Goal: Task Accomplishment & Management: Manage account settings

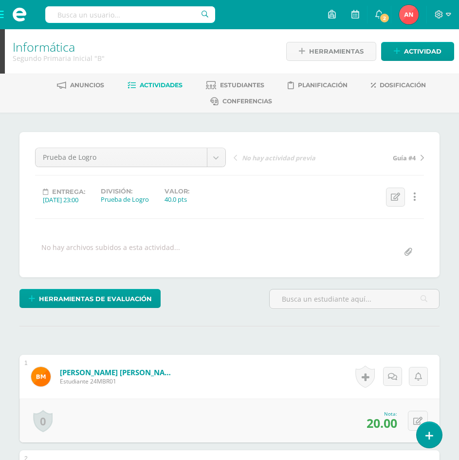
click at [49, 54] on div "Segundo Primaria Inicial "B"" at bounding box center [143, 58] width 261 height 9
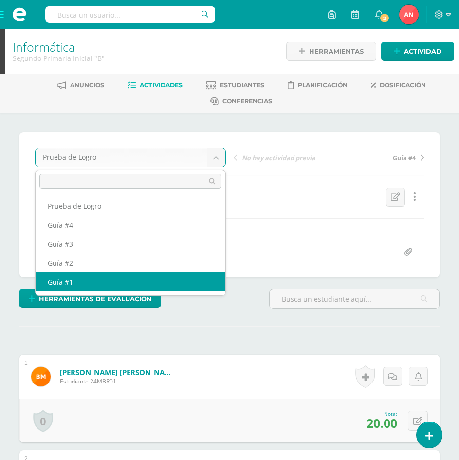
select select "/dashboard/teacher/grade-activity/179664/"
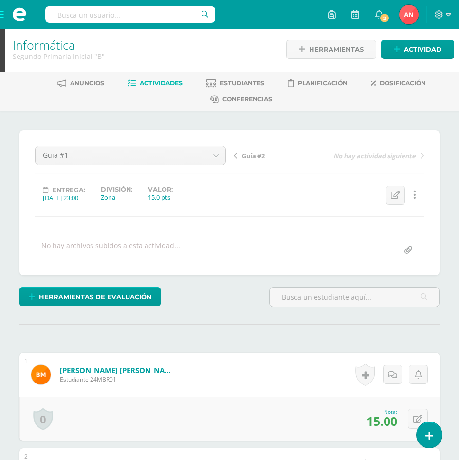
scroll to position [2, 0]
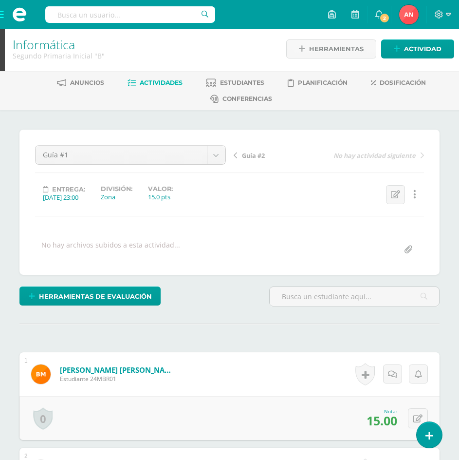
click at [1, 15] on span at bounding box center [19, 14] width 39 height 29
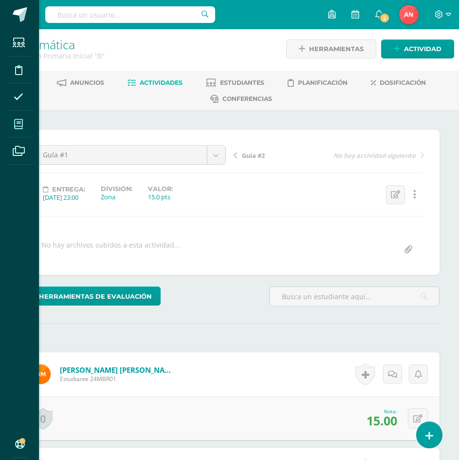
click at [15, 127] on icon at bounding box center [18, 124] width 9 height 10
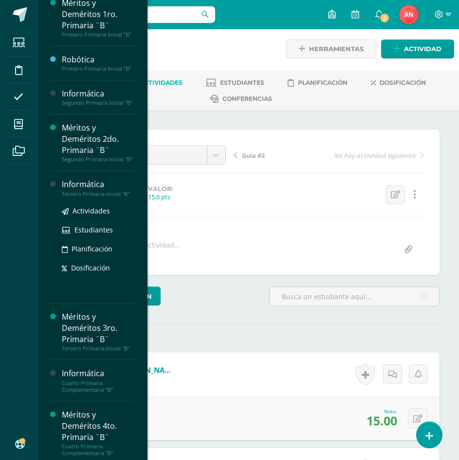
scroll to position [146, 0]
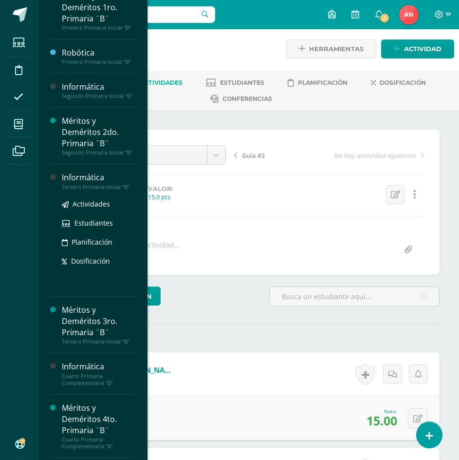
click at [91, 190] on div "Tercero Primaria Inicial "B"" at bounding box center [99, 187] width 74 height 7
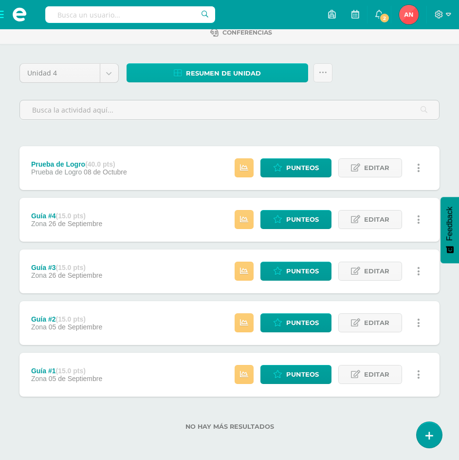
scroll to position [70, 0]
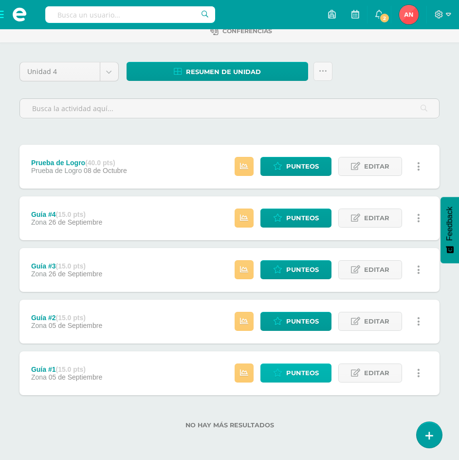
click at [299, 376] on span "Punteos" at bounding box center [302, 373] width 33 height 18
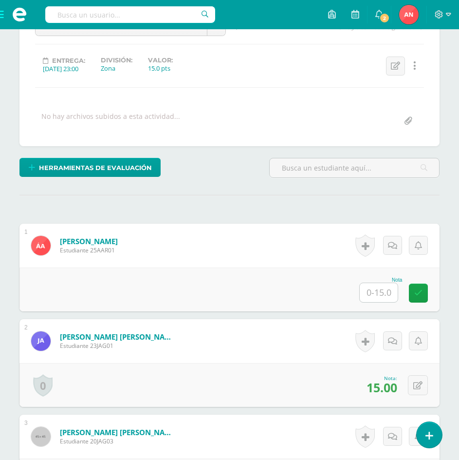
scroll to position [129, 0]
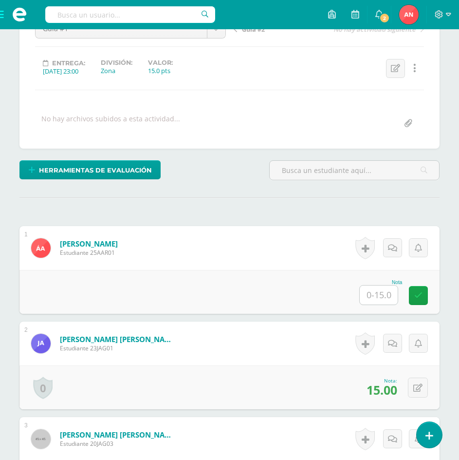
click at [380, 294] on input "text" at bounding box center [379, 294] width 38 height 19
type input "13"
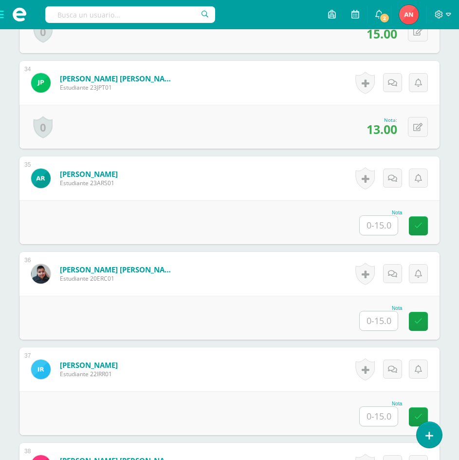
scroll to position [3445, 0]
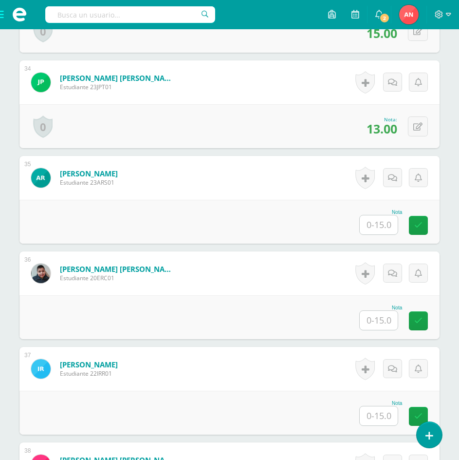
click at [379, 227] on input "text" at bounding box center [379, 224] width 38 height 19
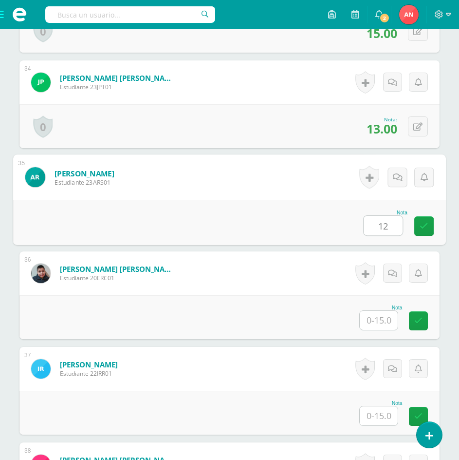
type input "12"
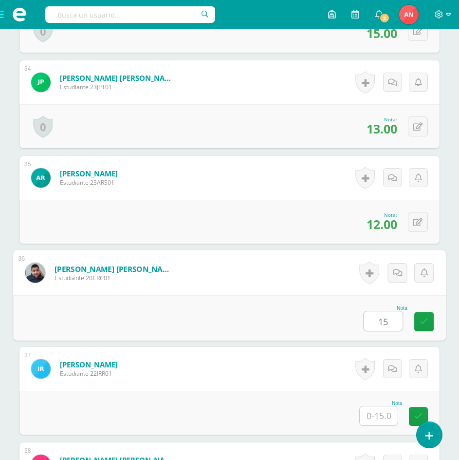
type input "15"
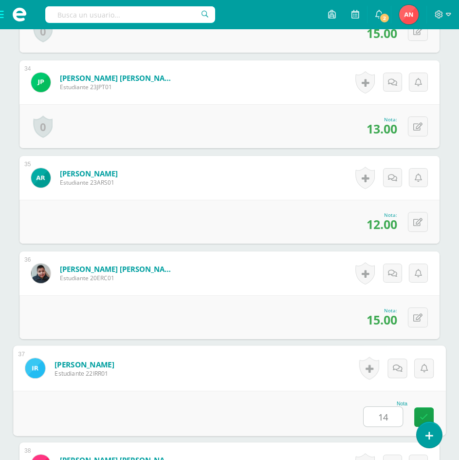
type input "14"
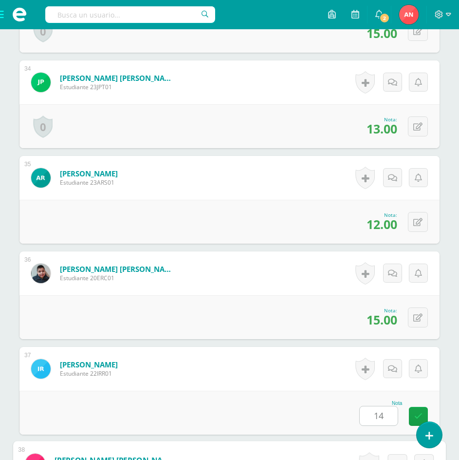
scroll to position [3726, 0]
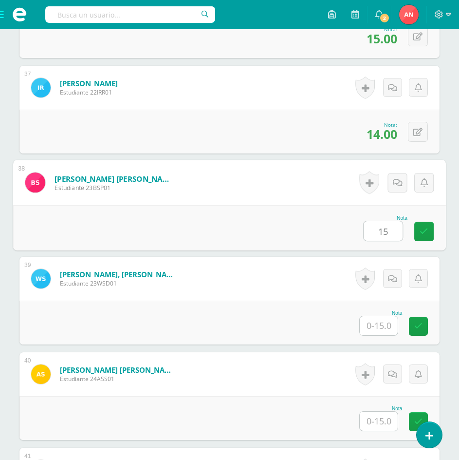
type input "15"
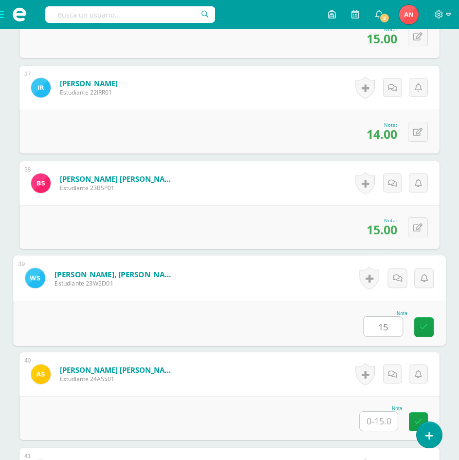
type input "15"
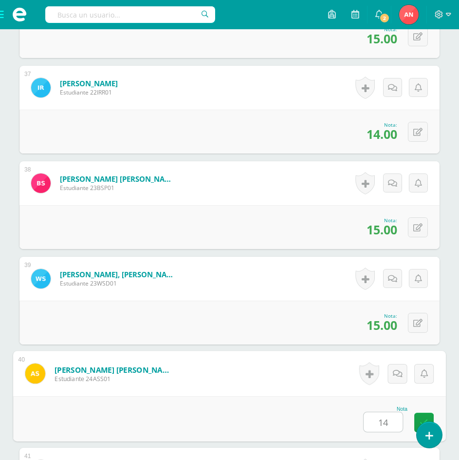
type input "14"
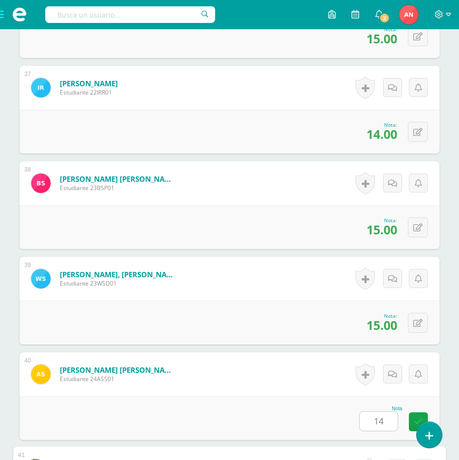
scroll to position [3913, 0]
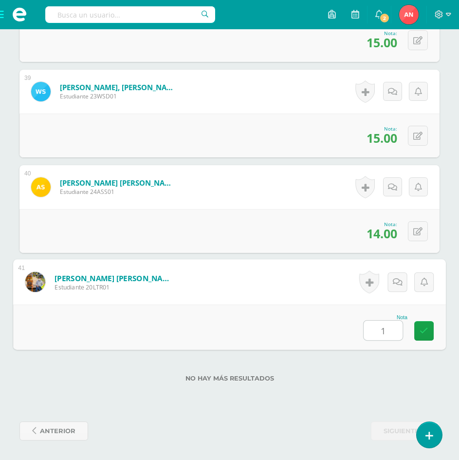
type input "13"
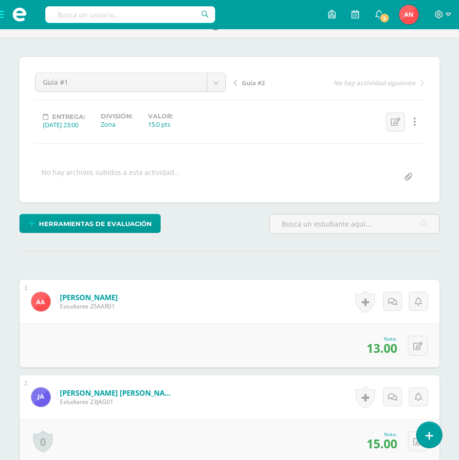
scroll to position [0, 0]
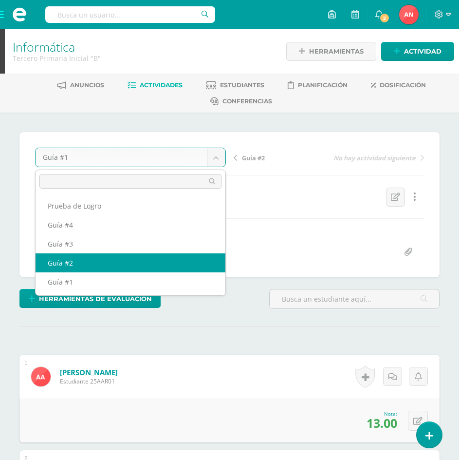
select select "/dashboard/teacher/grade-activity/179605/"
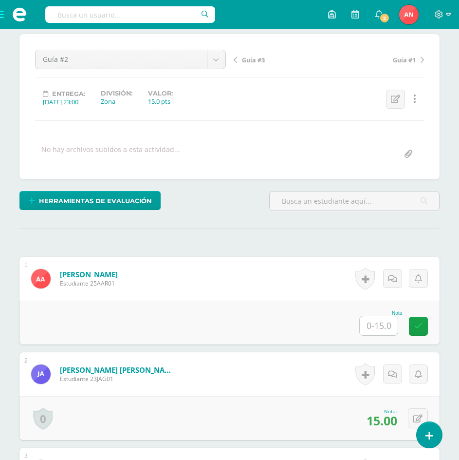
scroll to position [147, 0]
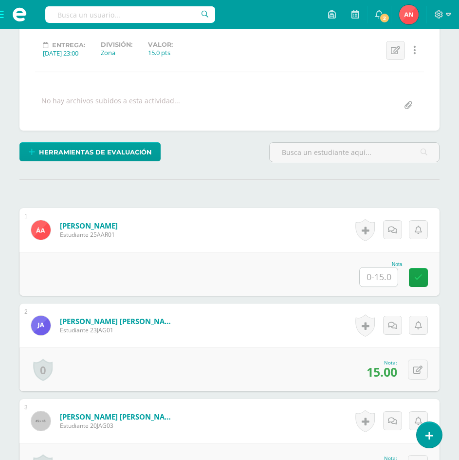
click at [387, 279] on input "text" at bounding box center [379, 276] width 38 height 19
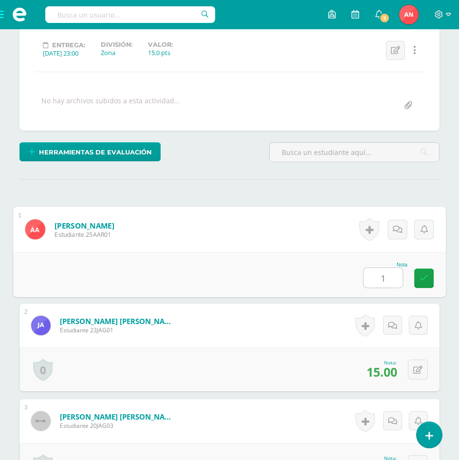
type input "15"
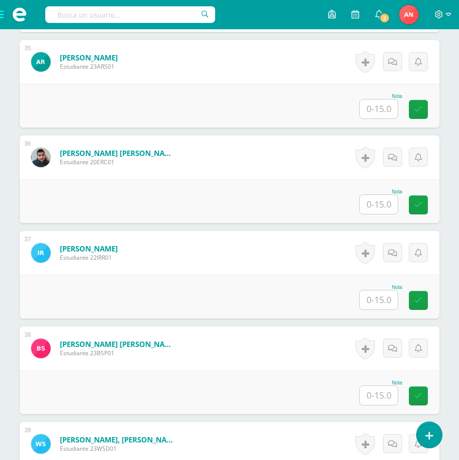
scroll to position [3444, 0]
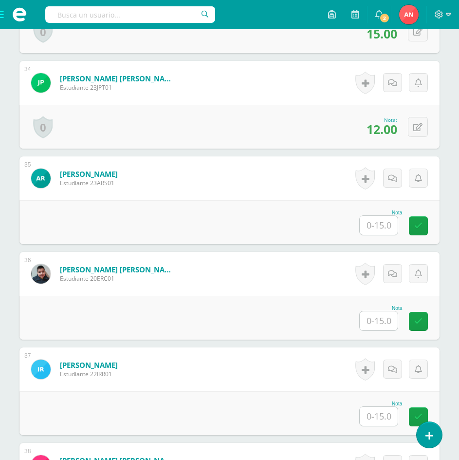
click at [376, 232] on input "text" at bounding box center [379, 225] width 38 height 19
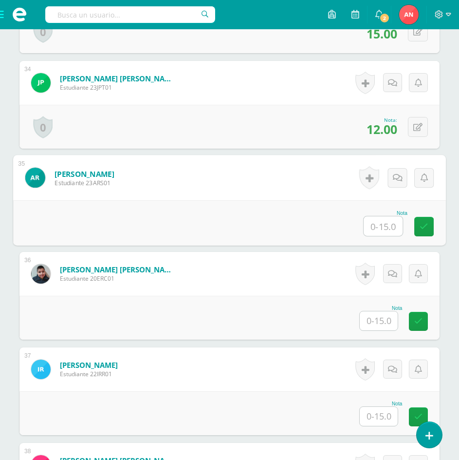
scroll to position [3445, 0]
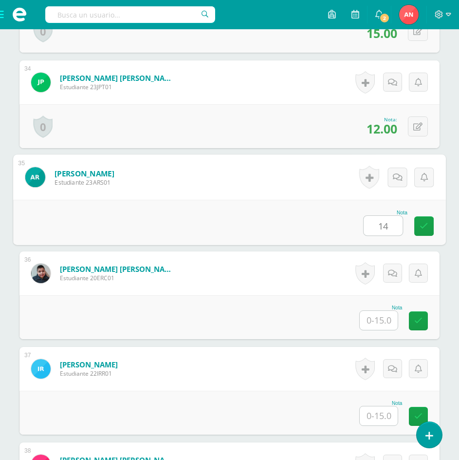
type input "14"
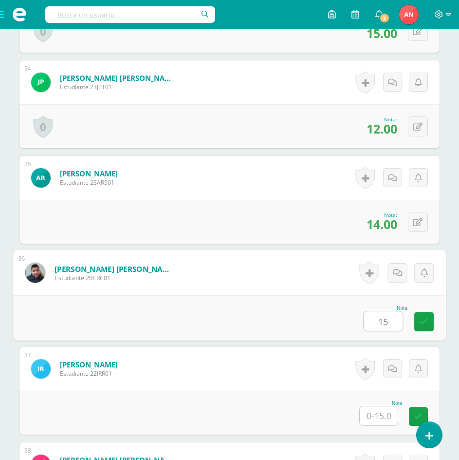
type input "15"
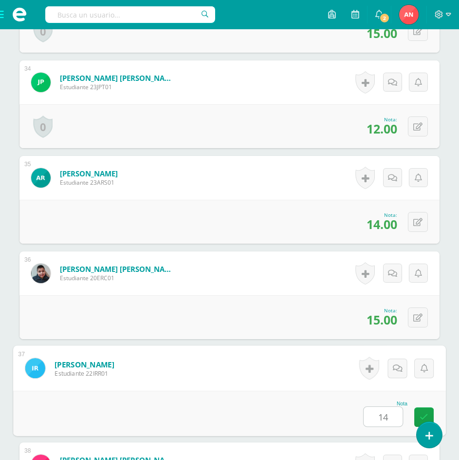
type input "14"
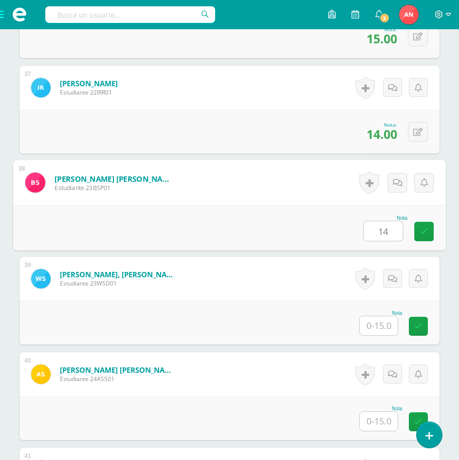
type input "14"
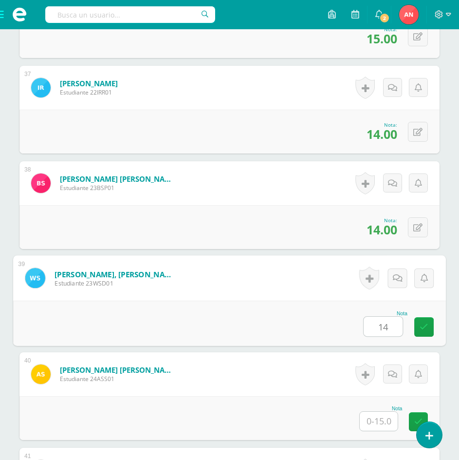
type input "14"
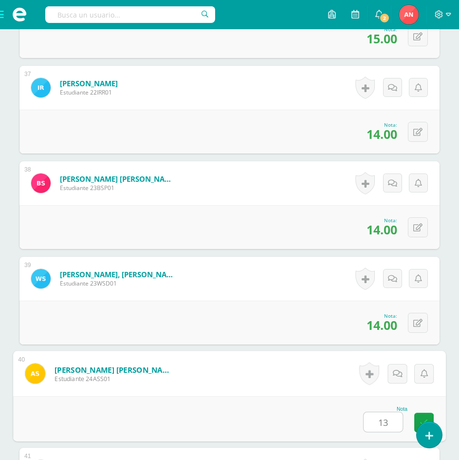
type input "13"
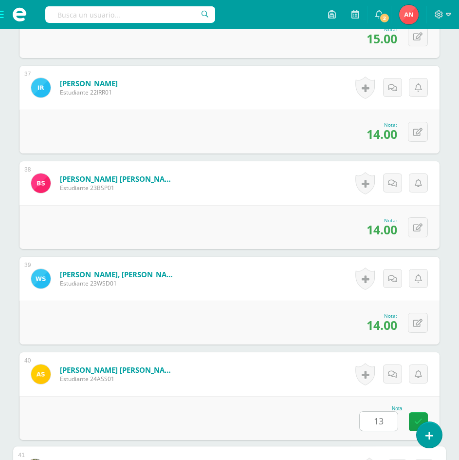
scroll to position [3913, 0]
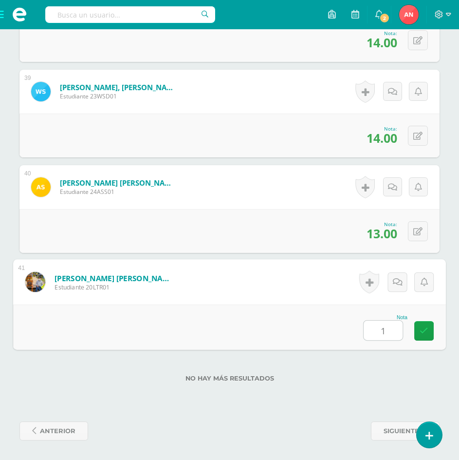
type input "14"
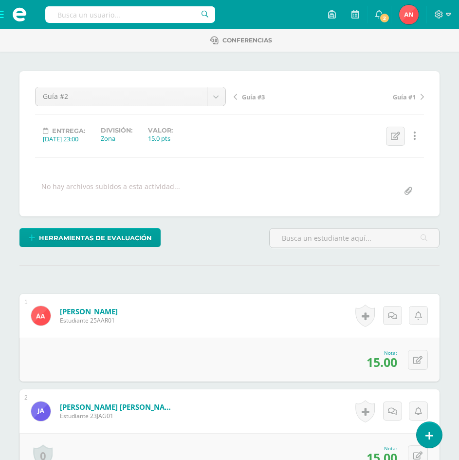
scroll to position [0, 0]
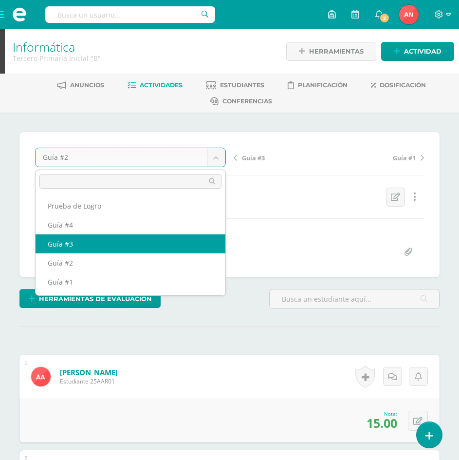
select select "/dashboard/teacher/grade-activity/180485/"
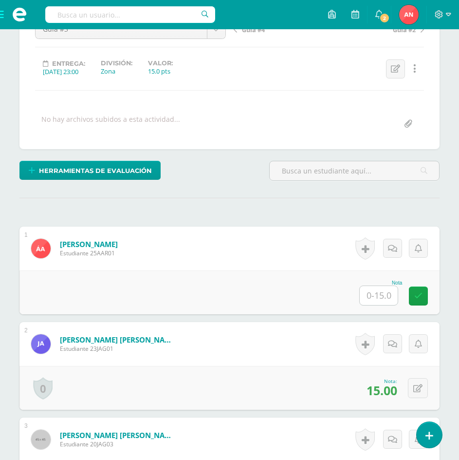
click at [393, 296] on input "text" at bounding box center [379, 295] width 38 height 19
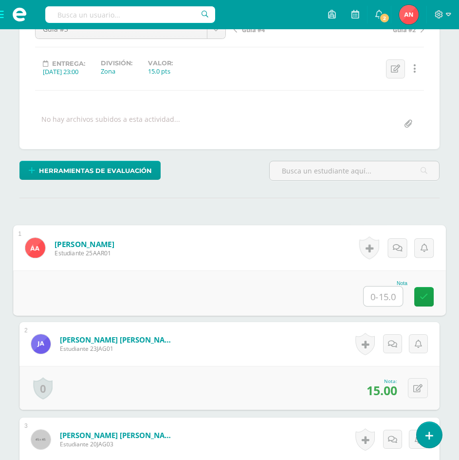
scroll to position [129, 0]
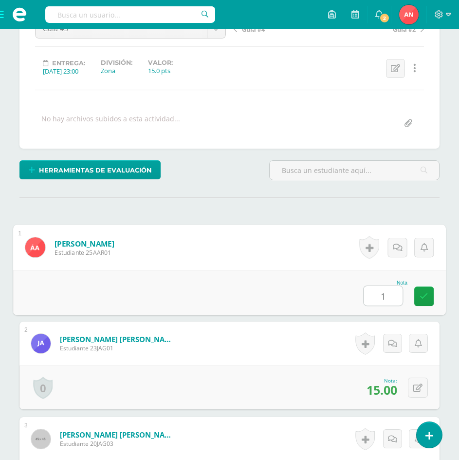
type input "15"
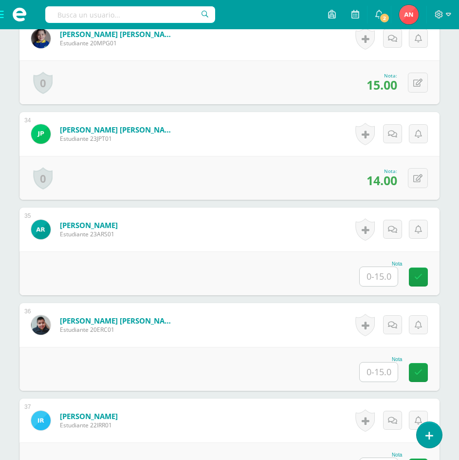
scroll to position [3375, 0]
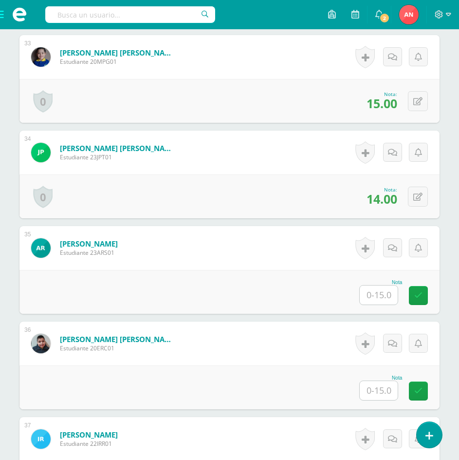
click at [384, 297] on input "text" at bounding box center [379, 294] width 38 height 19
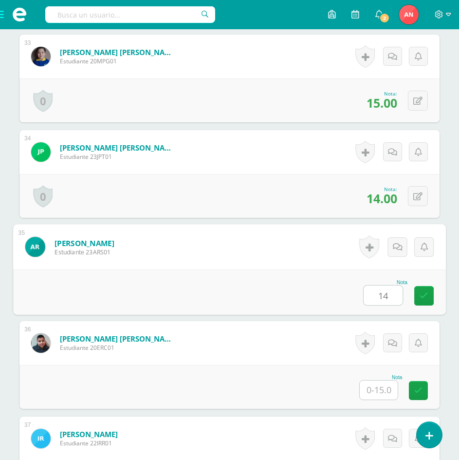
type input "14"
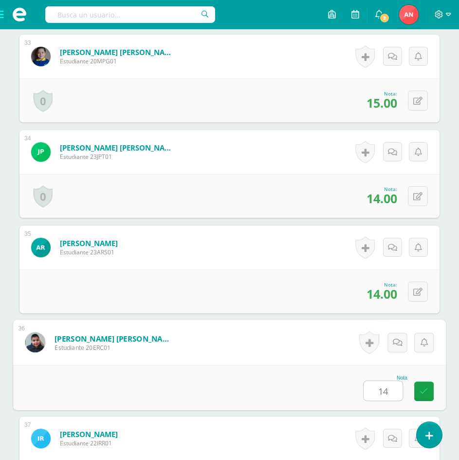
type input "14"
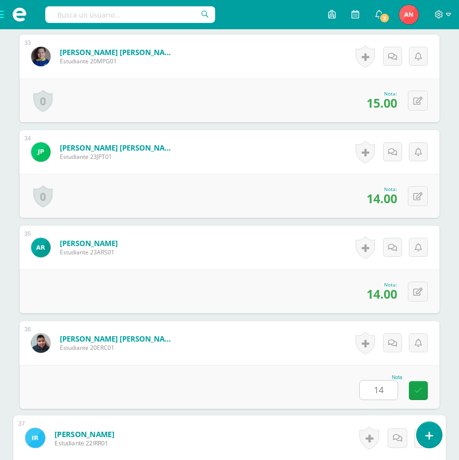
scroll to position [3630, 0]
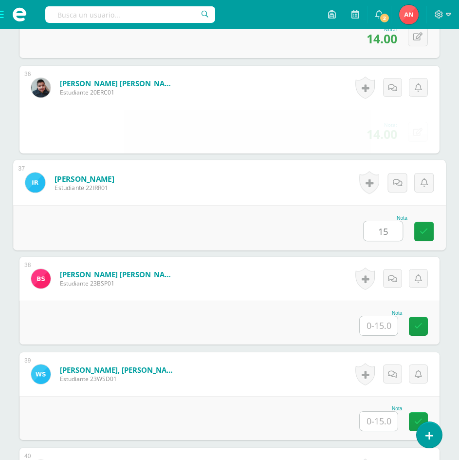
type input "15"
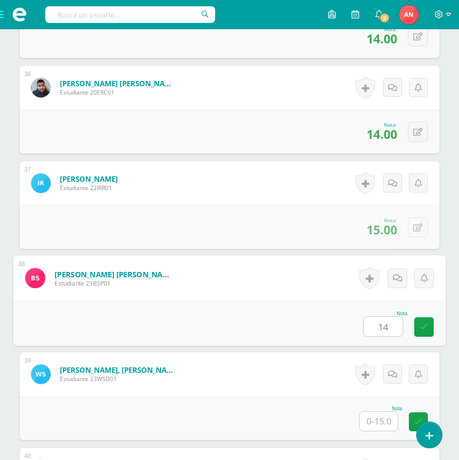
type input "14"
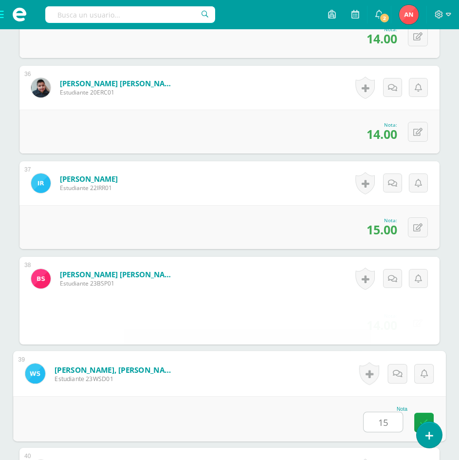
type input "15"
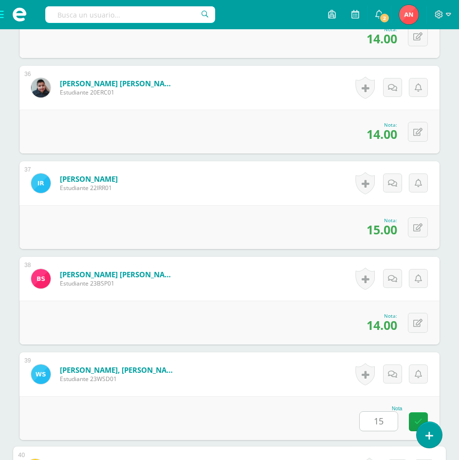
scroll to position [3913, 0]
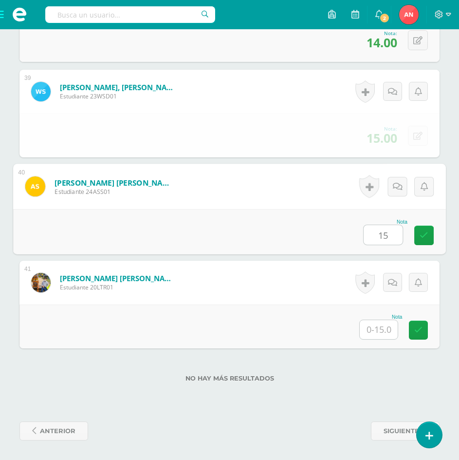
type input "15"
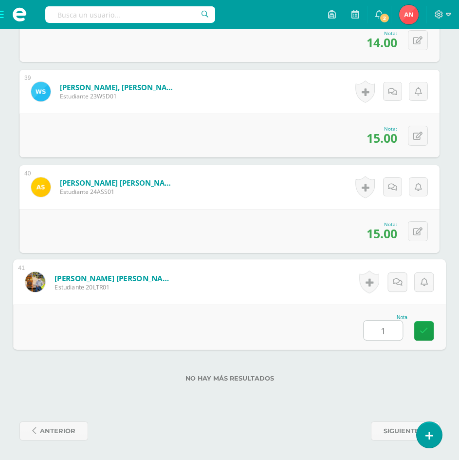
type input "13"
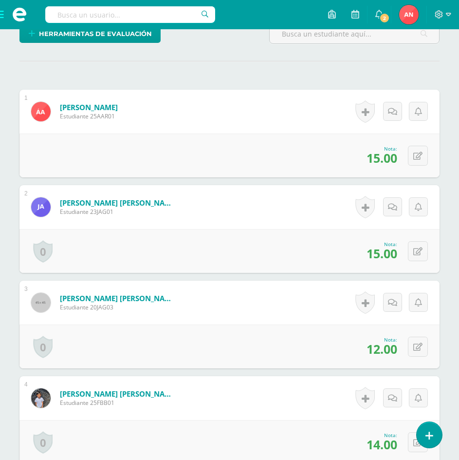
scroll to position [0, 0]
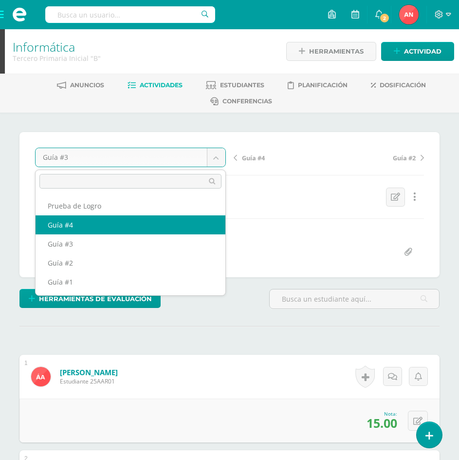
select select "/dashboard/teacher/grade-activity/180486/"
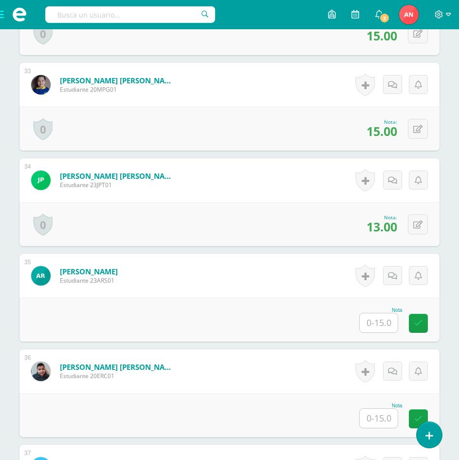
scroll to position [3347, 0]
click at [386, 325] on input "text" at bounding box center [379, 322] width 38 height 19
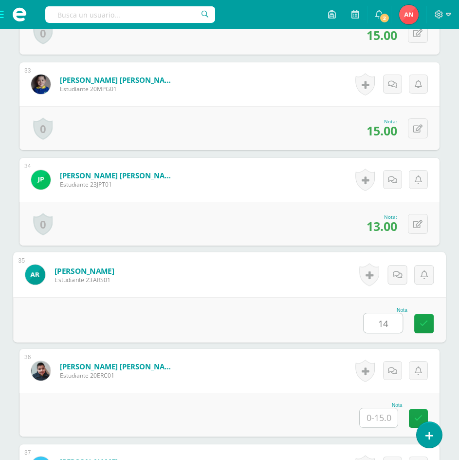
type input "14"
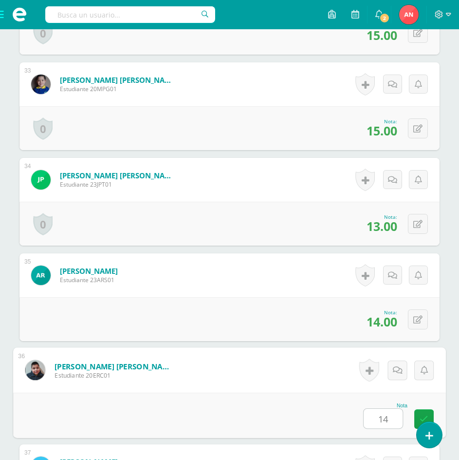
type input "14"
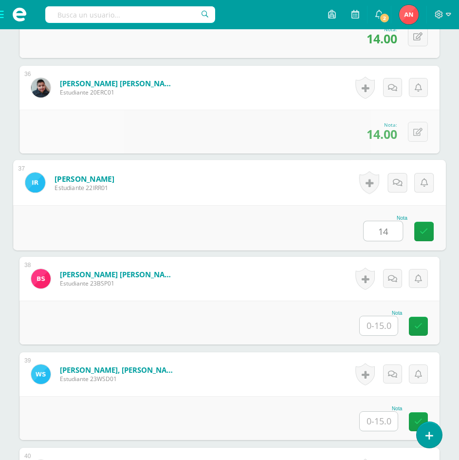
type input "14"
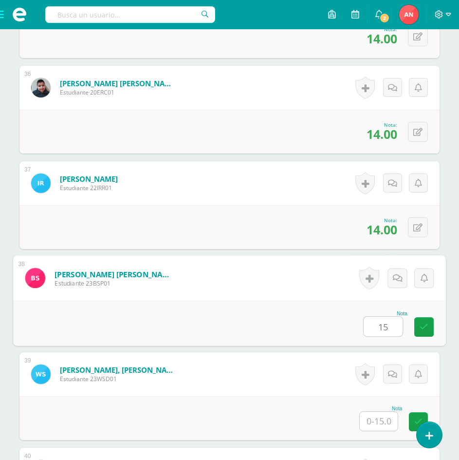
type input "15"
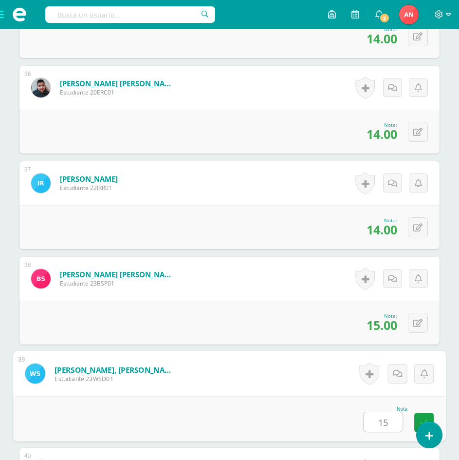
type input "15"
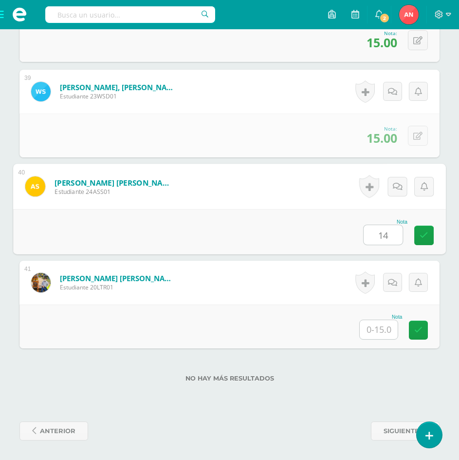
type input "14"
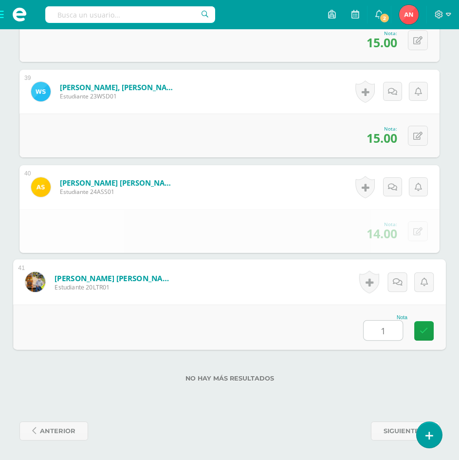
type input "13"
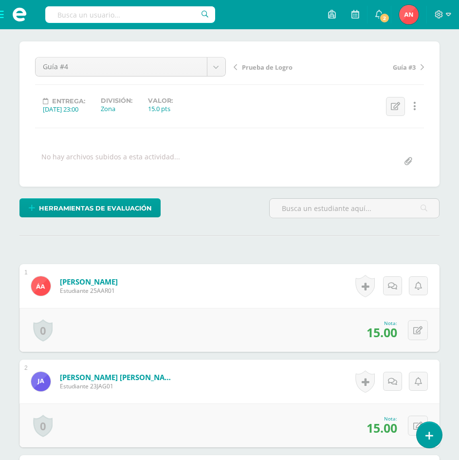
scroll to position [0, 0]
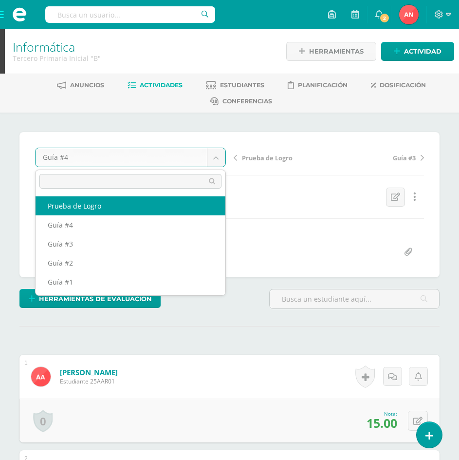
select select "/dashboard/teacher/grade-activity/181238/"
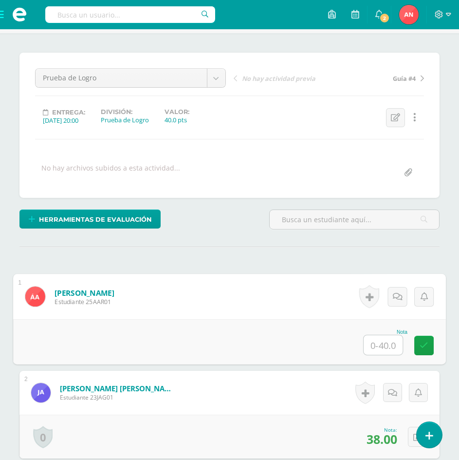
click at [383, 345] on input "text" at bounding box center [383, 344] width 39 height 19
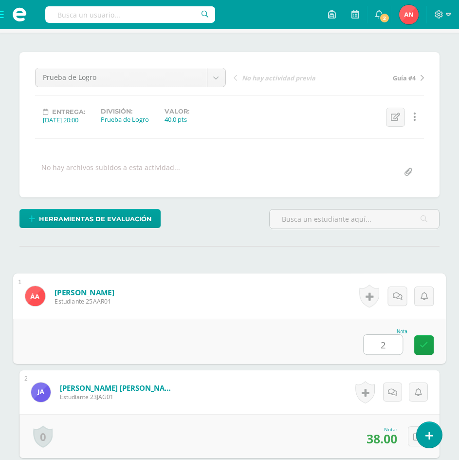
type input "23"
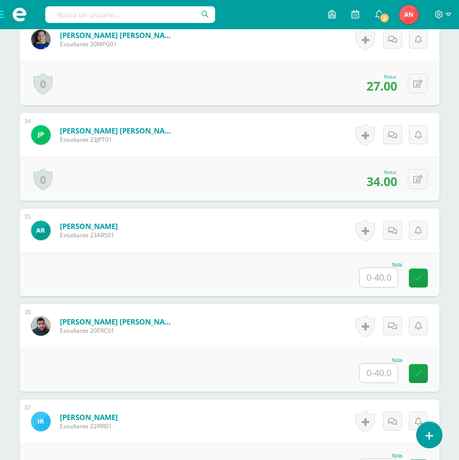
scroll to position [3393, 0]
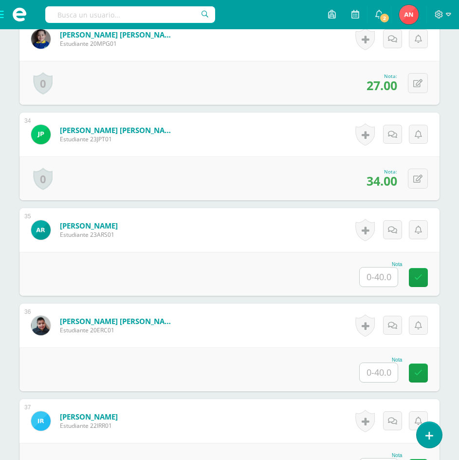
click at [378, 275] on input "text" at bounding box center [379, 276] width 38 height 19
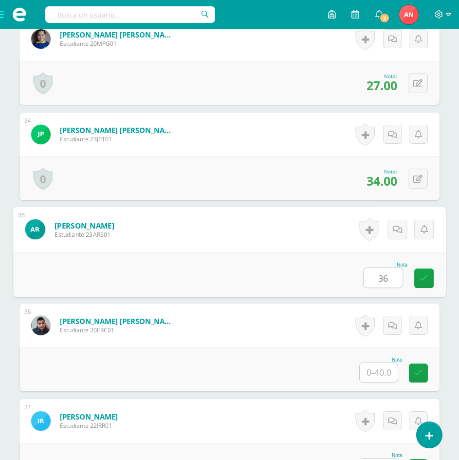
type input "36"
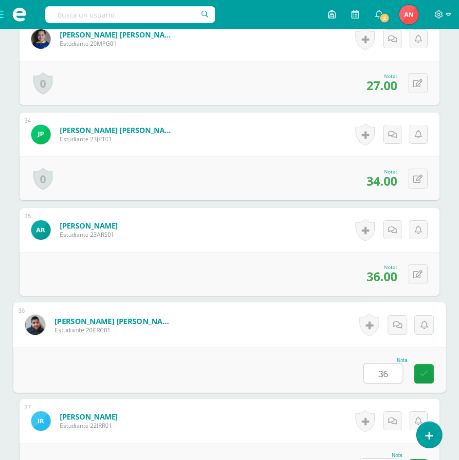
type input "36"
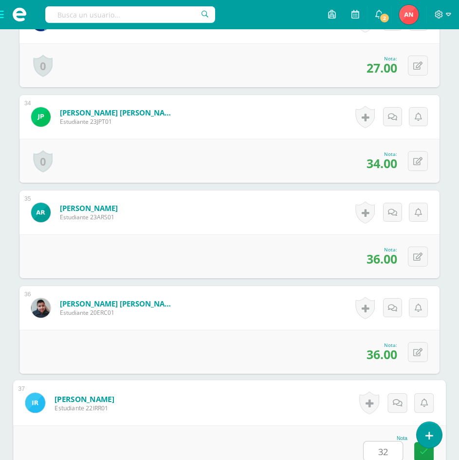
type input "32"
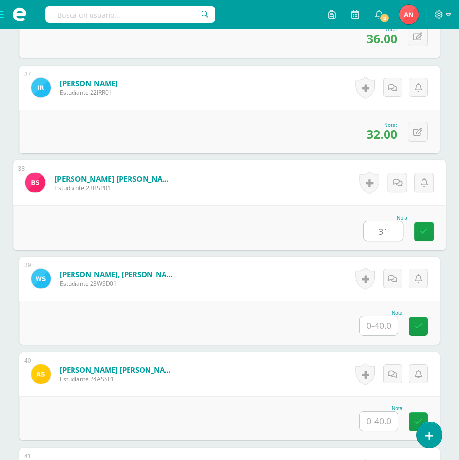
type input "31"
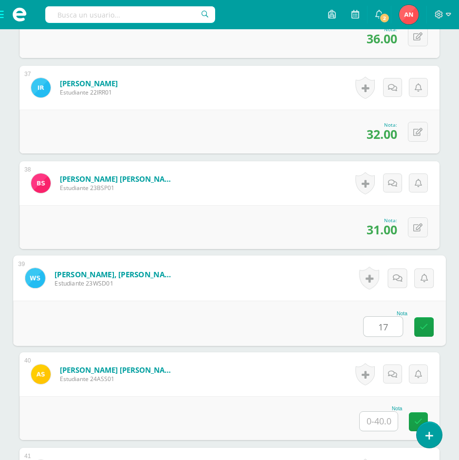
type input "17"
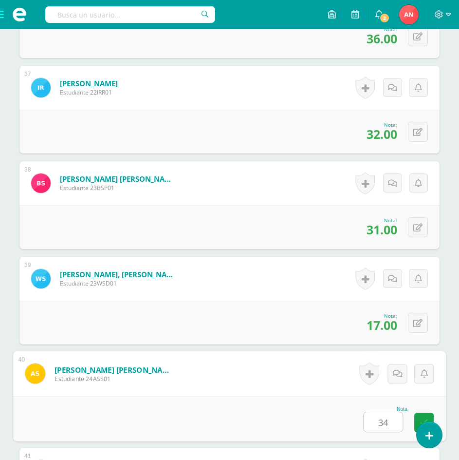
type input "34"
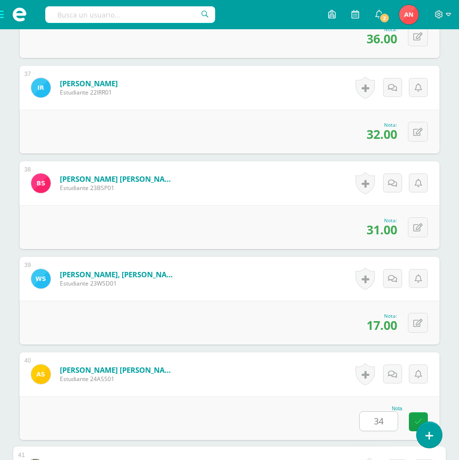
scroll to position [3913, 0]
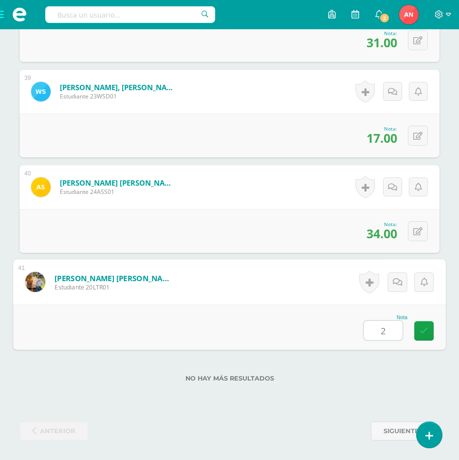
type input "29"
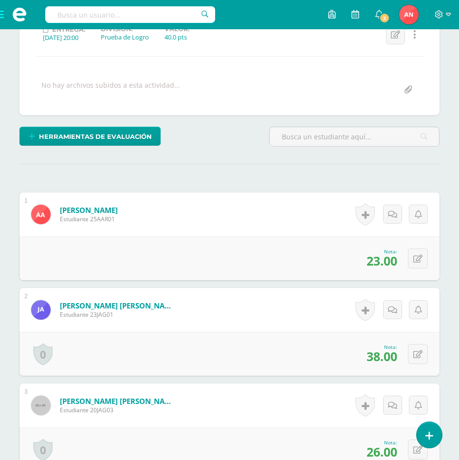
scroll to position [0, 0]
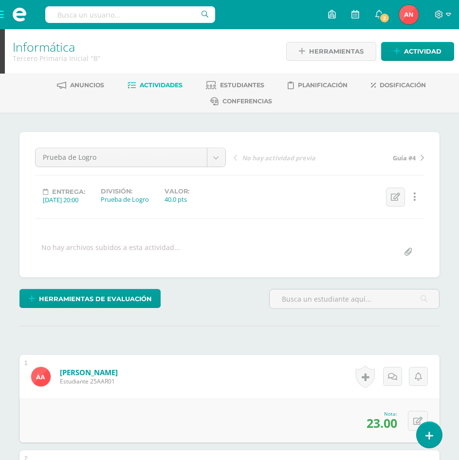
click at [3, 14] on span at bounding box center [19, 14] width 39 height 29
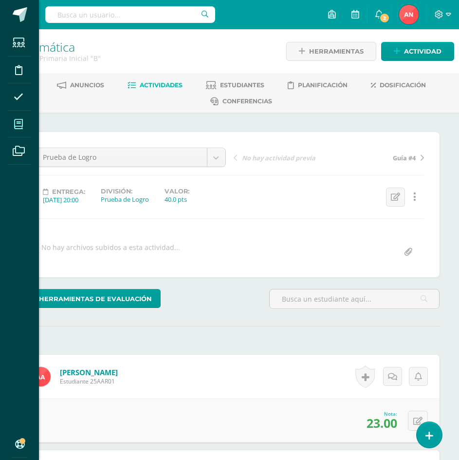
click at [20, 124] on icon at bounding box center [18, 124] width 9 height 10
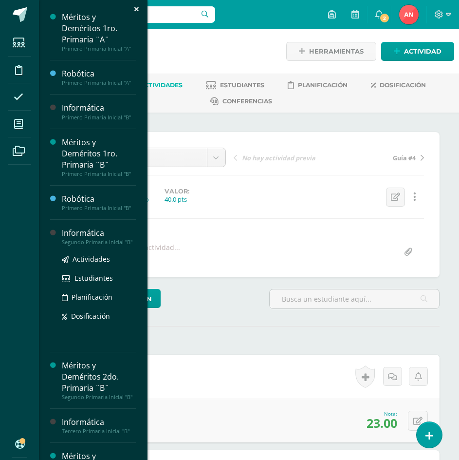
click at [79, 237] on div "Informática" at bounding box center [99, 232] width 74 height 11
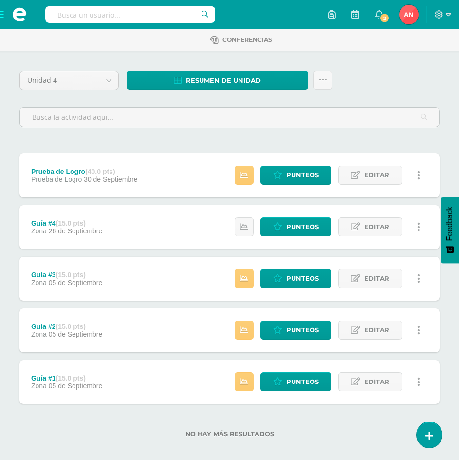
scroll to position [70, 0]
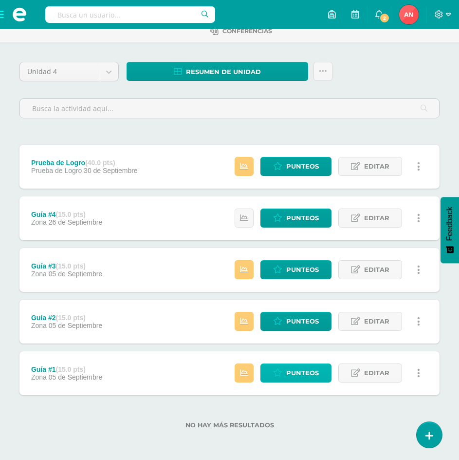
click at [302, 373] on span "Punteos" at bounding box center [302, 373] width 33 height 18
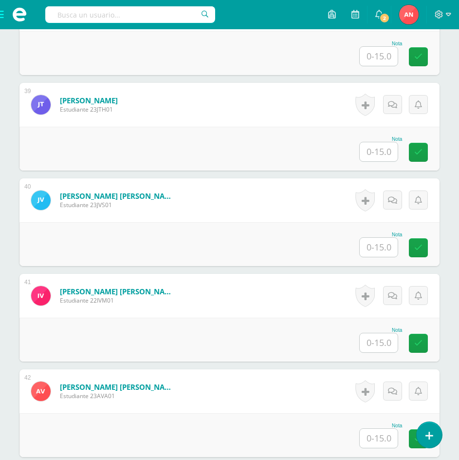
scroll to position [3912, 0]
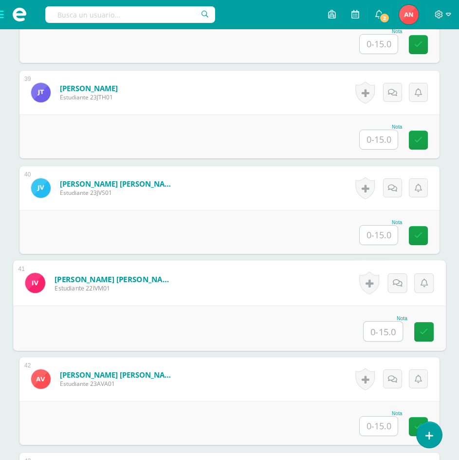
click at [373, 333] on input "text" at bounding box center [383, 330] width 39 height 19
type input "14"
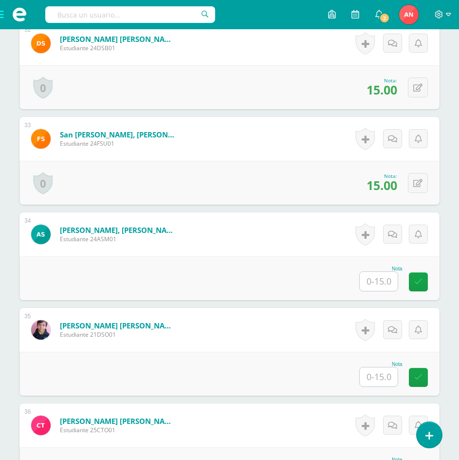
scroll to position [3279, 0]
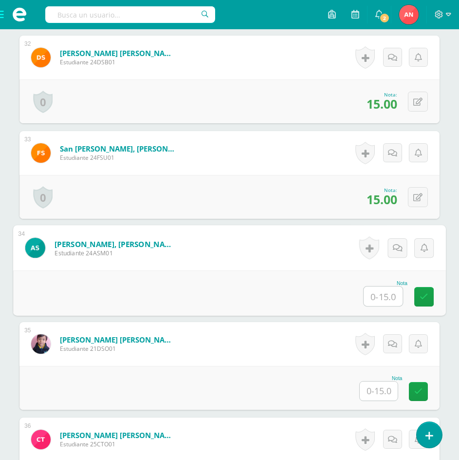
click at [383, 296] on input "text" at bounding box center [383, 295] width 39 height 19
type input "15"
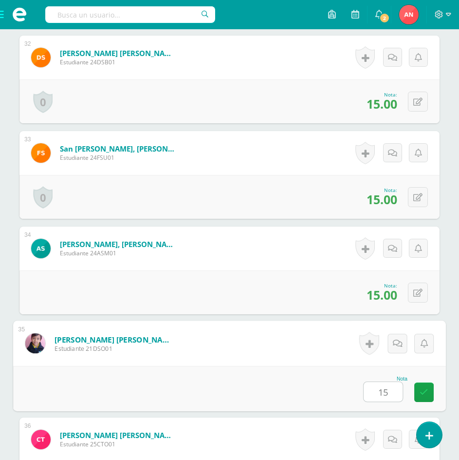
type input "15"
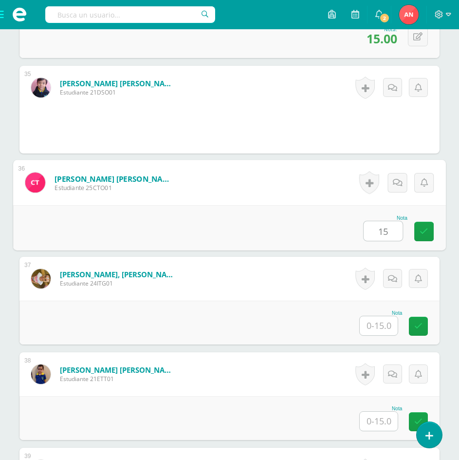
type input "15"
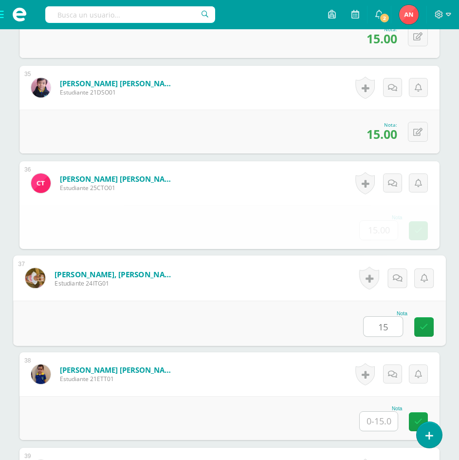
type input "15"
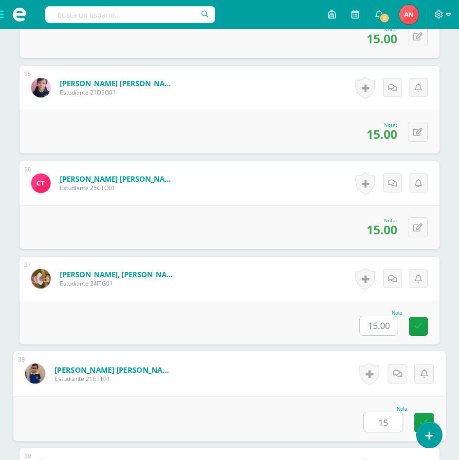
type input "15"
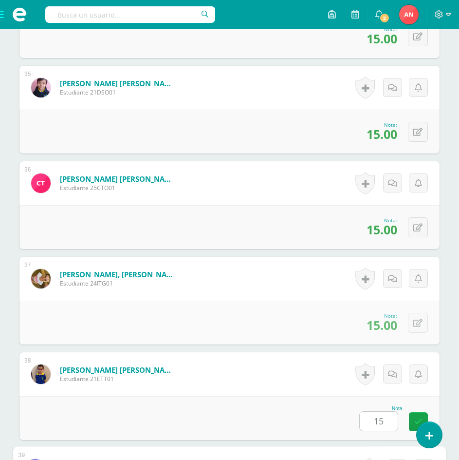
scroll to position [3821, 0]
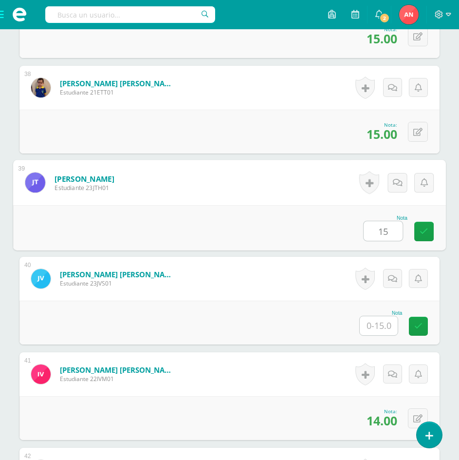
type input "15"
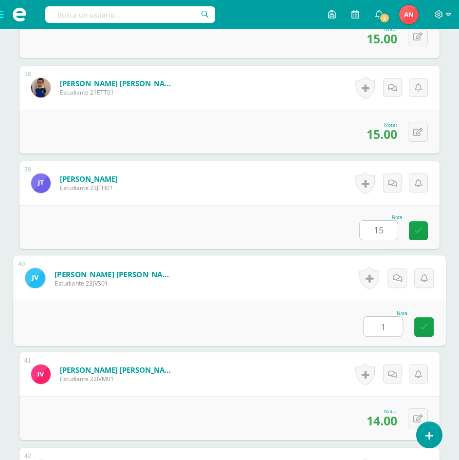
type input "15"
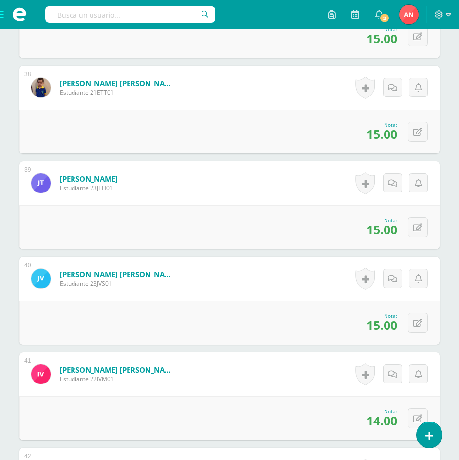
scroll to position [4016, 0]
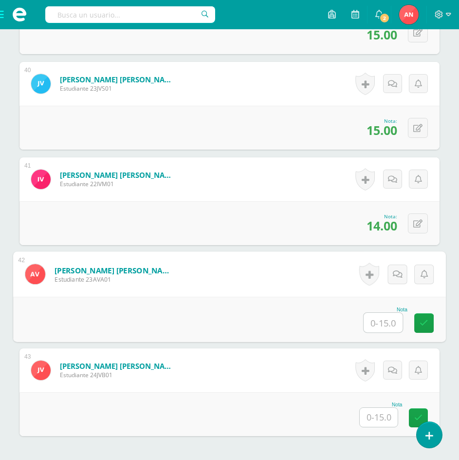
click at [384, 322] on input "text" at bounding box center [383, 322] width 39 height 19
type input "15"
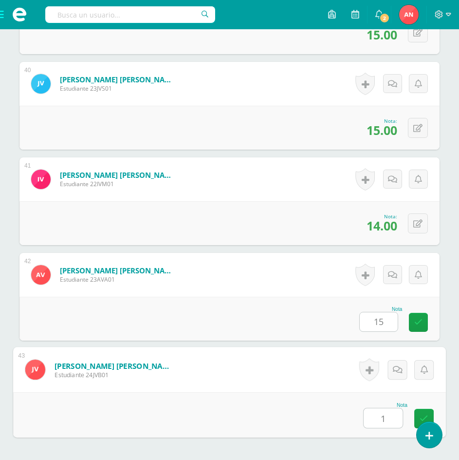
type input "15"
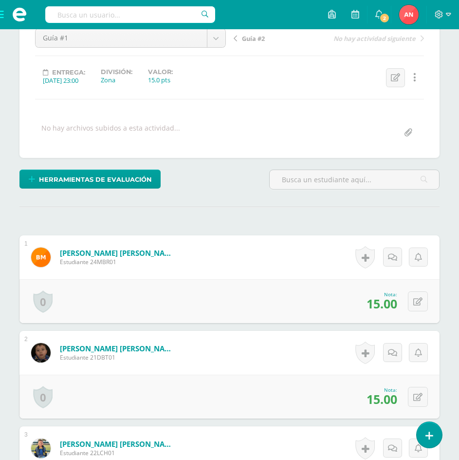
scroll to position [0, 0]
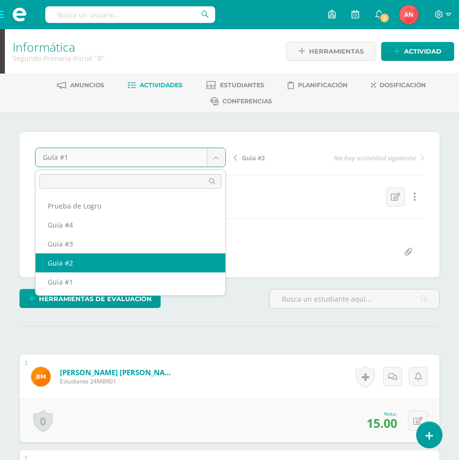
select select "/dashboard/teacher/grade-activity/179665/"
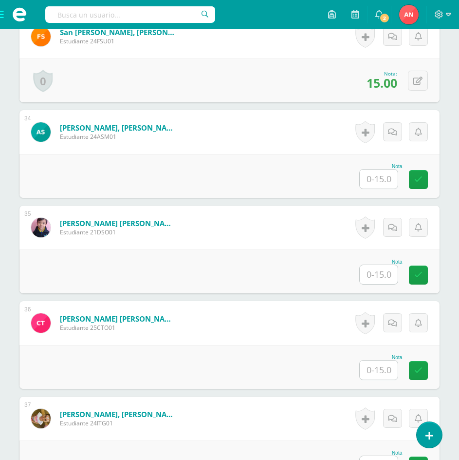
scroll to position [3396, 0]
click at [374, 280] on input "text" at bounding box center [379, 273] width 38 height 19
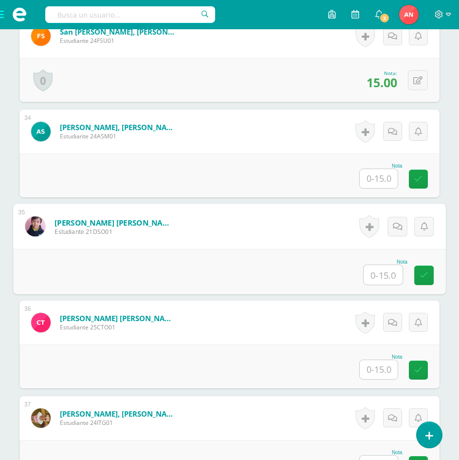
scroll to position [3396, 0]
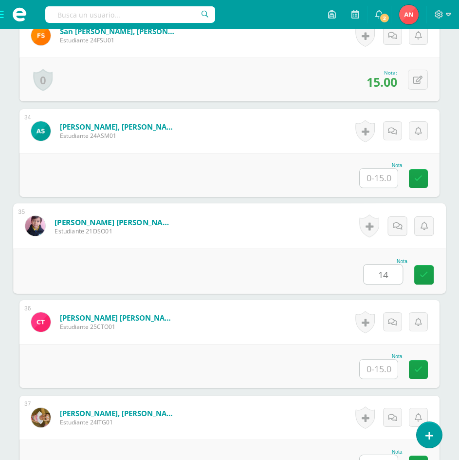
type input "14"
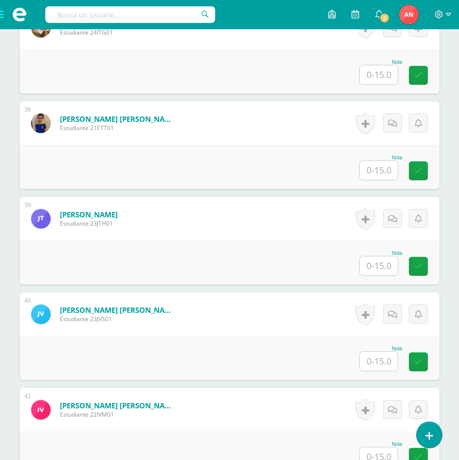
scroll to position [3883, 0]
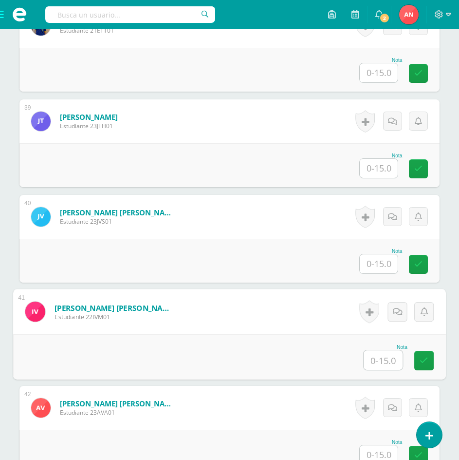
click at [374, 360] on input "text" at bounding box center [383, 359] width 39 height 19
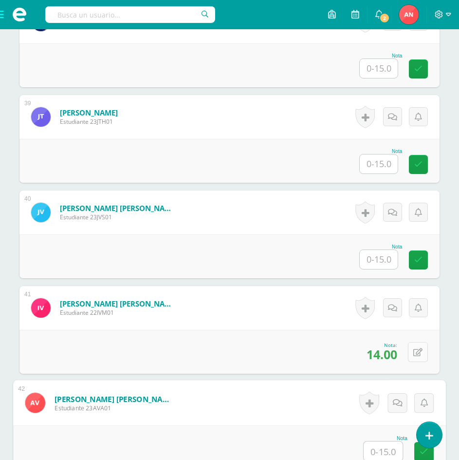
click at [420, 356] on icon at bounding box center [418, 352] width 9 height 8
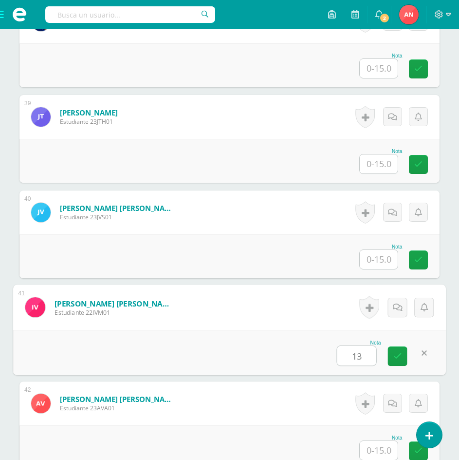
type input "13"
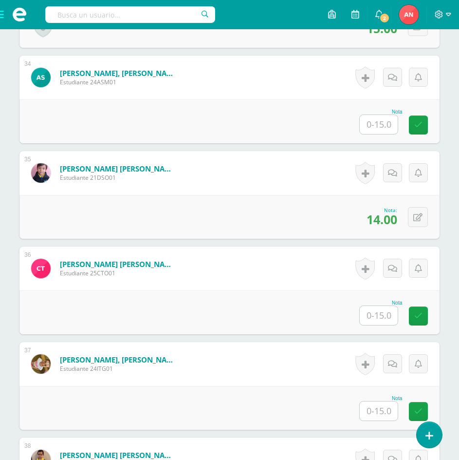
scroll to position [3449, 0]
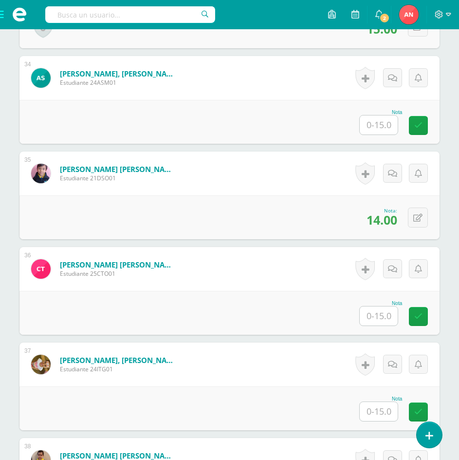
click at [382, 314] on input "text" at bounding box center [379, 315] width 38 height 19
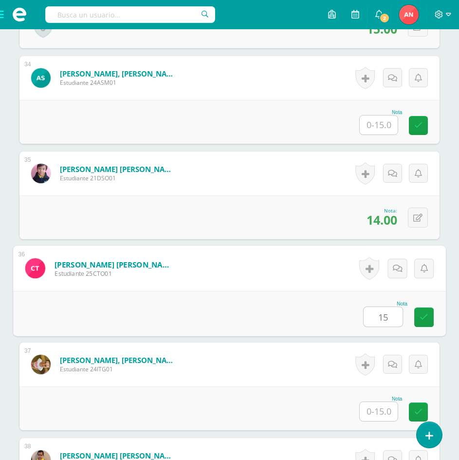
type input "15"
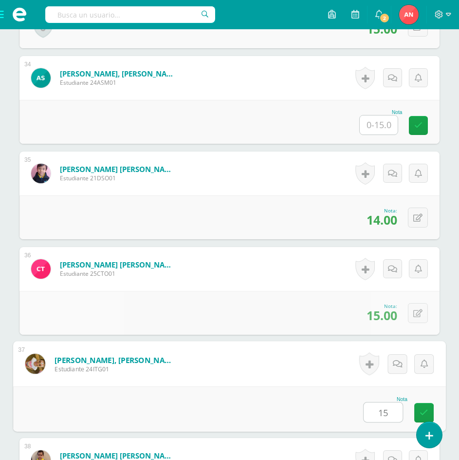
type input "15"
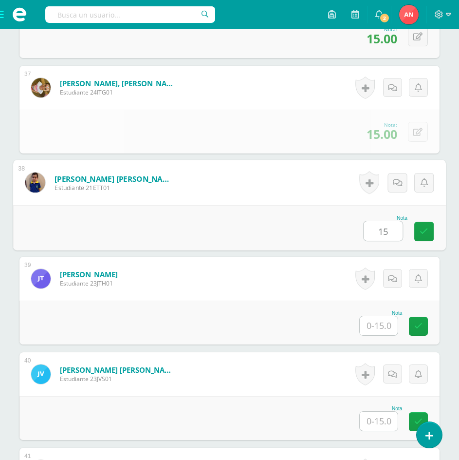
type input "15"
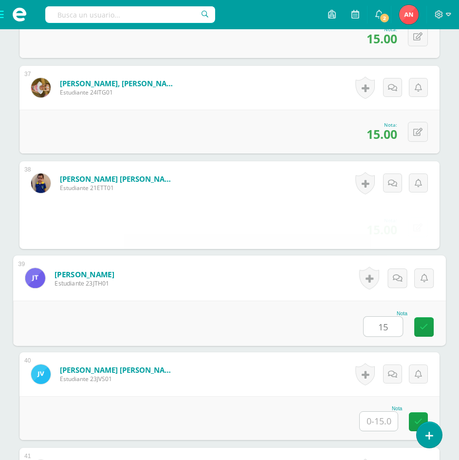
type input "15"
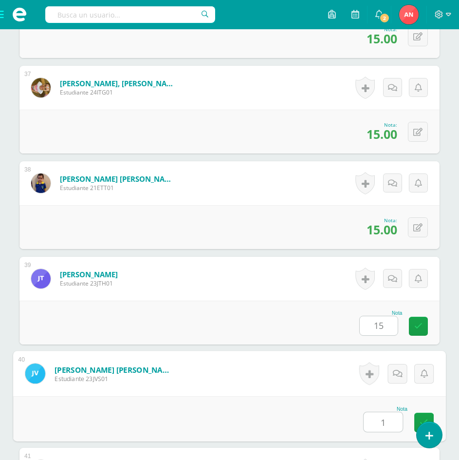
type input "15"
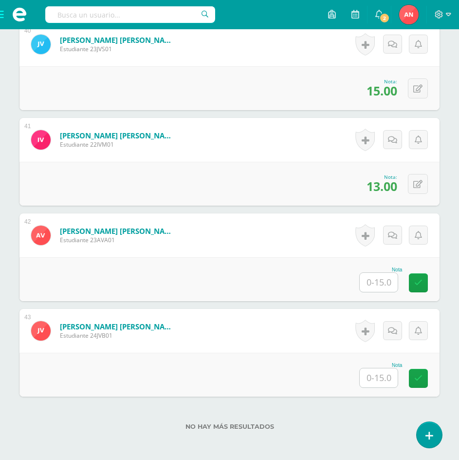
scroll to position [4067, 0]
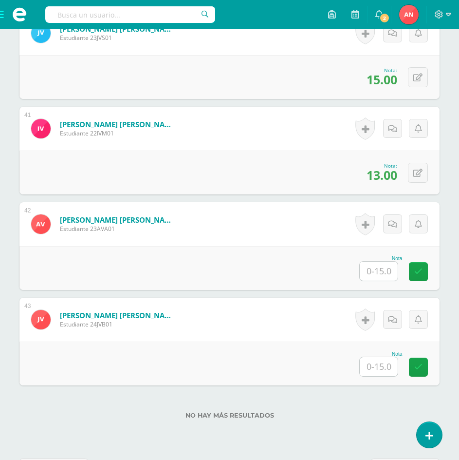
click at [374, 268] on input "text" at bounding box center [379, 271] width 38 height 19
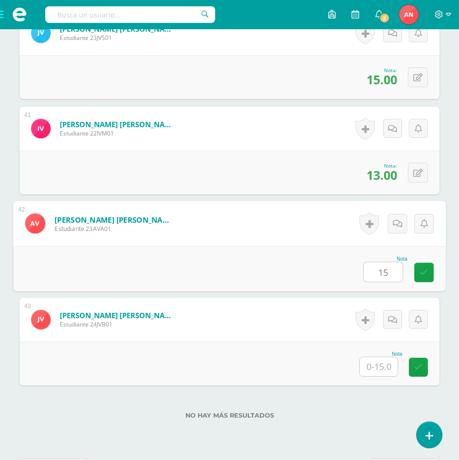
type input "15"
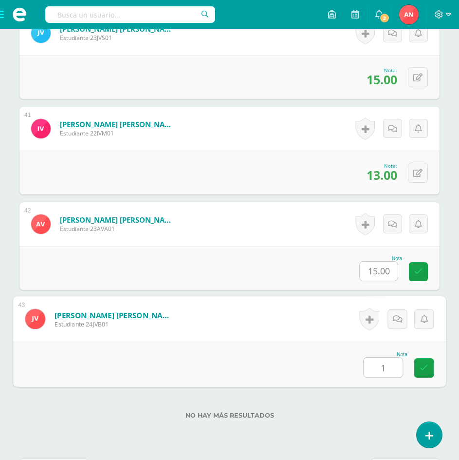
type input "15"
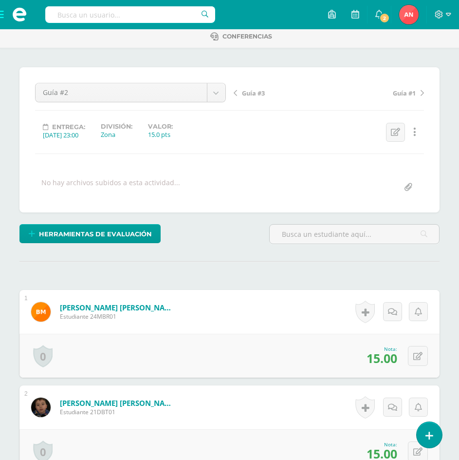
scroll to position [0, 0]
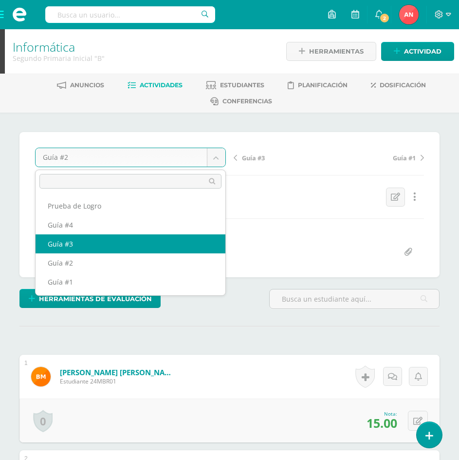
select select "/dashboard/teacher/grade-activity/179666/"
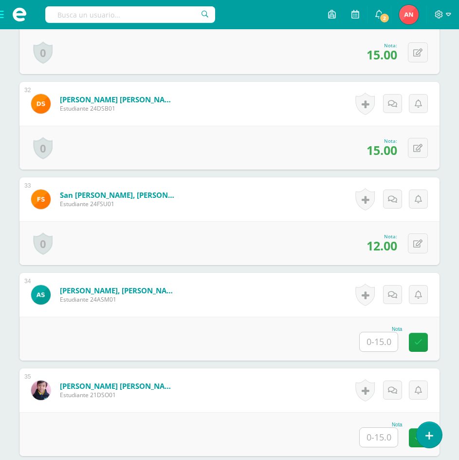
scroll to position [3249, 0]
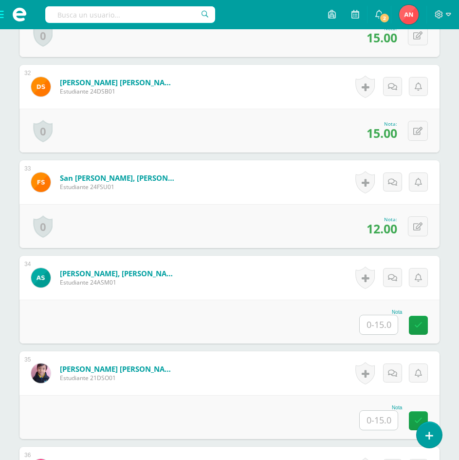
click at [380, 327] on input "text" at bounding box center [379, 324] width 38 height 19
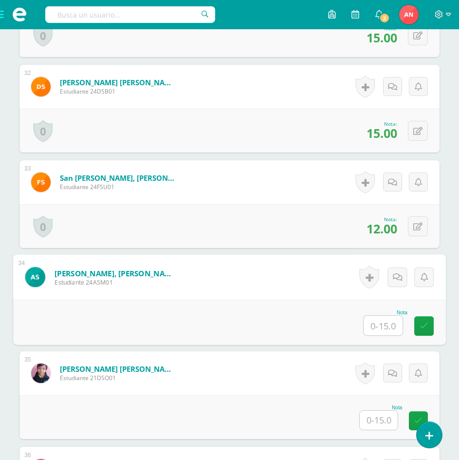
scroll to position [3250, 0]
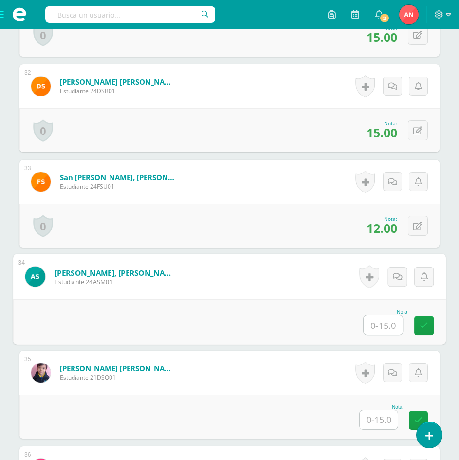
click at [384, 326] on input "text" at bounding box center [383, 324] width 39 height 19
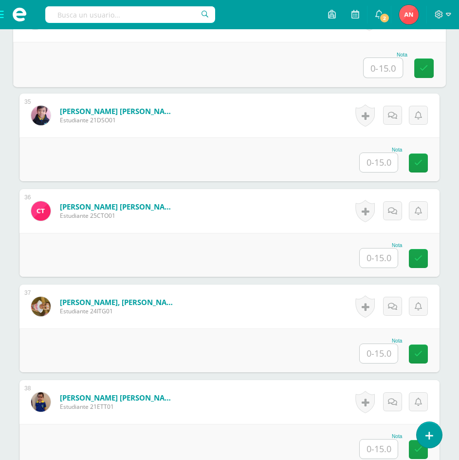
scroll to position [3458, 0]
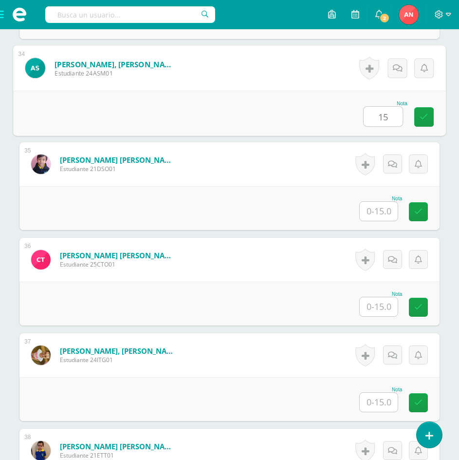
type input "15"
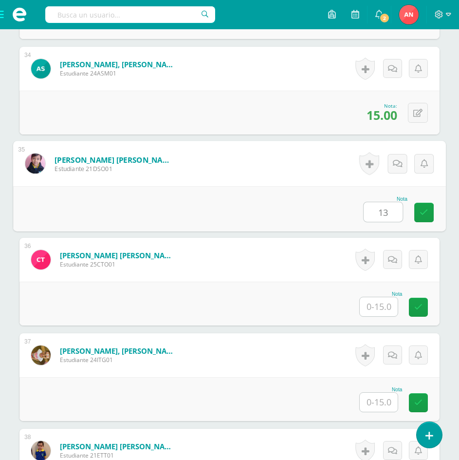
type input "13"
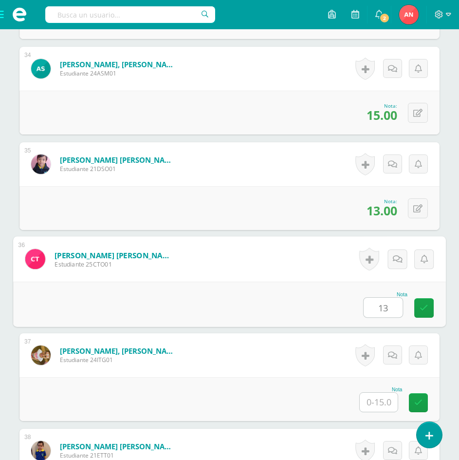
type input "13"
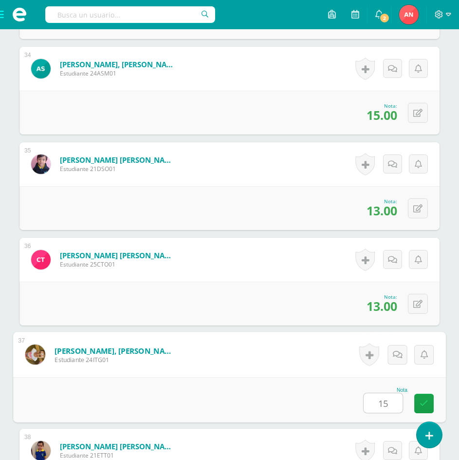
type input "15"
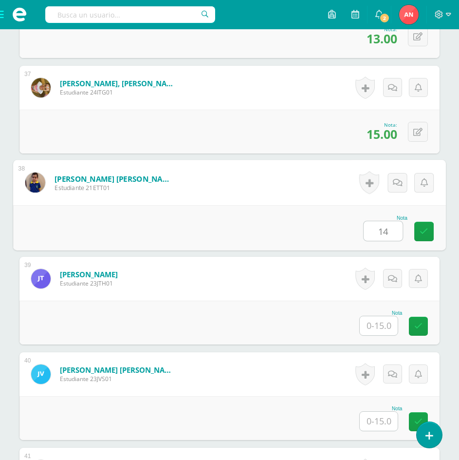
type input "14"
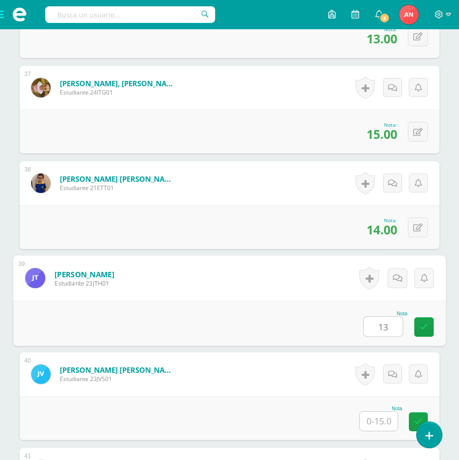
type input "13"
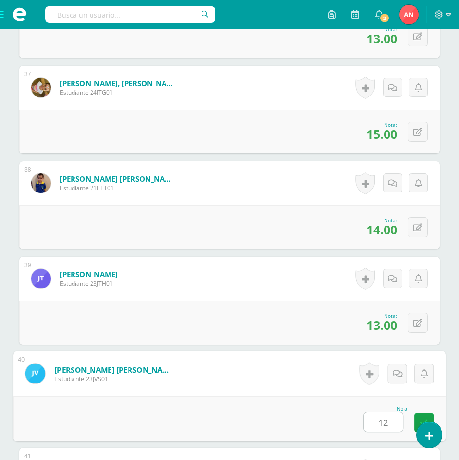
type input "12"
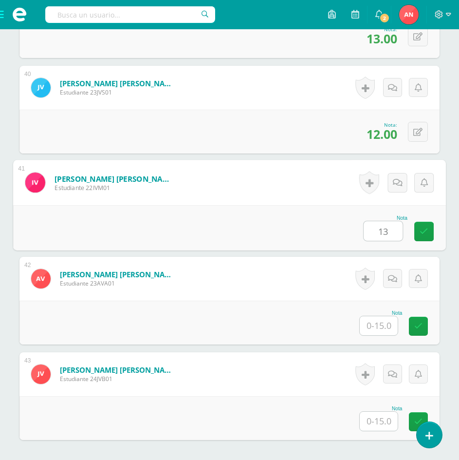
type input "13"
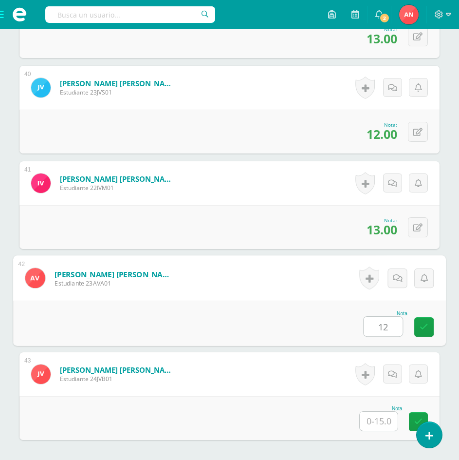
type input "12"
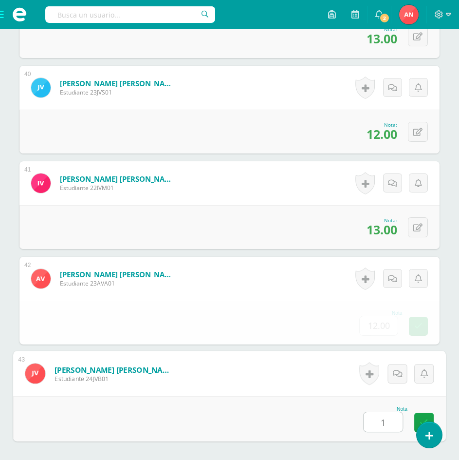
type input "12"
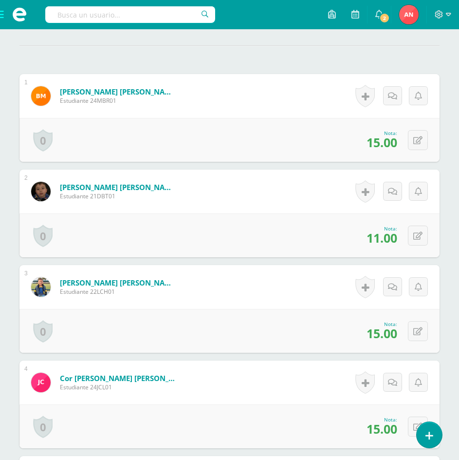
scroll to position [0, 0]
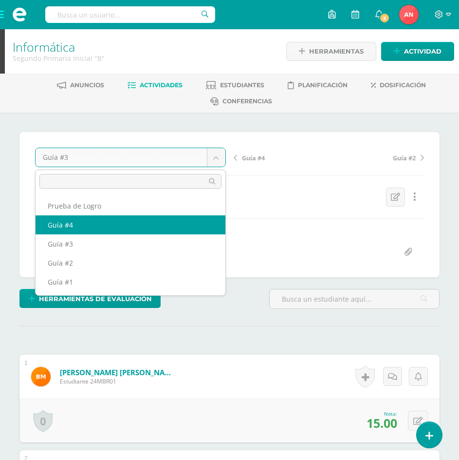
select select "/dashboard/teacher/grade-activity/180484/"
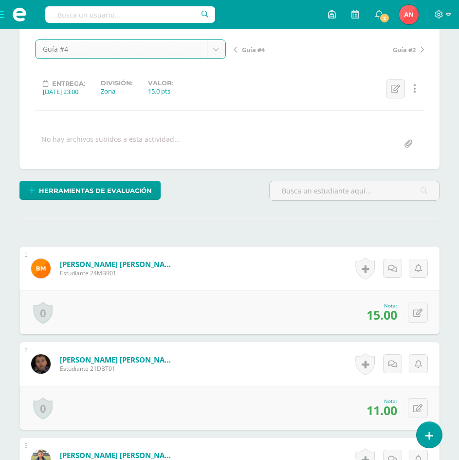
scroll to position [146, 0]
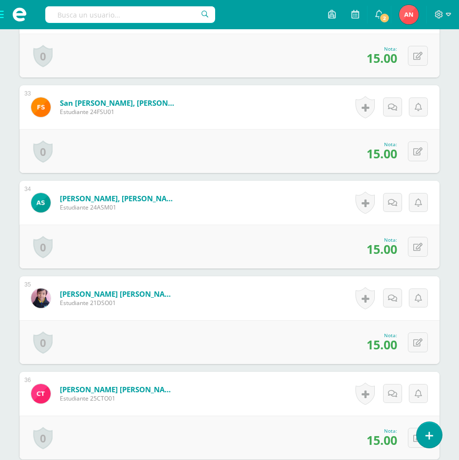
scroll to position [3373, 0]
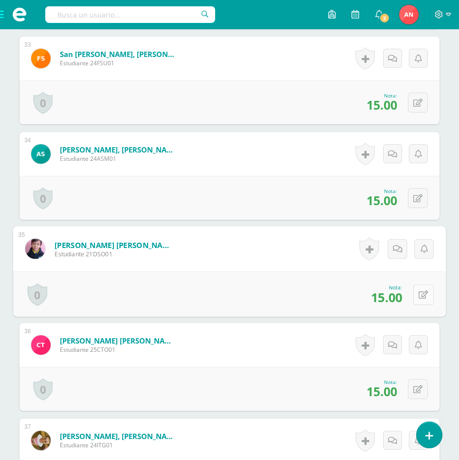
click at [418, 300] on button at bounding box center [424, 294] width 20 height 20
type input "13"
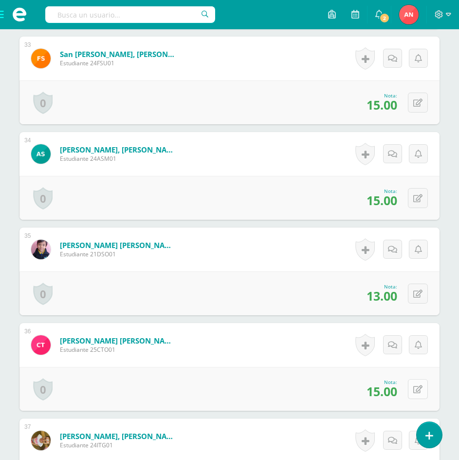
click at [414, 385] on button at bounding box center [418, 389] width 20 height 20
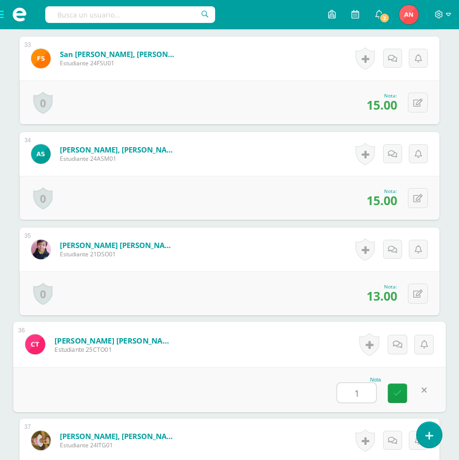
type input "14"
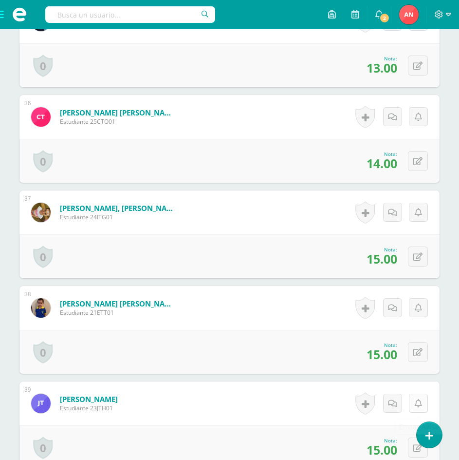
scroll to position [3617, 0]
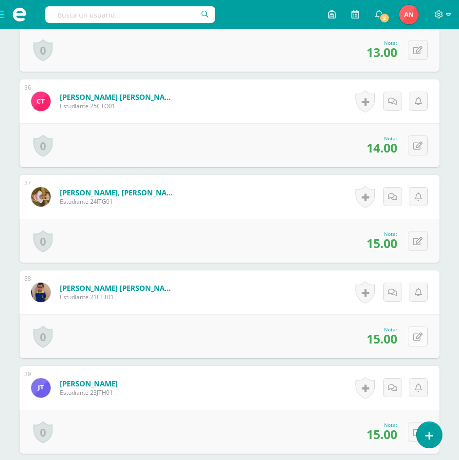
click at [414, 338] on button at bounding box center [418, 336] width 20 height 20
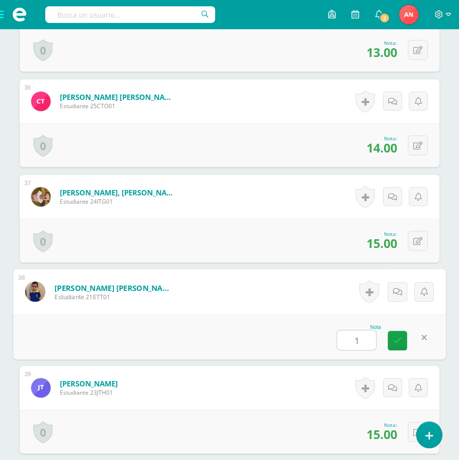
type input "14"
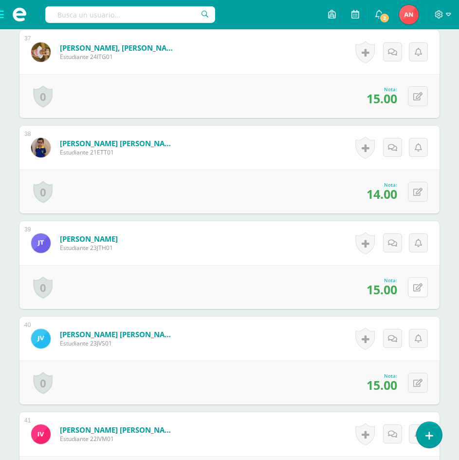
scroll to position [3763, 0]
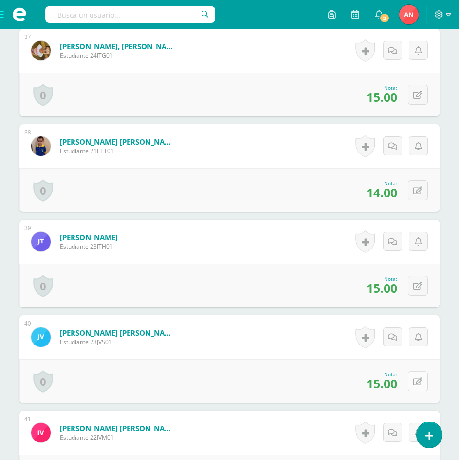
click at [417, 380] on icon at bounding box center [418, 382] width 9 height 8
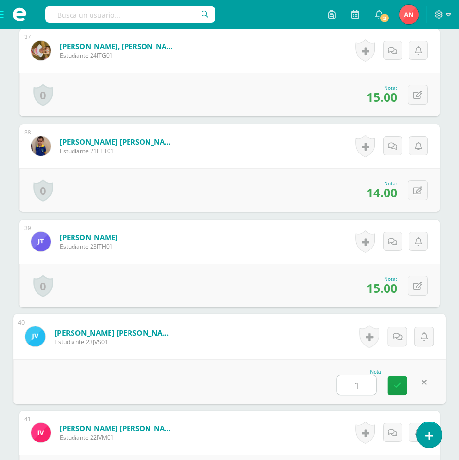
type input "12"
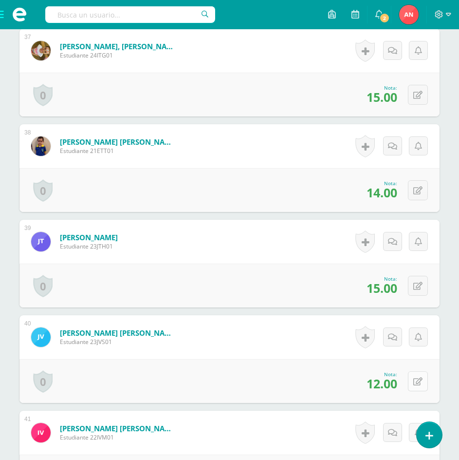
scroll to position [3860, 0]
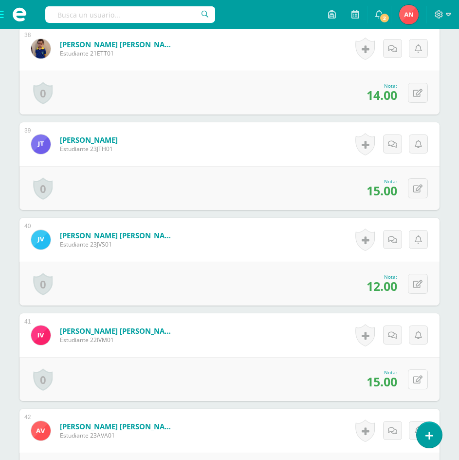
click at [420, 379] on icon at bounding box center [418, 380] width 9 height 8
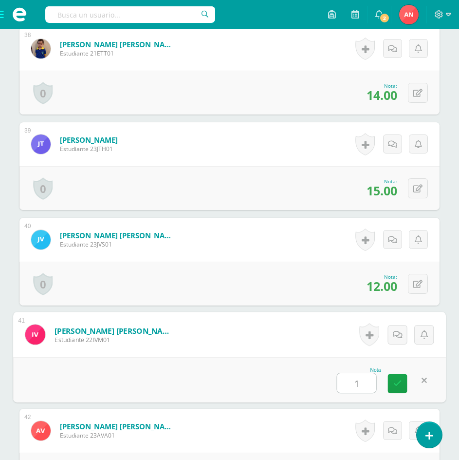
type input "13"
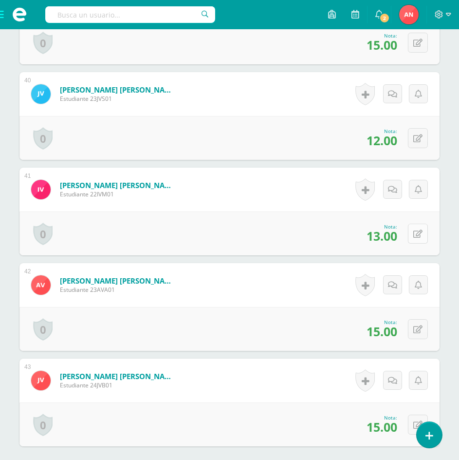
scroll to position [4006, 0]
click at [413, 318] on div "0 Logros Logros obtenidos Aún no hay logros agregados Nota: 15.00" at bounding box center [229, 328] width 420 height 44
click at [416, 332] on button at bounding box center [418, 329] width 20 height 20
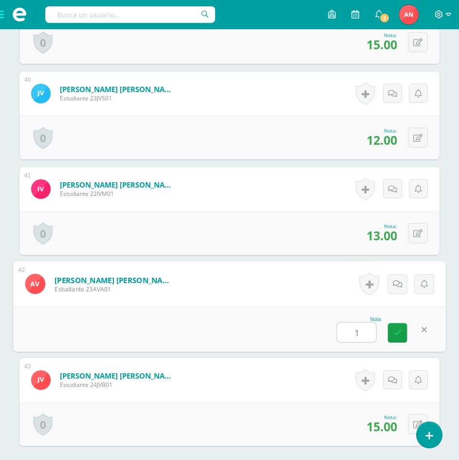
type input "13"
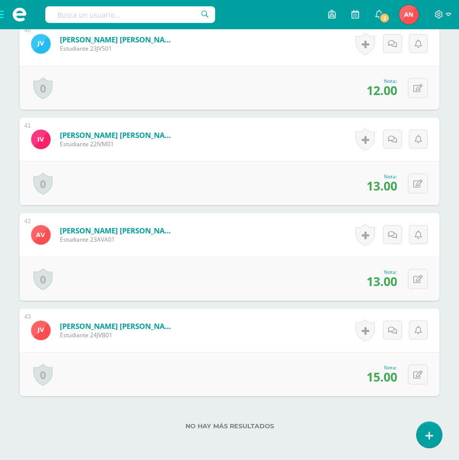
scroll to position [4104, 0]
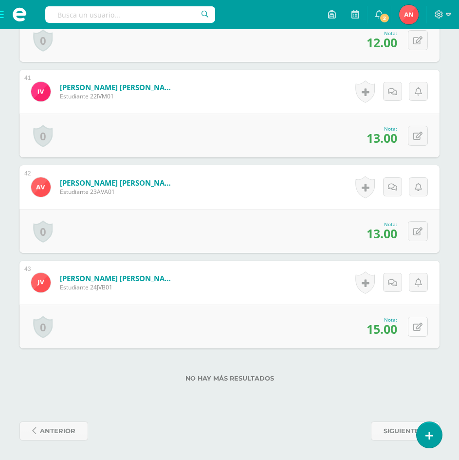
click at [419, 329] on icon at bounding box center [418, 327] width 9 height 8
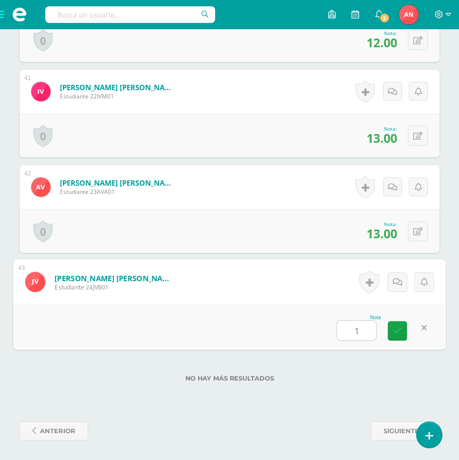
type input "14"
click at [395, 337] on link at bounding box center [397, 330] width 19 height 19
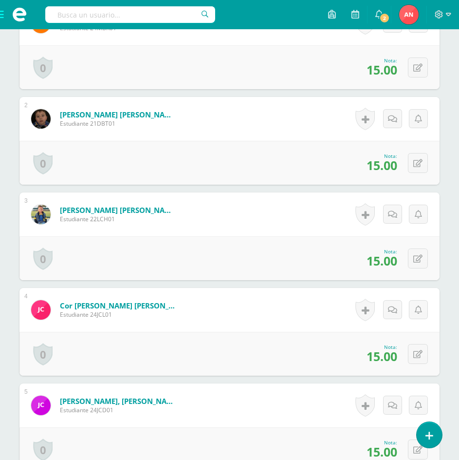
scroll to position [0, 0]
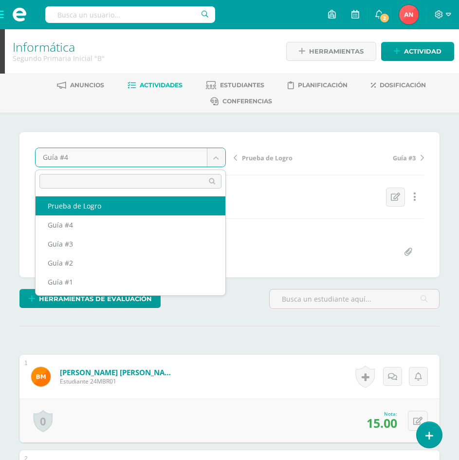
select select "/dashboard/teacher/grade-activity/181237/"
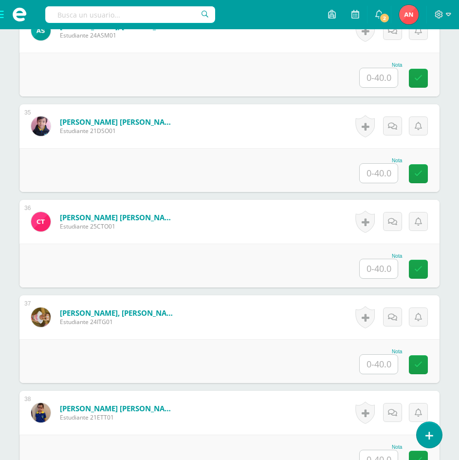
scroll to position [3411, 0]
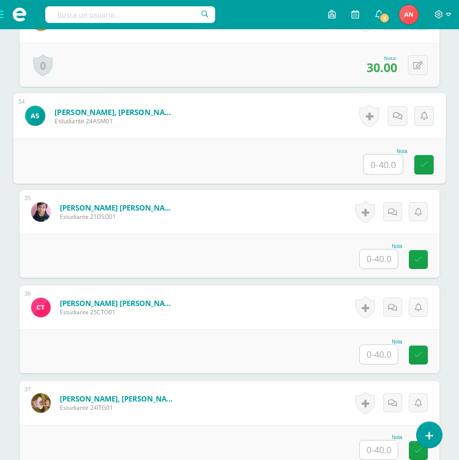
click at [370, 163] on input "text" at bounding box center [383, 163] width 39 height 19
type input "34"
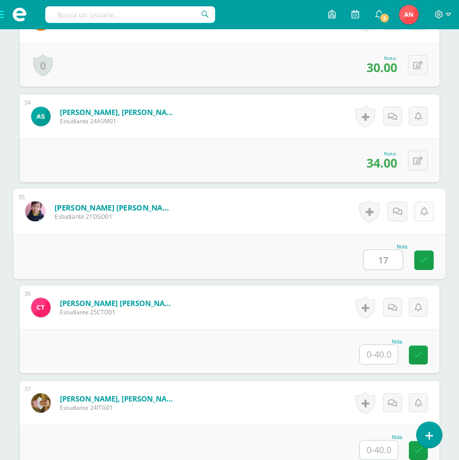
type input "17"
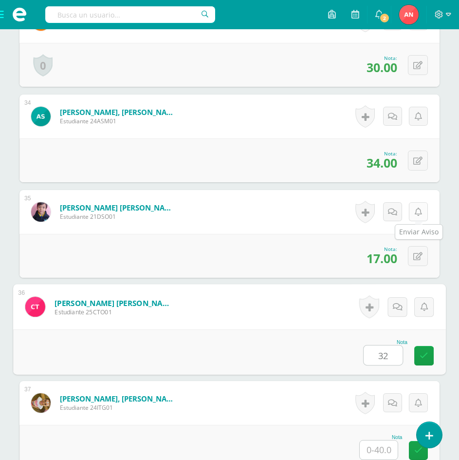
type input "32"
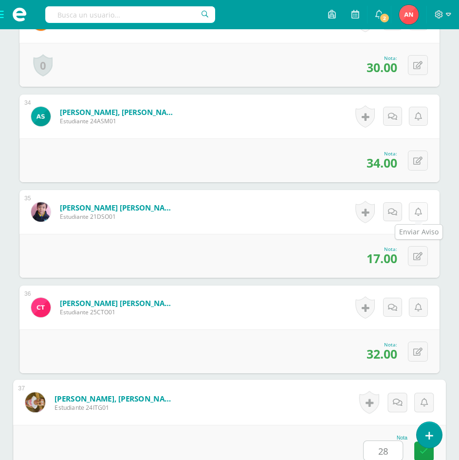
type input "28"
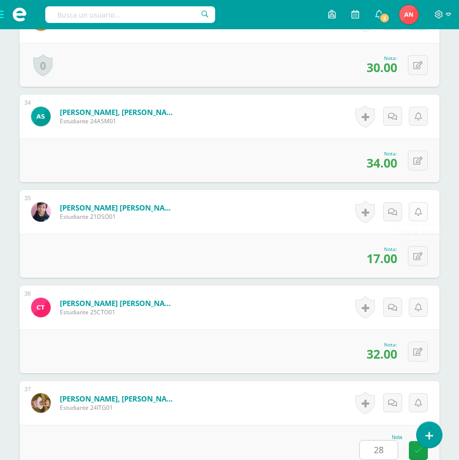
scroll to position [3726, 0]
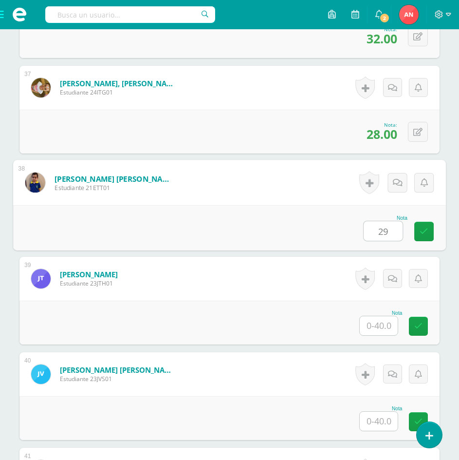
type input "29"
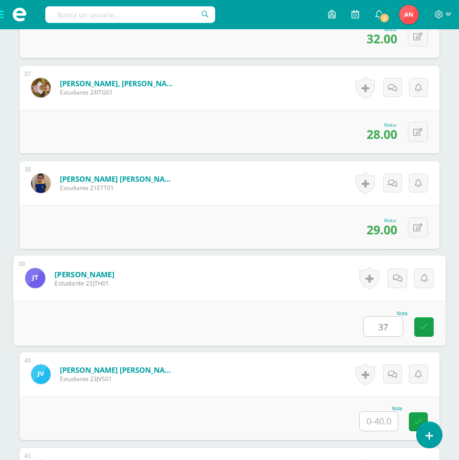
type input "37"
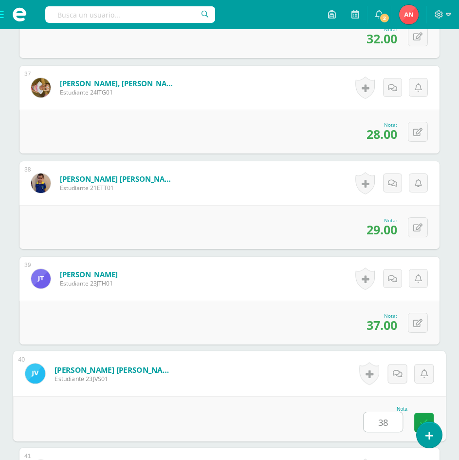
type input "38"
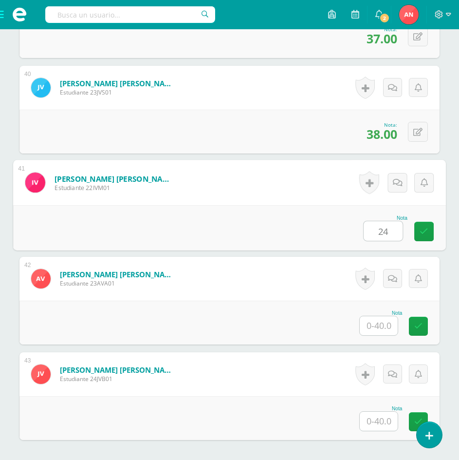
type input "24"
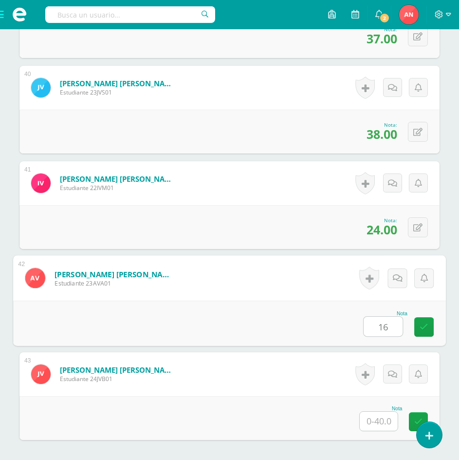
type input "16"
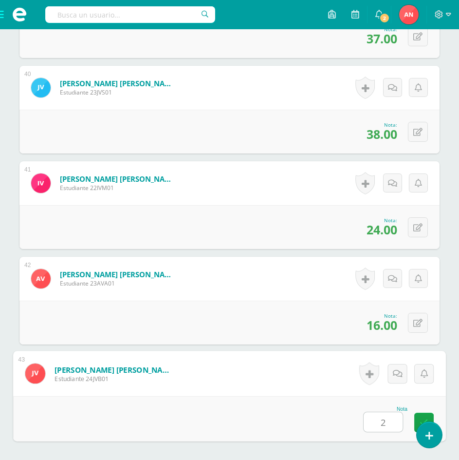
type input "28"
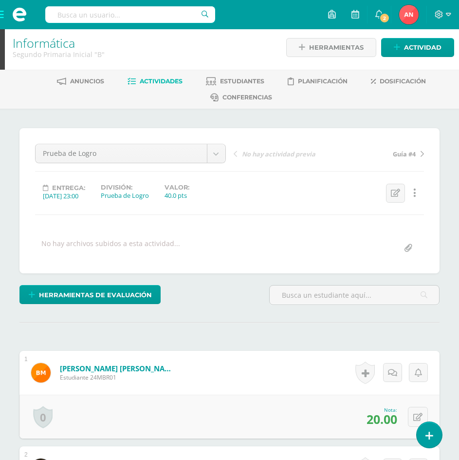
scroll to position [0, 0]
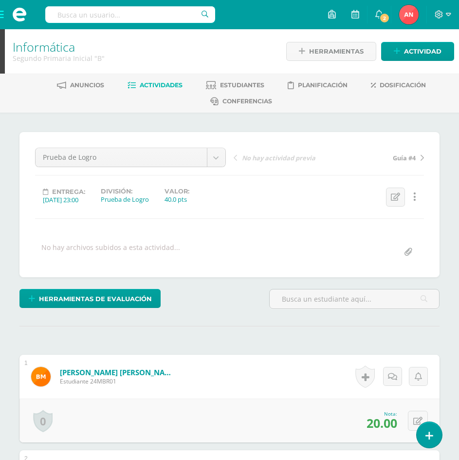
click at [4, 17] on span at bounding box center [19, 14] width 39 height 29
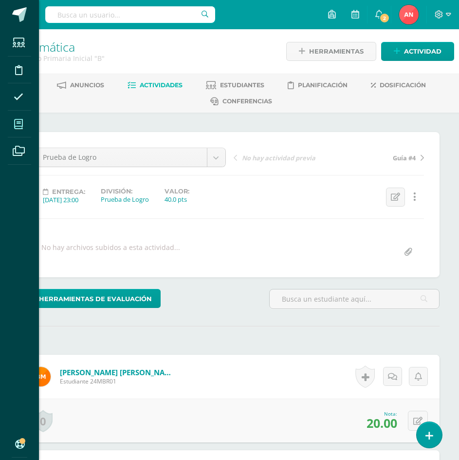
click at [14, 127] on span at bounding box center [19, 124] width 22 height 22
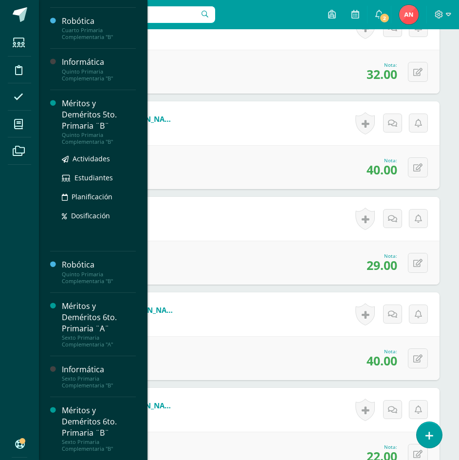
scroll to position [449, 0]
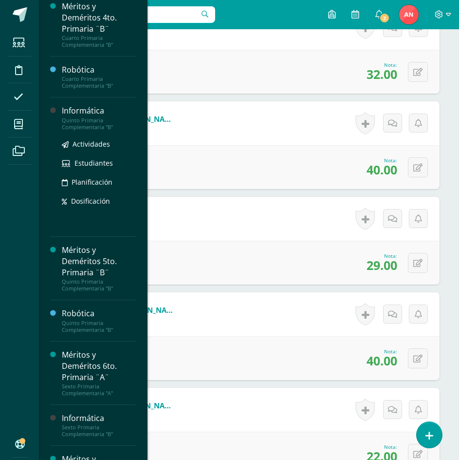
click at [81, 116] on div "Informática" at bounding box center [99, 110] width 74 height 11
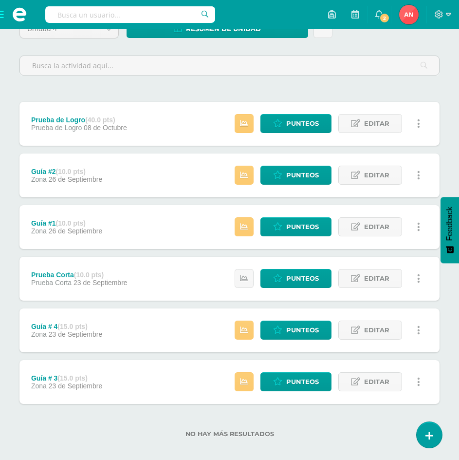
scroll to position [122, 0]
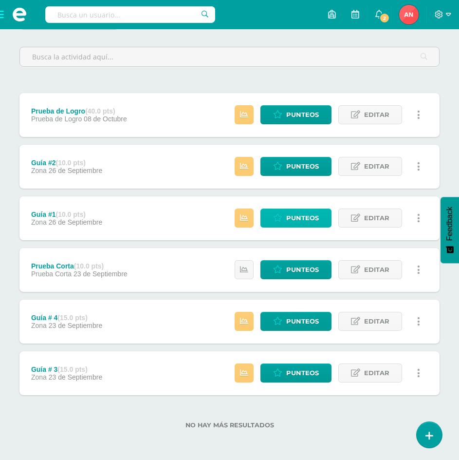
click at [274, 217] on icon at bounding box center [277, 218] width 9 height 8
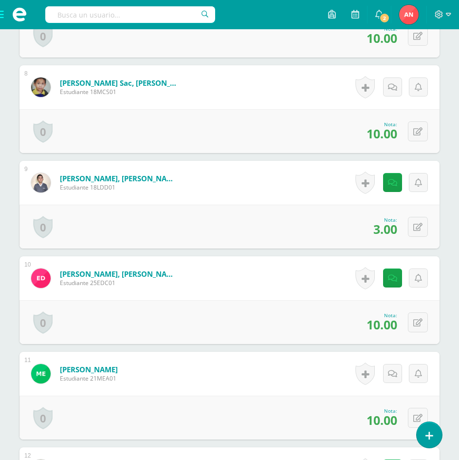
scroll to position [958, 0]
click at [415, 226] on button at bounding box center [418, 226] width 20 height 20
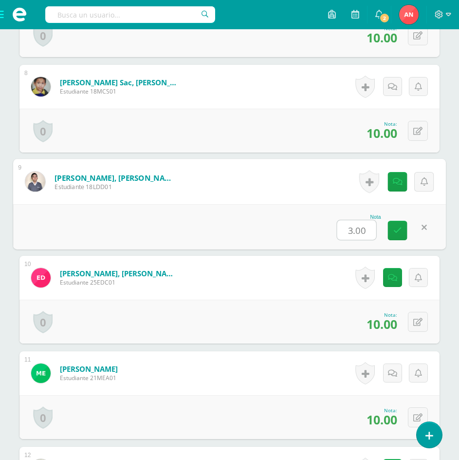
type input "5"
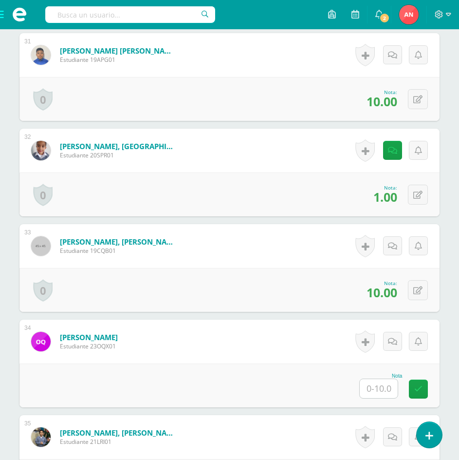
scroll to position [3296, 0]
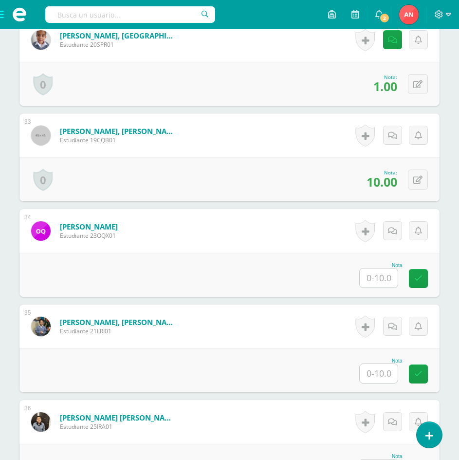
click at [372, 274] on input "text" at bounding box center [379, 277] width 38 height 19
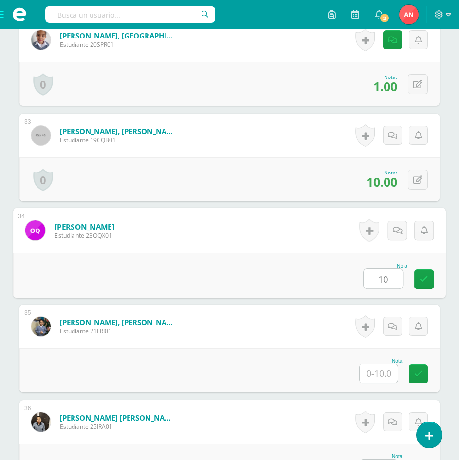
type input "10"
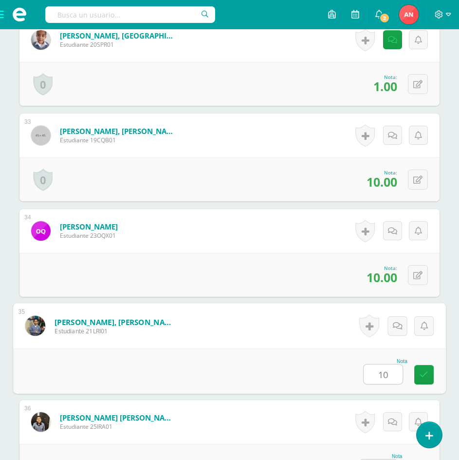
type input "10"
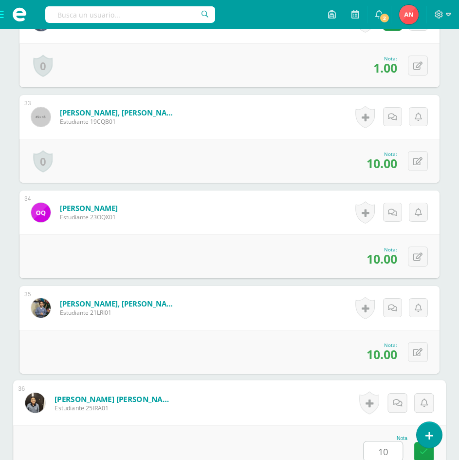
type input "10"
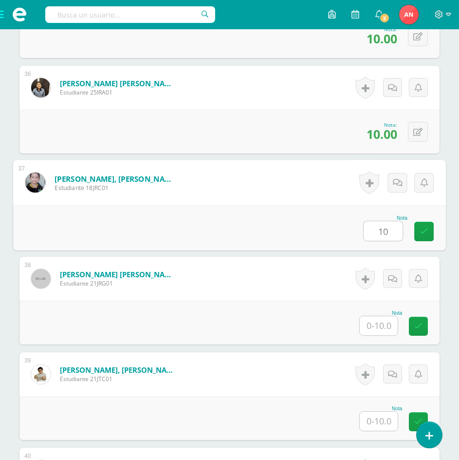
type input "10"
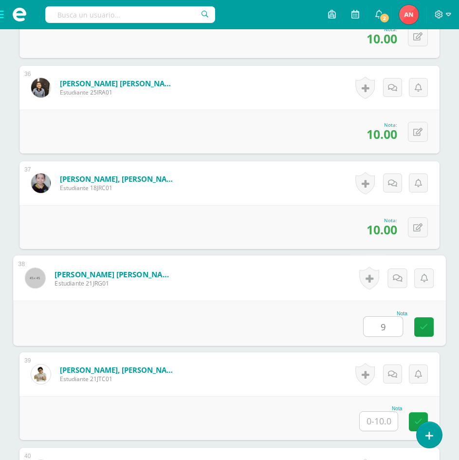
type input "9"
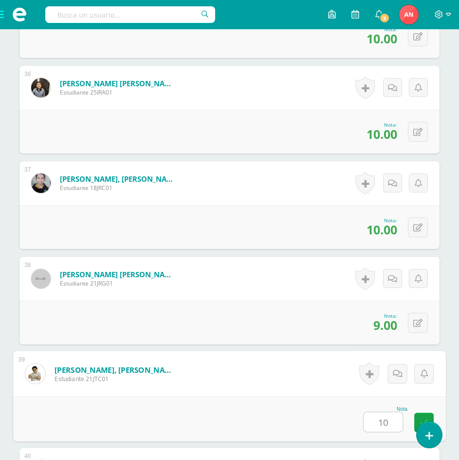
type input "10"
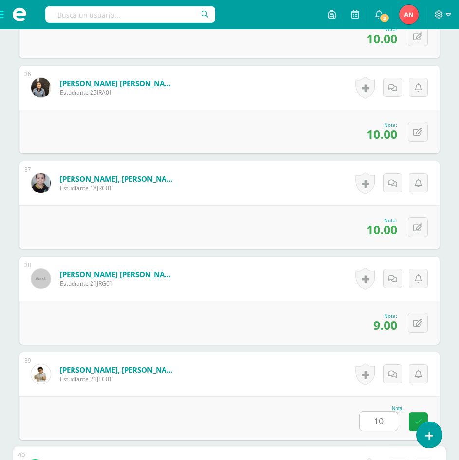
scroll to position [3817, 0]
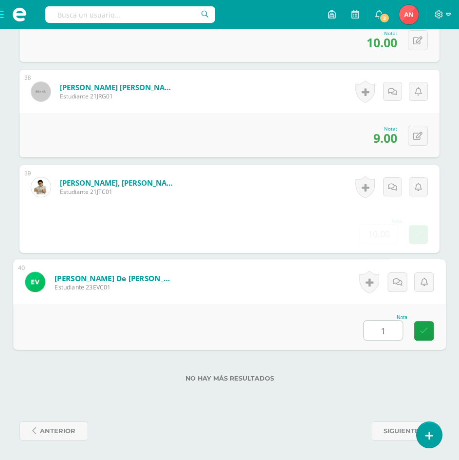
type input "10"
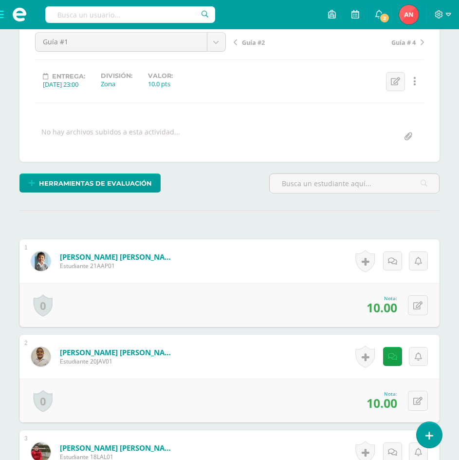
scroll to position [0, 0]
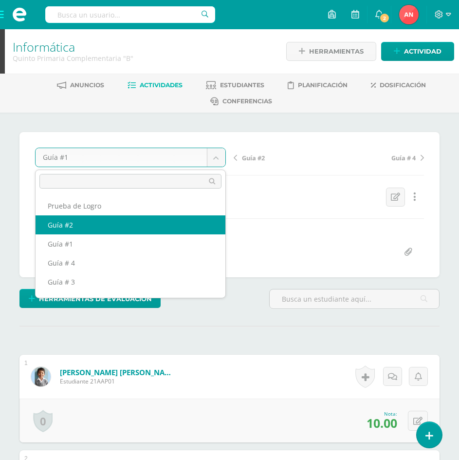
select select "/dashboard/teacher/grade-activity/180496/"
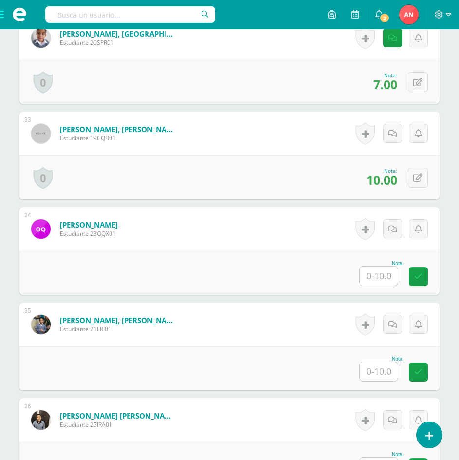
scroll to position [3299, 0]
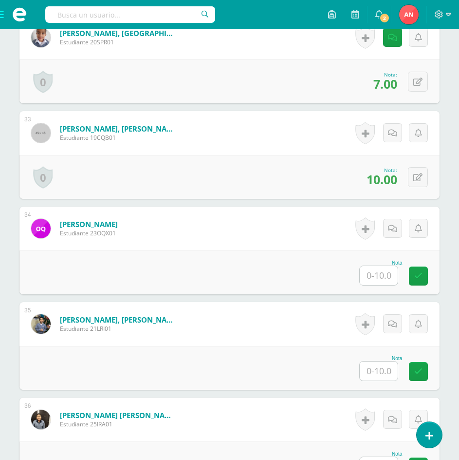
click at [390, 276] on input "text" at bounding box center [379, 275] width 38 height 19
type input "8"
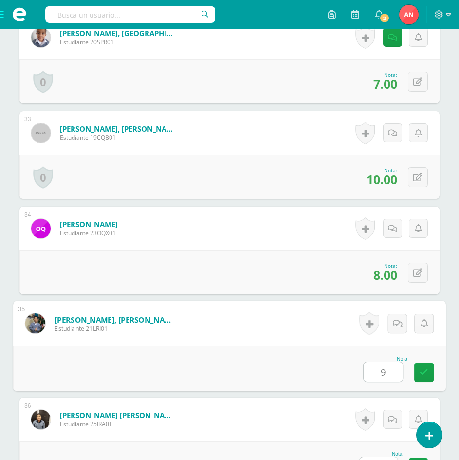
type input "9"
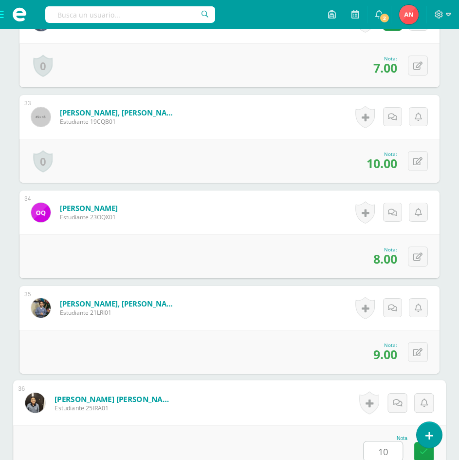
type input "10"
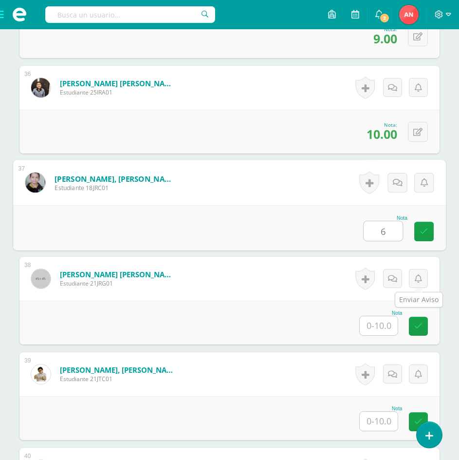
type input "6"
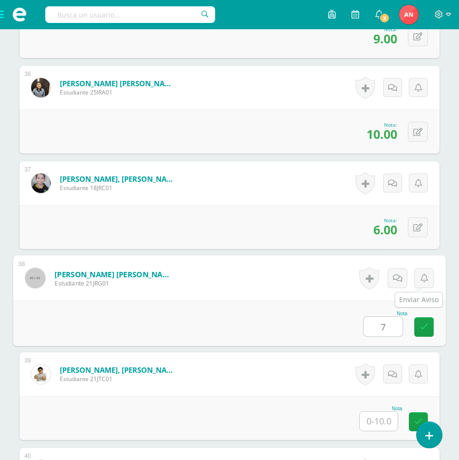
type input "7"
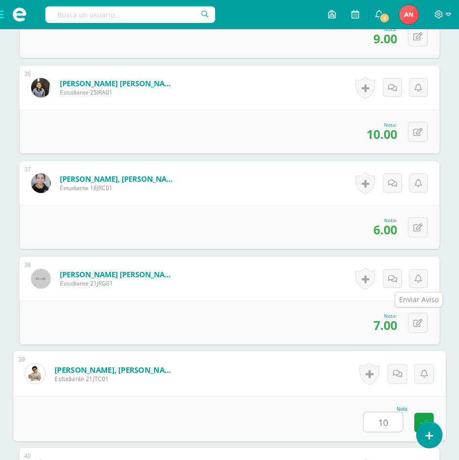
type input "10"
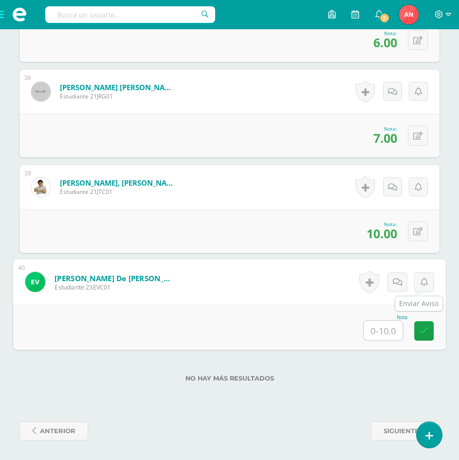
type input "9"
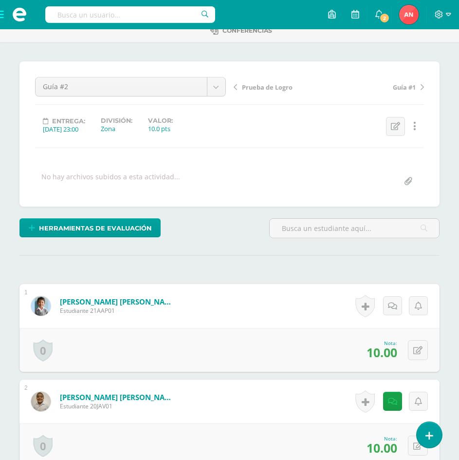
scroll to position [0, 0]
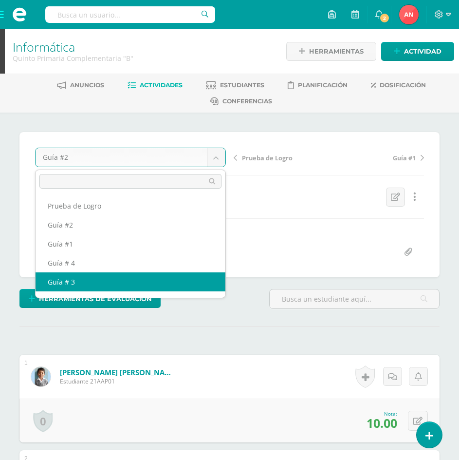
select select "/dashboard/teacher/grade-activity/180589/"
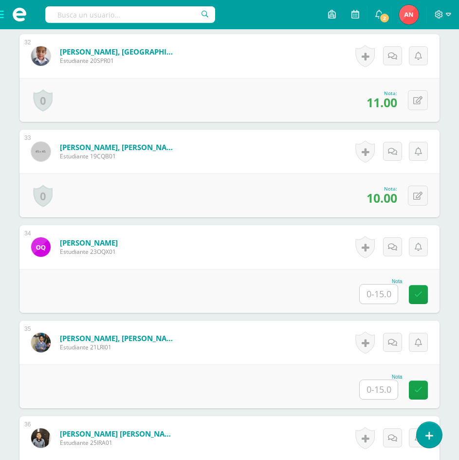
scroll to position [3289, 0]
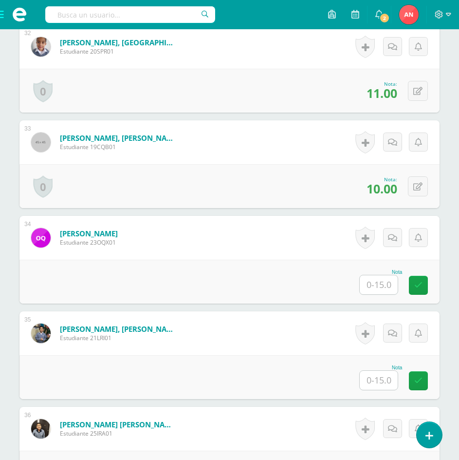
click at [378, 284] on input "text" at bounding box center [379, 284] width 38 height 19
type input "12"
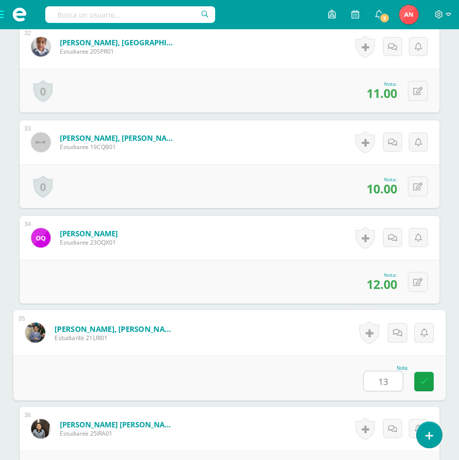
type input "13"
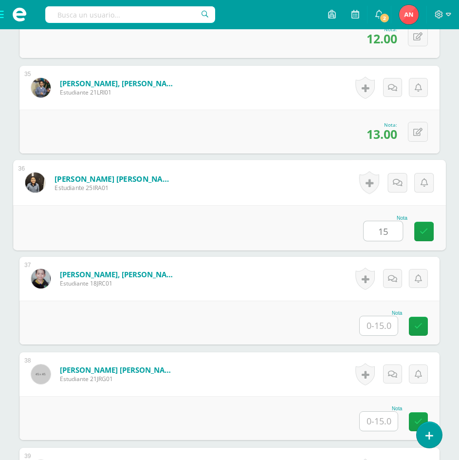
type input "15"
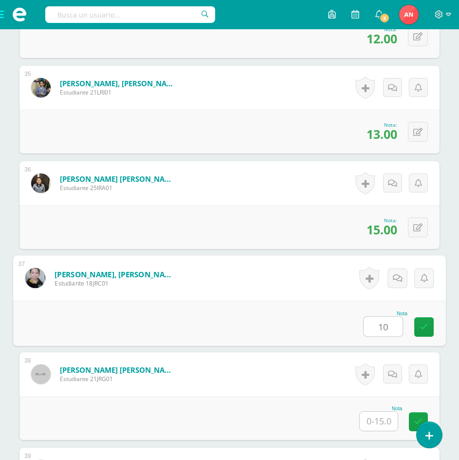
type input "10"
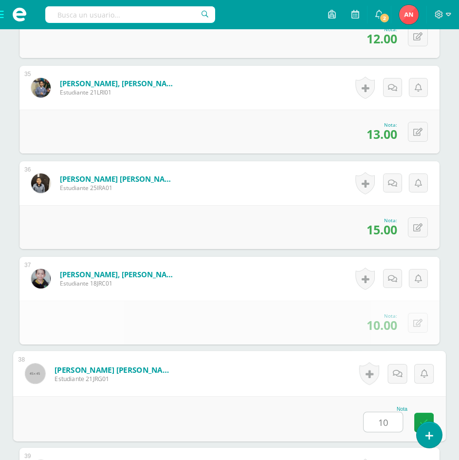
type input "10"
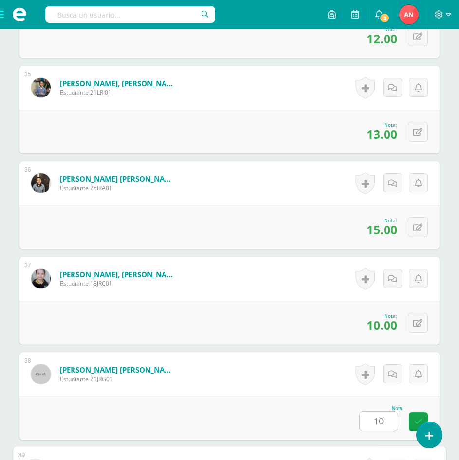
scroll to position [3817, 0]
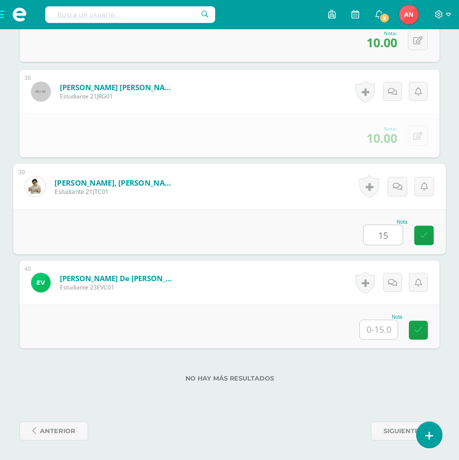
type input "15"
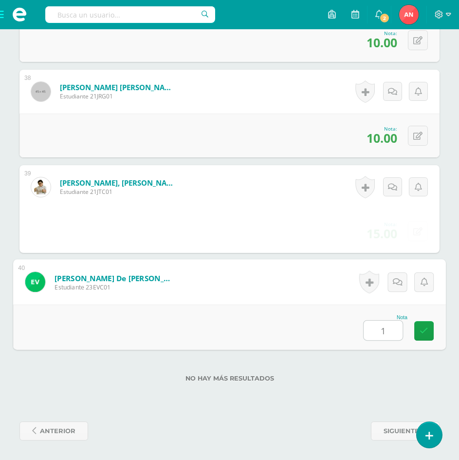
type input "13"
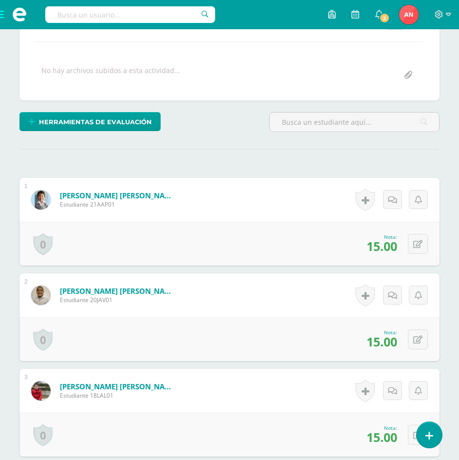
scroll to position [0, 0]
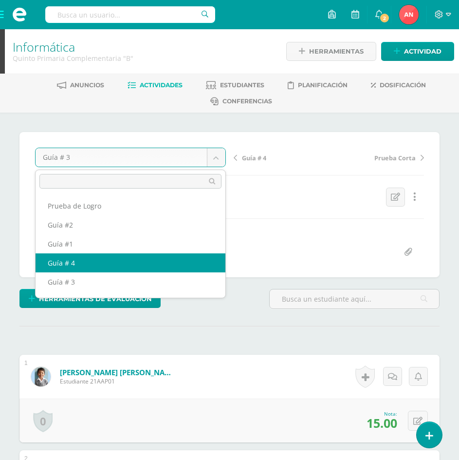
select select "/dashboard/teacher/grade-activity/180590/"
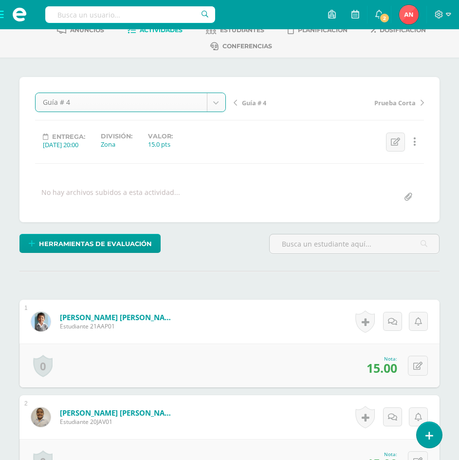
scroll to position [244, 0]
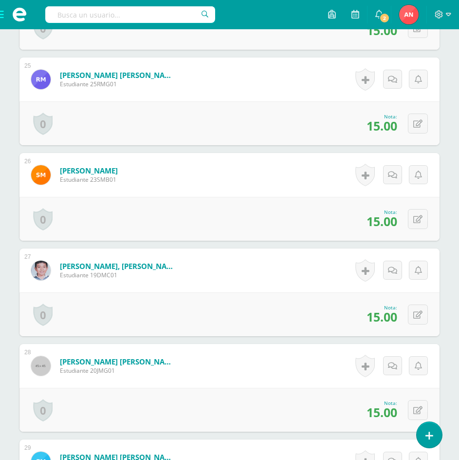
scroll to position [2859, 0]
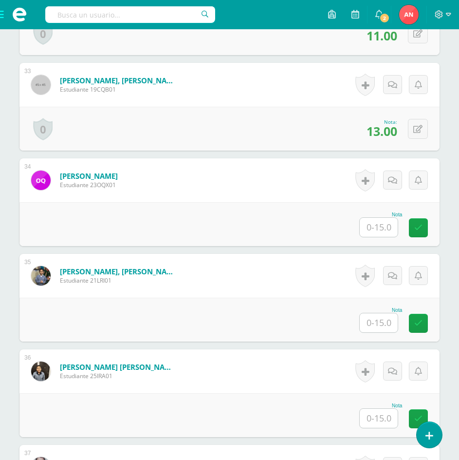
click at [369, 228] on input "text" at bounding box center [379, 227] width 38 height 19
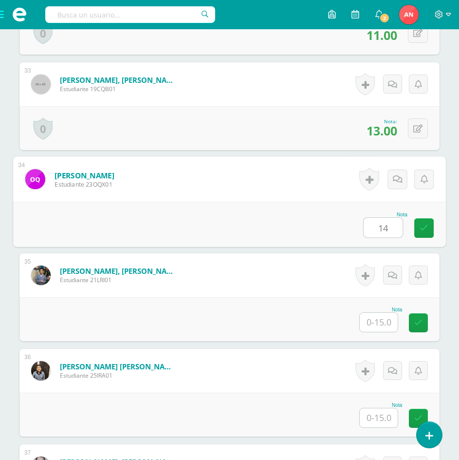
type input "14"
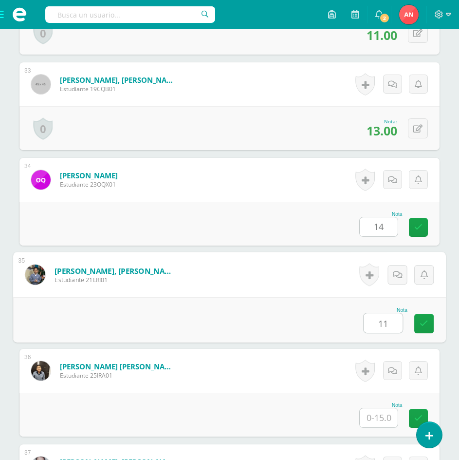
type input "11"
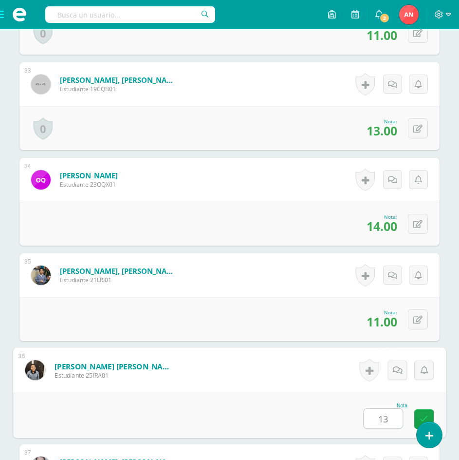
type input "13"
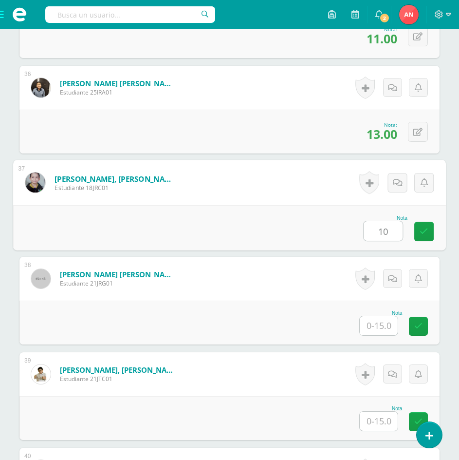
type input "10"
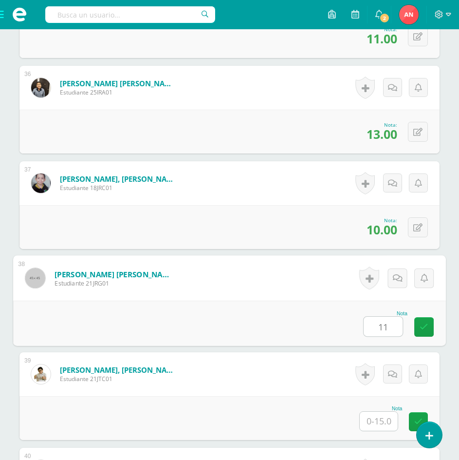
type input "11"
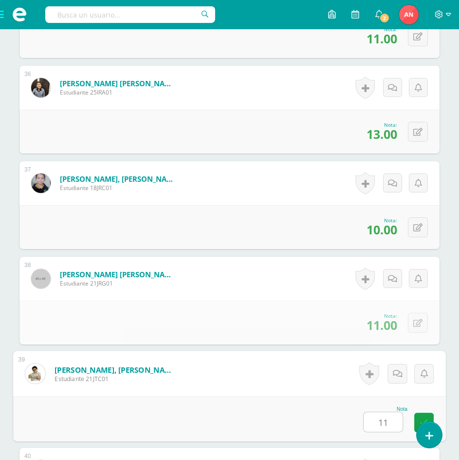
type input "11"
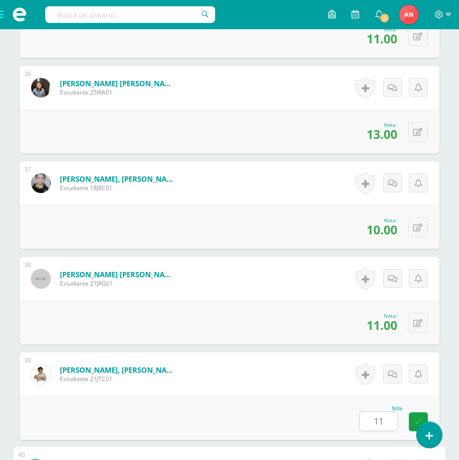
scroll to position [3817, 0]
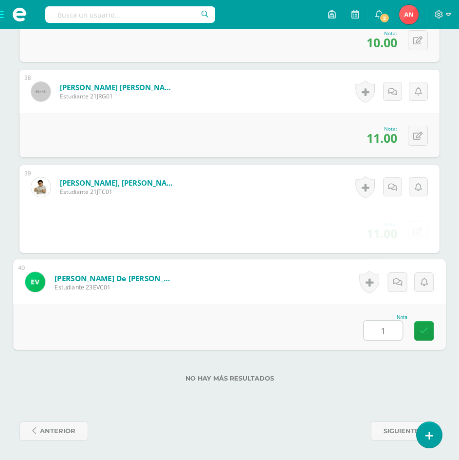
type input "12"
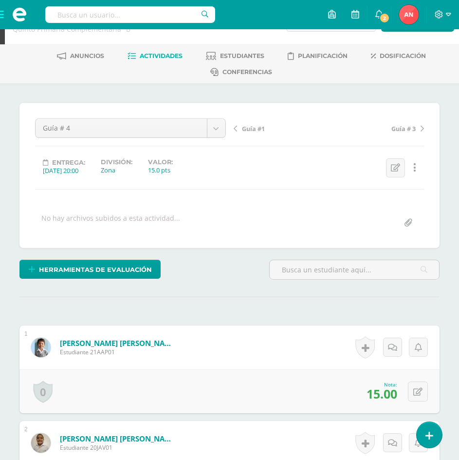
scroll to position [0, 0]
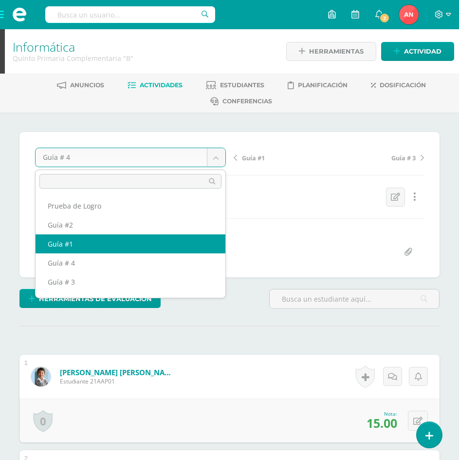
scroll to position [17, 0]
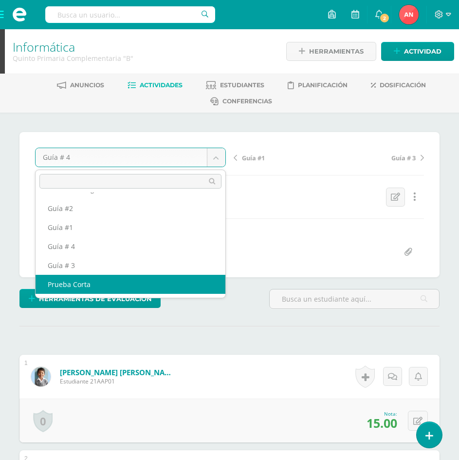
select select "/dashboard/teacher/grade-activity/180591/"
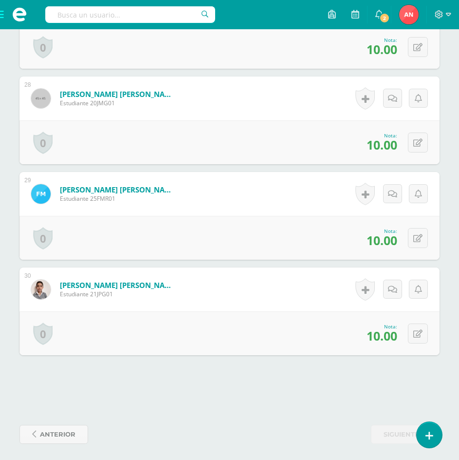
scroll to position [2859, 0]
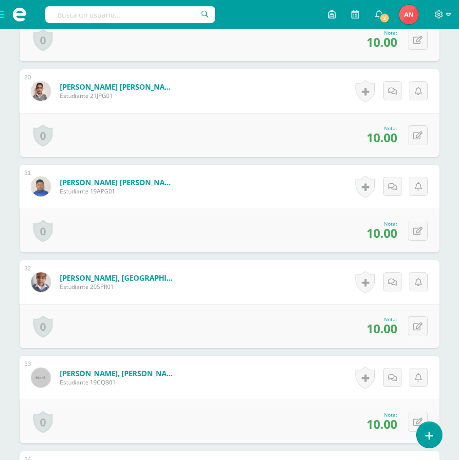
drag, startPoint x: 253, startPoint y: 190, endPoint x: 222, endPoint y: 184, distance: 32.3
click at [222, 184] on form "[PERSON_NAME] [PERSON_NAME] Estudiante 19APG01 Nota 10.00 0 [GEOGRAPHIC_DATA] L…" at bounding box center [229, 187] width 420 height 44
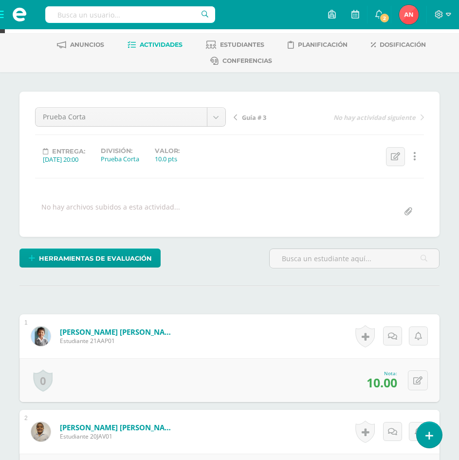
scroll to position [0, 0]
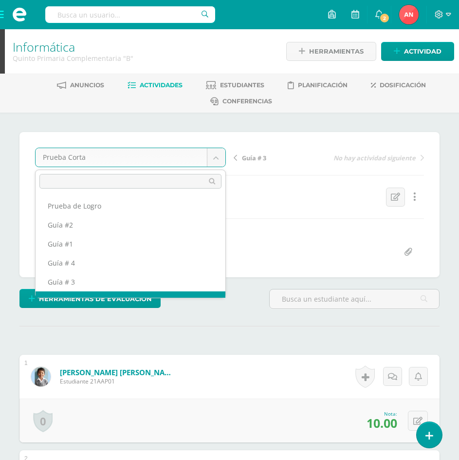
drag, startPoint x: 225, startPoint y: 158, endPoint x: 212, endPoint y: 159, distance: 12.2
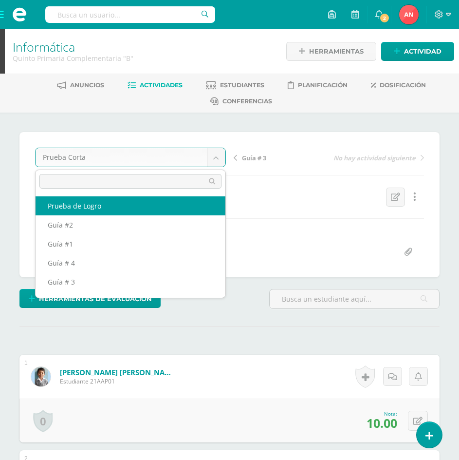
select select "/dashboard/teacher/grade-activity/181240/"
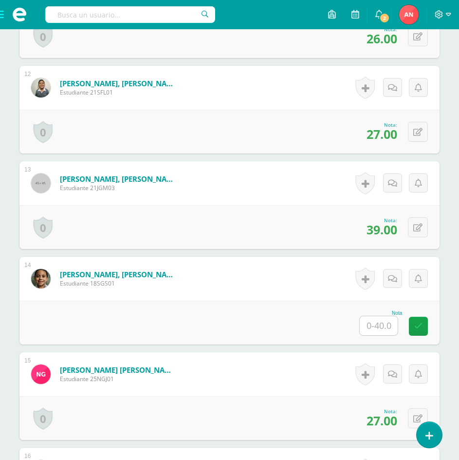
scroll to position [1340, 0]
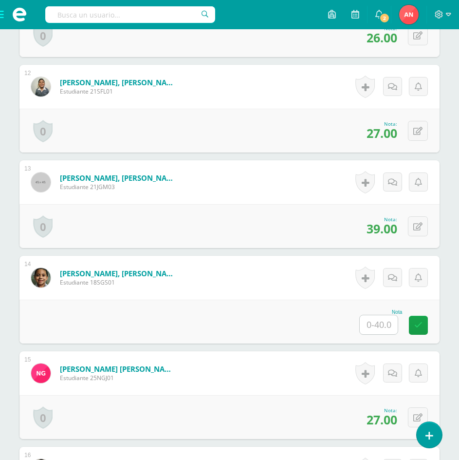
click at [386, 327] on input "text" at bounding box center [379, 324] width 38 height 19
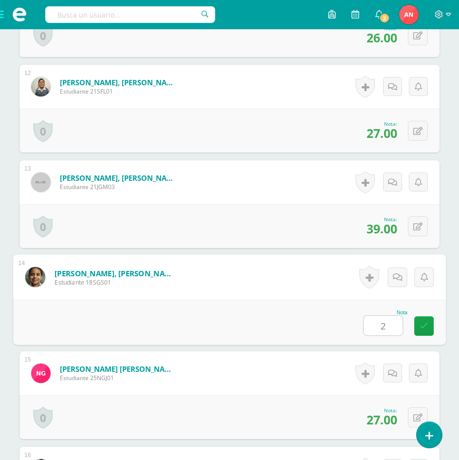
type input "20"
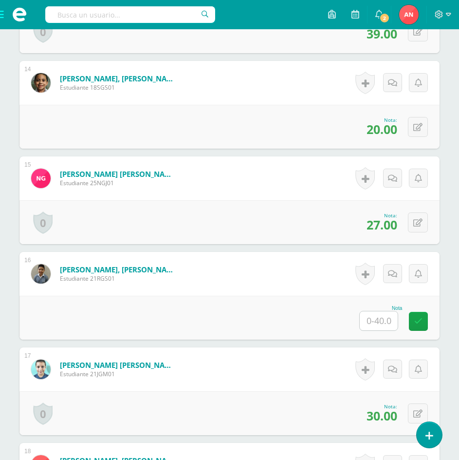
scroll to position [1532, 0]
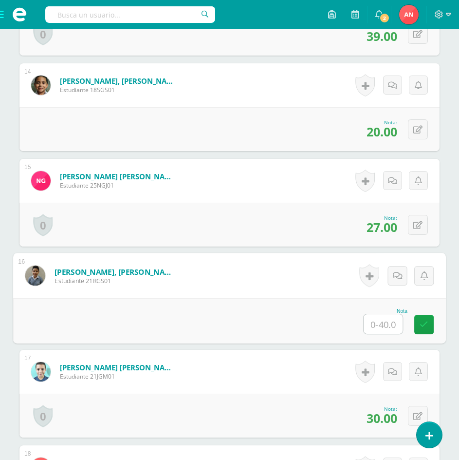
click at [385, 325] on input "text" at bounding box center [383, 323] width 39 height 19
type input "20"
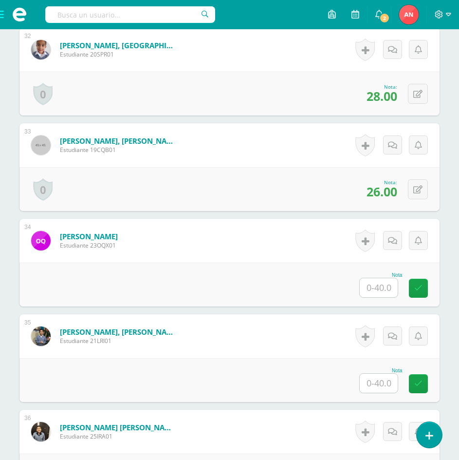
scroll to position [3287, 0]
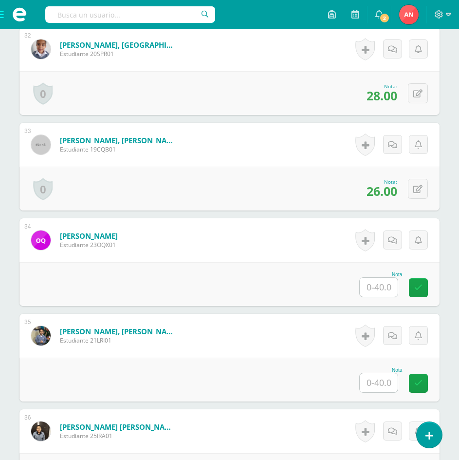
click at [386, 288] on input "text" at bounding box center [379, 287] width 38 height 19
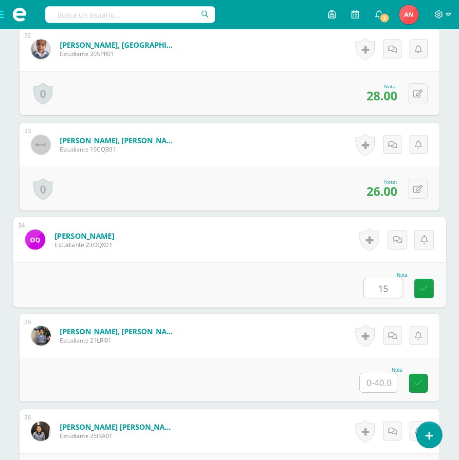
type input "15"
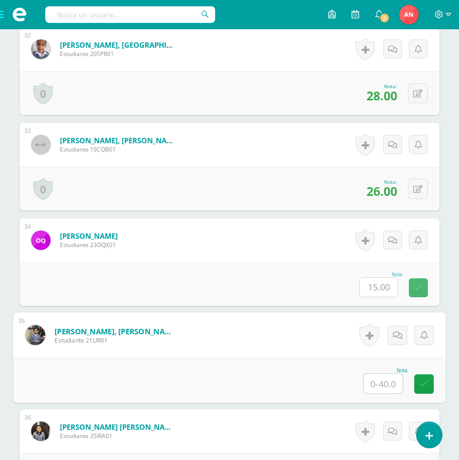
type input "1"
type input "33"
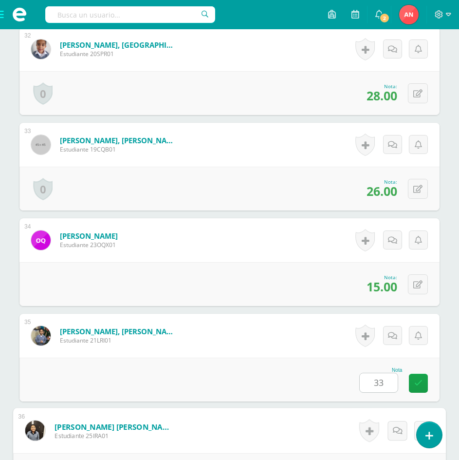
scroll to position [3535, 0]
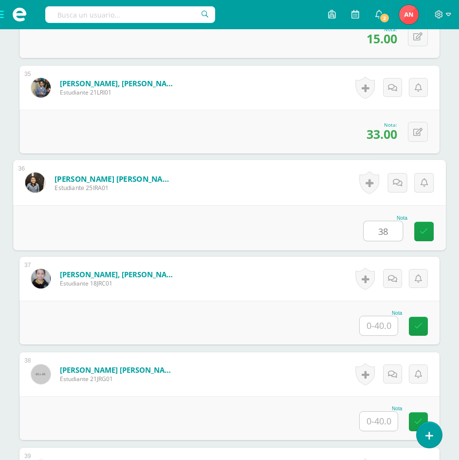
type input "38"
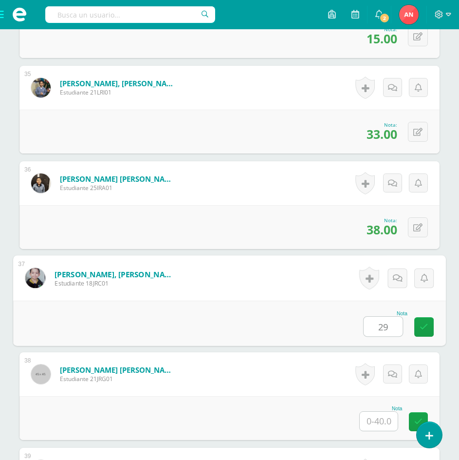
type input "29"
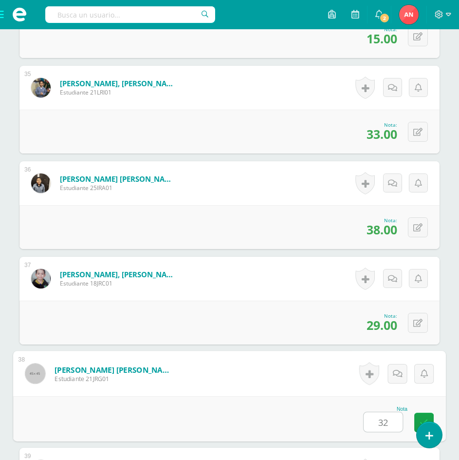
type input "32"
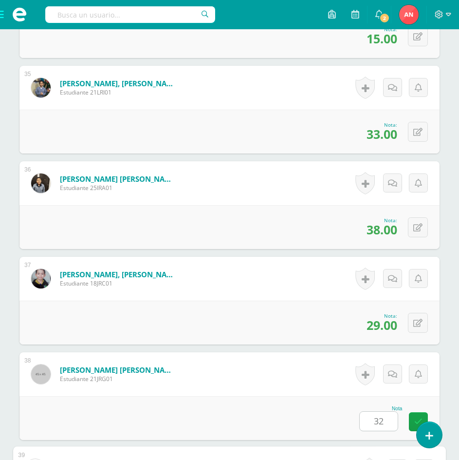
scroll to position [3817, 0]
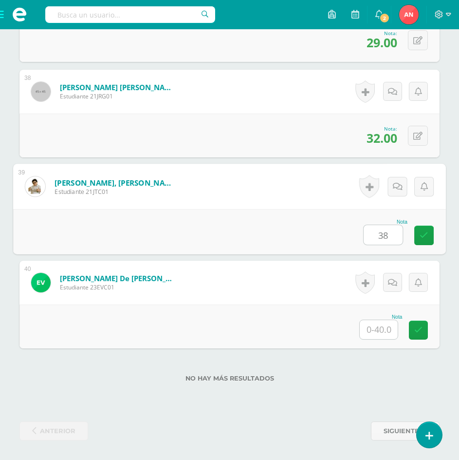
type input "38"
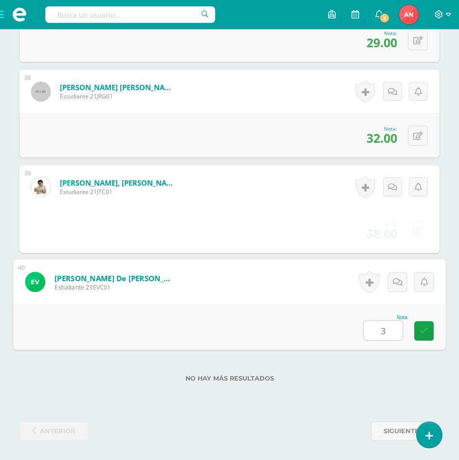
type input "34"
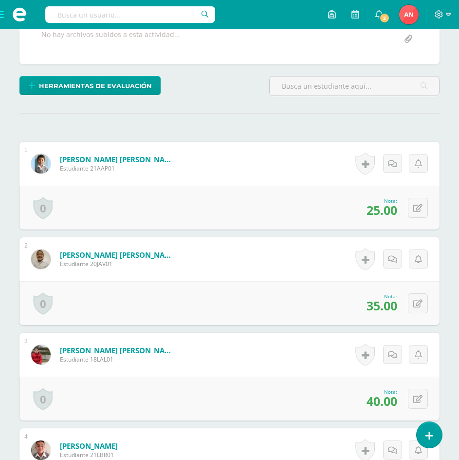
scroll to position [0, 0]
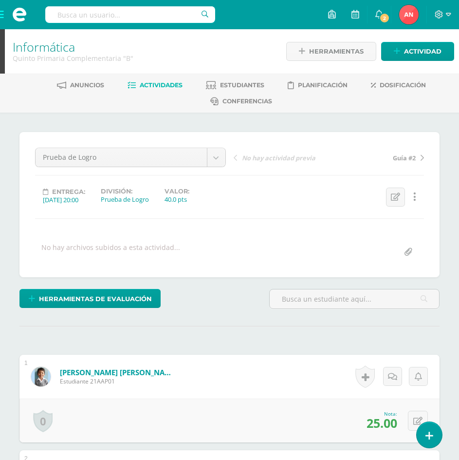
click at [2, 18] on span at bounding box center [19, 14] width 39 height 29
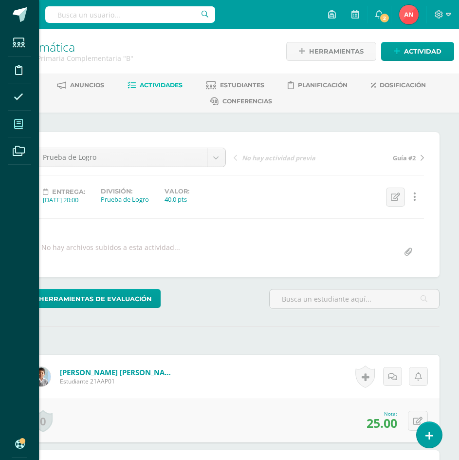
click at [21, 127] on icon at bounding box center [18, 124] width 9 height 10
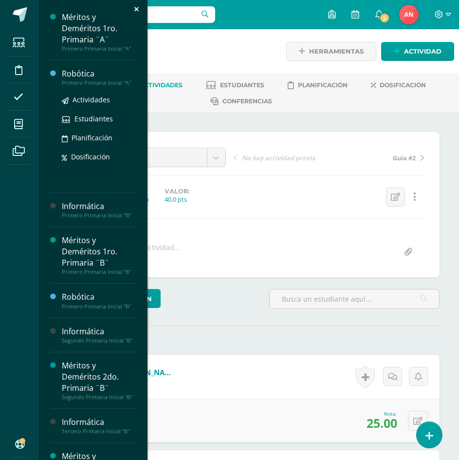
click at [77, 78] on div "Robótica" at bounding box center [99, 73] width 74 height 11
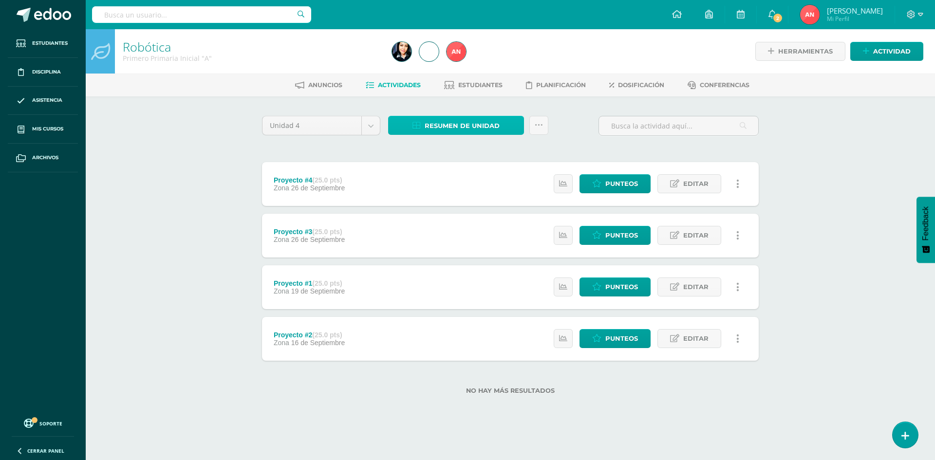
click at [455, 128] on span "Resumen de unidad" at bounding box center [462, 126] width 75 height 18
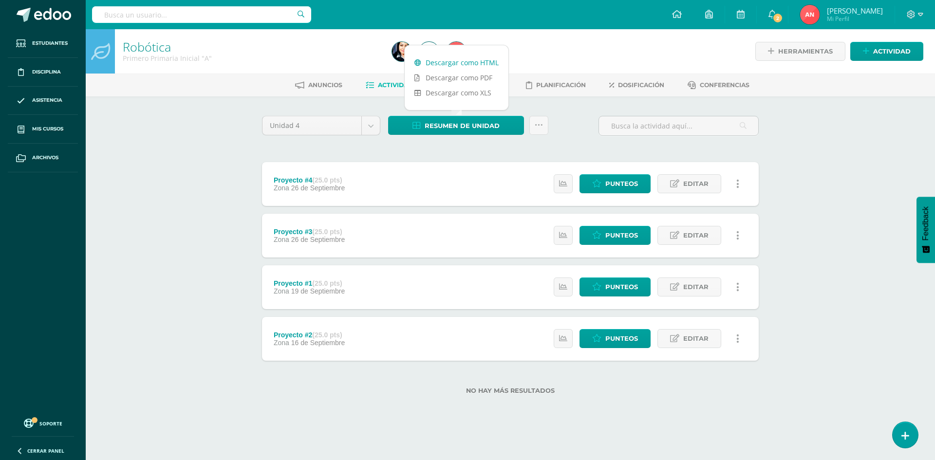
click at [467, 62] on link "Descargar como HTML" at bounding box center [457, 62] width 104 height 15
click at [459, 76] on link "Descargar como PDF" at bounding box center [457, 77] width 104 height 15
click at [446, 63] on link "Descargar como HTML" at bounding box center [457, 62] width 104 height 15
click at [157, 142] on div "Robótica Primero Primaria Inicial "A" Herramientas Detalle de asistencias Activ…" at bounding box center [511, 227] width 850 height 397
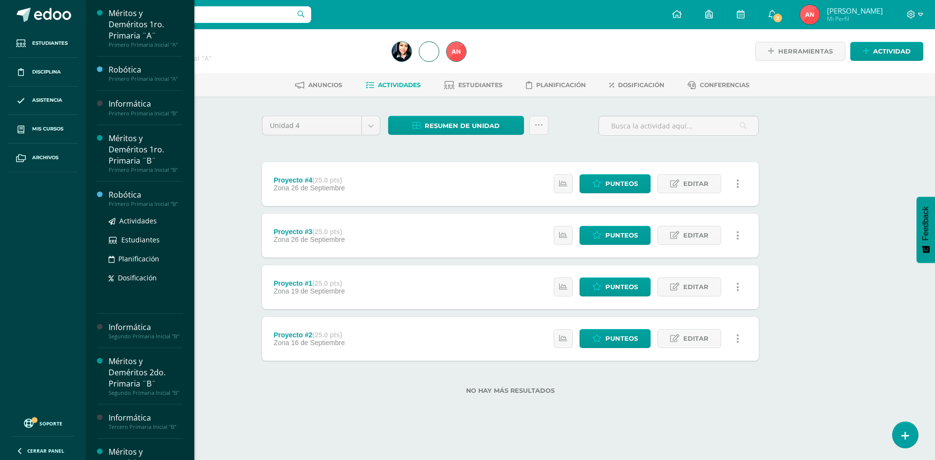
click at [134, 197] on div "Robótica" at bounding box center [146, 194] width 74 height 11
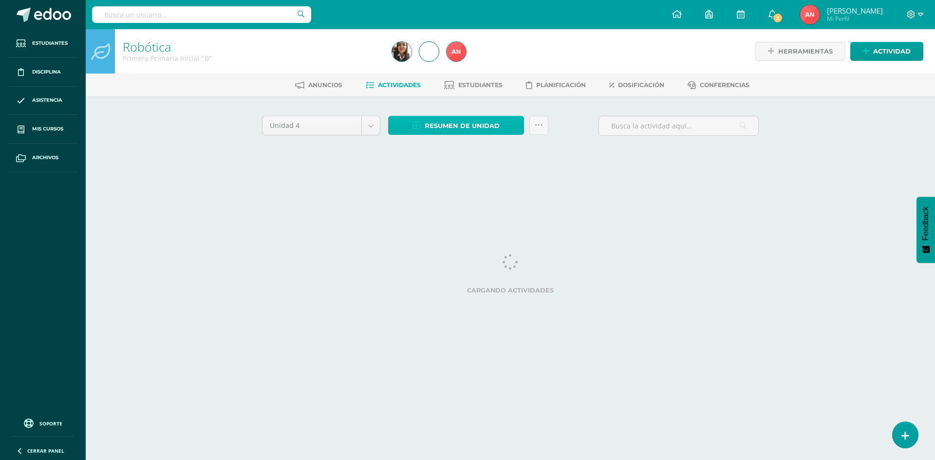
click at [458, 127] on span "Resumen de unidad" at bounding box center [462, 126] width 75 height 18
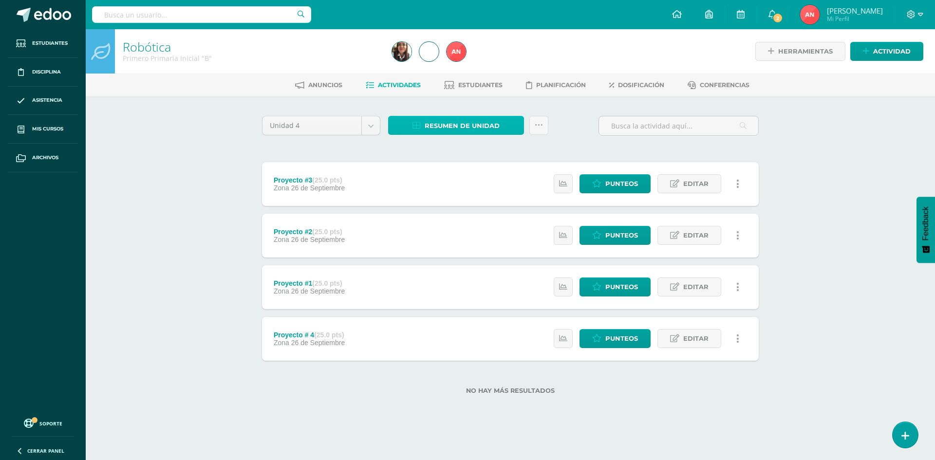
click at [440, 124] on span "Resumen de unidad" at bounding box center [462, 126] width 75 height 18
click at [445, 118] on span "Resumen de unidad" at bounding box center [462, 126] width 75 height 18
drag, startPoint x: 453, startPoint y: 125, endPoint x: 401, endPoint y: 125, distance: 52.1
click at [454, 124] on span "Resumen de unidad" at bounding box center [462, 126] width 75 height 18
click at [457, 129] on span "Resumen de unidad" at bounding box center [462, 126] width 75 height 18
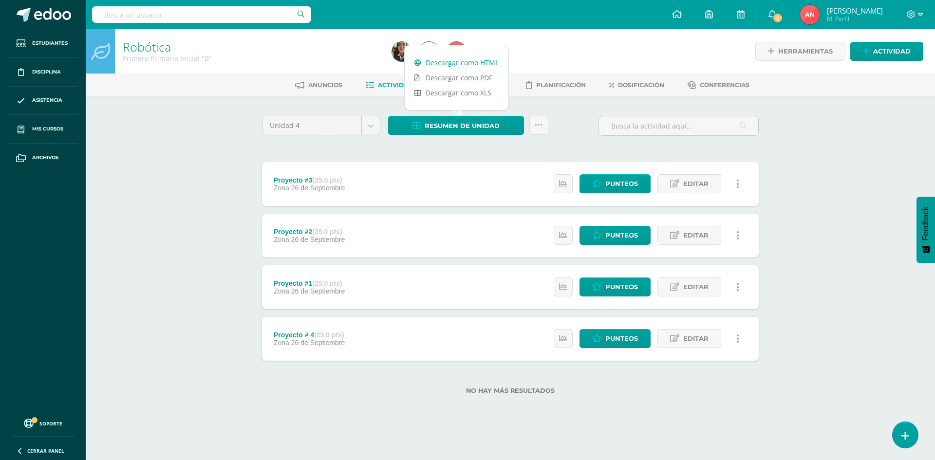
click at [466, 65] on link "Descargar como HTML" at bounding box center [457, 62] width 104 height 15
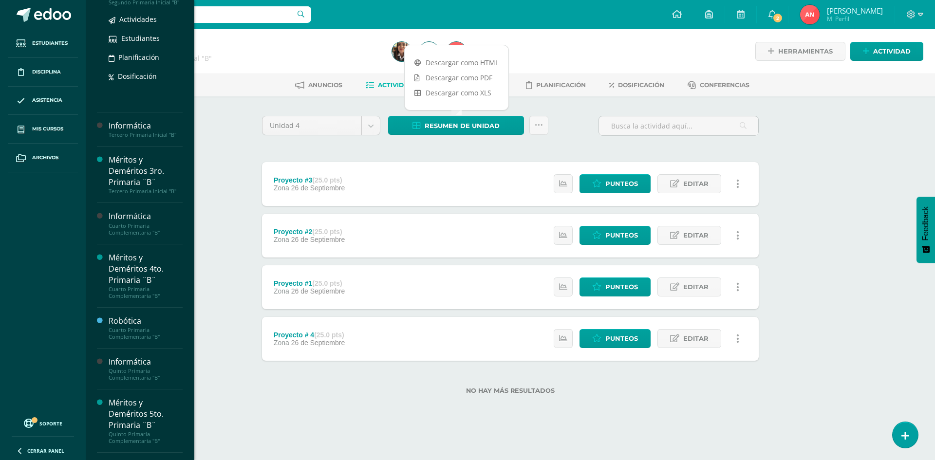
scroll to position [341, 0]
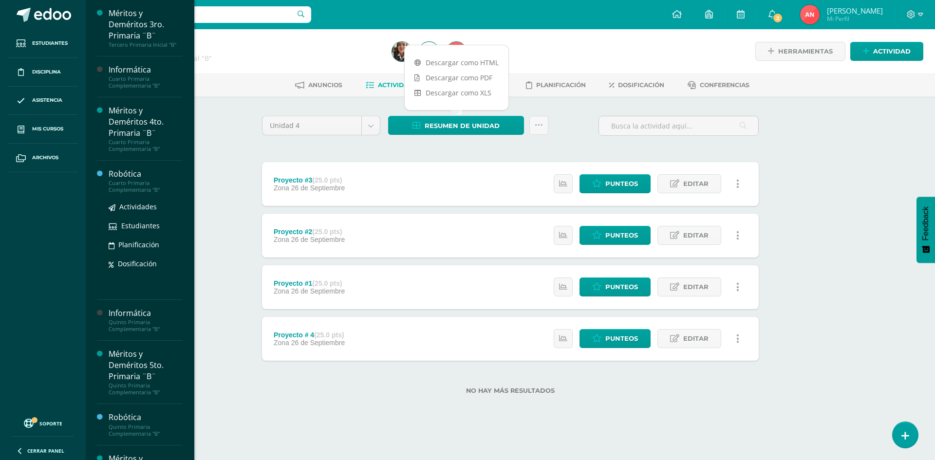
click at [127, 180] on div "Robótica" at bounding box center [146, 174] width 74 height 11
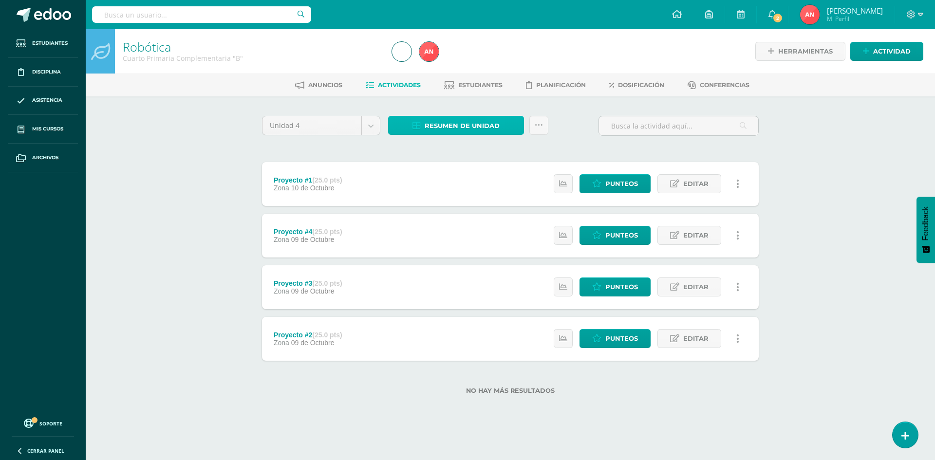
click at [479, 127] on span "Resumen de unidad" at bounding box center [462, 126] width 75 height 18
click at [488, 66] on link "Descargar como HTML" at bounding box center [457, 62] width 104 height 15
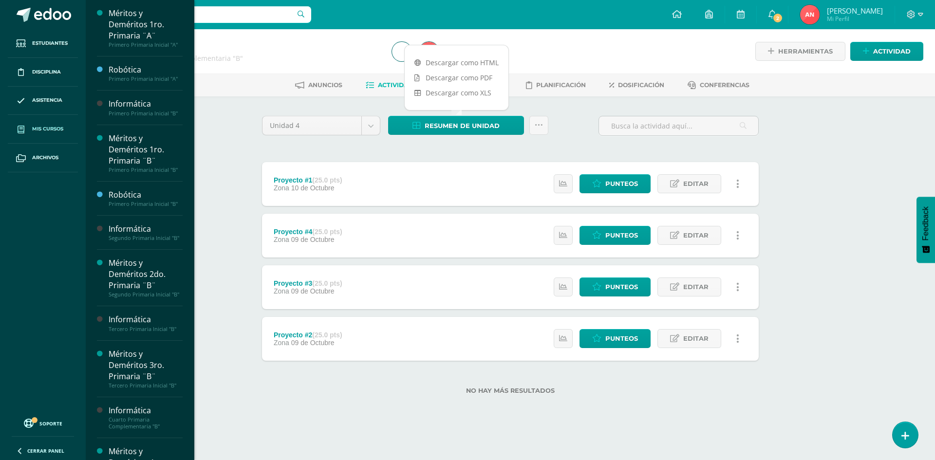
click at [45, 132] on span "Mis cursos" at bounding box center [47, 129] width 31 height 8
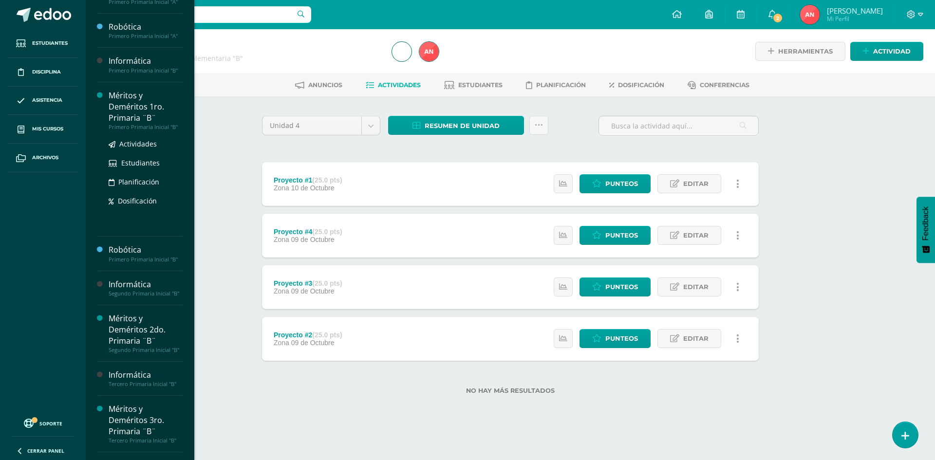
scroll to position [146, 0]
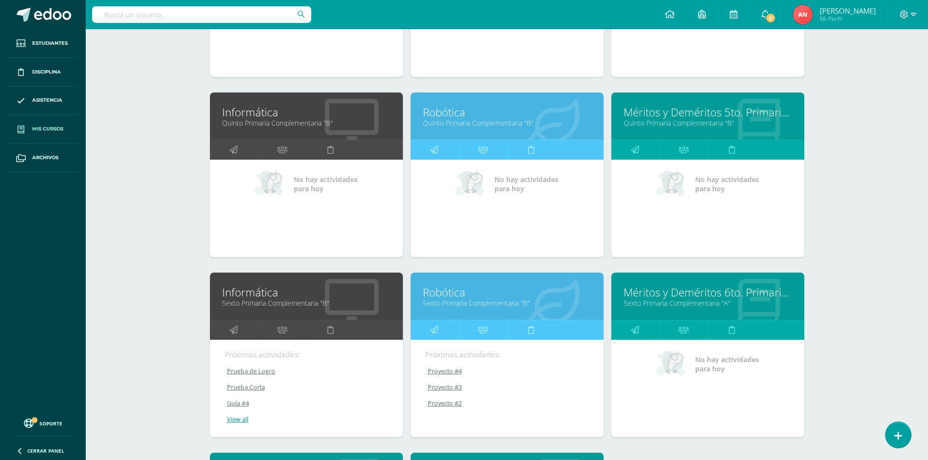
scroll to position [810, 0]
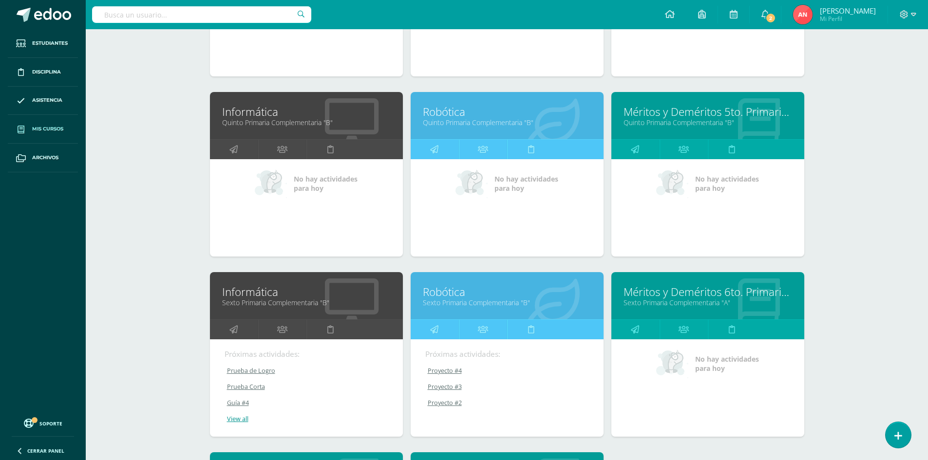
click at [450, 117] on link "Robótica" at bounding box center [507, 111] width 169 height 15
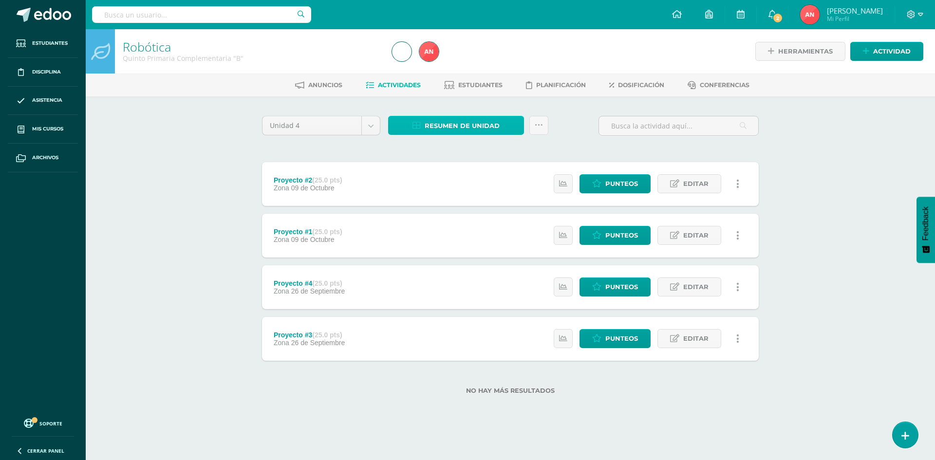
click at [449, 125] on span "Resumen de unidad" at bounding box center [462, 126] width 75 height 18
click at [456, 62] on link "Descargar como HTML" at bounding box center [457, 62] width 104 height 15
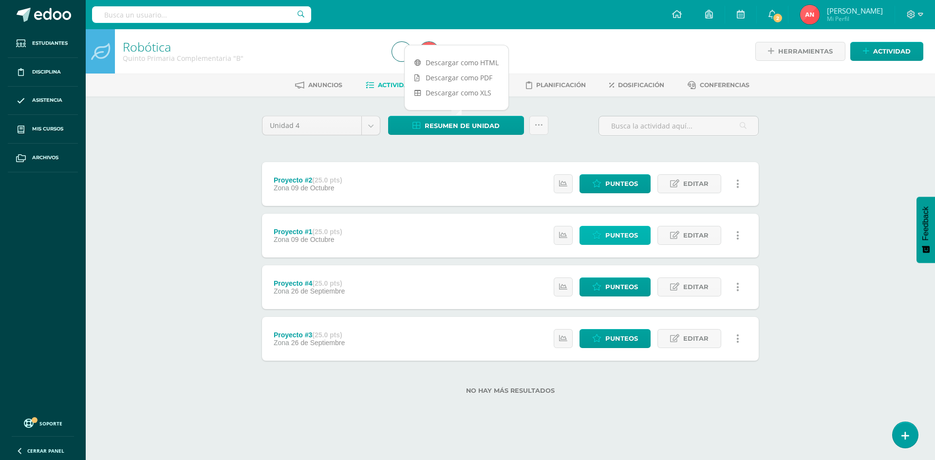
click at [618, 233] on span "Punteos" at bounding box center [621, 236] width 33 height 18
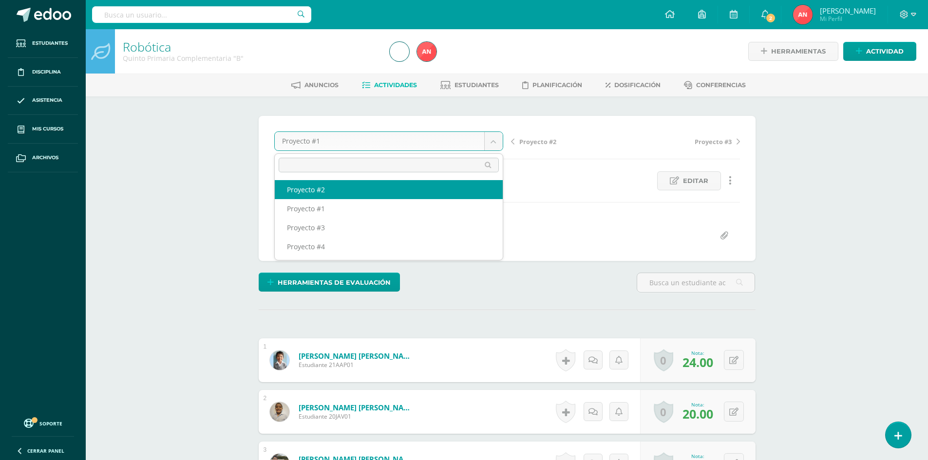
select select "/dashboard/teacher/grade-activity/181411/"
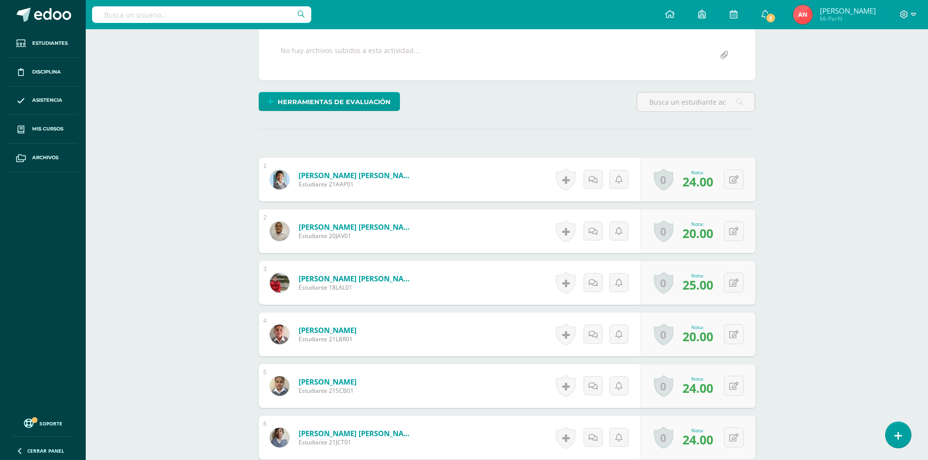
scroll to position [308, 0]
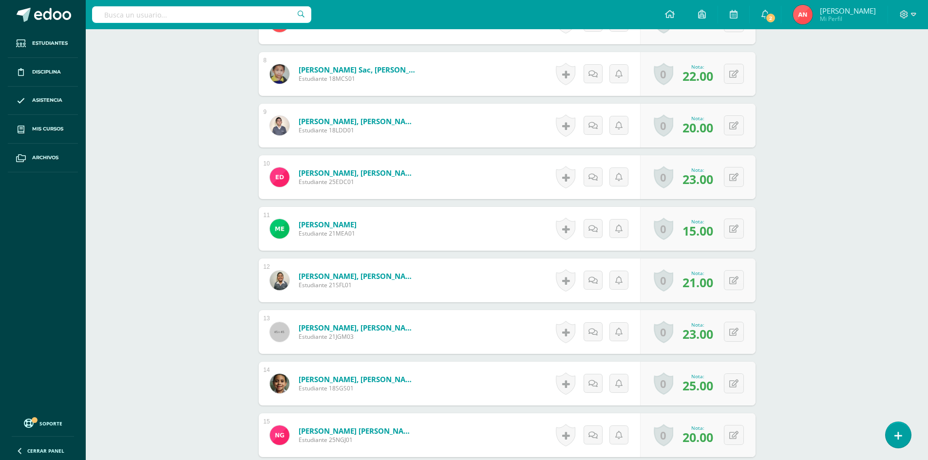
scroll to position [648, 0]
click at [736, 229] on icon at bounding box center [733, 229] width 9 height 8
type input "20"
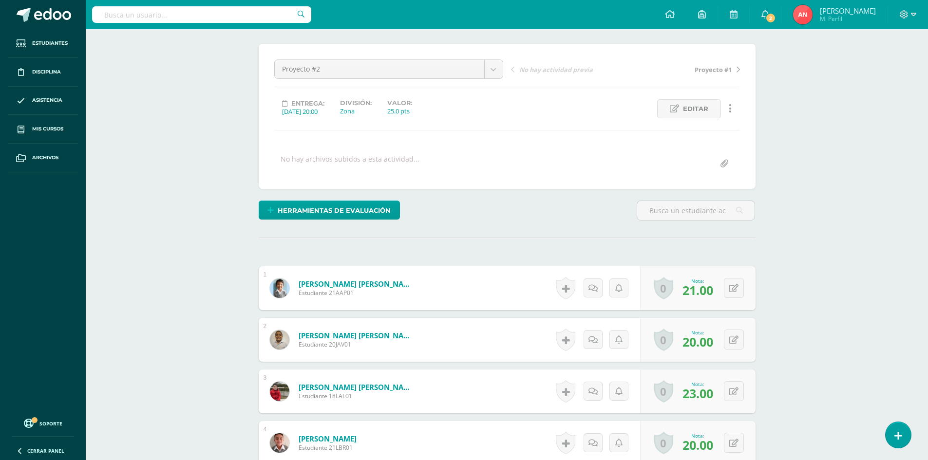
scroll to position [0, 0]
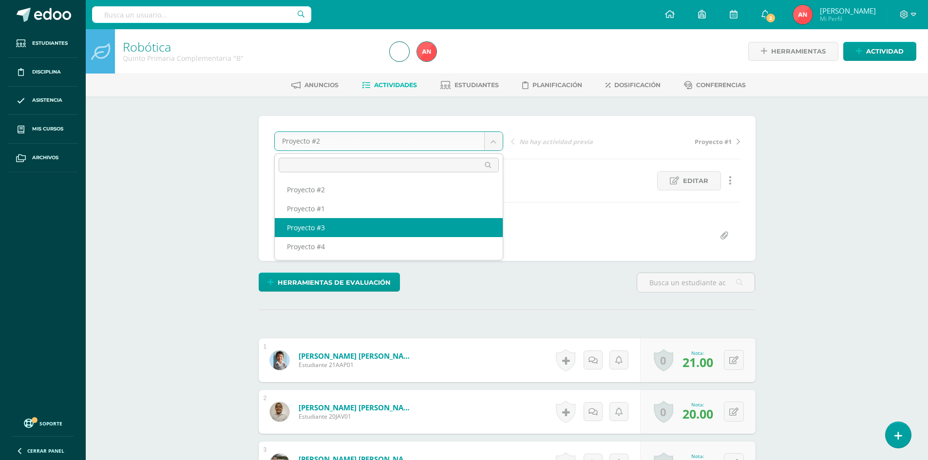
select select "/dashboard/teacher/grade-activity/180749/"
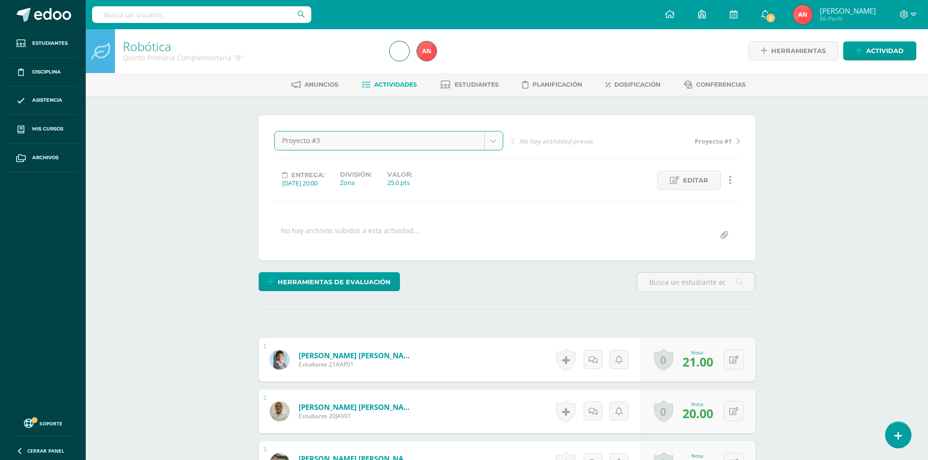
scroll to position [1, 0]
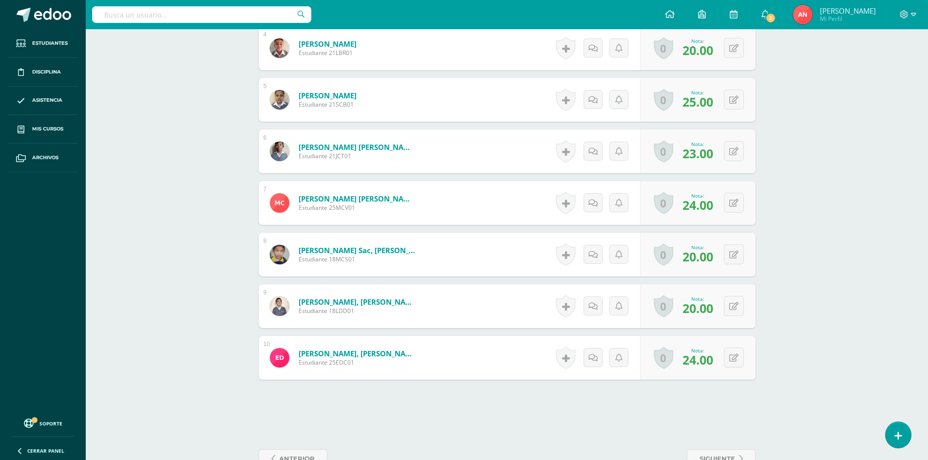
scroll to position [495, 0]
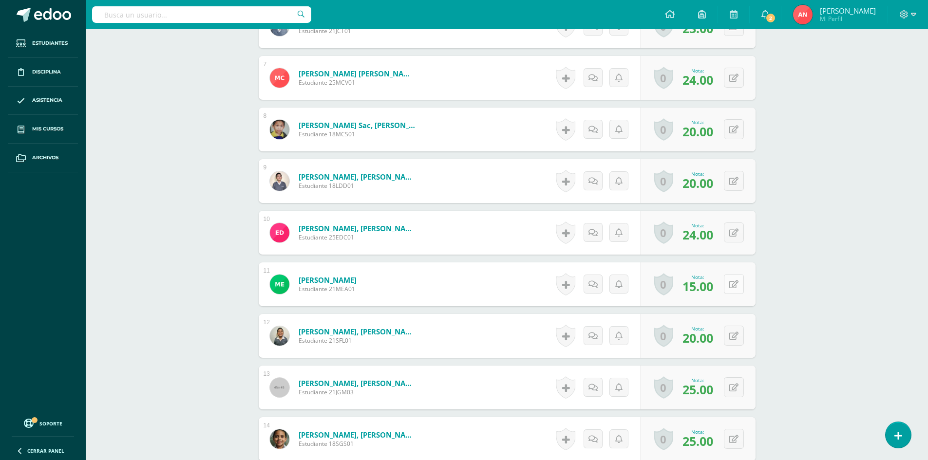
click at [739, 288] on button at bounding box center [734, 284] width 20 height 20
type input "20"
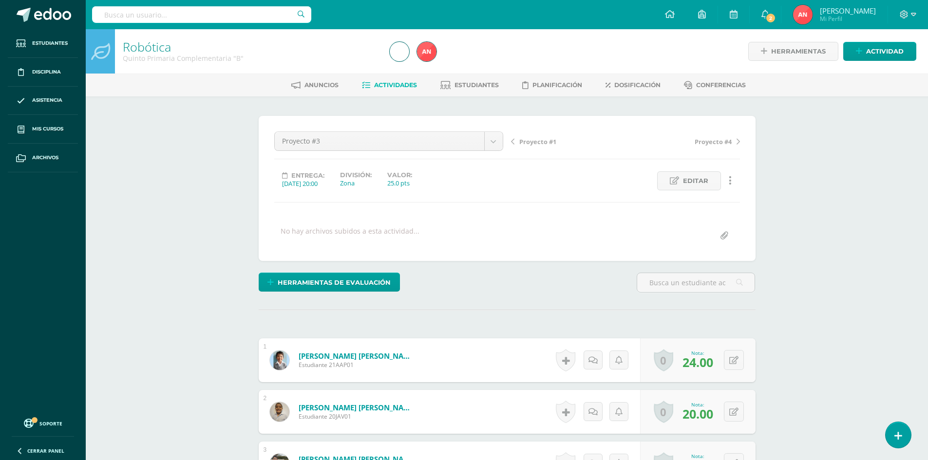
scroll to position [0, 0]
click at [128, 45] on link "Robótica" at bounding box center [147, 46] width 48 height 17
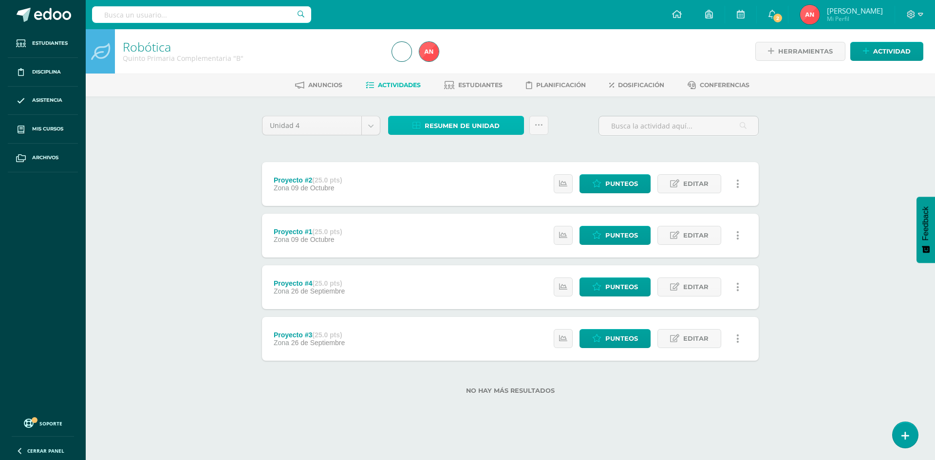
click at [463, 128] on span "Resumen de unidad" at bounding box center [462, 126] width 75 height 18
click at [457, 64] on link "Descargar como HTML" at bounding box center [457, 62] width 104 height 15
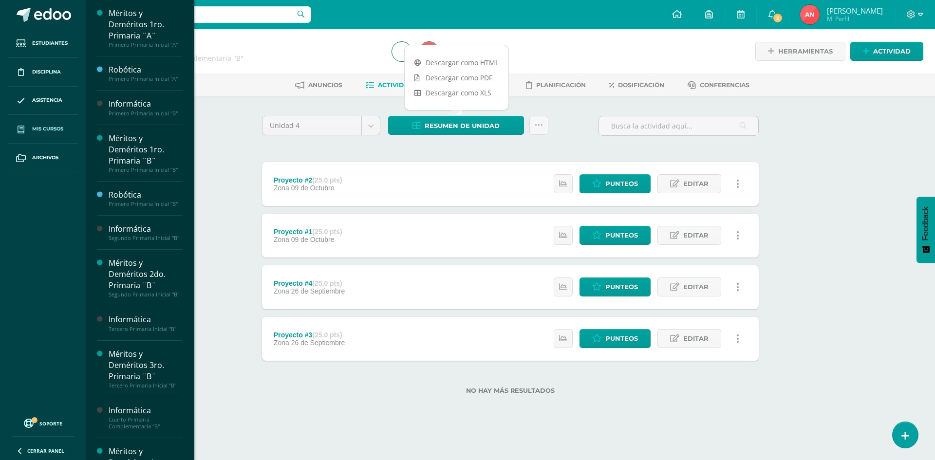
click at [36, 133] on link "Mis cursos" at bounding box center [43, 129] width 70 height 29
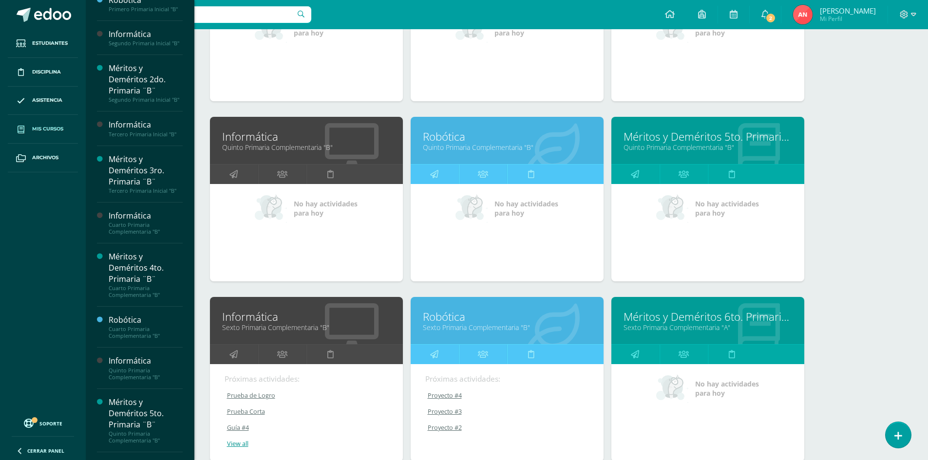
scroll to position [810, 0]
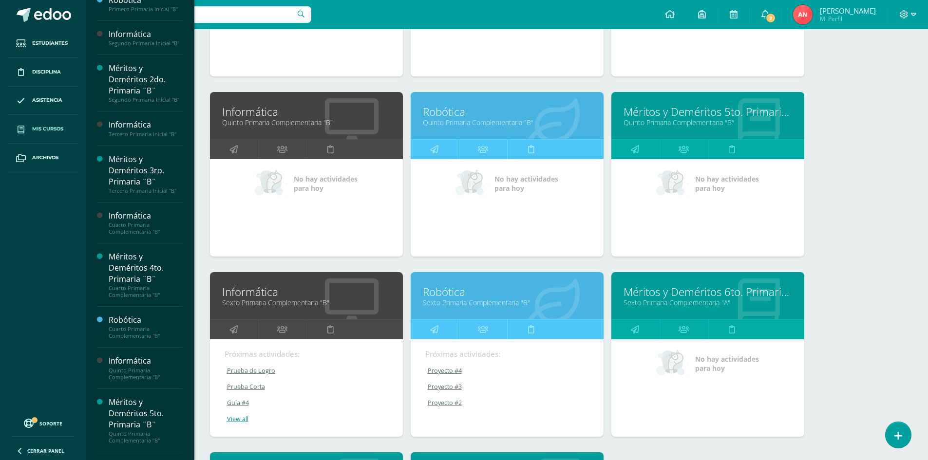
click at [449, 297] on link "Robótica" at bounding box center [507, 291] width 169 height 15
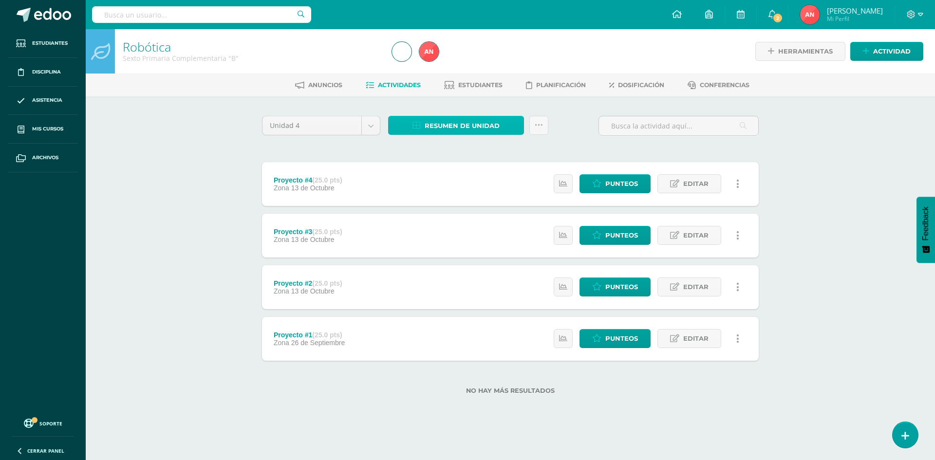
click at [458, 123] on span "Resumen de unidad" at bounding box center [462, 126] width 75 height 18
click at [490, 64] on link "Descargar como HTML" at bounding box center [457, 62] width 104 height 15
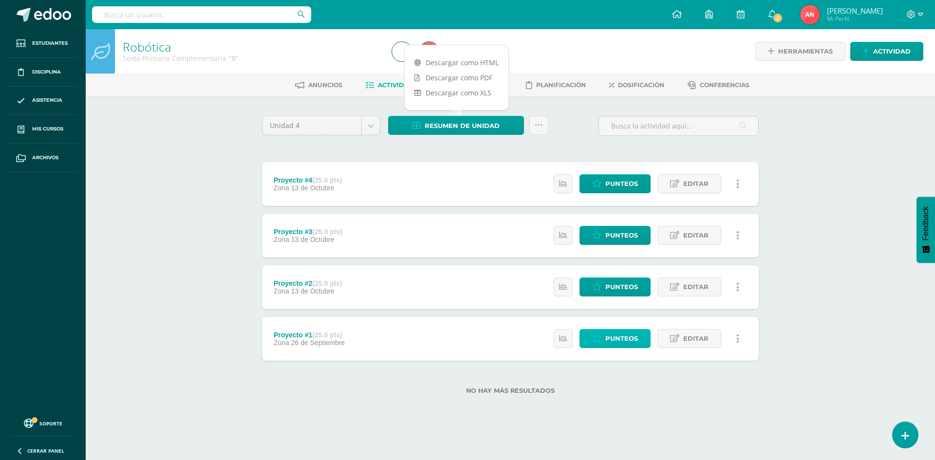
click at [618, 340] on span "Punteos" at bounding box center [621, 339] width 33 height 18
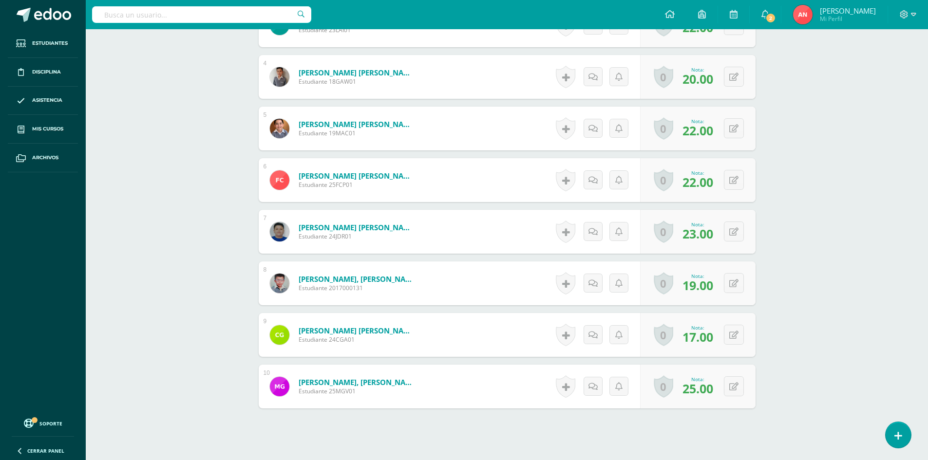
scroll to position [487, 0]
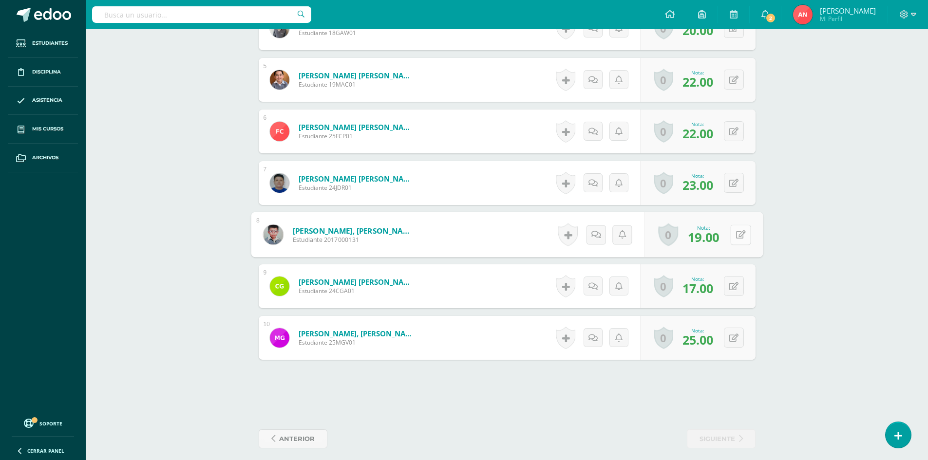
click at [735, 240] on button at bounding box center [740, 235] width 20 height 20
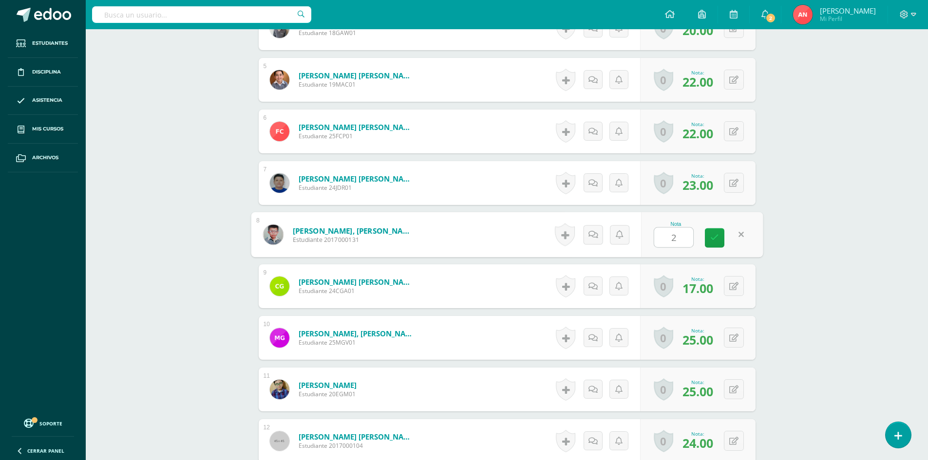
type input "20"
click at [736, 283] on icon at bounding box center [733, 286] width 9 height 8
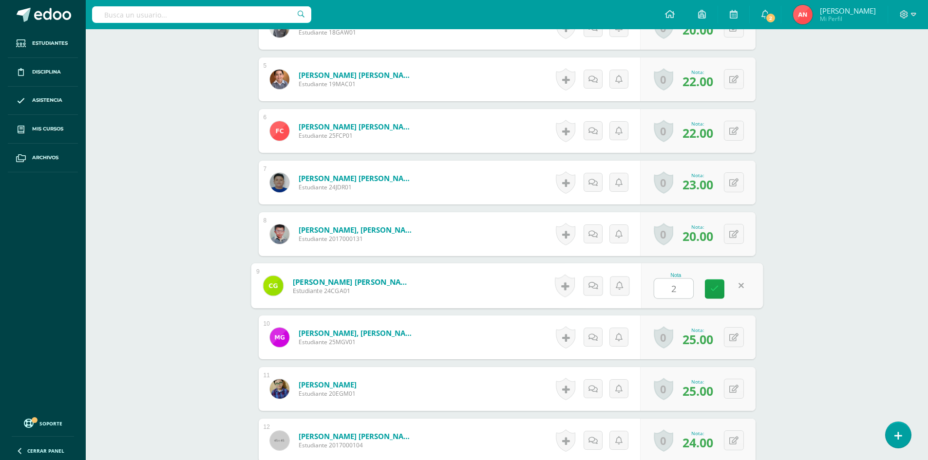
type input "20"
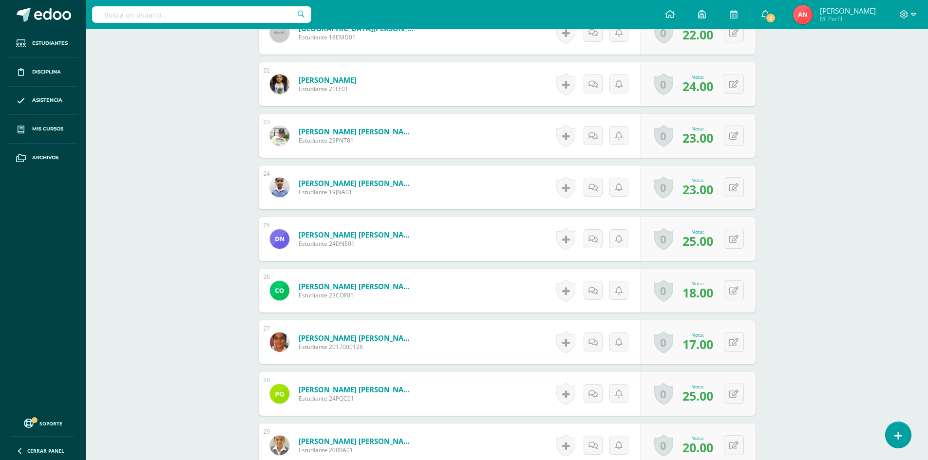
scroll to position [1365, 0]
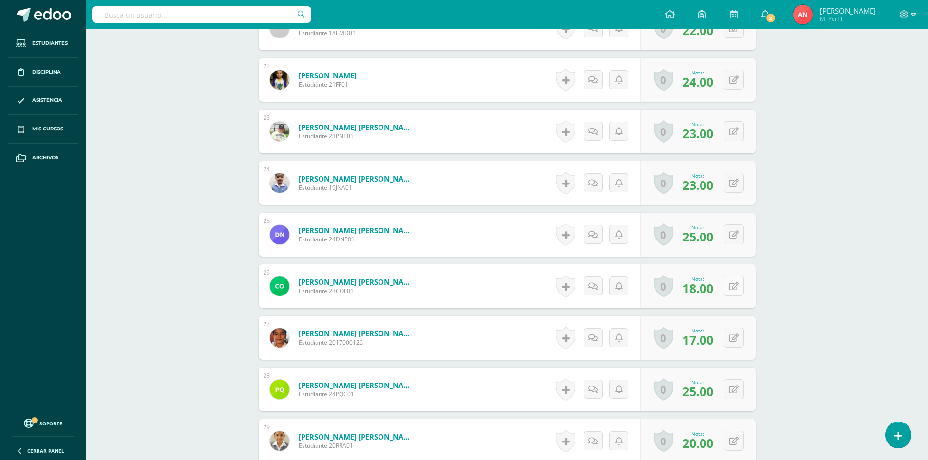
click at [731, 282] on button at bounding box center [734, 286] width 20 height 20
type input "20"
click at [734, 340] on icon at bounding box center [733, 338] width 9 height 8
type input "20"
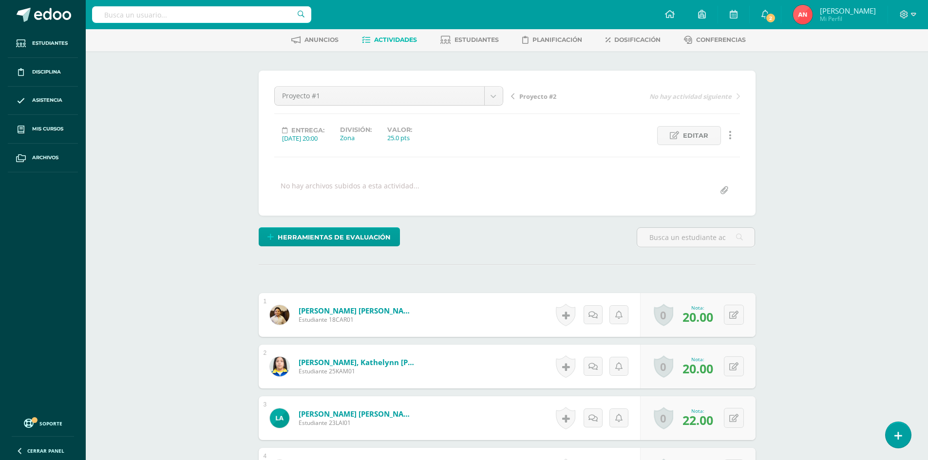
scroll to position [0, 0]
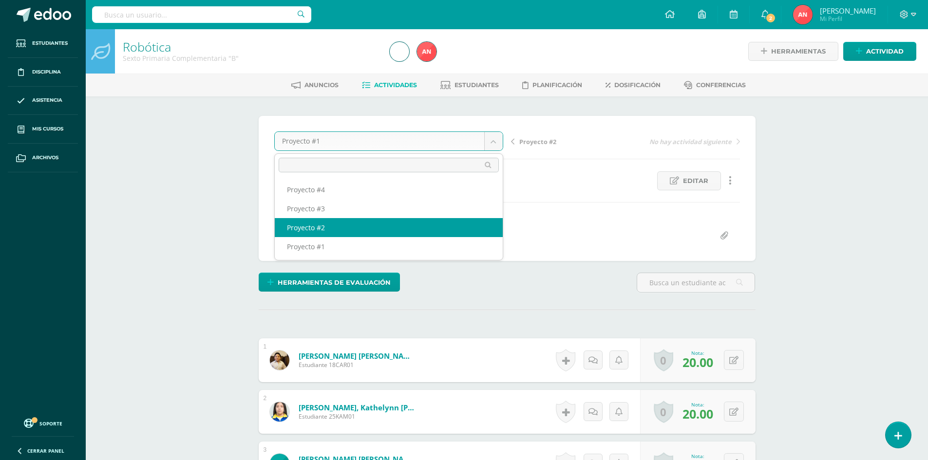
select select "/dashboard/teacher/grade-activity/181526/"
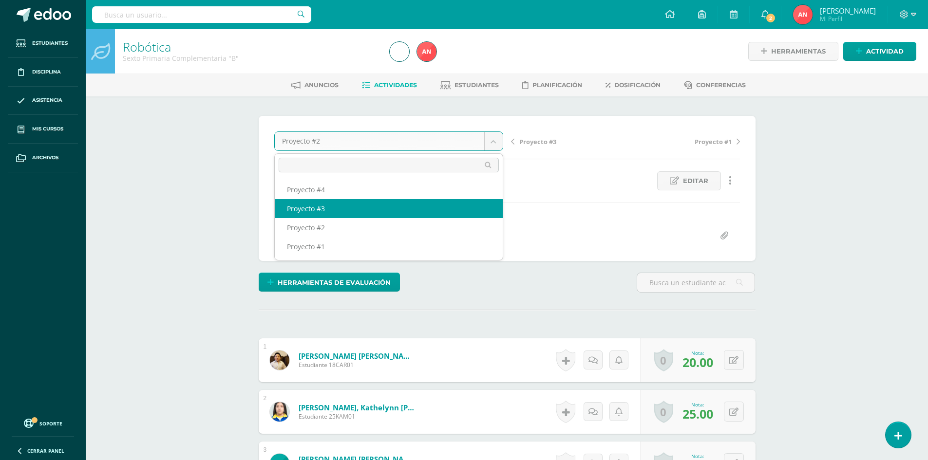
select select "/dashboard/teacher/grade-activity/181527/"
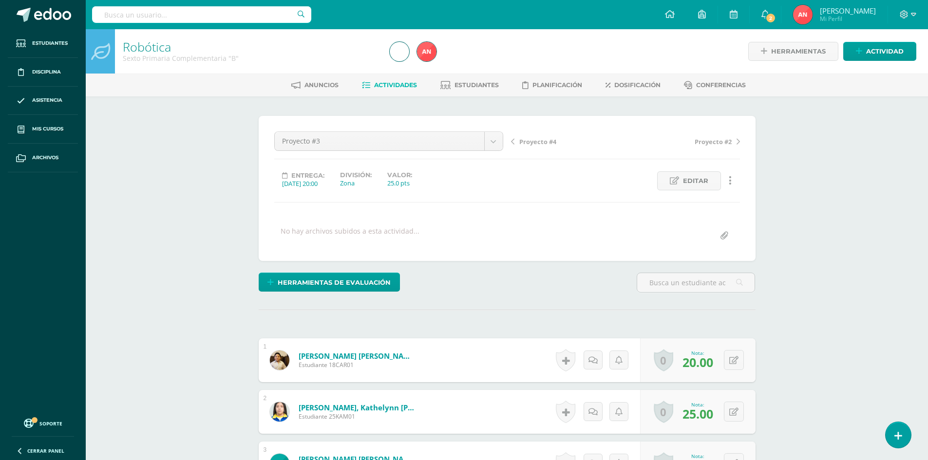
click at [136, 47] on link "Robótica" at bounding box center [147, 46] width 48 height 17
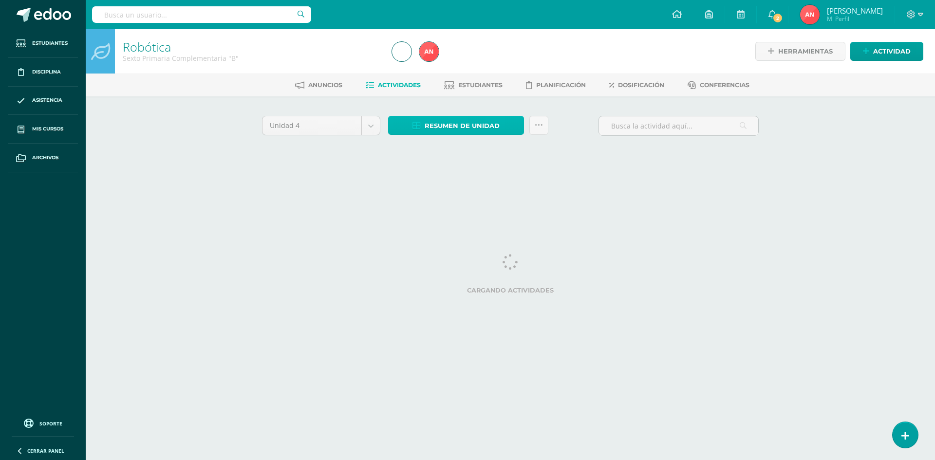
click at [429, 128] on span "Resumen de unidad" at bounding box center [462, 126] width 75 height 18
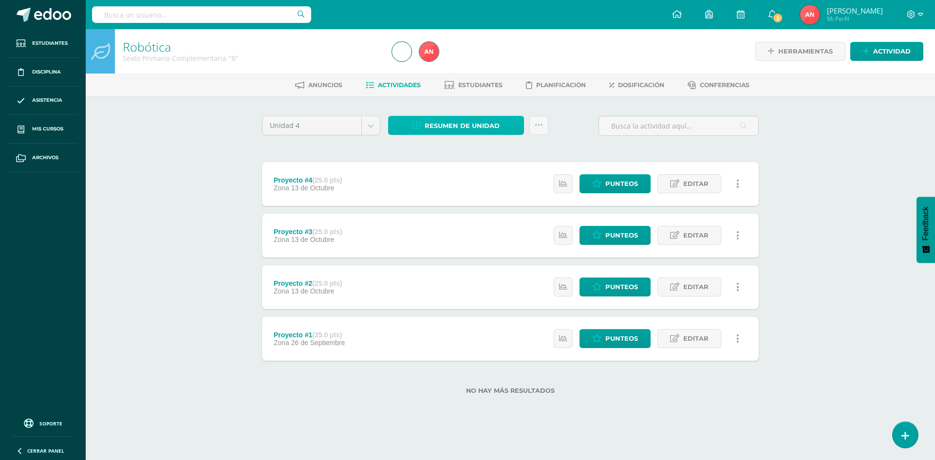
click at [465, 129] on span "Resumen de unidad" at bounding box center [462, 126] width 75 height 18
click at [457, 100] on div at bounding box center [456, 100] width 25 height 20
click at [446, 122] on span "Resumen de unidad" at bounding box center [462, 126] width 75 height 18
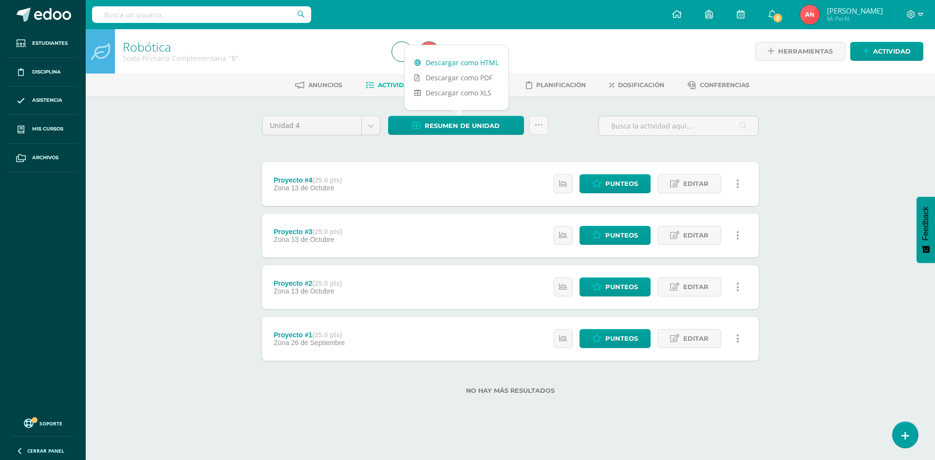
click at [473, 56] on link "Descargar como HTML" at bounding box center [457, 62] width 104 height 15
click at [128, 114] on div "Robótica Sexto Primaria Complementaria "B" Herramientas Detalle de asistencias …" at bounding box center [511, 227] width 850 height 397
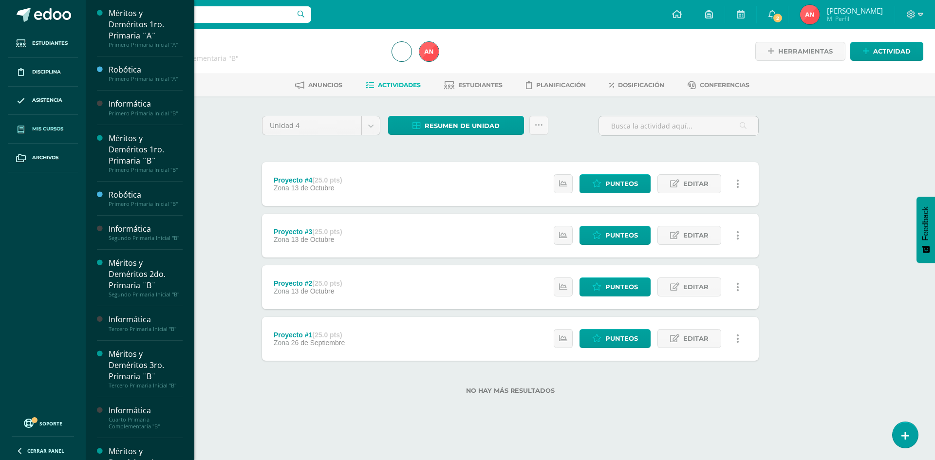
click at [48, 128] on span "Mis cursos" at bounding box center [47, 129] width 31 height 8
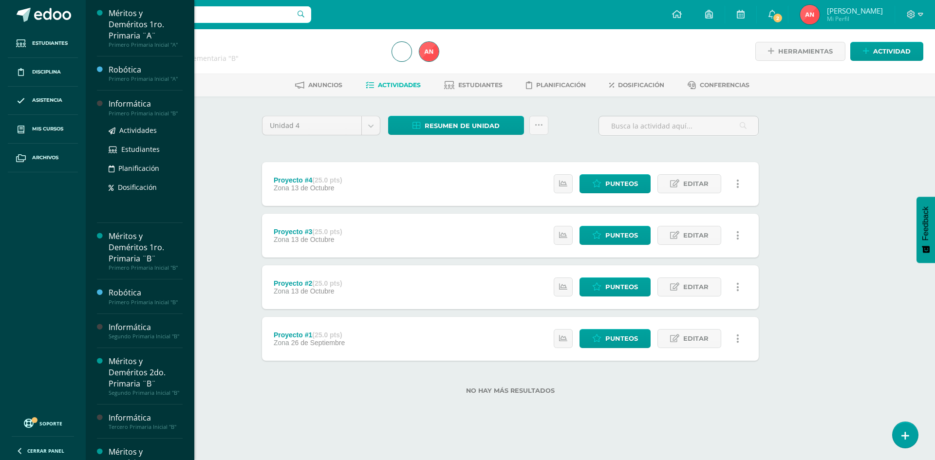
click at [133, 112] on div "Primero Primaria Inicial "B"" at bounding box center [146, 113] width 74 height 7
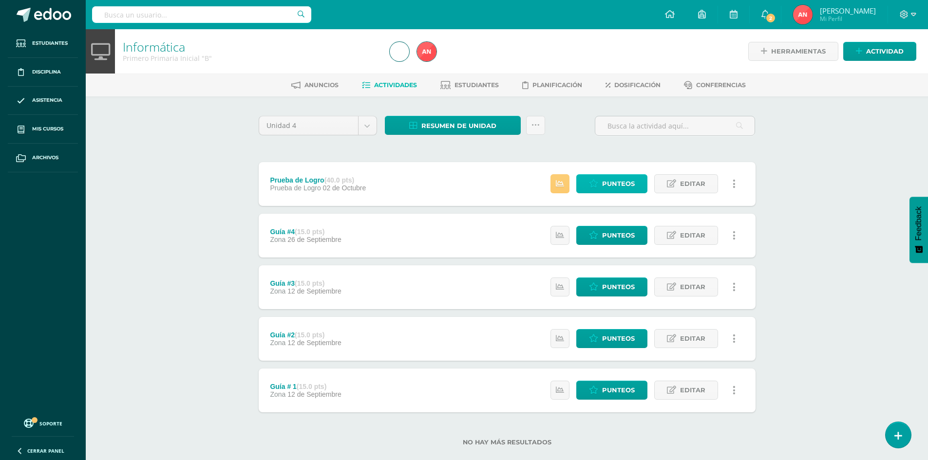
click at [609, 189] on span "Punteos" at bounding box center [618, 184] width 33 height 18
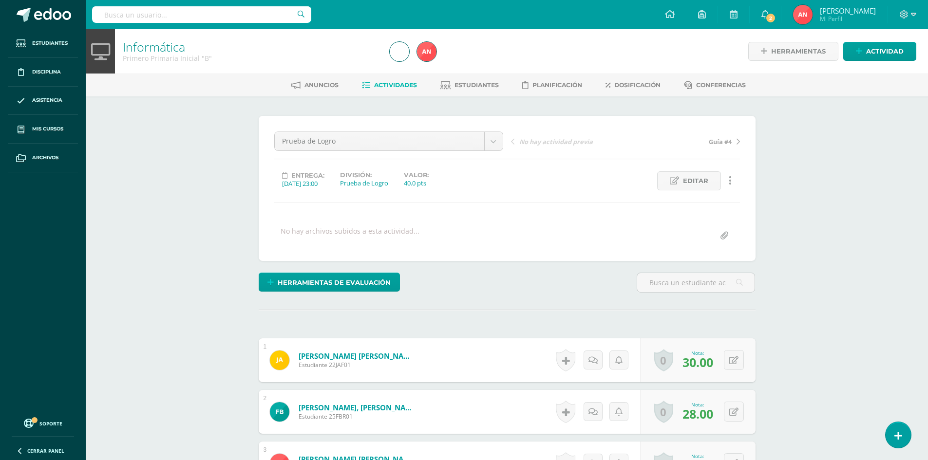
click at [145, 52] on link "Informática" at bounding box center [154, 46] width 62 height 17
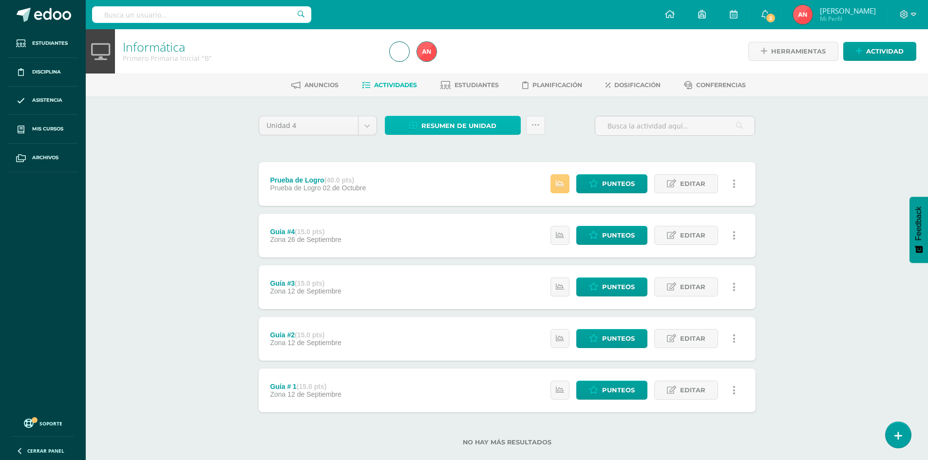
click at [464, 123] on span "Resumen de unidad" at bounding box center [458, 126] width 75 height 18
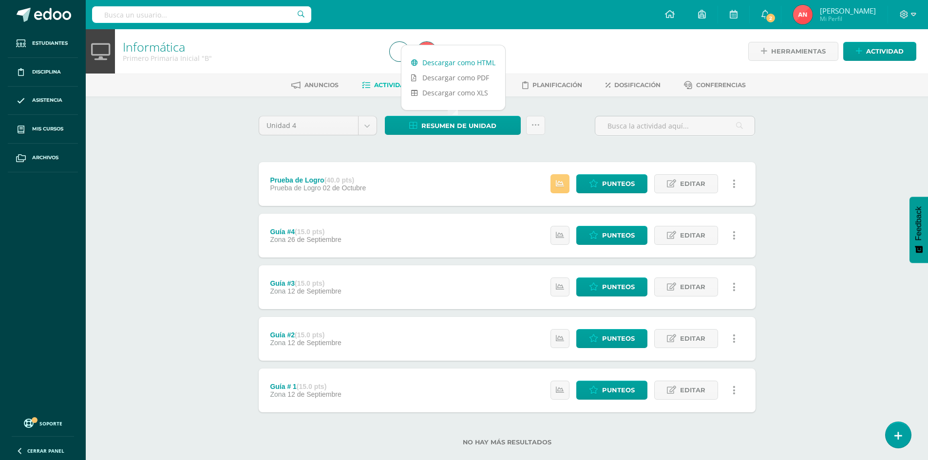
click at [454, 63] on link "Descargar como HTML" at bounding box center [453, 62] width 104 height 15
click at [318, 99] on div "Unidad 4 Unidad 1 Unidad 2 Unidad 3 Unidad 4 Resumen de unidad Subir actividade…" at bounding box center [507, 286] width 536 height 381
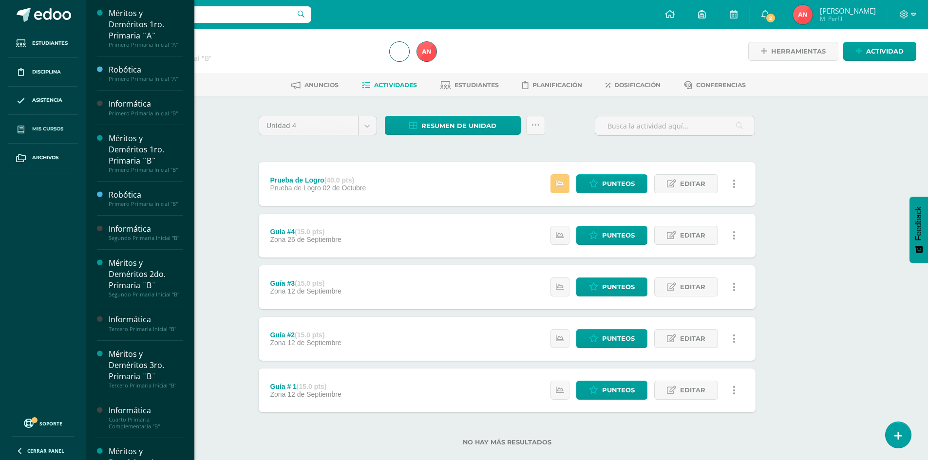
click at [47, 127] on span "Mis cursos" at bounding box center [47, 129] width 31 height 8
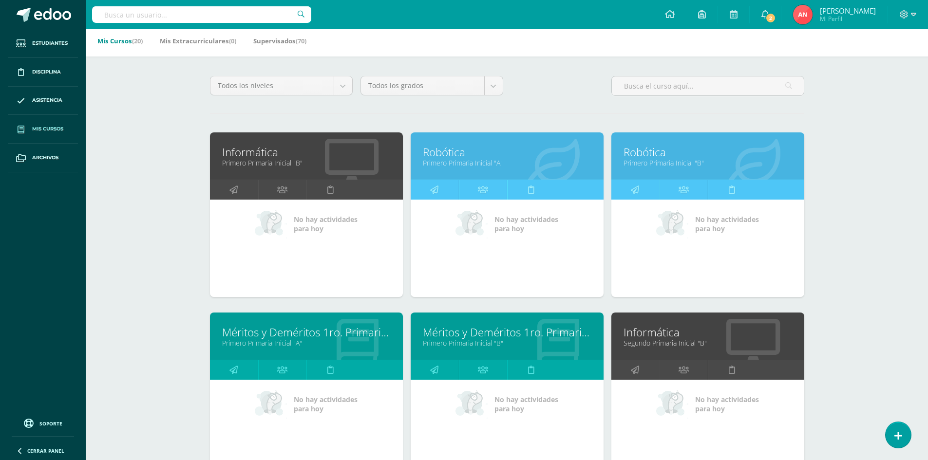
scroll to position [97, 0]
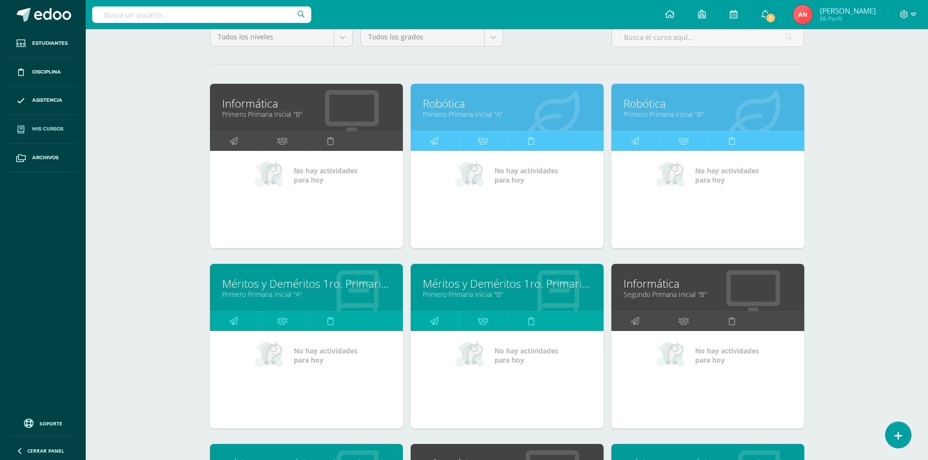
click at [650, 280] on link "Informática" at bounding box center [707, 283] width 169 height 15
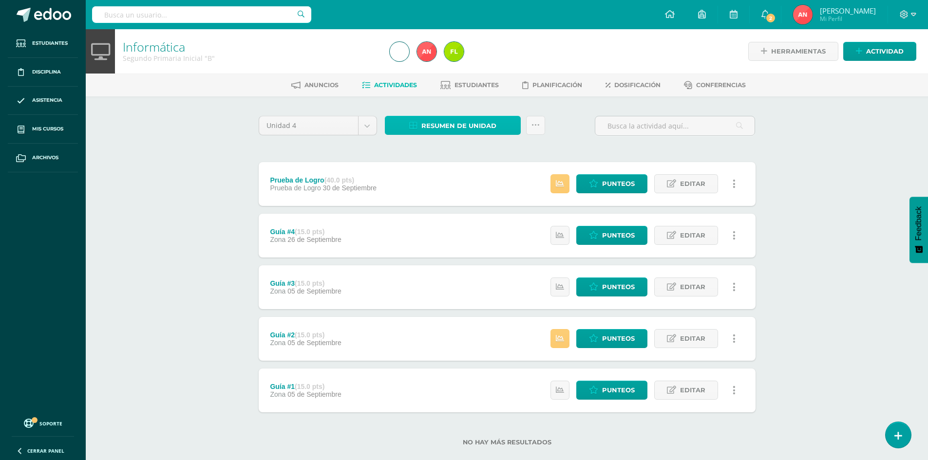
click at [460, 126] on span "Resumen de unidad" at bounding box center [458, 126] width 75 height 18
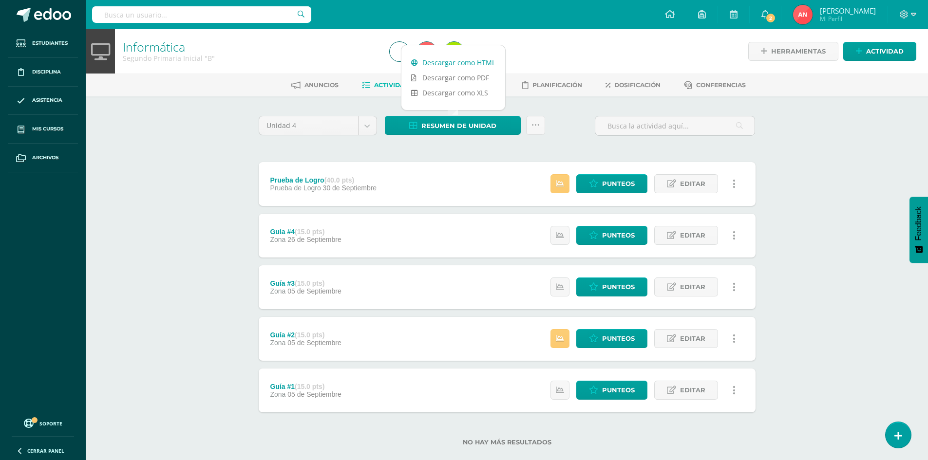
click at [466, 65] on link "Descargar como HTML" at bounding box center [453, 62] width 104 height 15
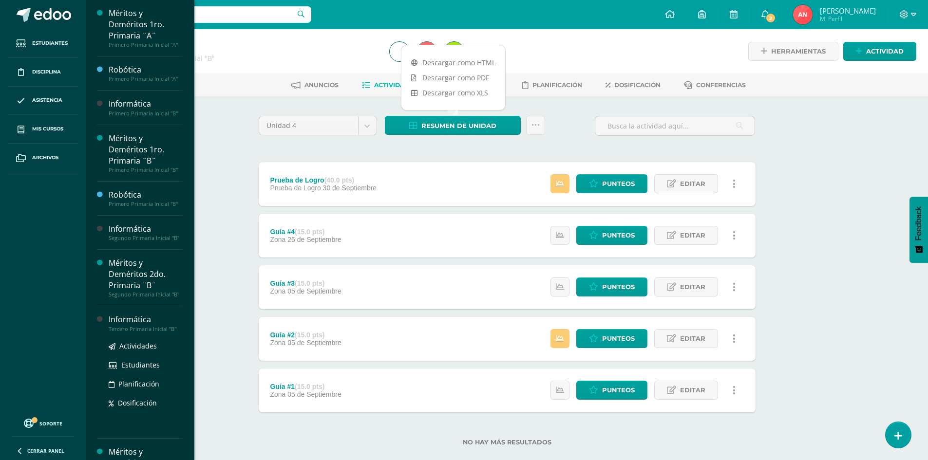
click at [126, 325] on div "Informática" at bounding box center [146, 319] width 74 height 11
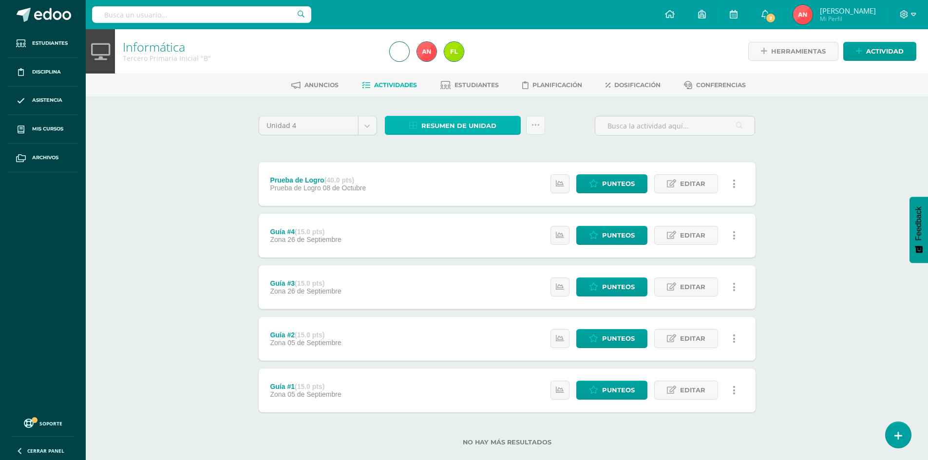
click at [486, 128] on span "Resumen de unidad" at bounding box center [458, 126] width 75 height 18
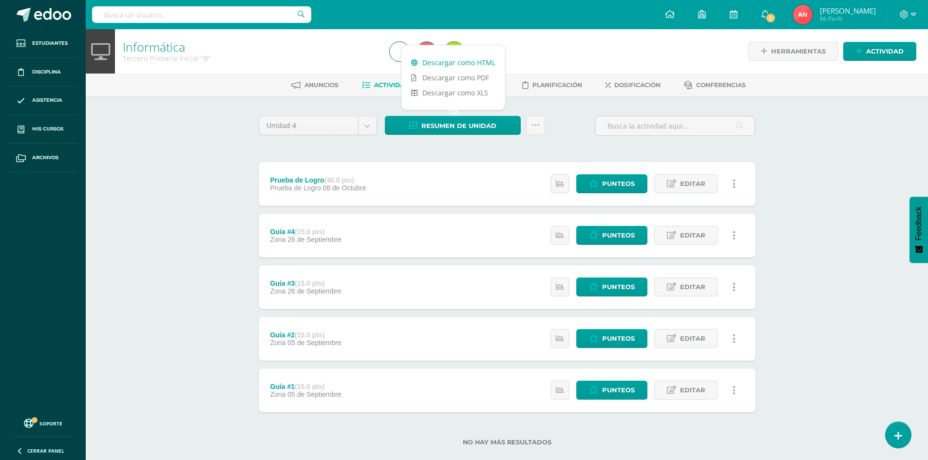
click at [483, 64] on link "Descargar como HTML" at bounding box center [453, 62] width 104 height 15
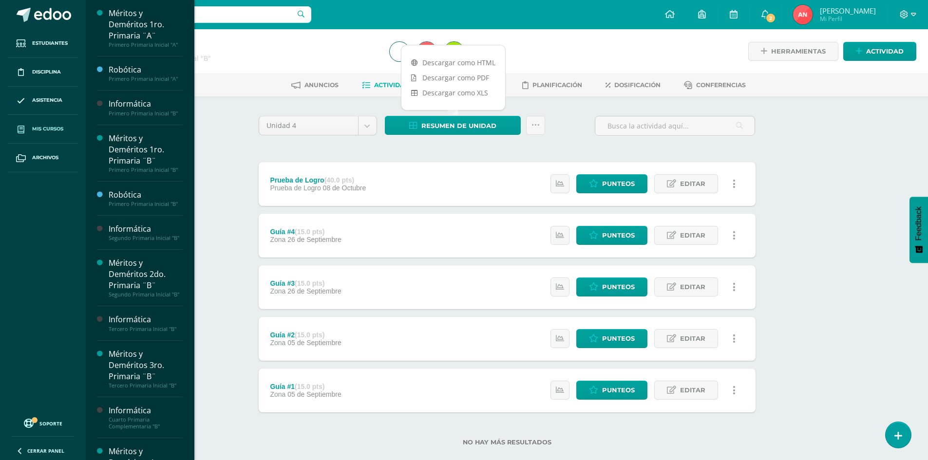
click at [51, 126] on span "Mis cursos" at bounding box center [47, 129] width 31 height 8
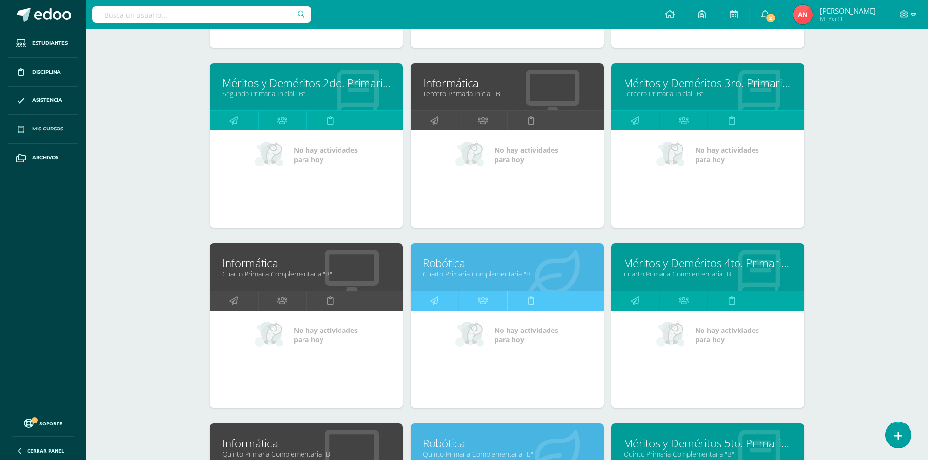
scroll to position [518, 0]
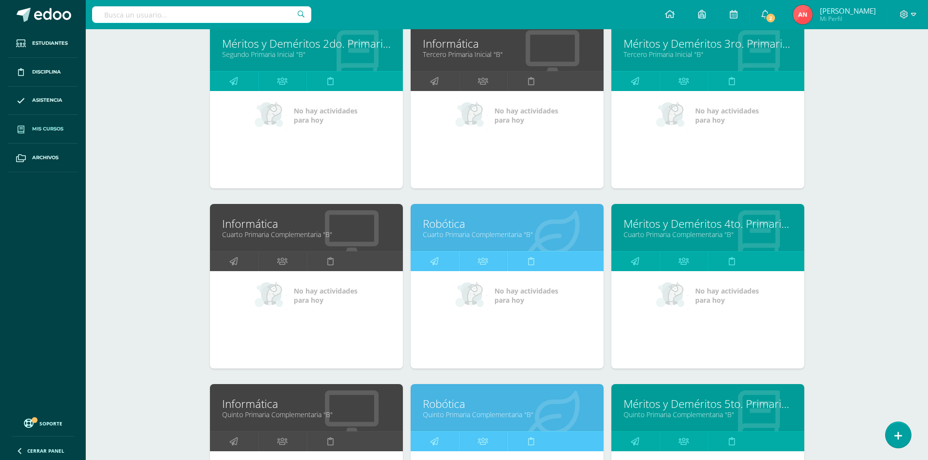
click at [265, 228] on link "Informática" at bounding box center [306, 223] width 169 height 15
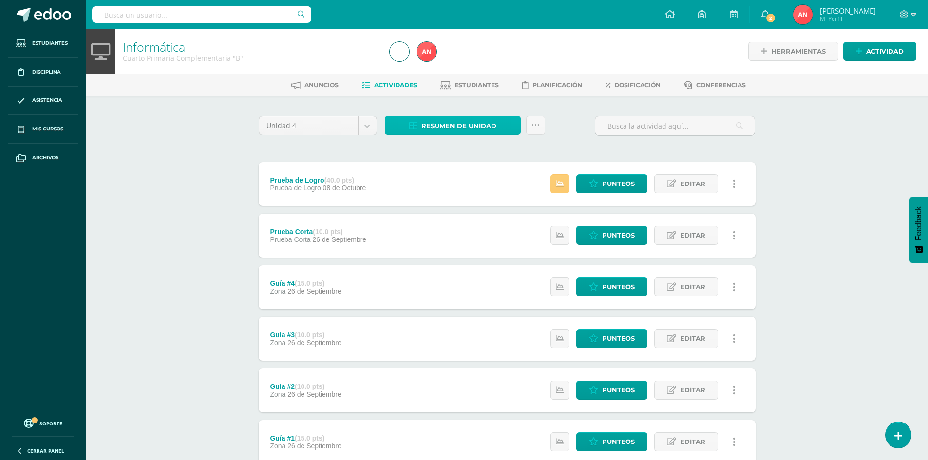
click at [454, 125] on span "Resumen de unidad" at bounding box center [458, 126] width 75 height 18
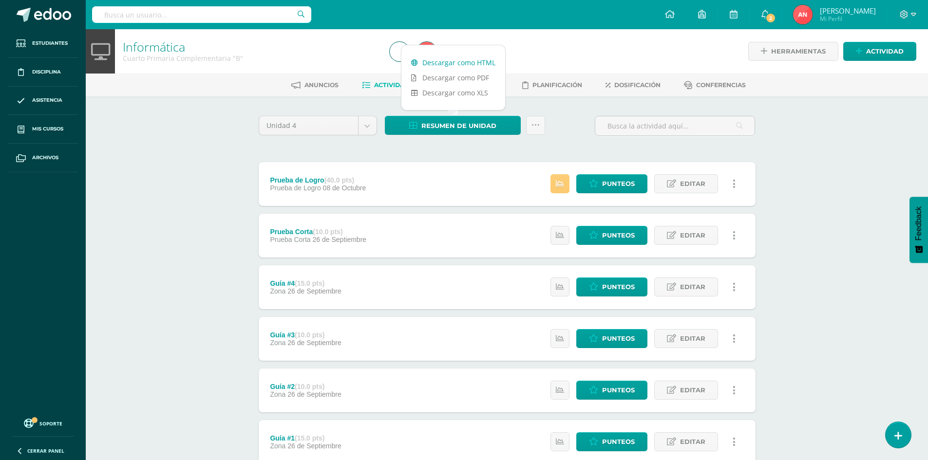
click at [461, 60] on link "Descargar como HTML" at bounding box center [453, 62] width 104 height 15
click at [451, 140] on div "Resumen de unidad Subir actividades en masa Enviar punteos a revision Historial…" at bounding box center [465, 130] width 168 height 28
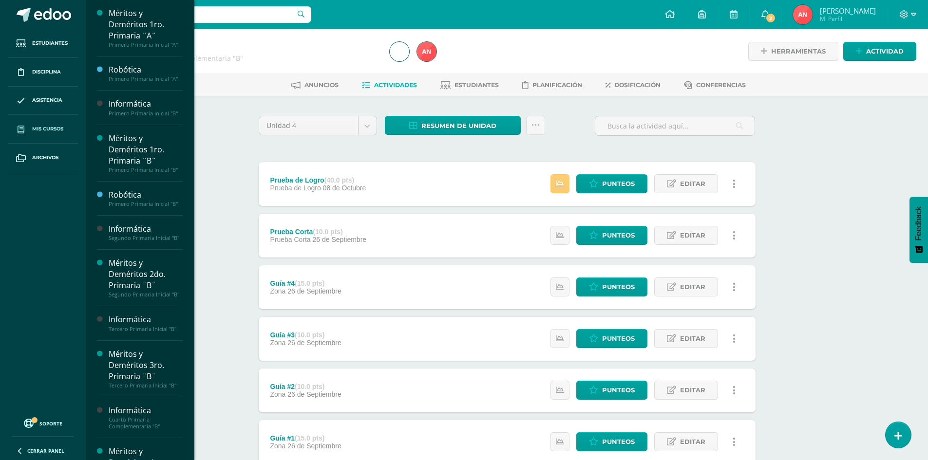
click at [39, 131] on span "Mis cursos" at bounding box center [47, 129] width 31 height 8
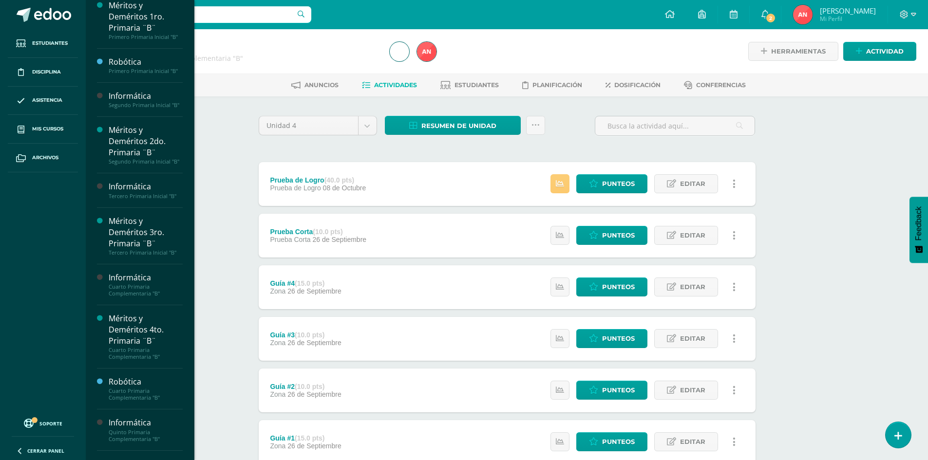
scroll to position [146, 0]
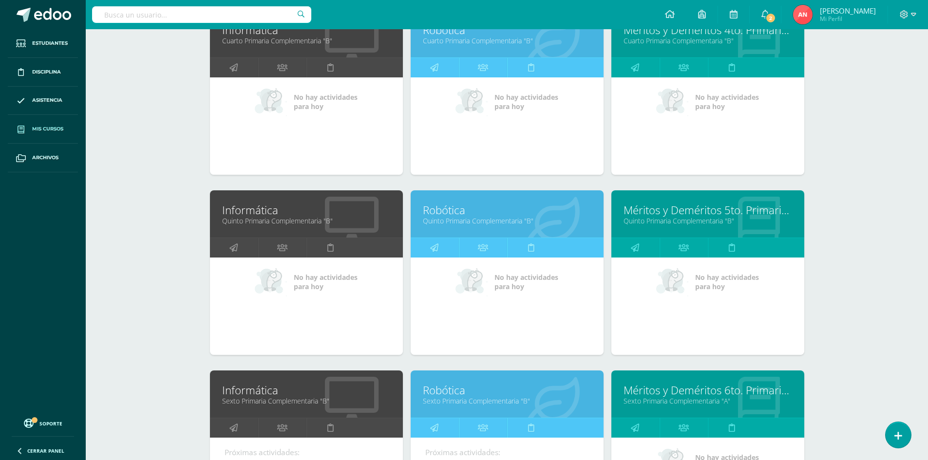
scroll to position [713, 0]
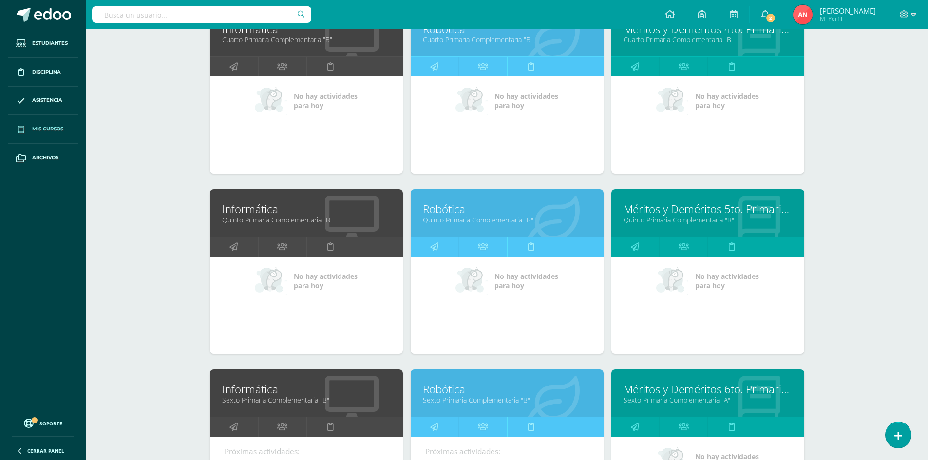
click at [238, 213] on link "Informática" at bounding box center [306, 209] width 169 height 15
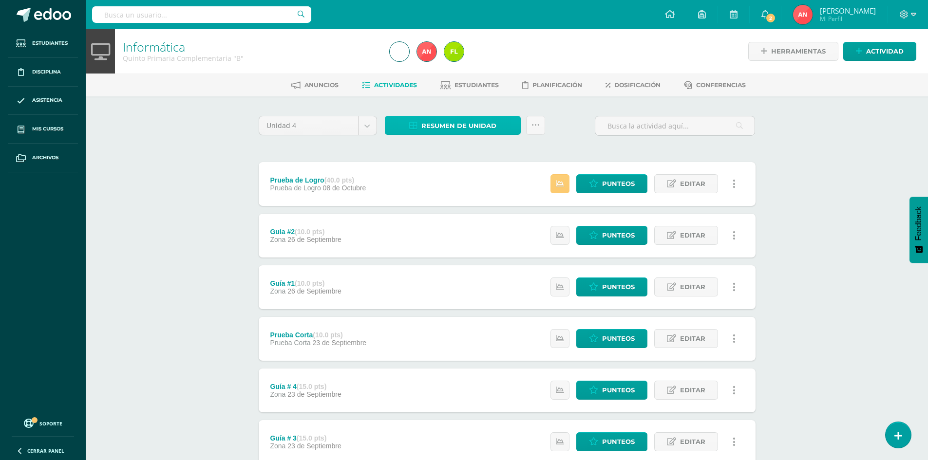
click at [476, 123] on span "Resumen de unidad" at bounding box center [458, 126] width 75 height 18
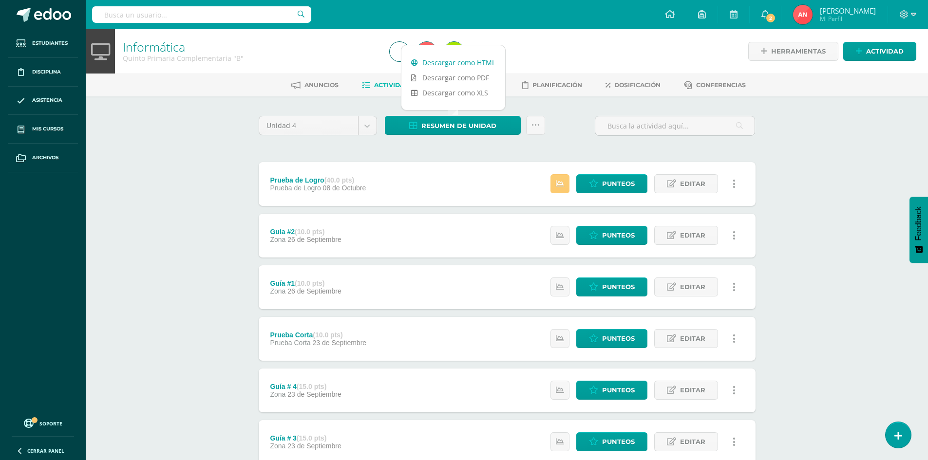
click at [483, 65] on link "Descargar como HTML" at bounding box center [453, 62] width 104 height 15
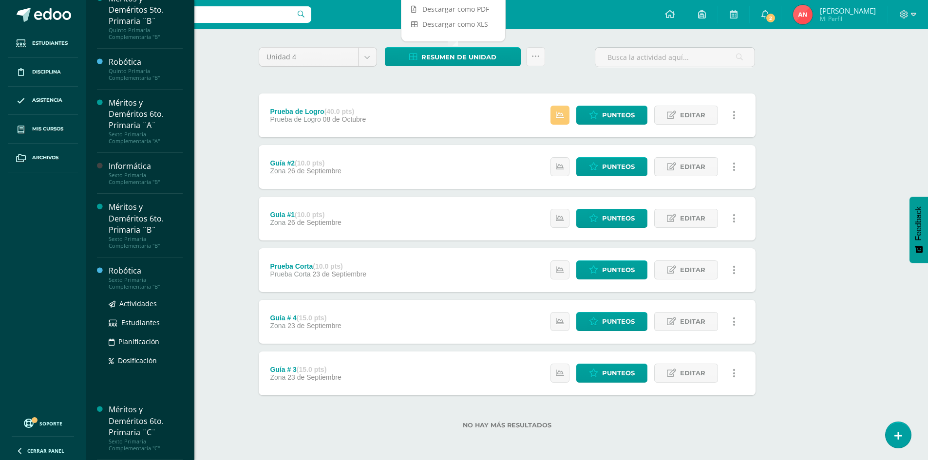
scroll to position [612, 0]
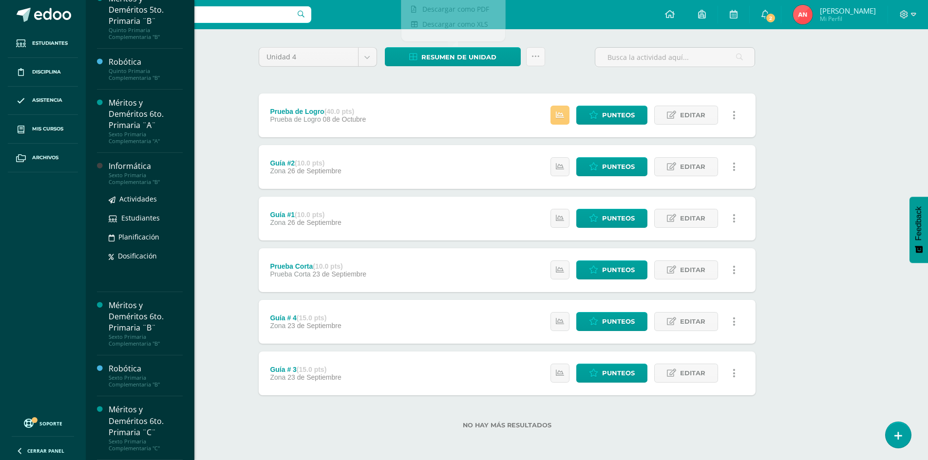
click at [129, 172] on div "Sexto Primaria Complementaria "B"" at bounding box center [146, 179] width 74 height 14
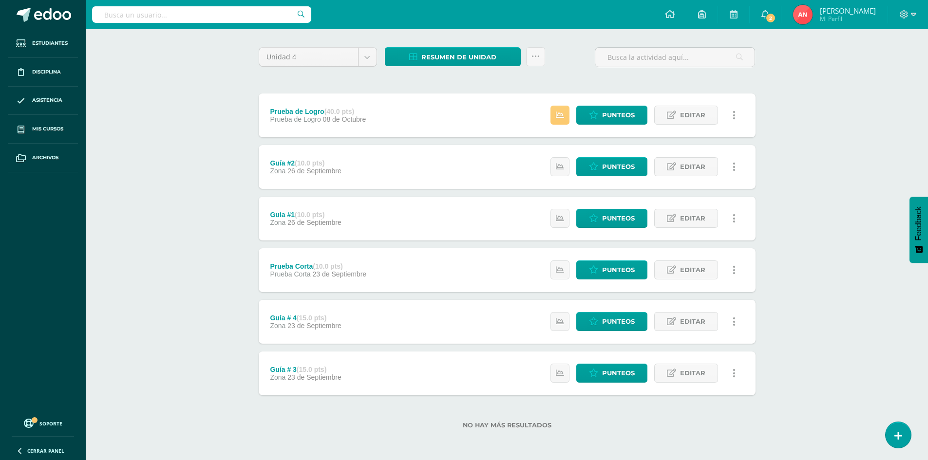
scroll to position [514, 0]
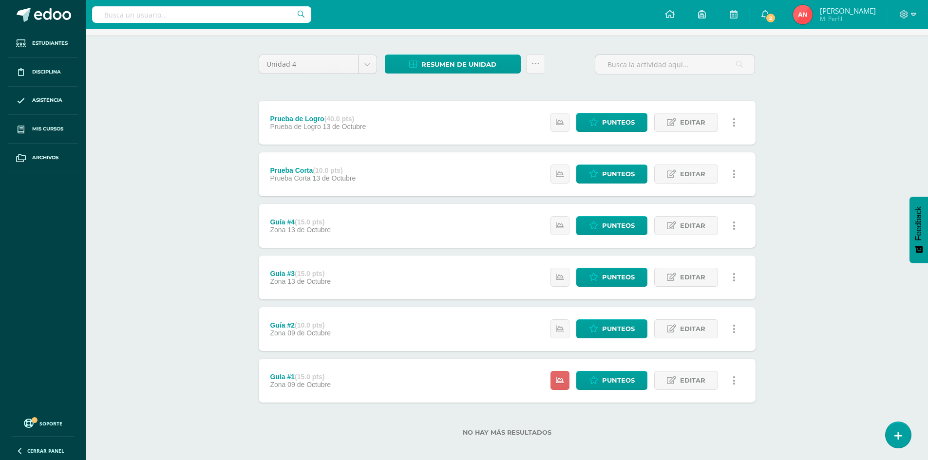
scroll to position [69, 0]
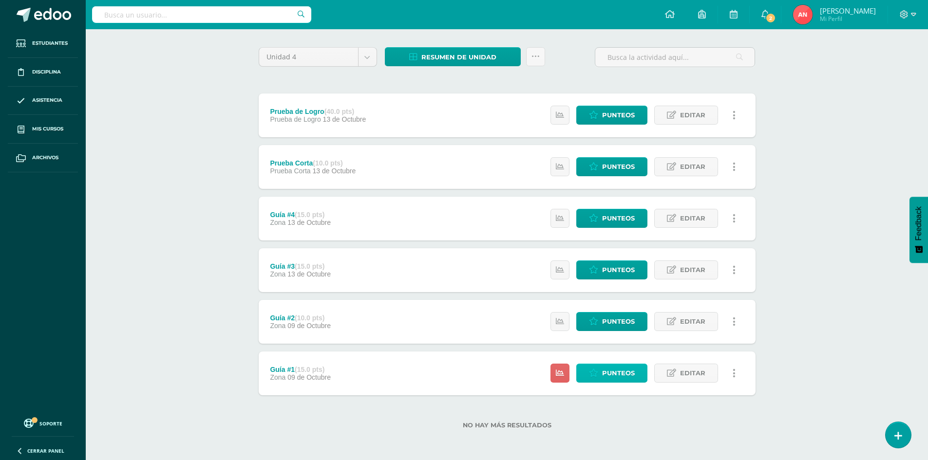
click at [611, 377] on span "Punteos" at bounding box center [618, 373] width 33 height 18
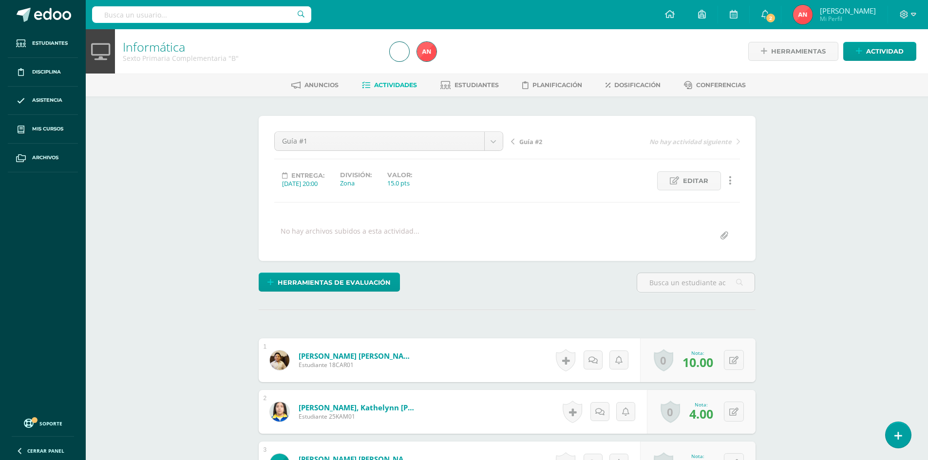
click at [168, 60] on div "Sexto Primaria Complementaria "B"" at bounding box center [250, 58] width 255 height 9
click at [158, 49] on link "Informática" at bounding box center [154, 46] width 62 height 17
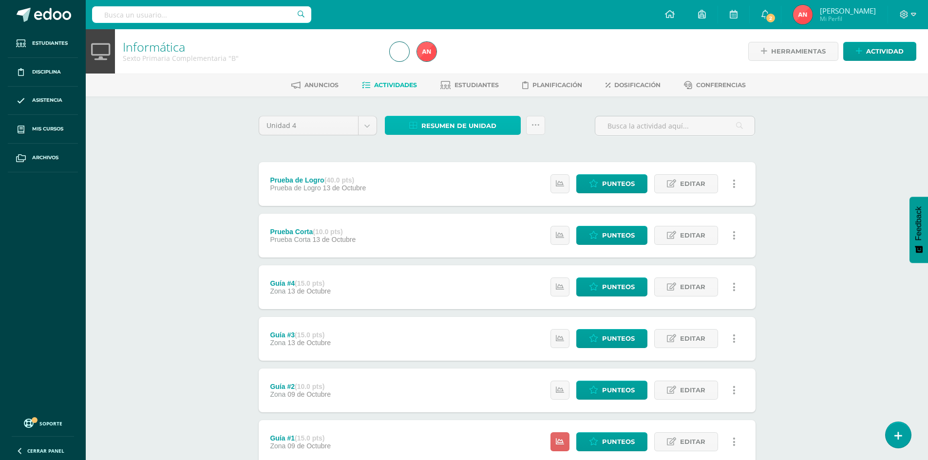
click at [470, 128] on span "Resumen de unidad" at bounding box center [458, 126] width 75 height 18
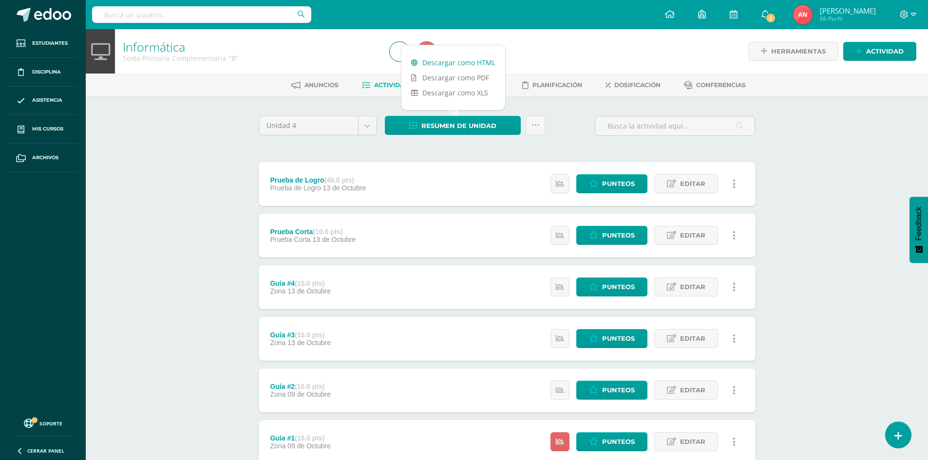
click at [470, 62] on link "Descargar como HTML" at bounding box center [453, 62] width 104 height 15
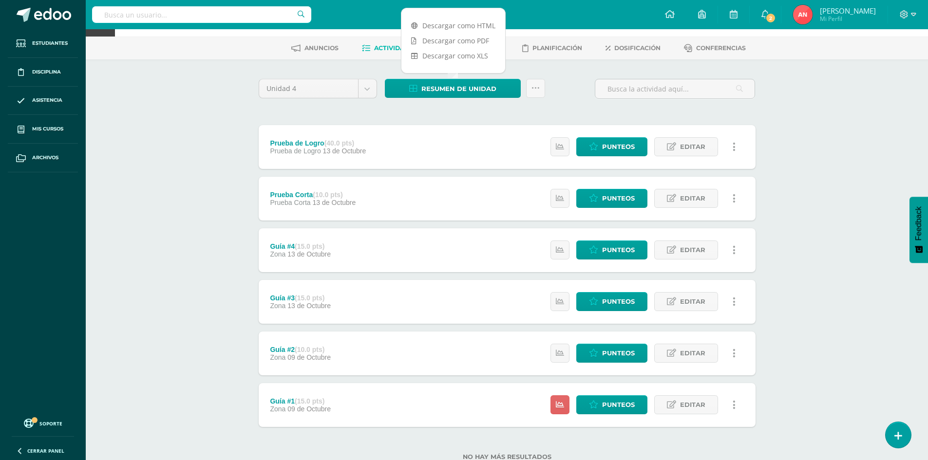
scroll to position [20, 0]
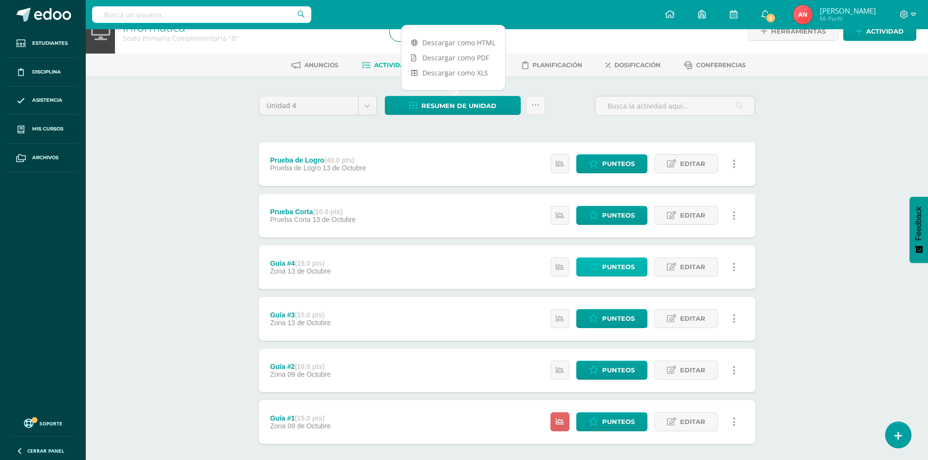
click at [605, 270] on span "Punteos" at bounding box center [618, 267] width 33 height 18
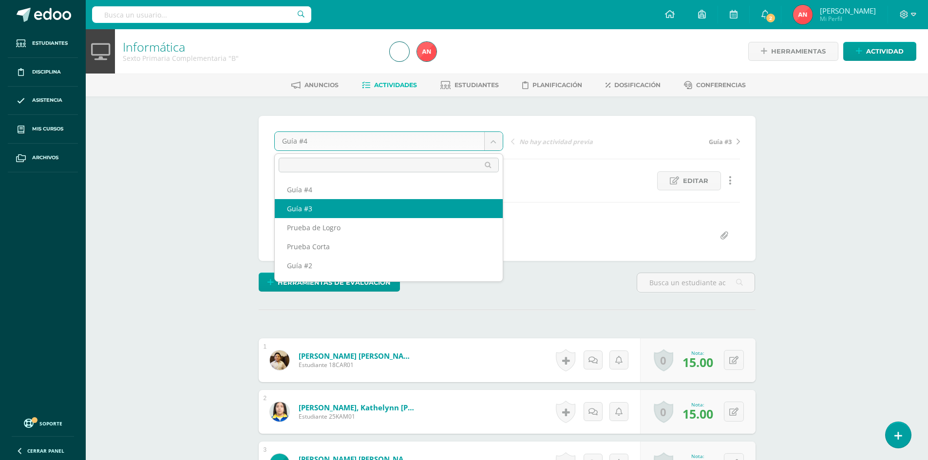
select select "/dashboard/teacher/grade-activity/181522/"
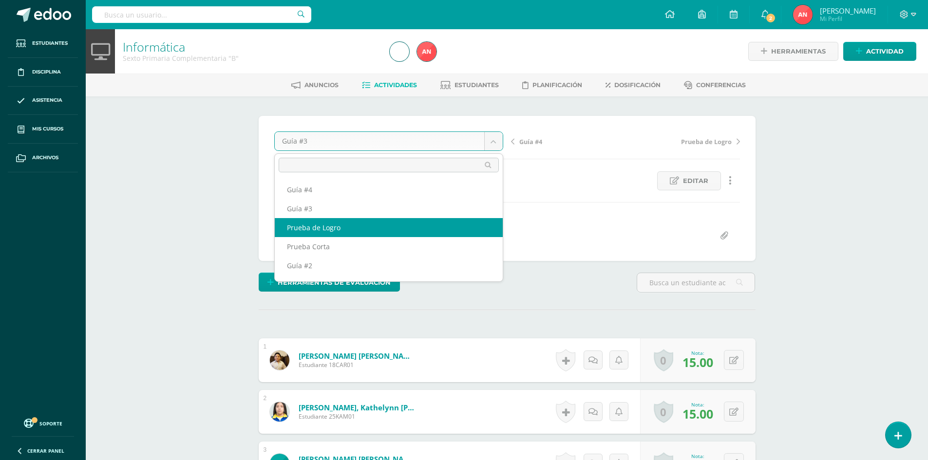
scroll to position [17, 0]
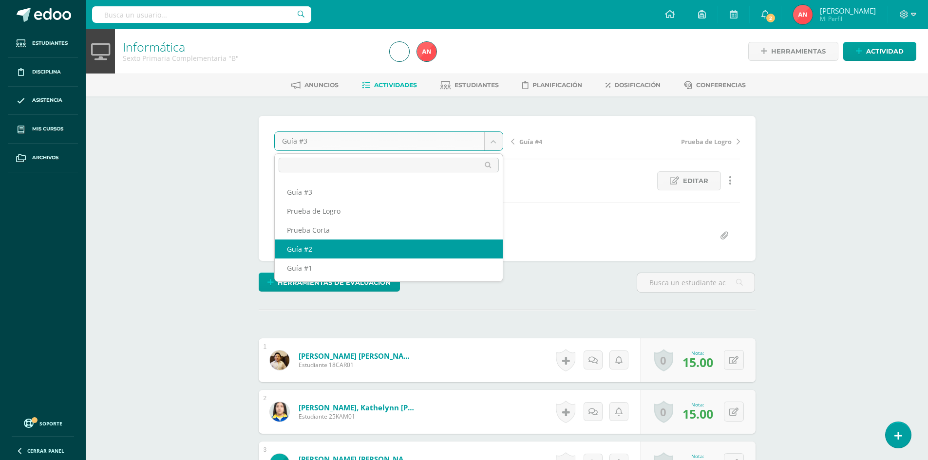
select select "/dashboard/teacher/grade-activity/181343/"
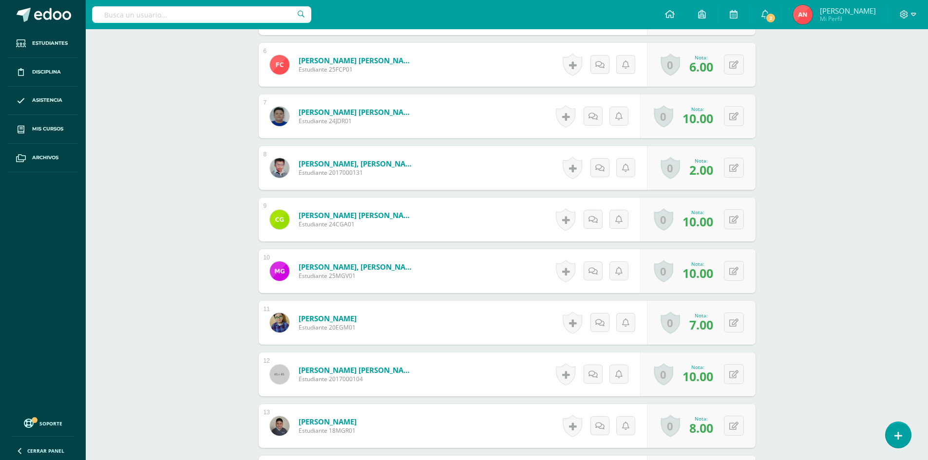
scroll to position [488, 0]
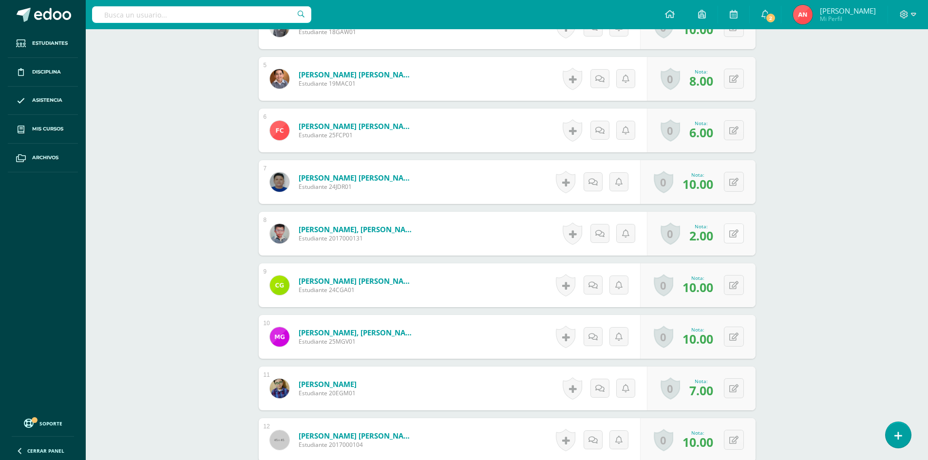
click at [733, 239] on button at bounding box center [734, 234] width 20 height 20
type input "3"
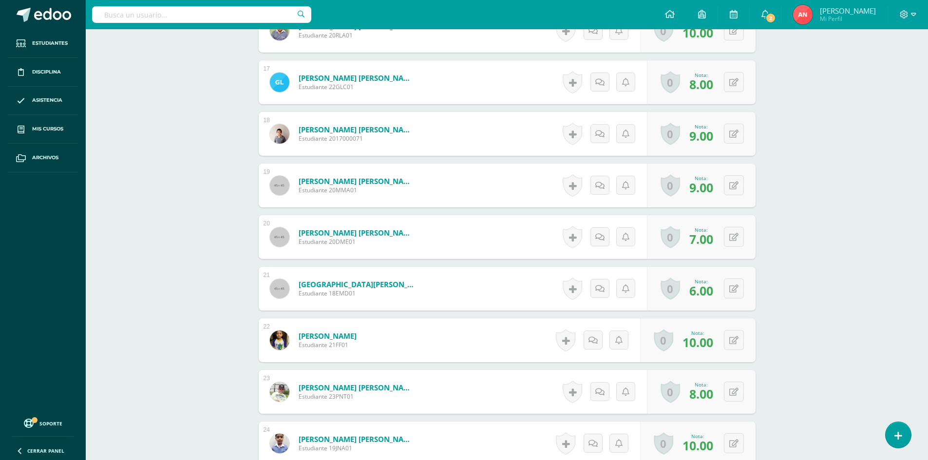
scroll to position [1122, 0]
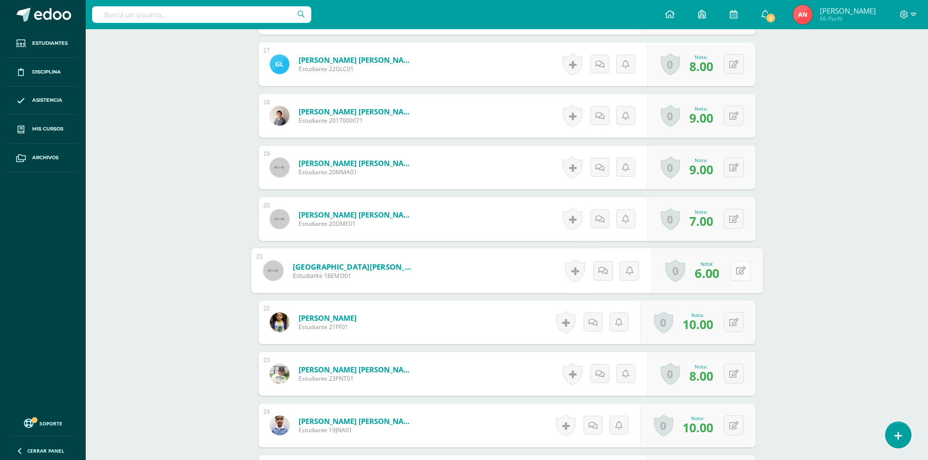
click at [737, 270] on icon at bounding box center [741, 270] width 10 height 8
type input "7"
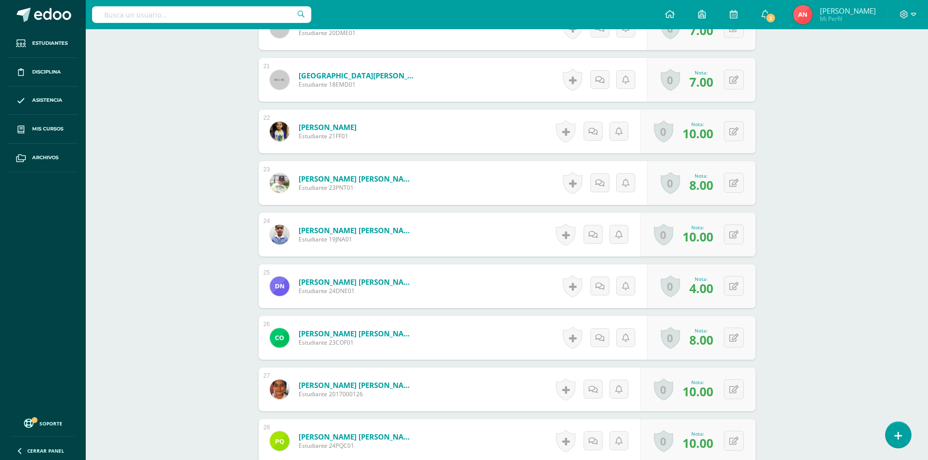
scroll to position [1317, 0]
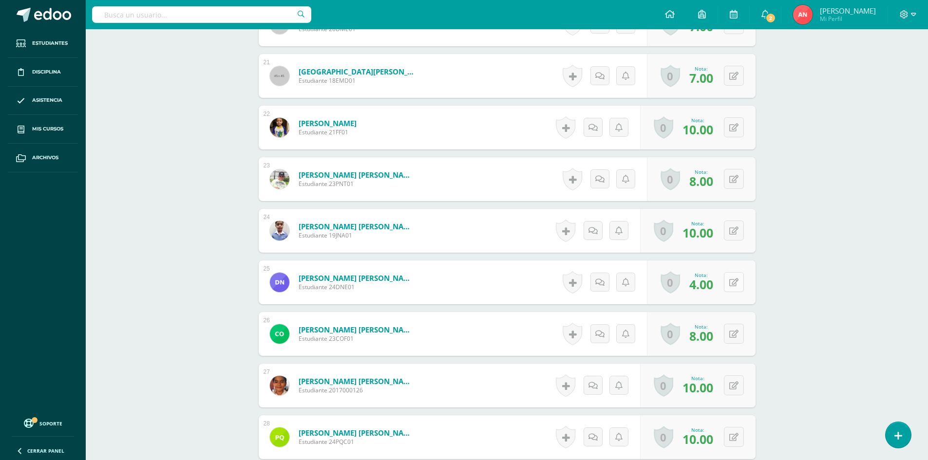
click at [738, 283] on button at bounding box center [734, 282] width 20 height 20
type input "5"
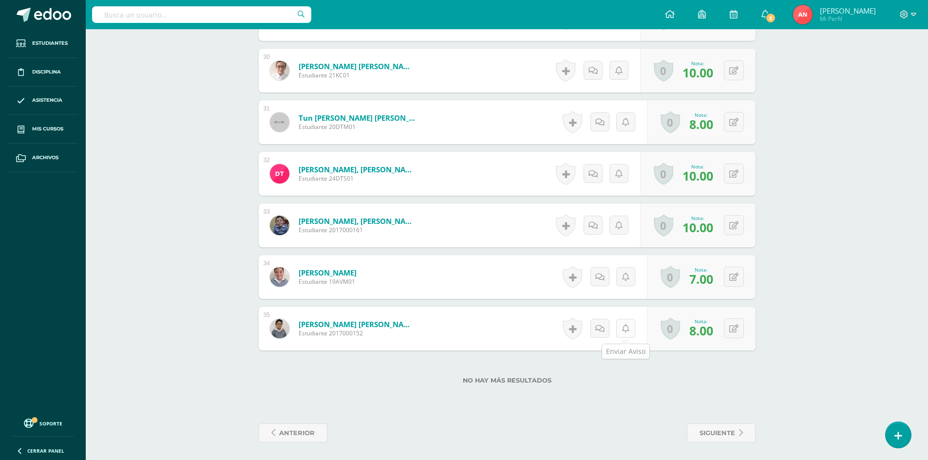
scroll to position [1789, 0]
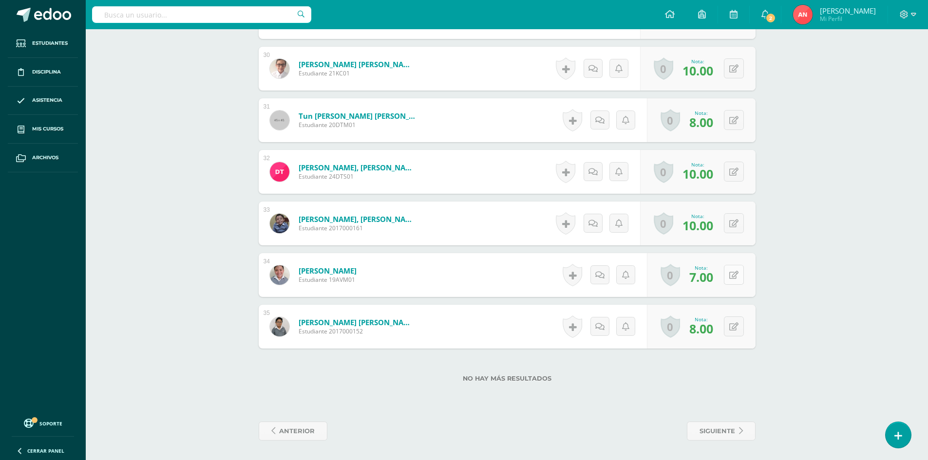
click at [738, 276] on button at bounding box center [734, 275] width 20 height 20
type input "8"
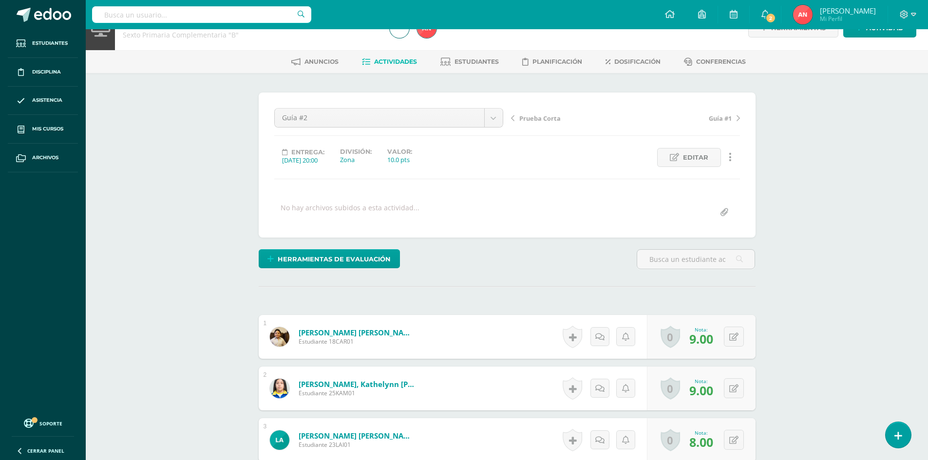
scroll to position [0, 0]
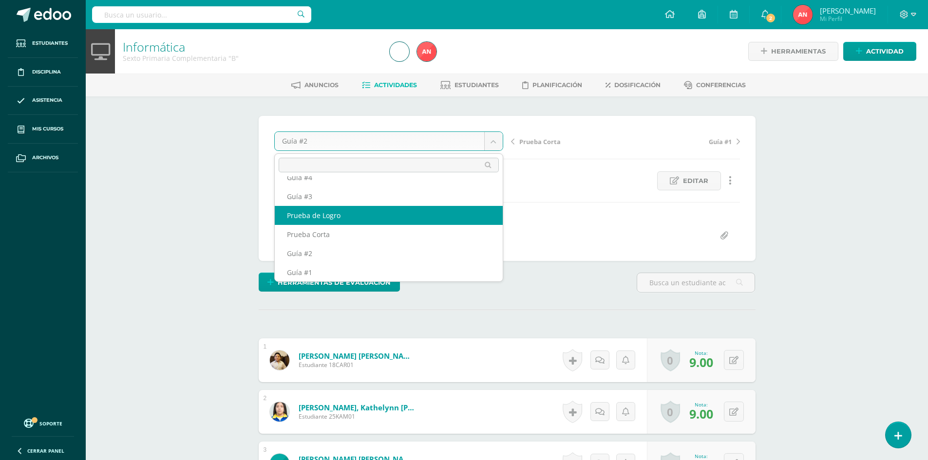
scroll to position [17, 0]
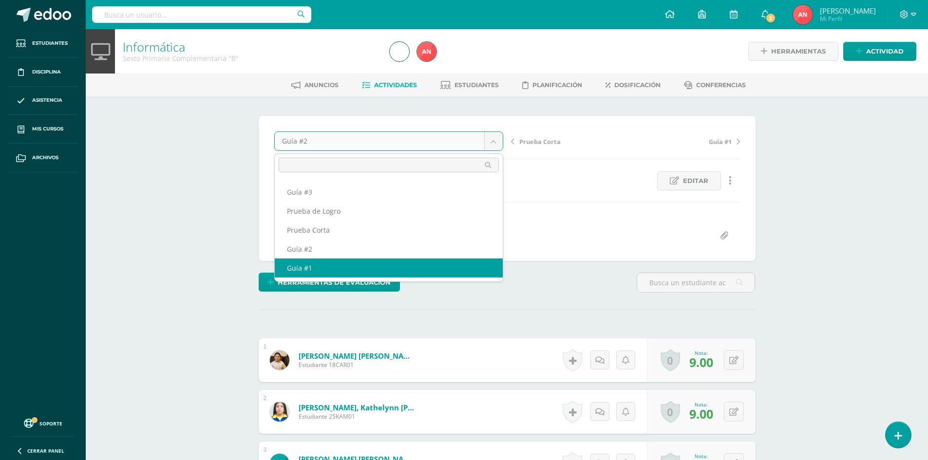
select select "/dashboard/teacher/grade-activity/181342/"
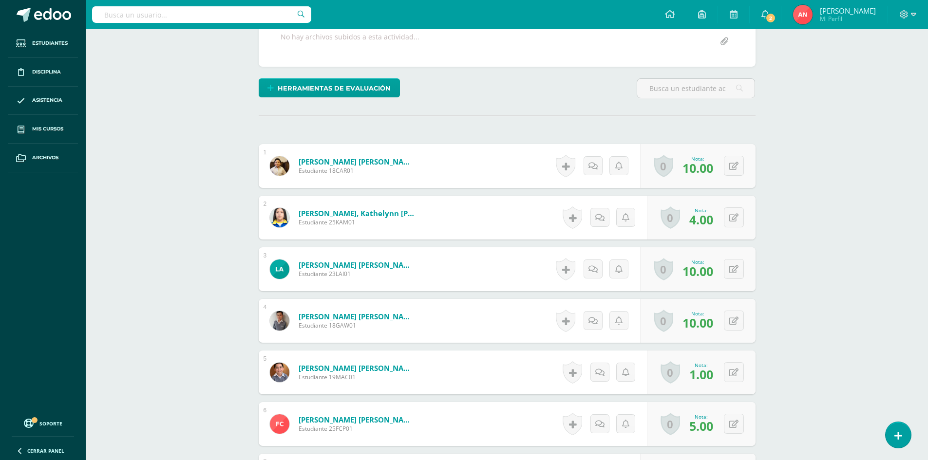
scroll to position [195, 0]
click at [733, 217] on button at bounding box center [734, 217] width 20 height 20
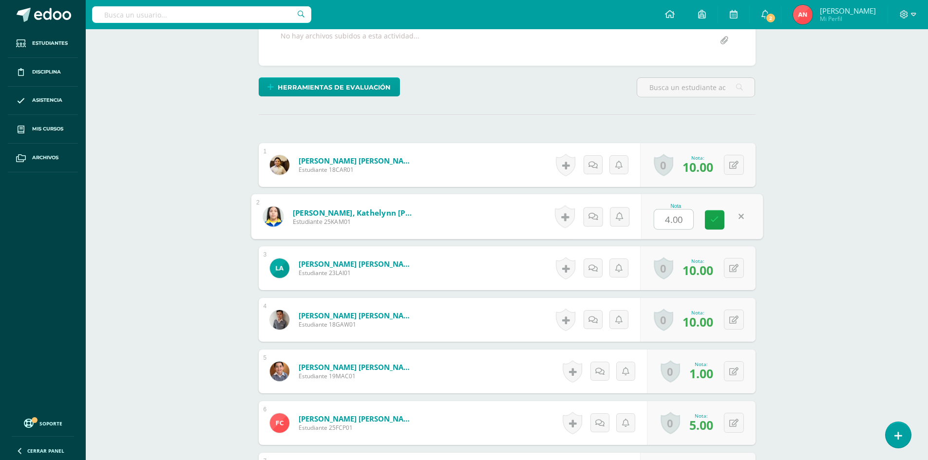
type input "5"
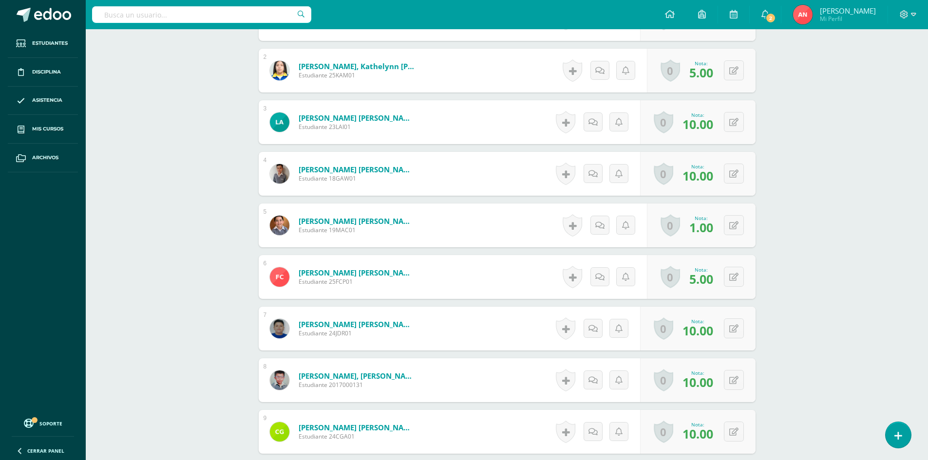
scroll to position [342, 0]
click at [736, 226] on icon at bounding box center [733, 225] width 9 height 8
type input "2"
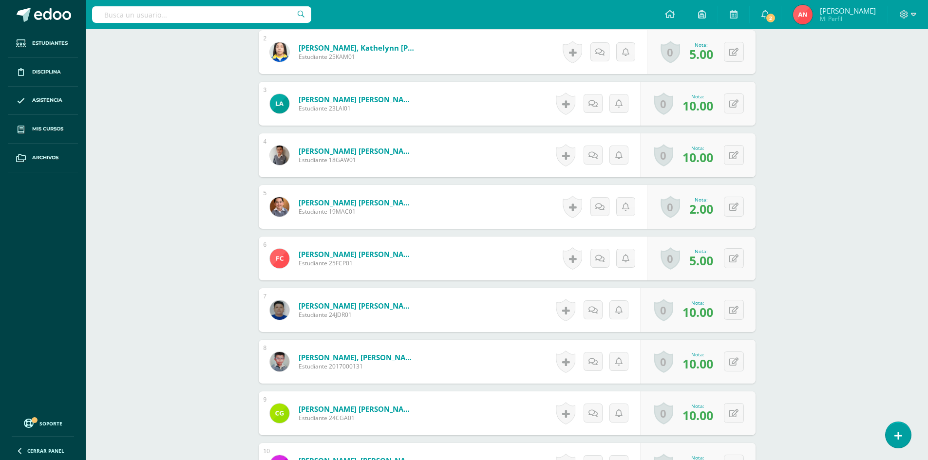
scroll to position [391, 0]
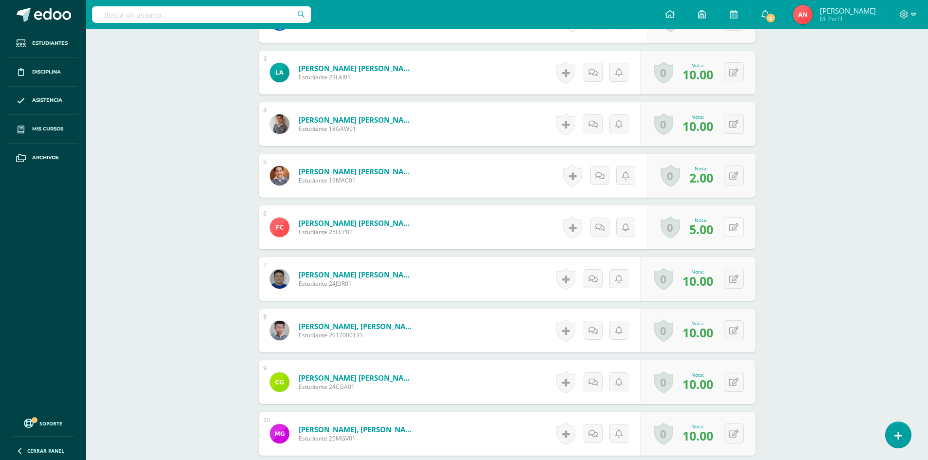
click at [735, 228] on icon at bounding box center [733, 228] width 9 height 8
type input "6"
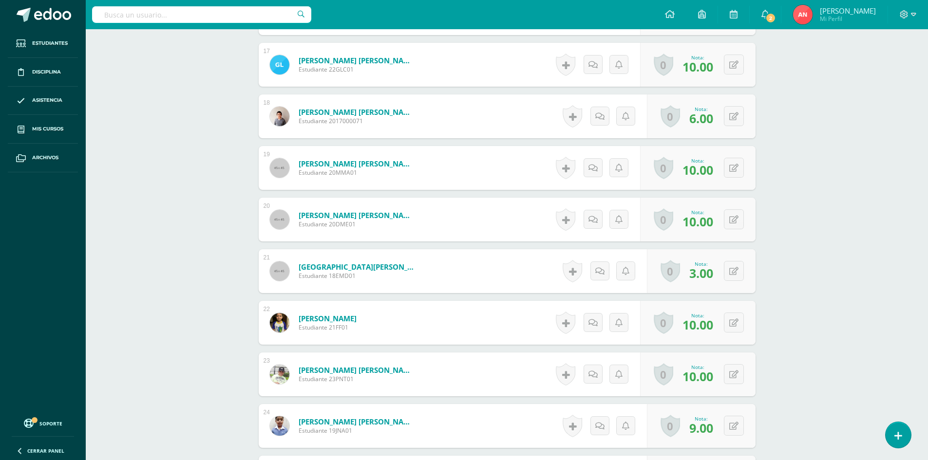
scroll to position [1122, 0]
click at [730, 268] on button at bounding box center [740, 271] width 20 height 20
type input "4"
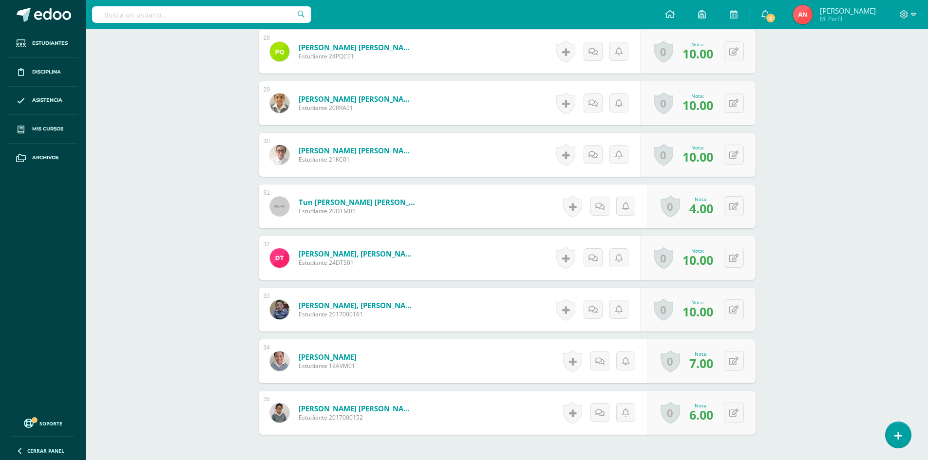
scroll to position [1707, 0]
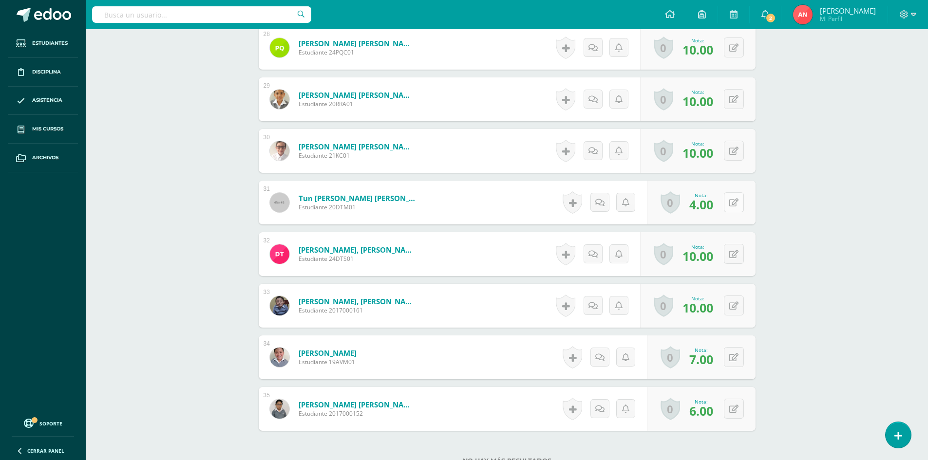
click at [736, 202] on icon at bounding box center [733, 203] width 9 height 8
type input "5"
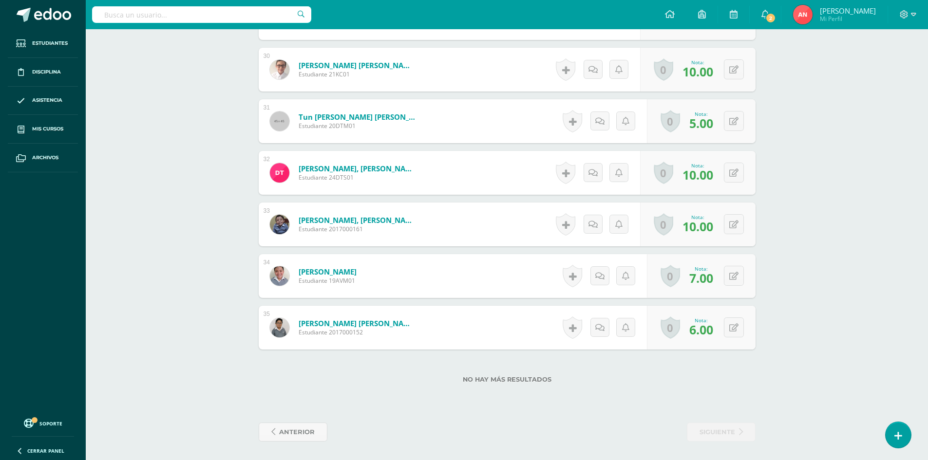
scroll to position [1789, 0]
click at [737, 276] on icon at bounding box center [741, 275] width 10 height 8
type input "8"
click at [736, 328] on icon at bounding box center [741, 326] width 10 height 8
type input "8"
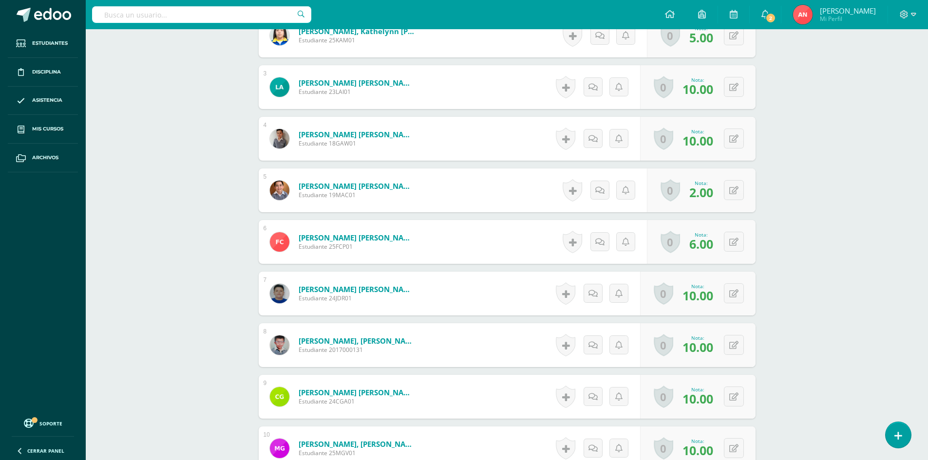
scroll to position [0, 0]
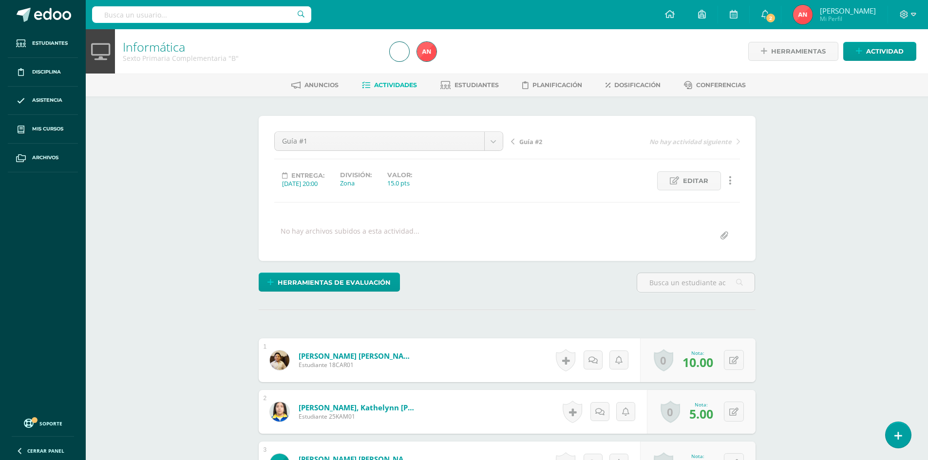
click at [146, 52] on link "Informática" at bounding box center [154, 46] width 62 height 17
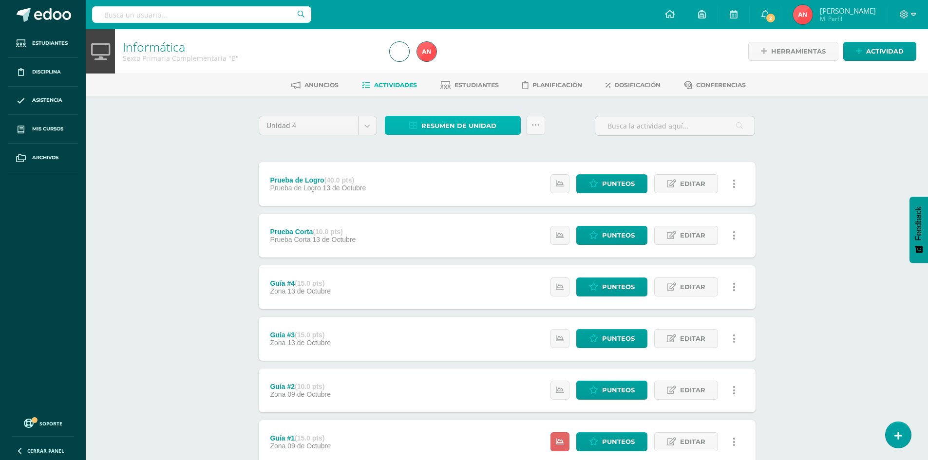
click at [469, 125] on span "Resumen de unidad" at bounding box center [458, 126] width 75 height 18
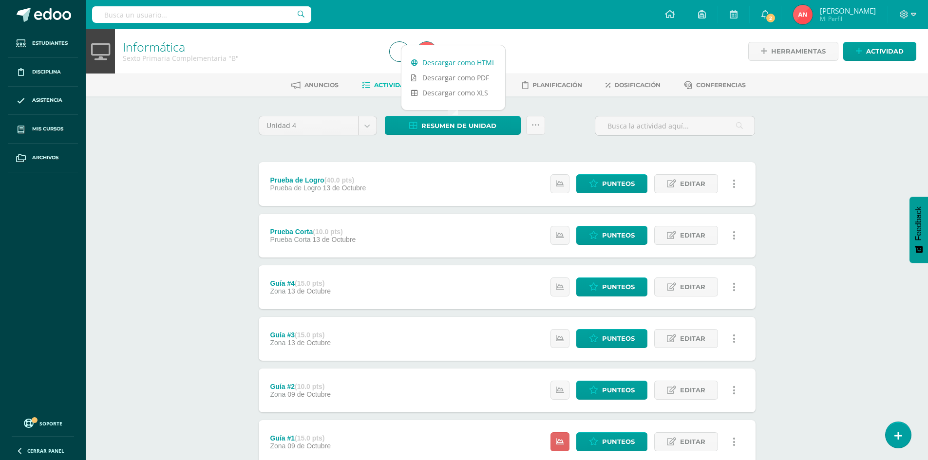
click at [469, 64] on link "Descargar como HTML" at bounding box center [453, 62] width 104 height 15
click at [604, 288] on span "Punteos" at bounding box center [618, 287] width 33 height 18
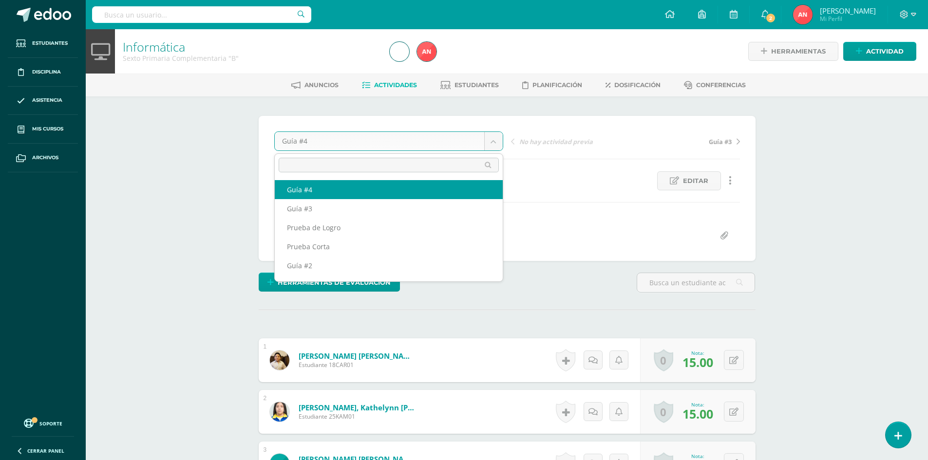
scroll to position [0, 0]
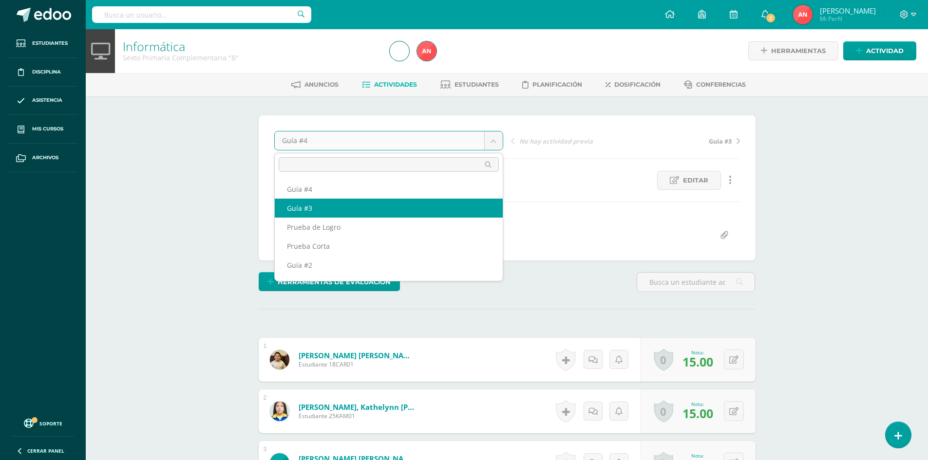
select select "/dashboard/teacher/grade-activity/181522/"
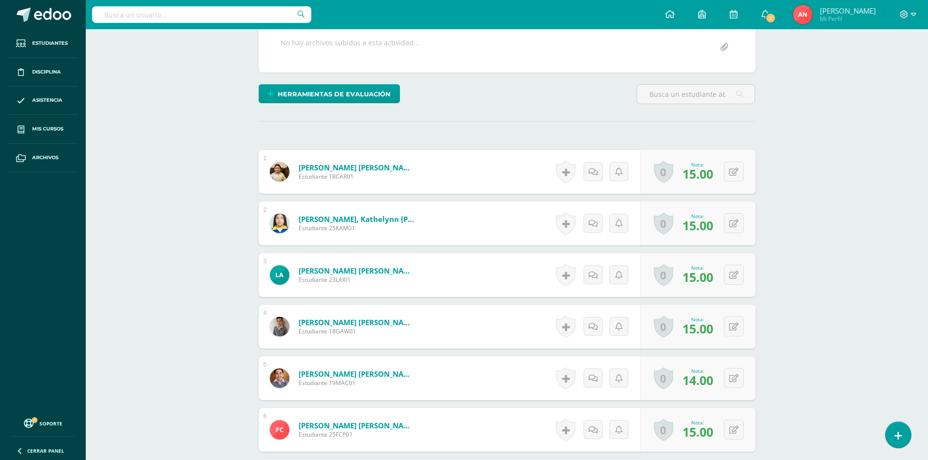
scroll to position [195, 0]
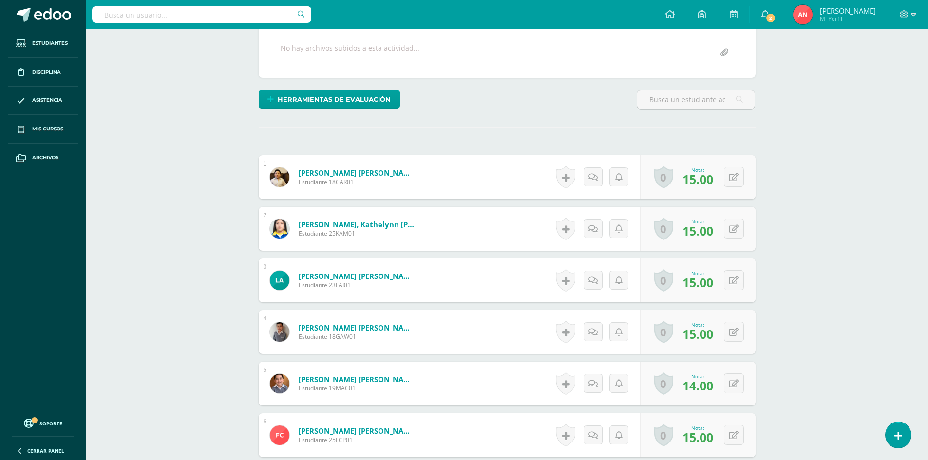
scroll to position [27, 0]
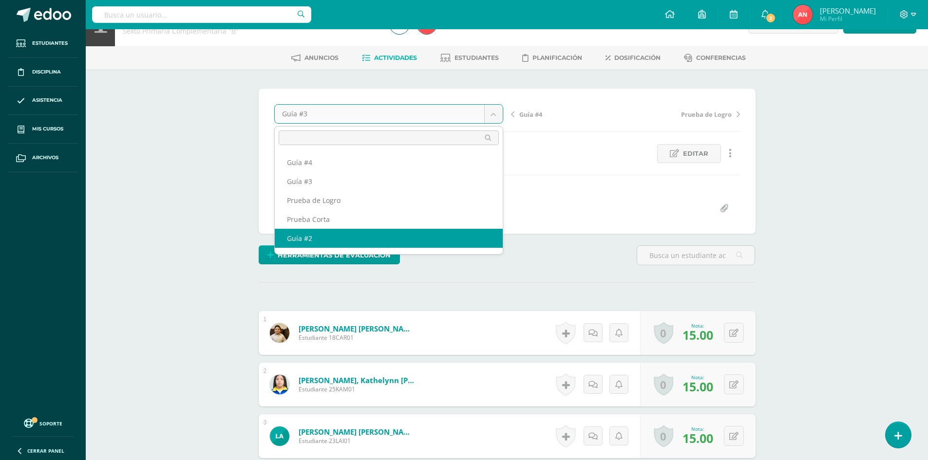
scroll to position [28, 0]
select select "/dashboard/teacher/grade-activity/181343/"
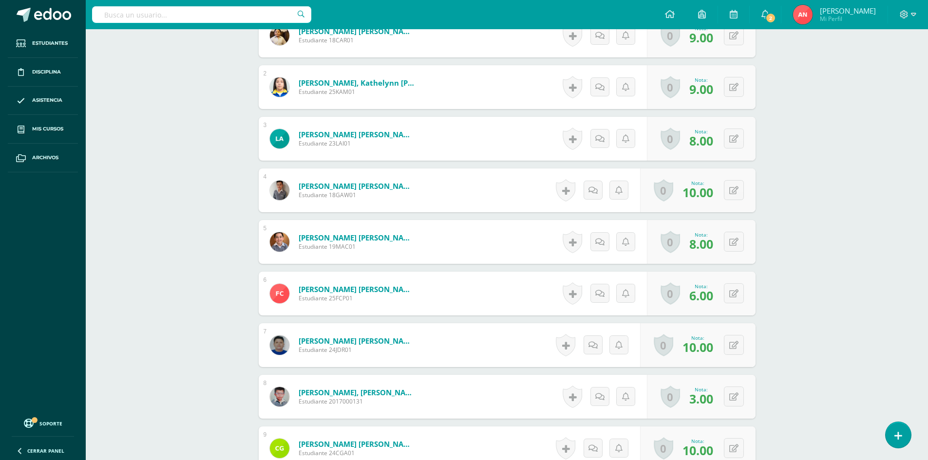
scroll to position [356, 0]
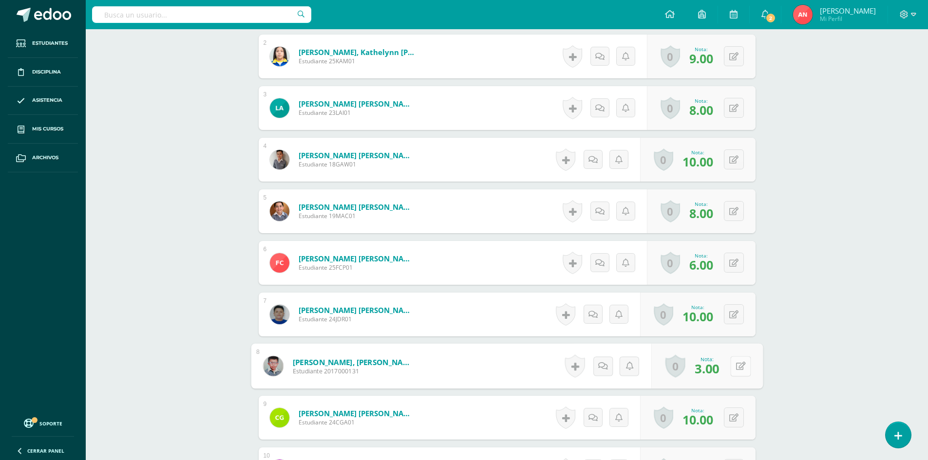
click at [732, 361] on button at bounding box center [740, 366] width 20 height 20
type input "5"
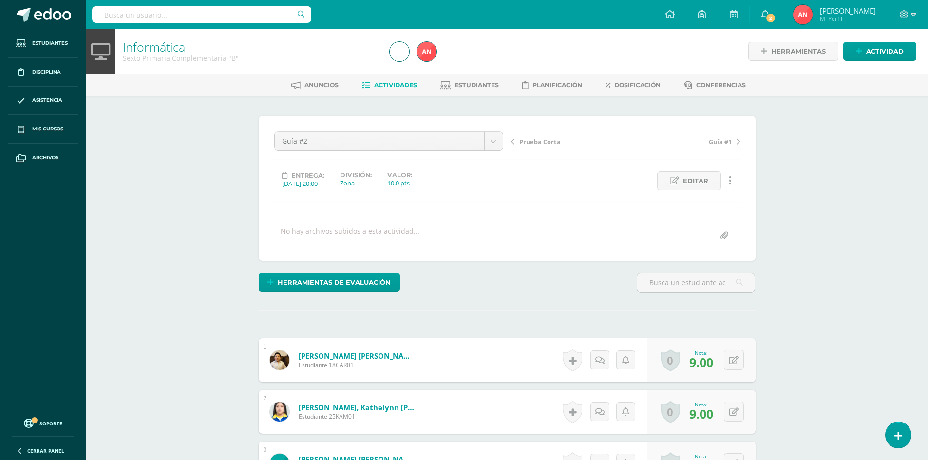
scroll to position [0, 0]
click at [169, 56] on div "Sexto Primaria Complementaria "B"" at bounding box center [250, 57] width 255 height 9
click at [145, 54] on div "Sexto Primaria Complementaria "B"" at bounding box center [250, 57] width 255 height 9
click at [148, 45] on link "Informática" at bounding box center [154, 46] width 62 height 17
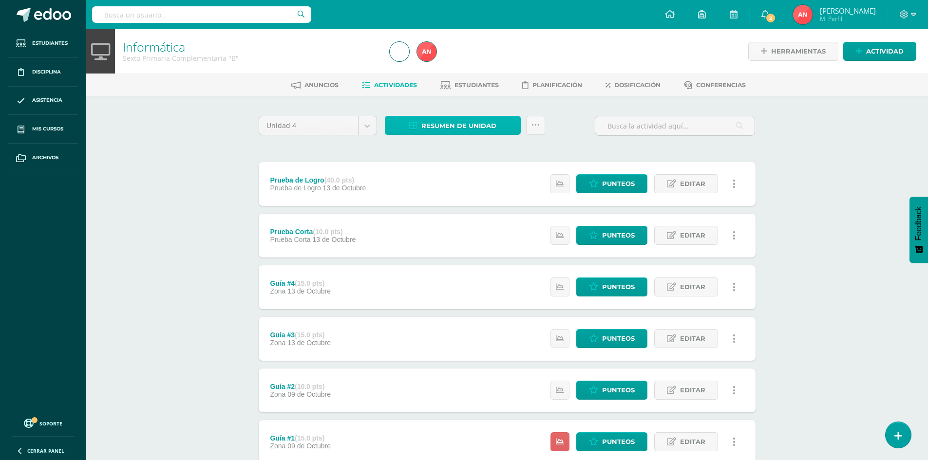
click at [467, 125] on span "Resumen de unidad" at bounding box center [458, 126] width 75 height 18
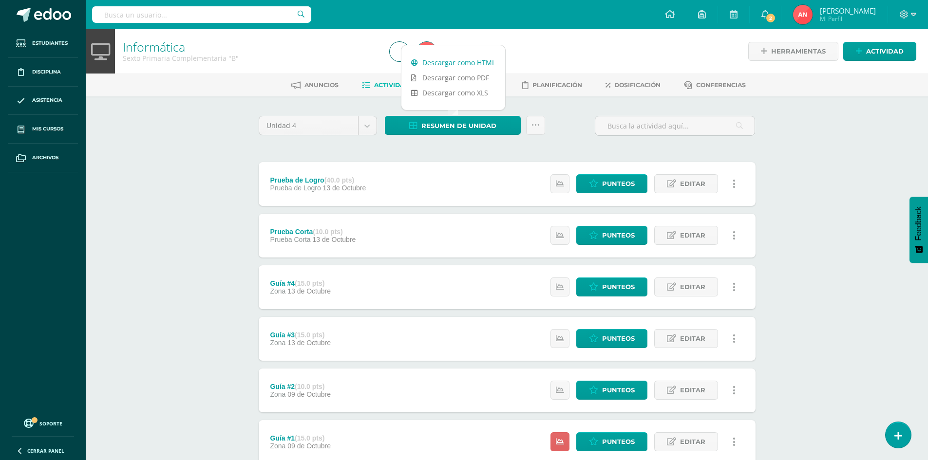
click at [450, 61] on link "Descargar como HTML" at bounding box center [453, 62] width 104 height 15
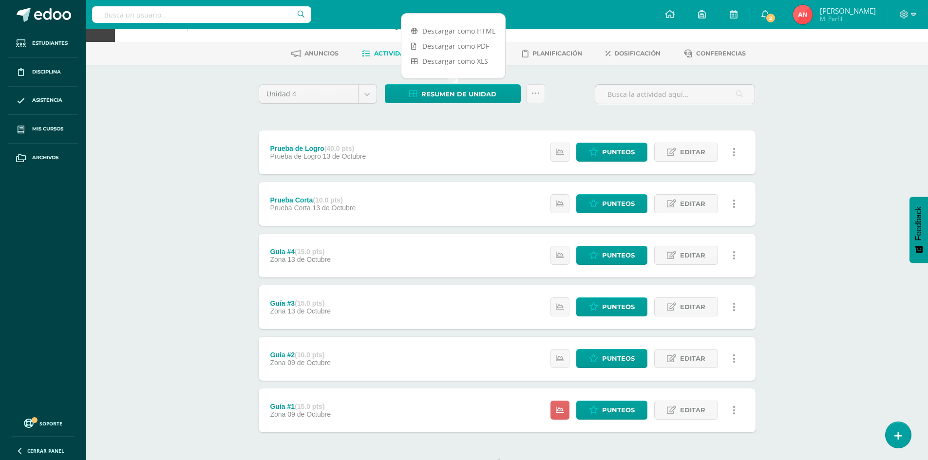
scroll to position [49, 0]
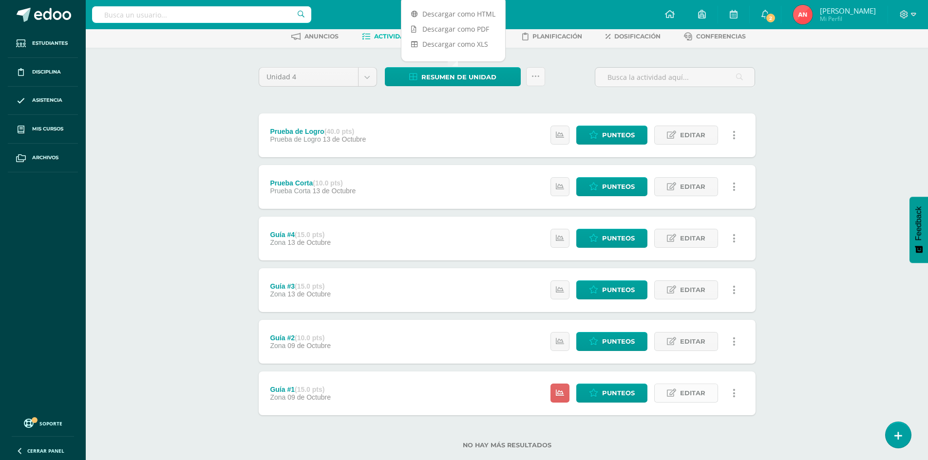
click at [670, 395] on icon at bounding box center [671, 393] width 9 height 8
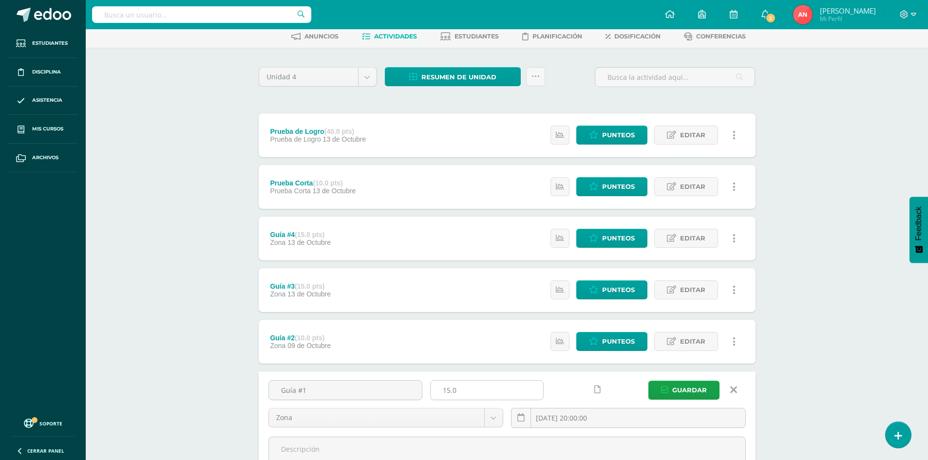
click at [450, 390] on input "15.0" at bounding box center [487, 390] width 113 height 19
type input "10.0"
click at [680, 389] on span "Guardar" at bounding box center [689, 390] width 35 height 18
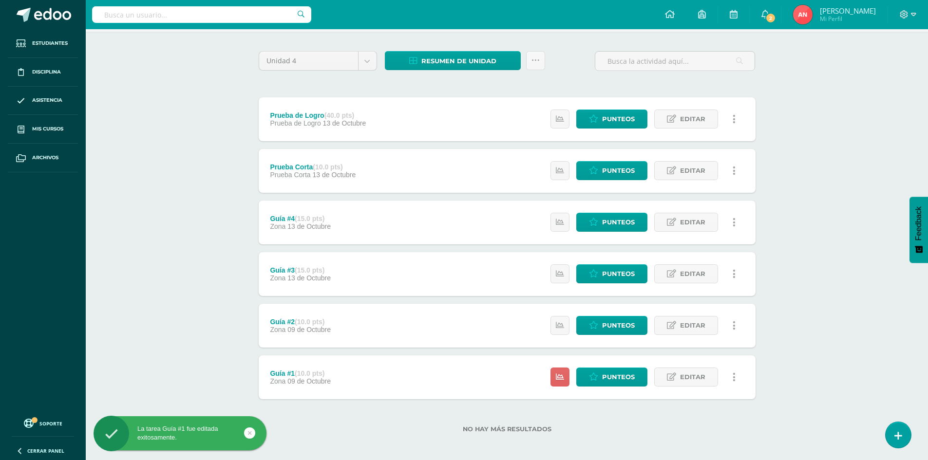
scroll to position [69, 0]
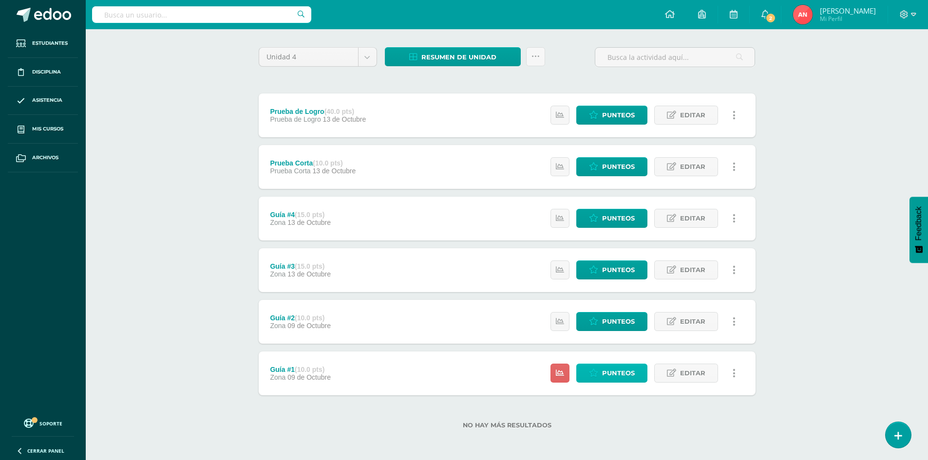
click at [598, 366] on link "Punteos" at bounding box center [611, 373] width 71 height 19
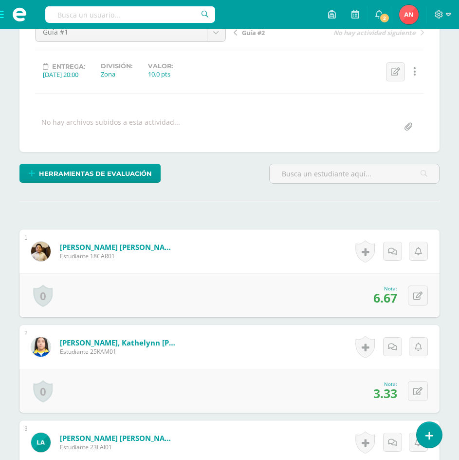
scroll to position [133, 0]
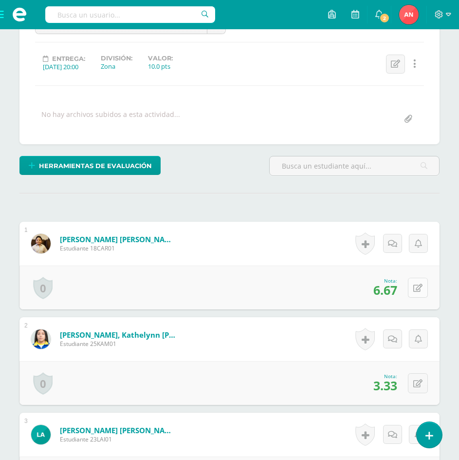
click at [421, 293] on button at bounding box center [418, 288] width 20 height 20
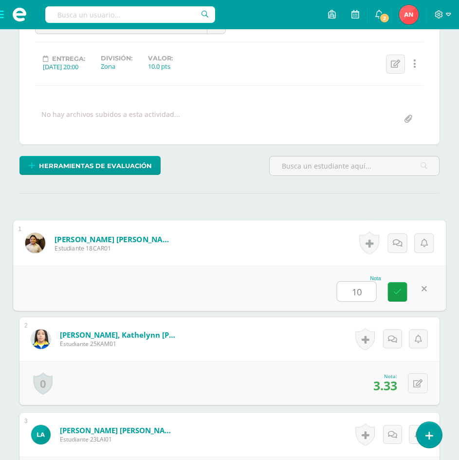
type input "10."
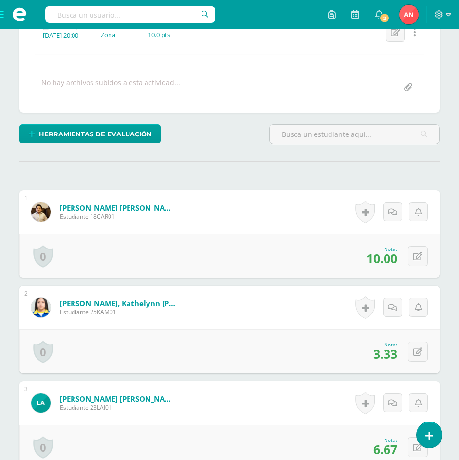
scroll to position [182, 0]
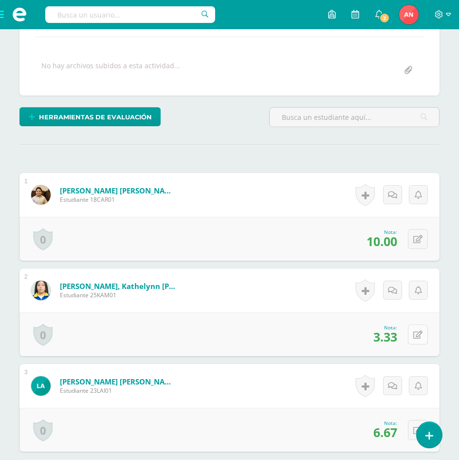
click at [415, 332] on button at bounding box center [418, 334] width 20 height 20
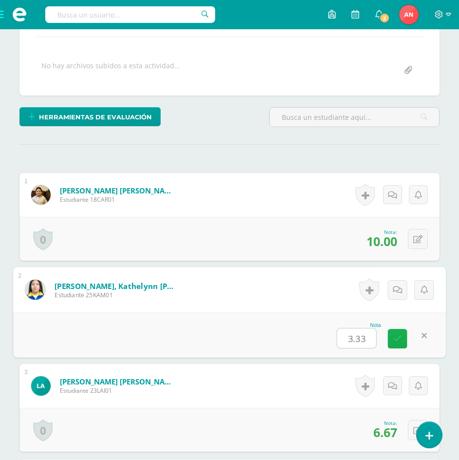
type input "4"
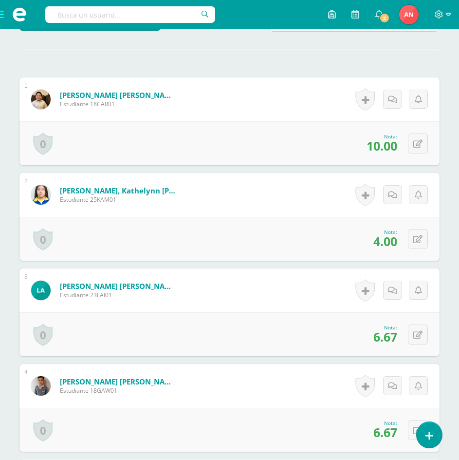
scroll to position [279, 0]
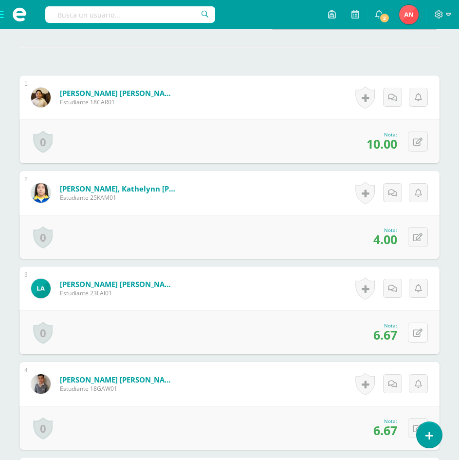
click at [421, 331] on icon at bounding box center [418, 333] width 9 height 8
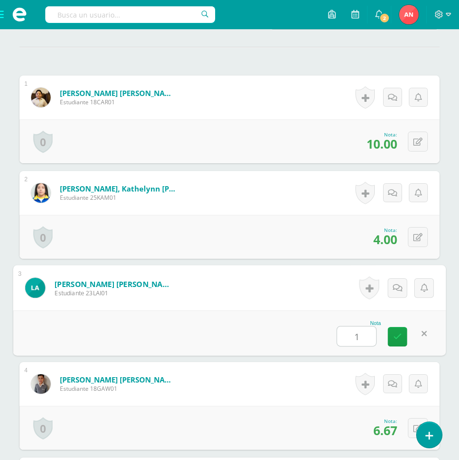
type input "10"
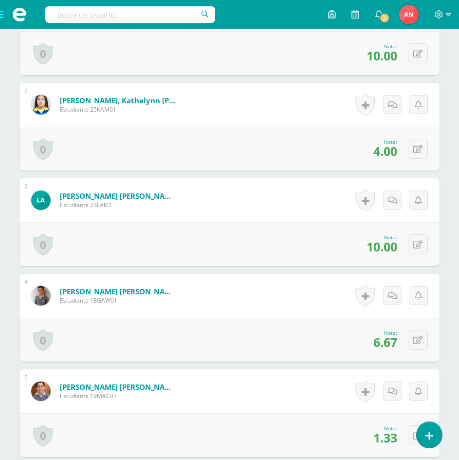
scroll to position [377, 0]
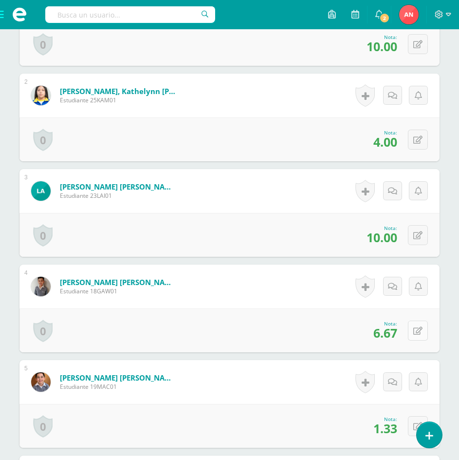
click at [420, 331] on icon at bounding box center [418, 331] width 9 height 8
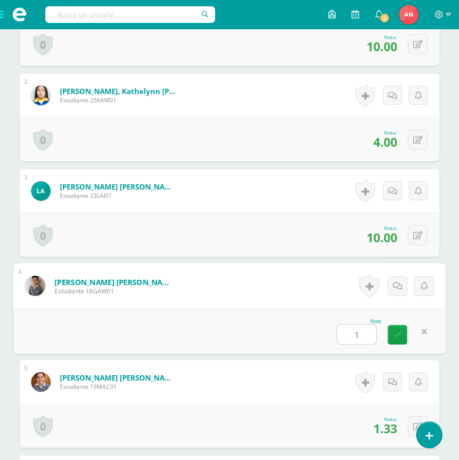
type input "10"
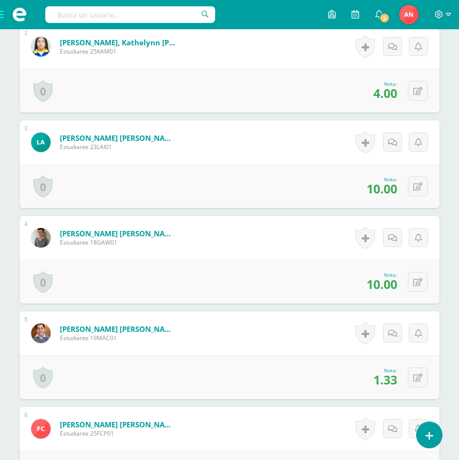
scroll to position [474, 0]
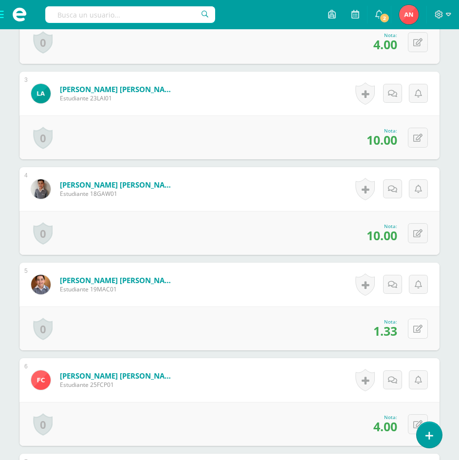
click at [423, 335] on button at bounding box center [418, 329] width 20 height 20
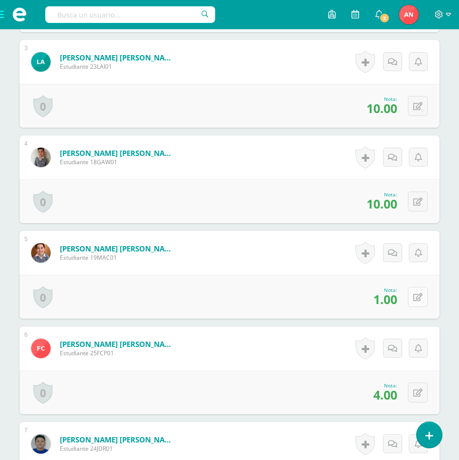
scroll to position [523, 0]
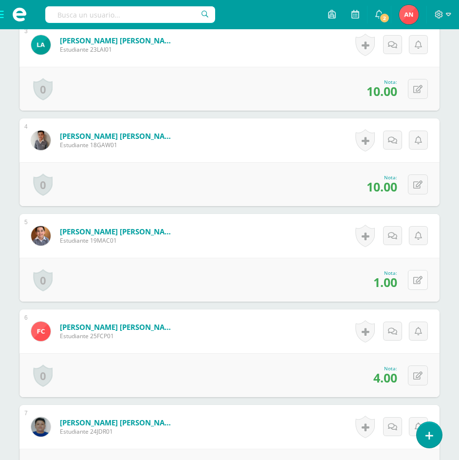
click at [419, 281] on icon at bounding box center [418, 280] width 9 height 8
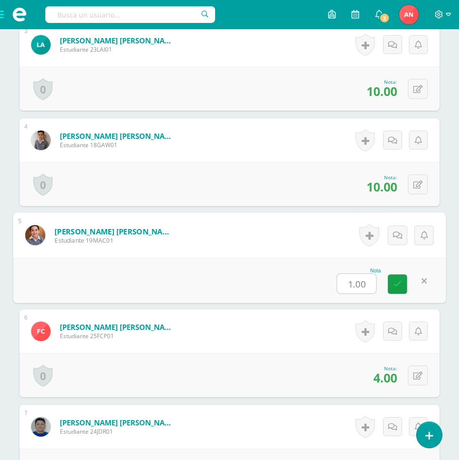
type input "2"
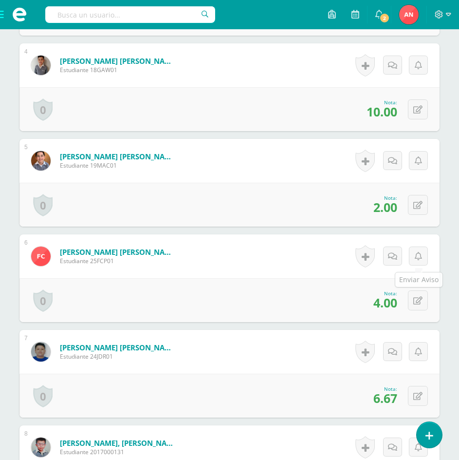
scroll to position [620, 0]
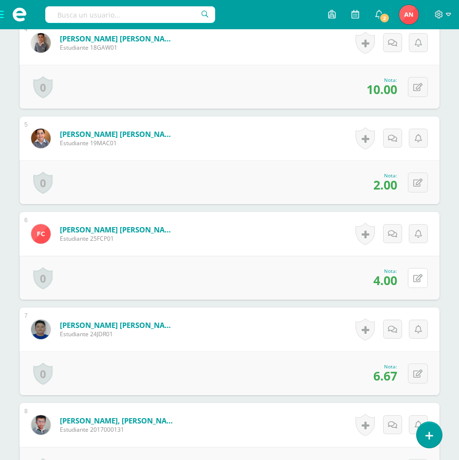
drag, startPoint x: 419, startPoint y: 284, endPoint x: 435, endPoint y: 273, distance: 19.3
click at [419, 283] on button at bounding box center [418, 278] width 20 height 20
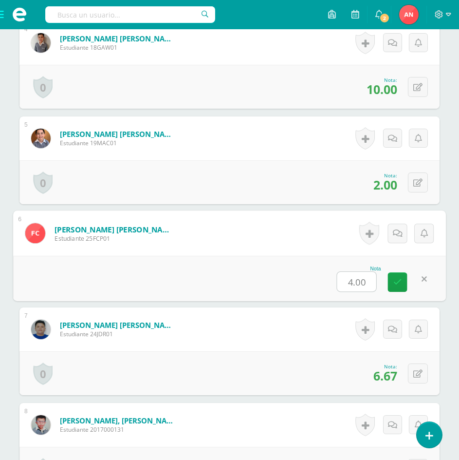
type input "5"
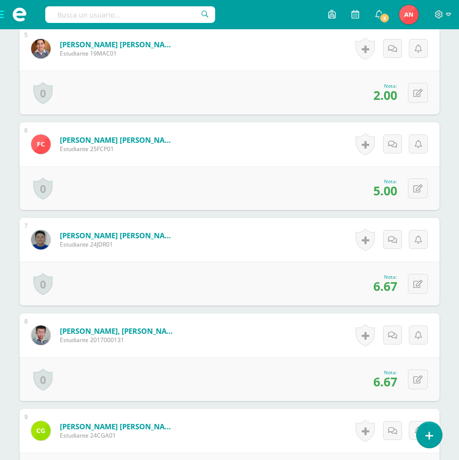
scroll to position [718, 0]
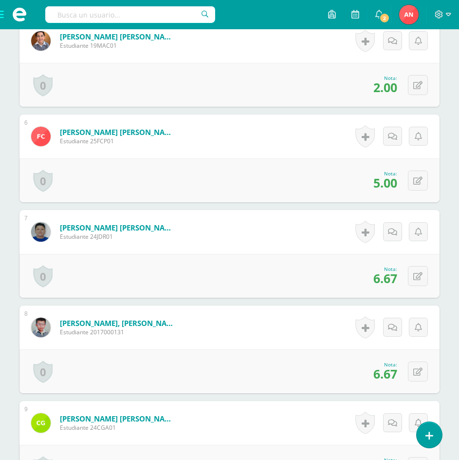
click at [406, 276] on div "0 Logros Logros obtenidos Aún no hay logros agregados Nota: 6.67" at bounding box center [229, 276] width 420 height 44
click at [421, 278] on icon at bounding box center [418, 276] width 9 height 8
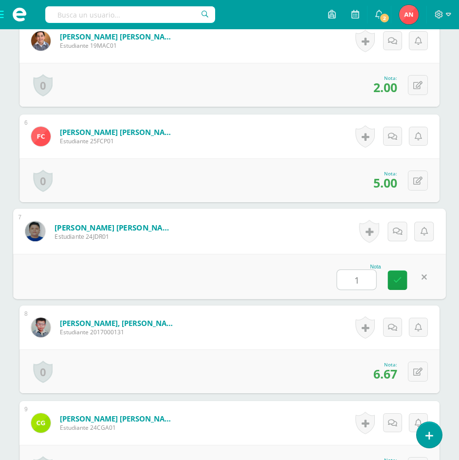
type input "10"
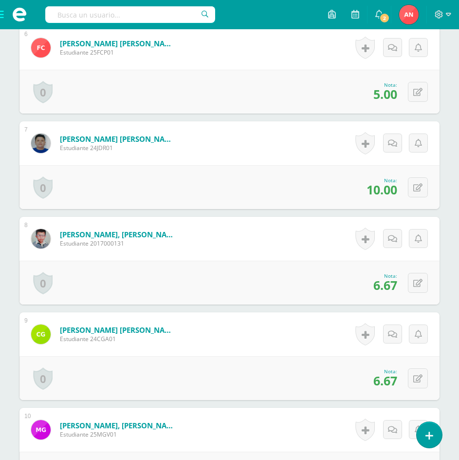
scroll to position [815, 0]
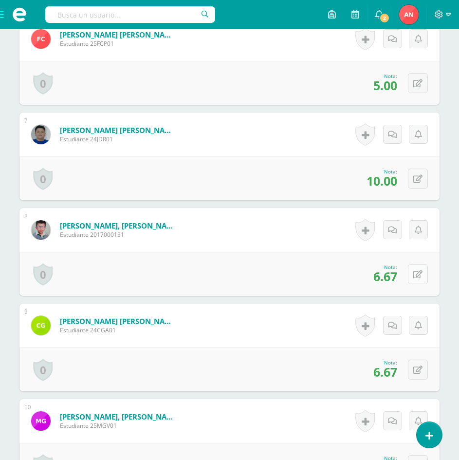
click at [416, 274] on button at bounding box center [418, 274] width 20 height 20
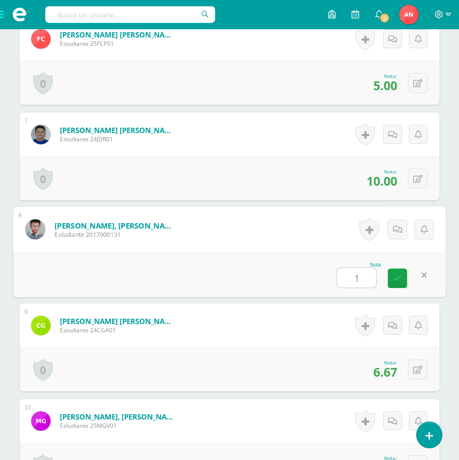
type input "10"
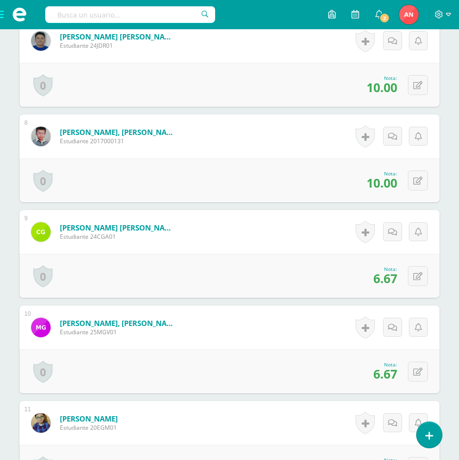
scroll to position [912, 0]
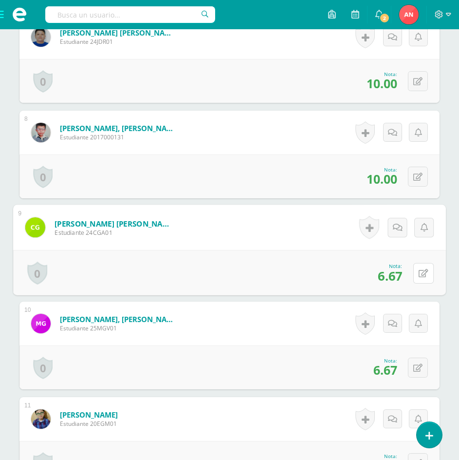
click at [410, 270] on div "0 Logros Logros obtenidos Aún no hay logros agregados Nota: 6.67" at bounding box center [229, 272] width 433 height 45
click at [423, 273] on icon at bounding box center [424, 273] width 10 height 8
type input "10"
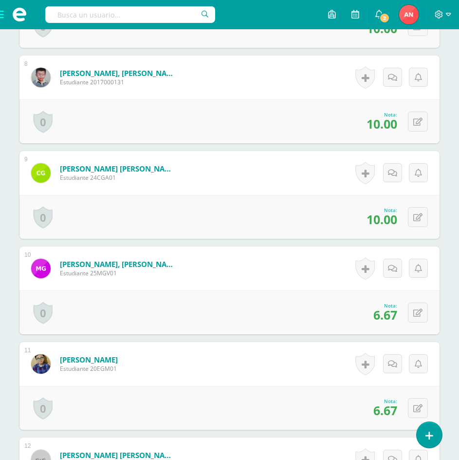
scroll to position [1010, 0]
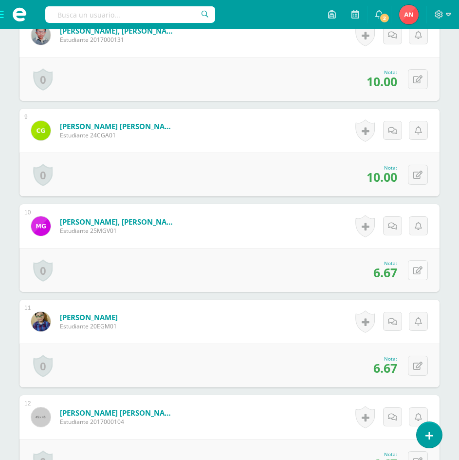
click at [414, 266] on button at bounding box center [418, 270] width 20 height 20
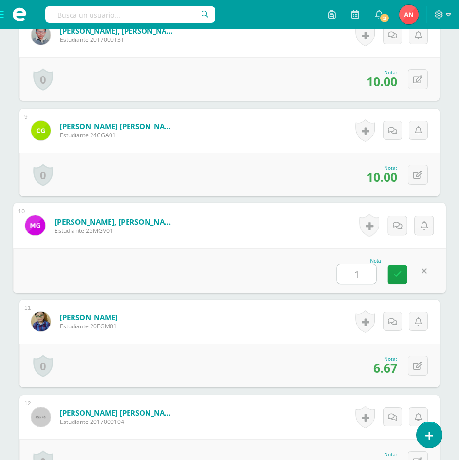
type input "10"
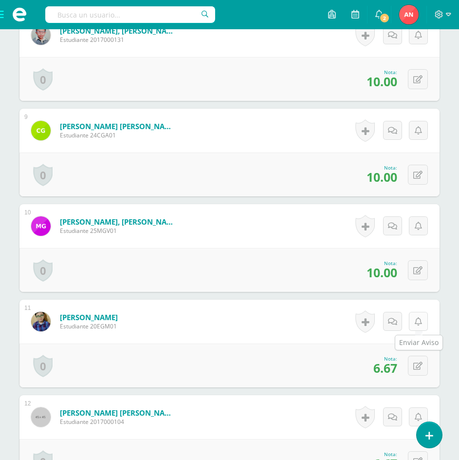
scroll to position [1058, 0]
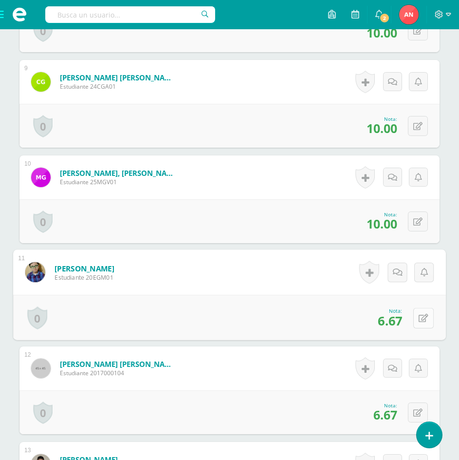
click at [419, 314] on icon at bounding box center [424, 318] width 10 height 8
type input "10"
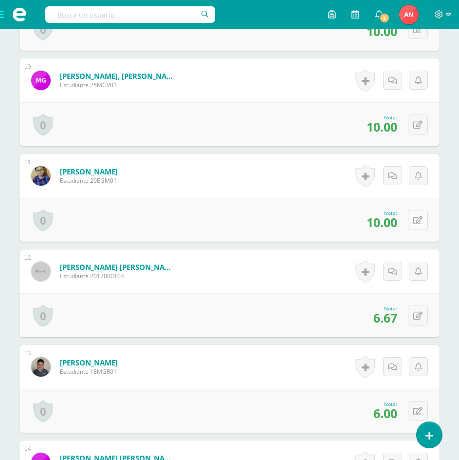
scroll to position [1156, 0]
click at [423, 319] on button at bounding box center [418, 315] width 20 height 20
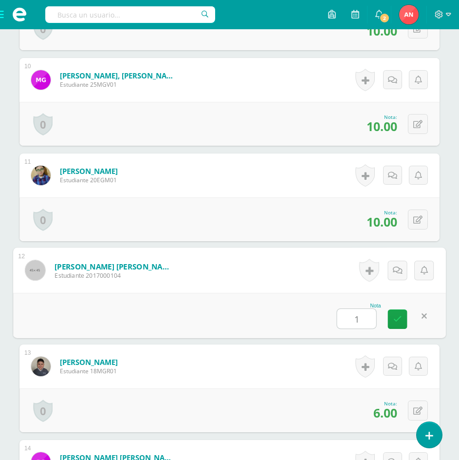
type input "10"
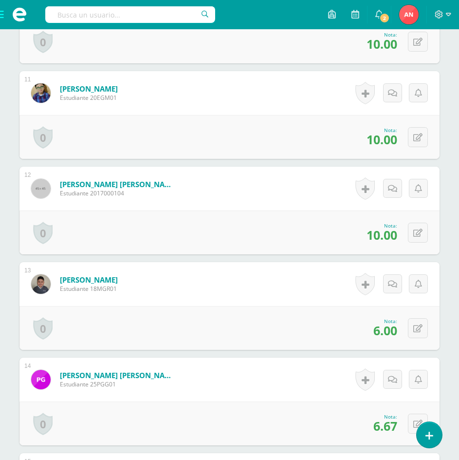
scroll to position [1253, 0]
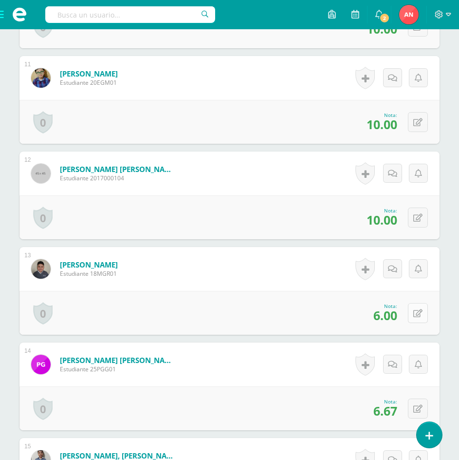
click at [418, 313] on icon at bounding box center [418, 313] width 9 height 8
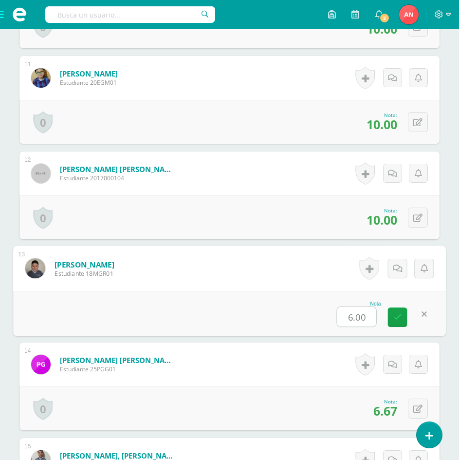
type input "9"
click at [398, 314] on icon at bounding box center [398, 317] width 9 height 8
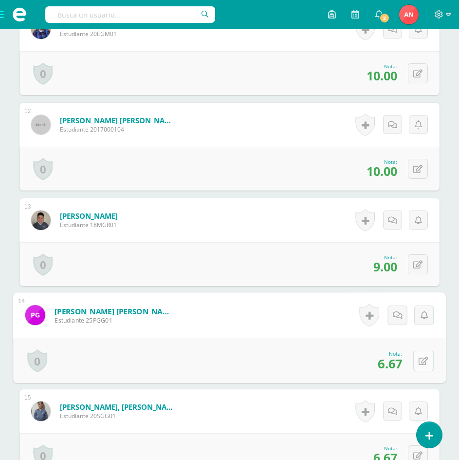
click at [419, 355] on button at bounding box center [424, 360] width 20 height 20
type input "10"
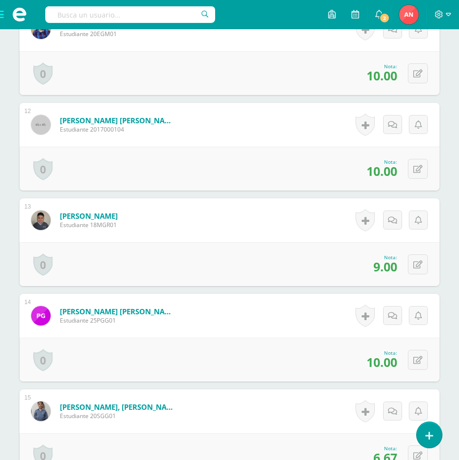
scroll to position [1399, 0]
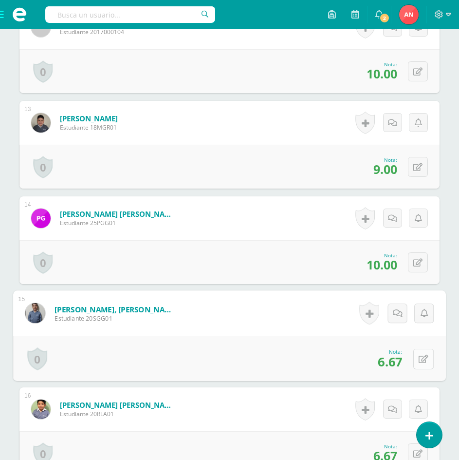
click at [424, 358] on button at bounding box center [424, 358] width 20 height 20
type input "10"
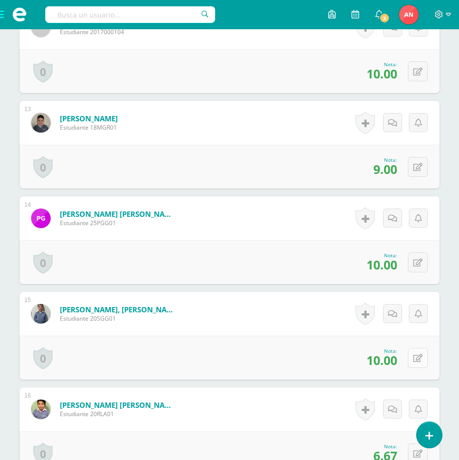
scroll to position [1448, 0]
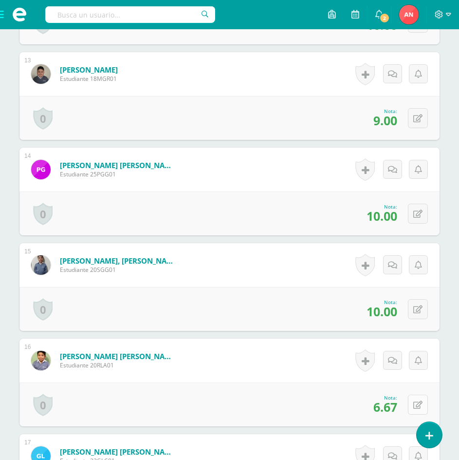
click at [413, 403] on button at bounding box center [418, 405] width 20 height 20
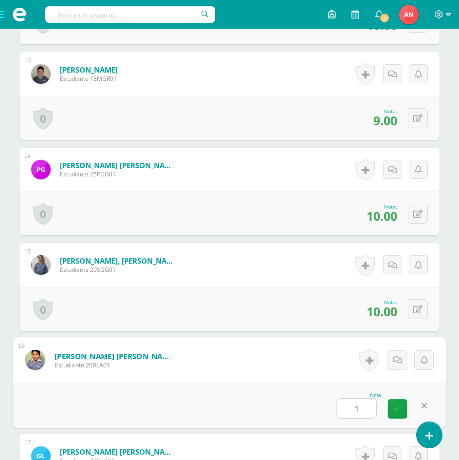
type input "10"
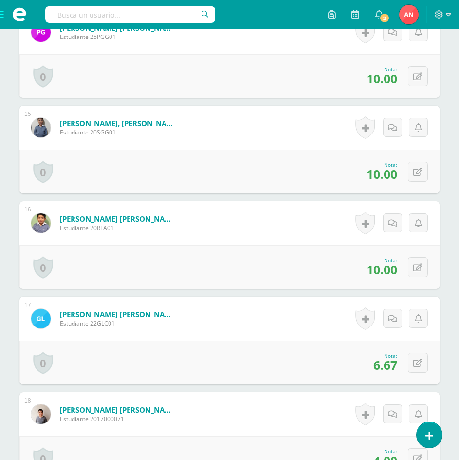
scroll to position [1594, 0]
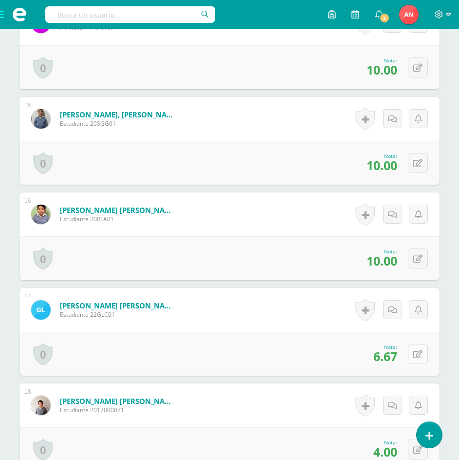
click at [417, 356] on button at bounding box center [418, 354] width 20 height 20
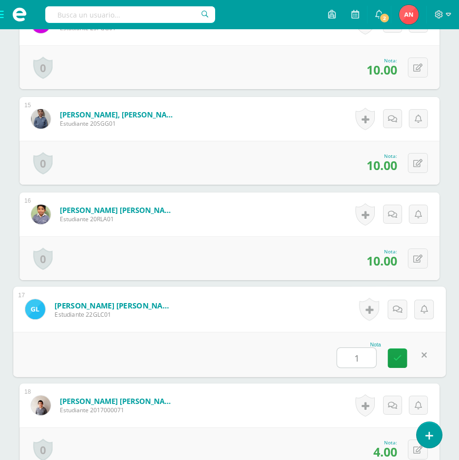
type input "10"
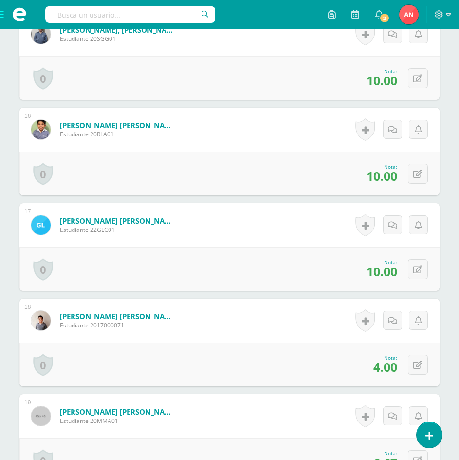
scroll to position [1692, 0]
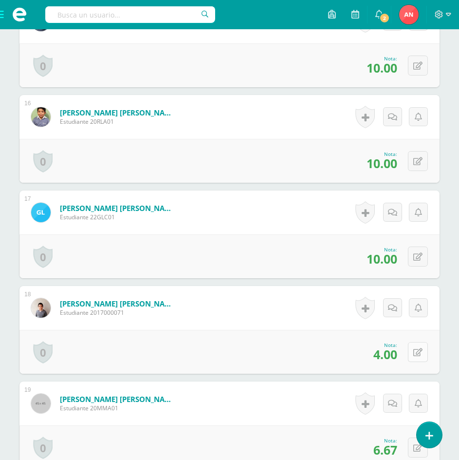
click at [417, 352] on button at bounding box center [418, 352] width 20 height 20
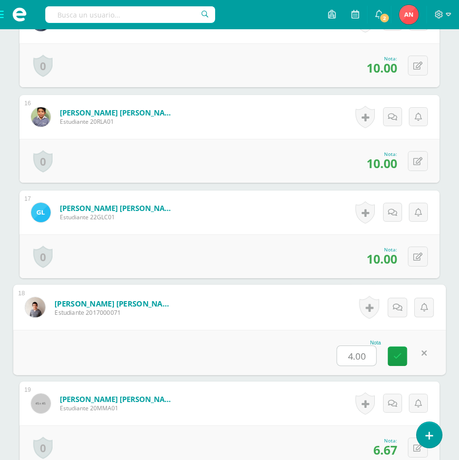
type input "6"
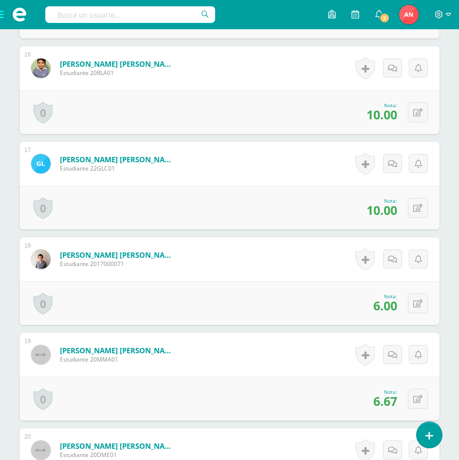
scroll to position [1789, 0]
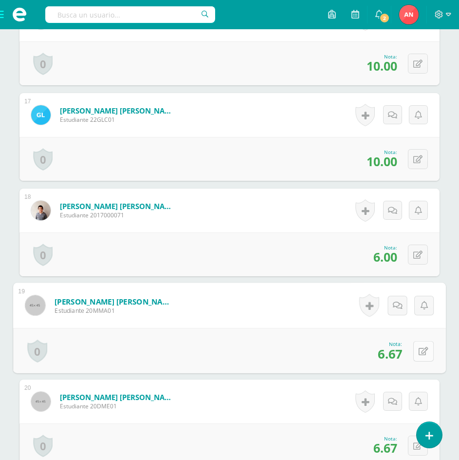
click at [421, 348] on icon at bounding box center [424, 351] width 10 height 8
type input "10"
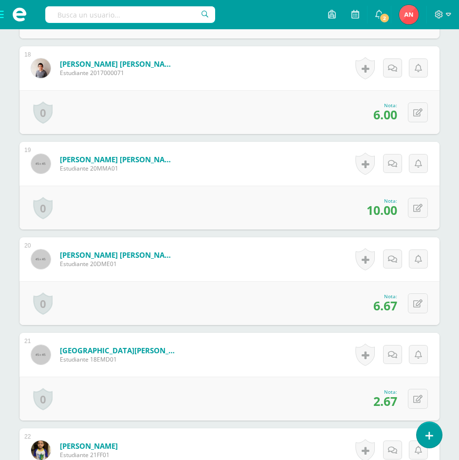
scroll to position [1935, 0]
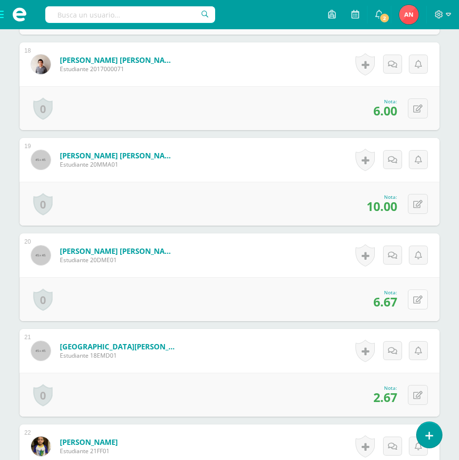
click at [426, 306] on button at bounding box center [418, 299] width 20 height 20
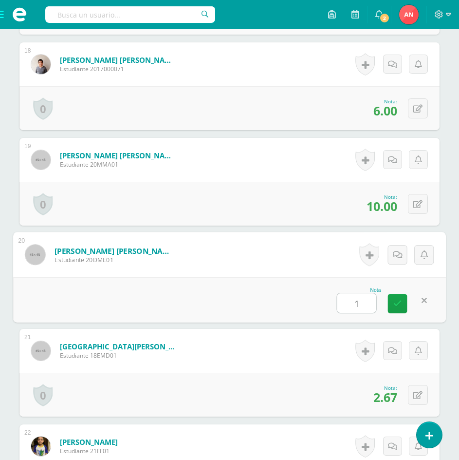
type input "10"
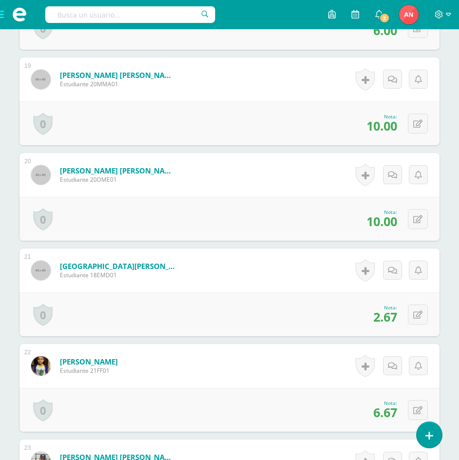
scroll to position [2033, 0]
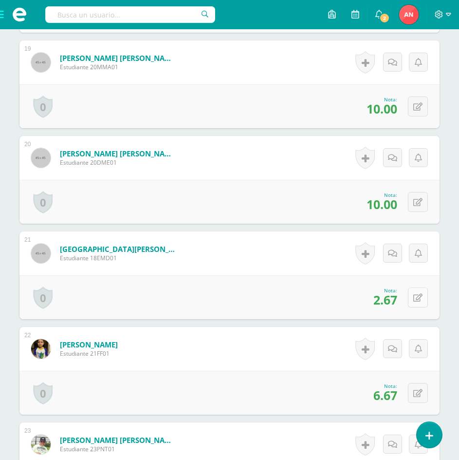
click at [421, 300] on icon at bounding box center [418, 298] width 9 height 8
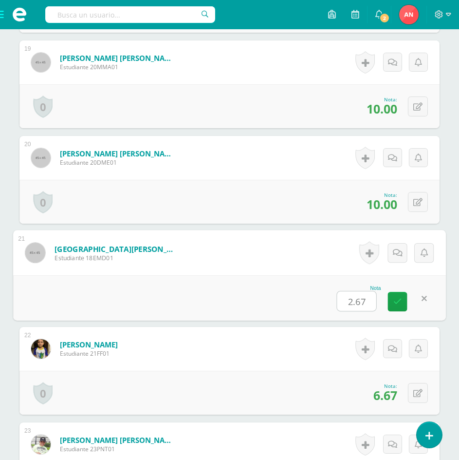
type input "3"
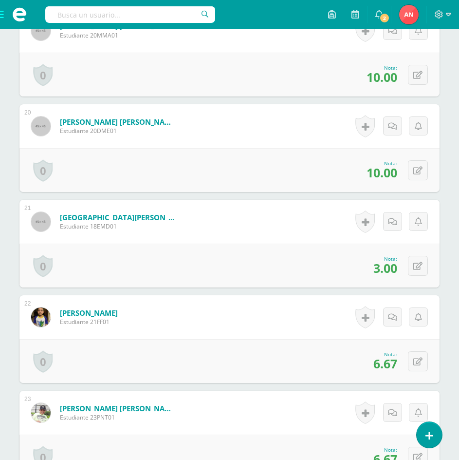
scroll to position [2081, 0]
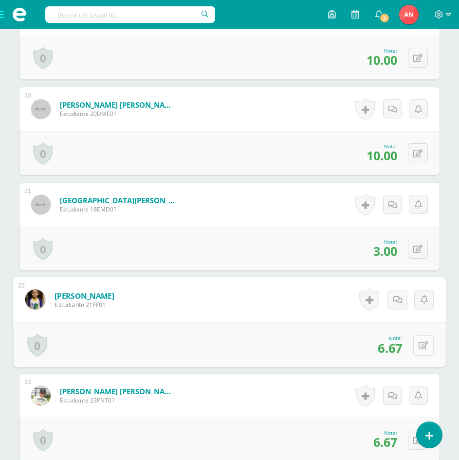
click at [424, 345] on button at bounding box center [424, 345] width 20 height 20
type input "10"
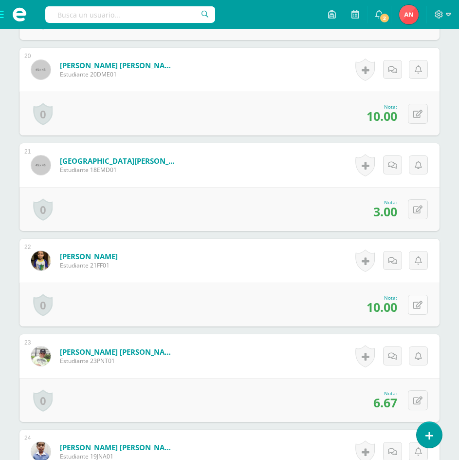
scroll to position [2179, 0]
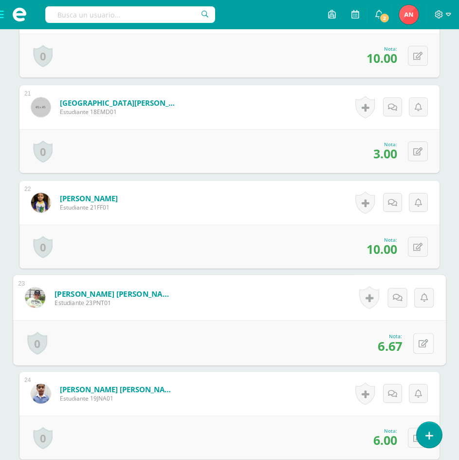
click at [427, 343] on button at bounding box center [424, 343] width 20 height 20
type input "0"
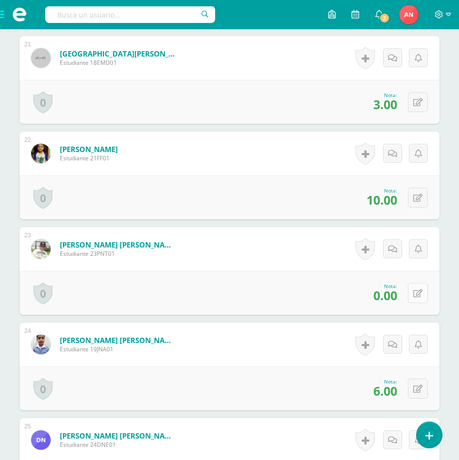
scroll to position [2276, 0]
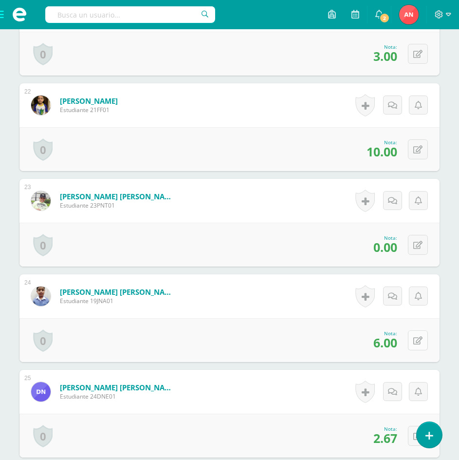
click at [417, 340] on button at bounding box center [418, 340] width 20 height 20
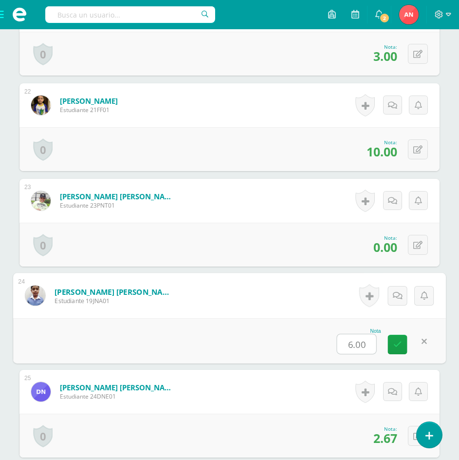
type input "9"
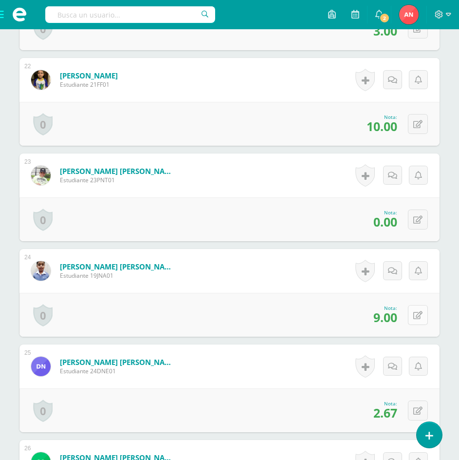
scroll to position [2325, 0]
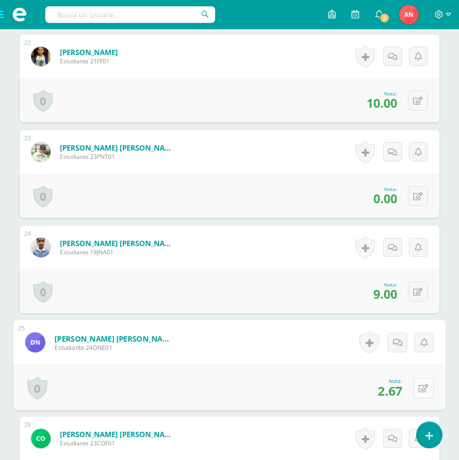
click at [414, 387] on button at bounding box center [424, 388] width 20 height 20
type input "4"
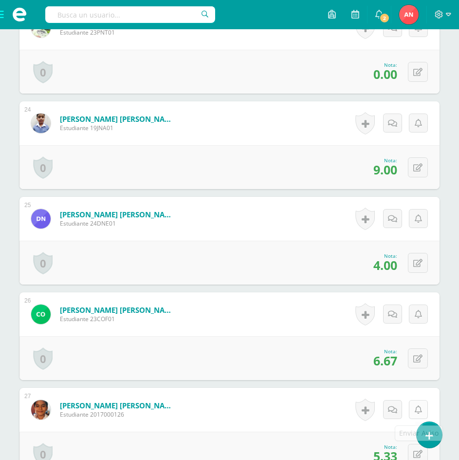
scroll to position [2471, 0]
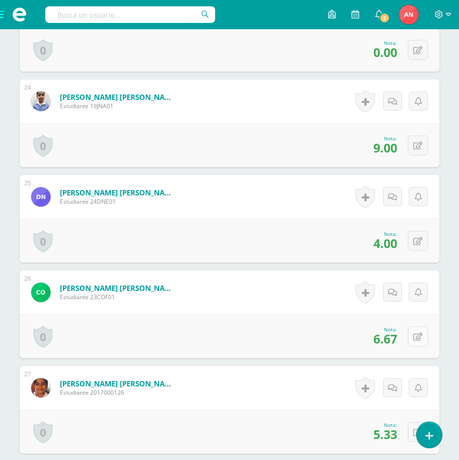
click at [426, 340] on button at bounding box center [418, 336] width 20 height 20
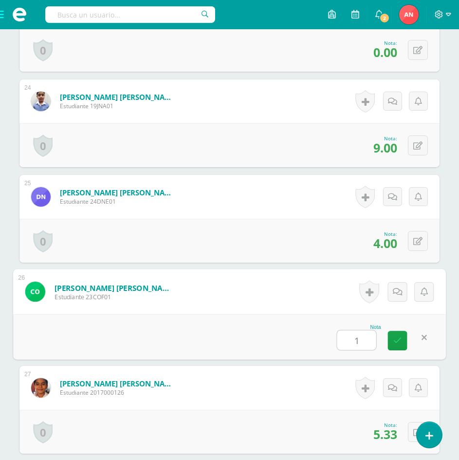
type input "10"
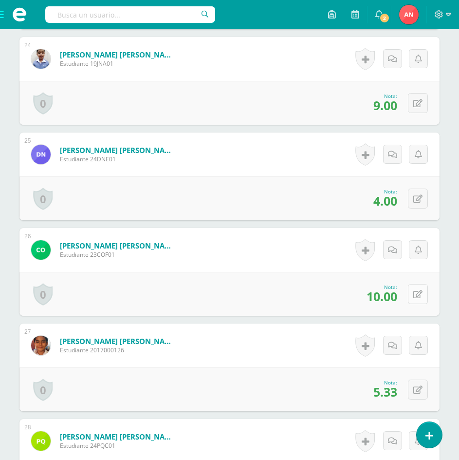
scroll to position [2568, 0]
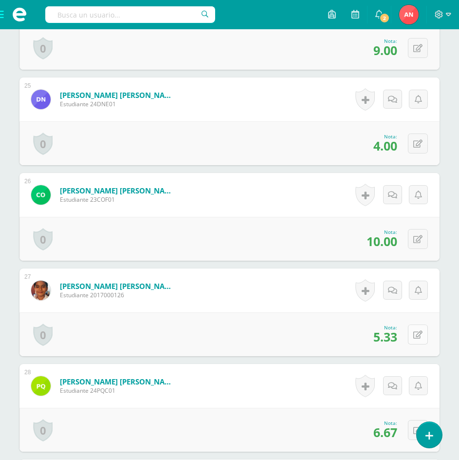
click at [426, 337] on button at bounding box center [418, 334] width 20 height 20
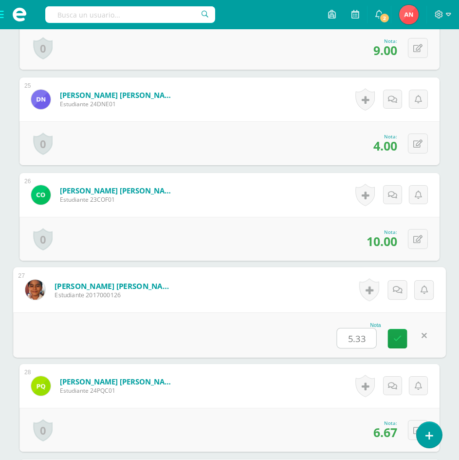
type input "8"
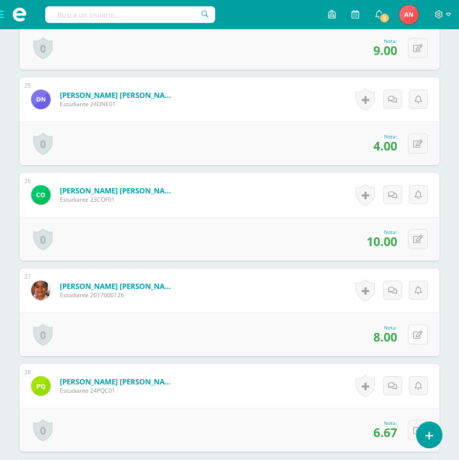
scroll to position [2617, 0]
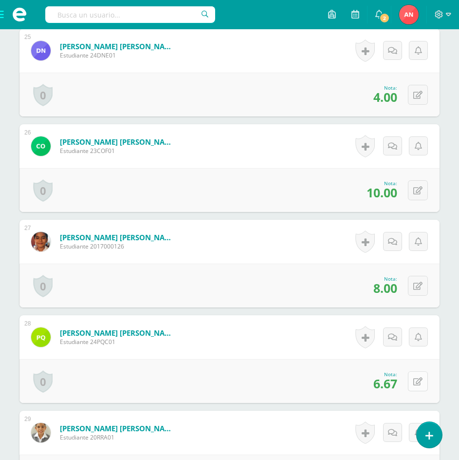
click at [419, 382] on icon at bounding box center [418, 382] width 9 height 8
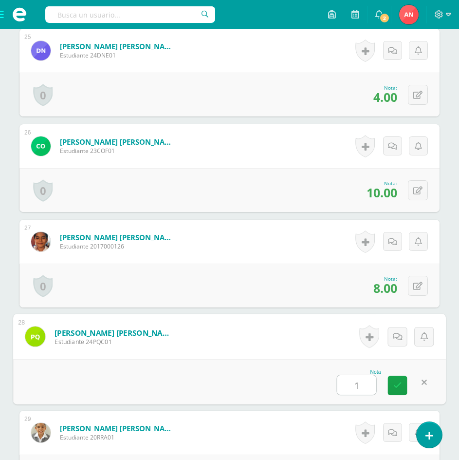
type input "10"
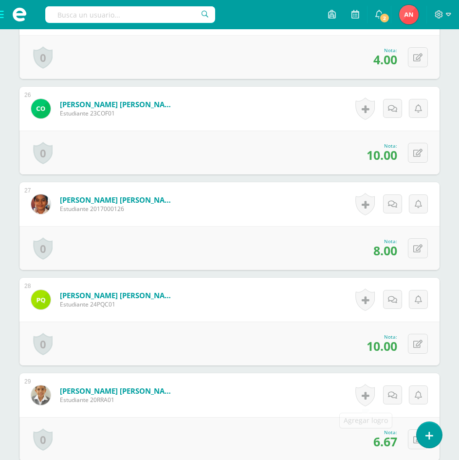
scroll to position [2715, 0]
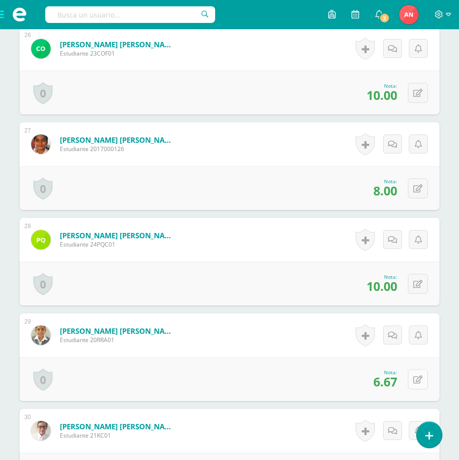
click at [416, 378] on button at bounding box center [418, 379] width 20 height 20
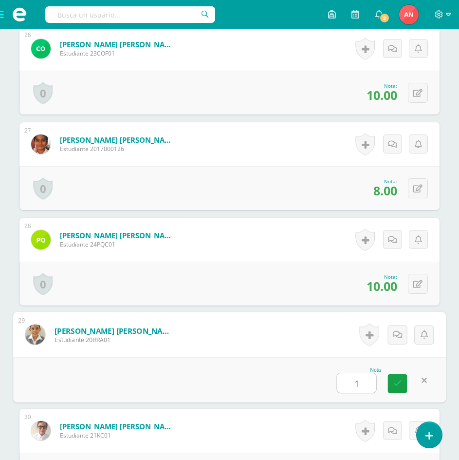
type input "10"
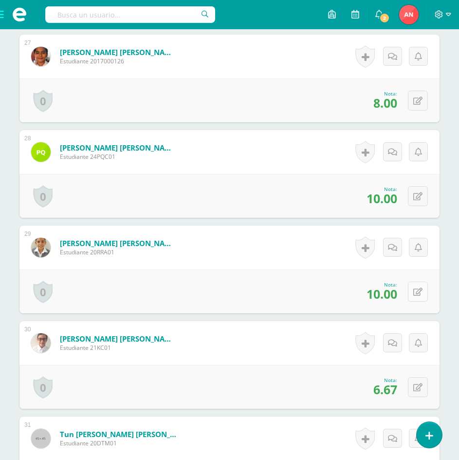
scroll to position [2812, 0]
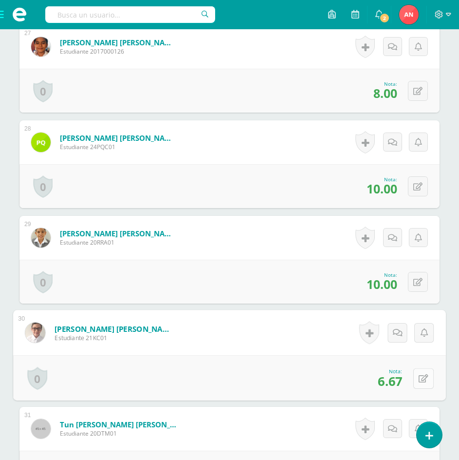
click at [422, 375] on icon at bounding box center [424, 378] width 10 height 8
type input "10"
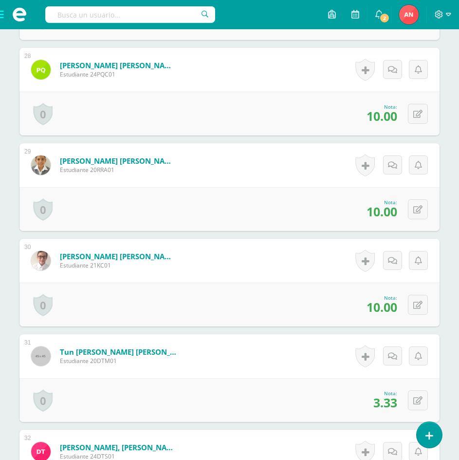
scroll to position [2909, 0]
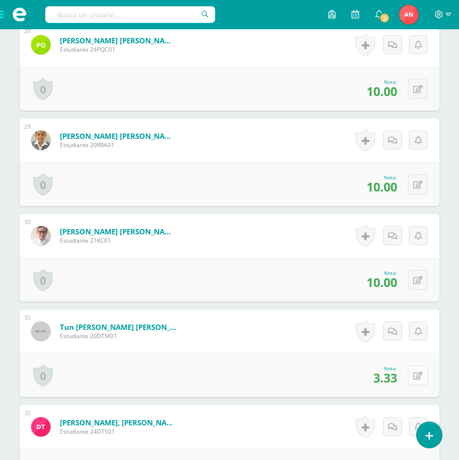
click at [412, 370] on div "0 Logros Logros obtenidos Aún no hay logros agregados Nota: 3.33" at bounding box center [229, 375] width 420 height 44
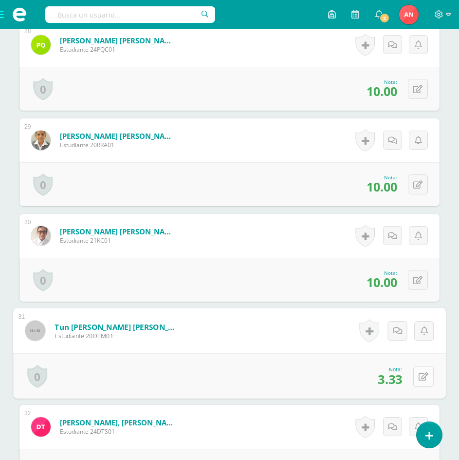
click at [414, 366] on button at bounding box center [424, 376] width 20 height 20
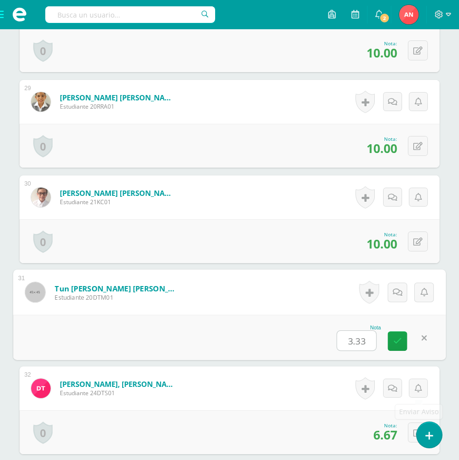
scroll to position [3007, 0]
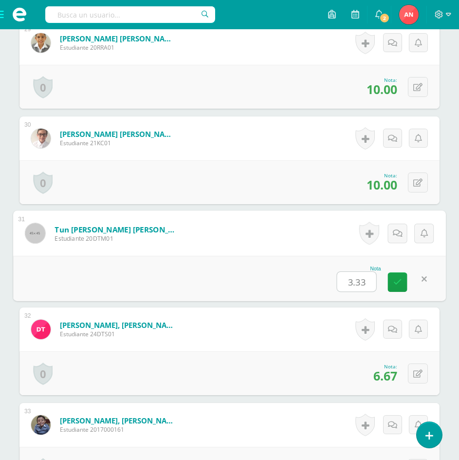
type input "4"
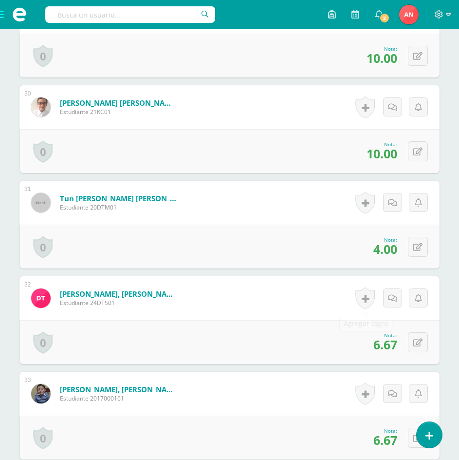
scroll to position [3056, 0]
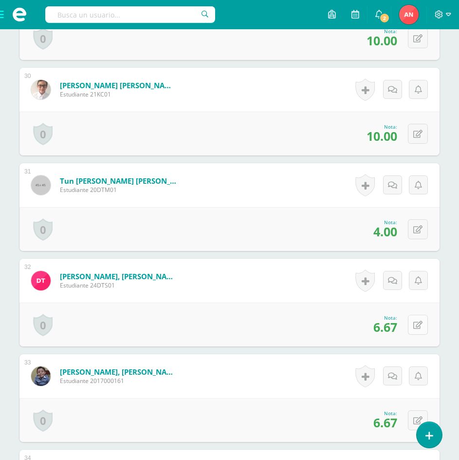
click at [419, 324] on icon at bounding box center [418, 325] width 9 height 8
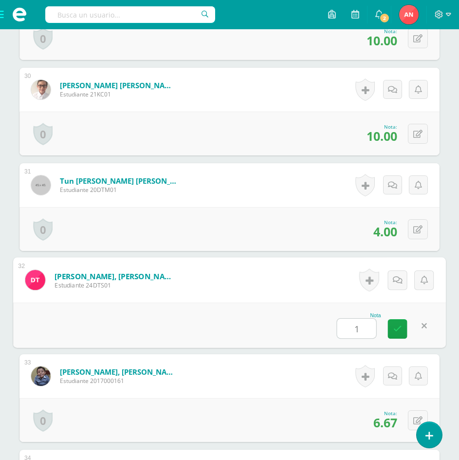
type input "10"
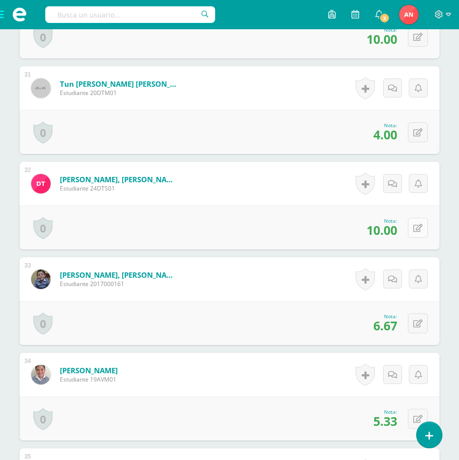
scroll to position [3153, 0]
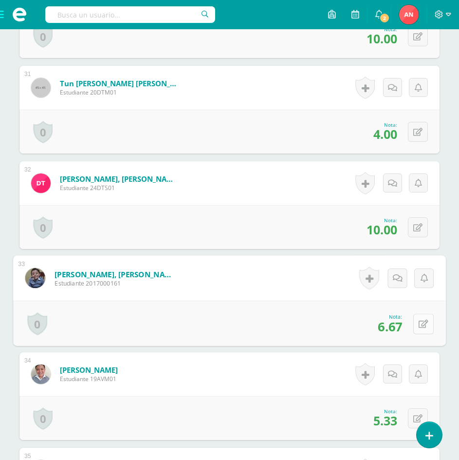
click at [419, 325] on icon at bounding box center [424, 324] width 10 height 8
type input "10"
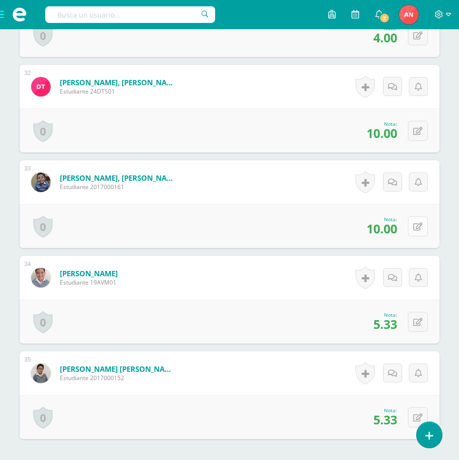
scroll to position [3250, 0]
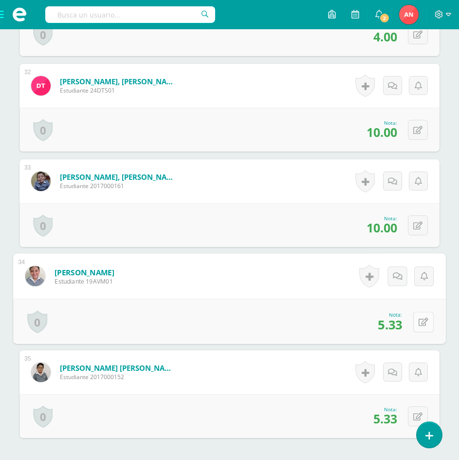
click at [418, 326] on button at bounding box center [424, 321] width 20 height 20
type input "7"
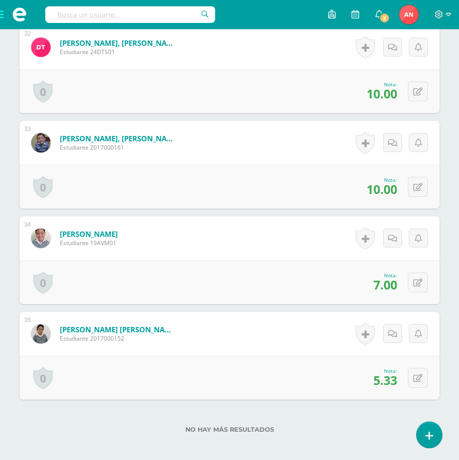
scroll to position [3340, 0]
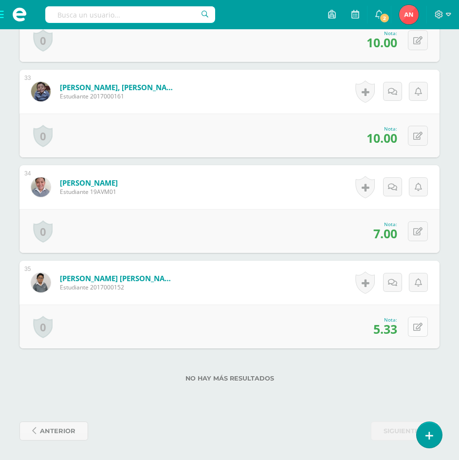
click at [419, 324] on icon at bounding box center [418, 327] width 9 height 8
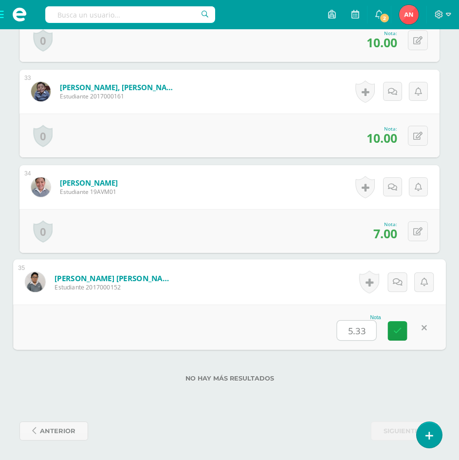
type input "6"
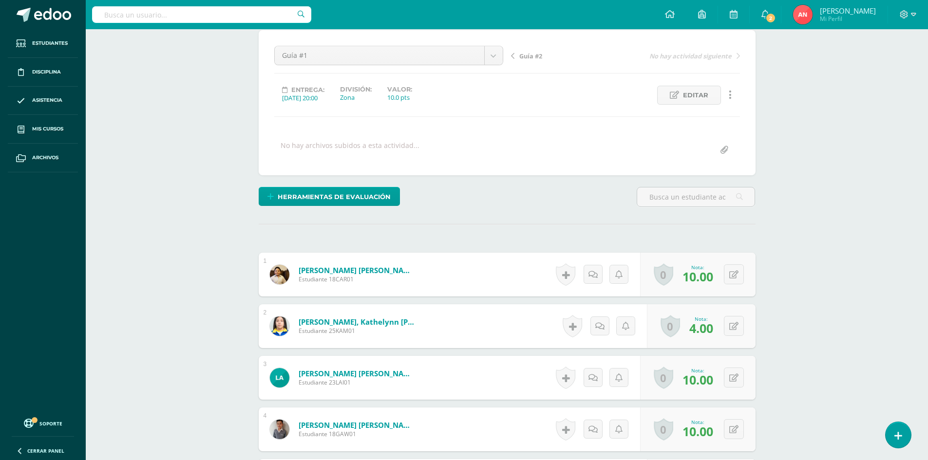
scroll to position [0, 0]
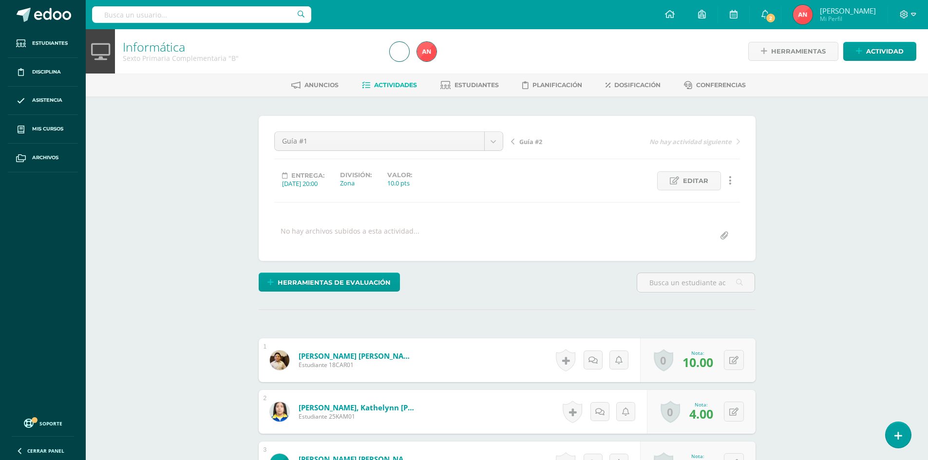
click at [164, 49] on link "Informática" at bounding box center [154, 46] width 62 height 17
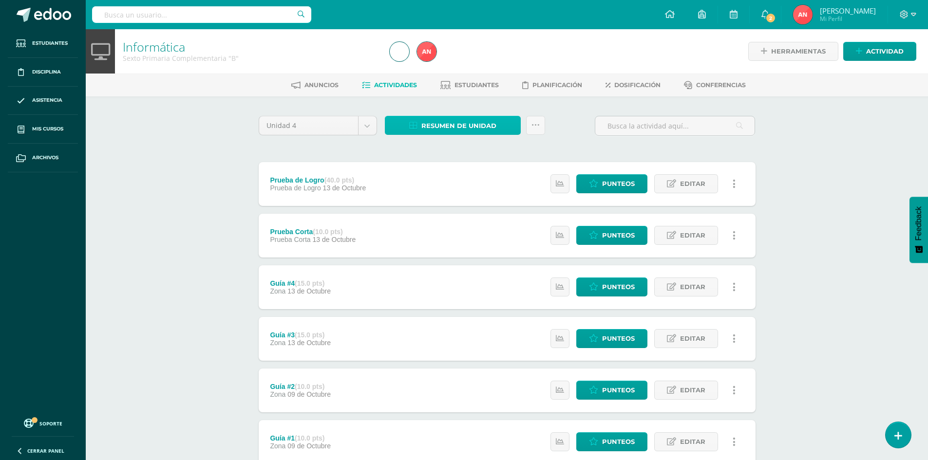
click at [441, 122] on span "Resumen de unidad" at bounding box center [458, 126] width 75 height 18
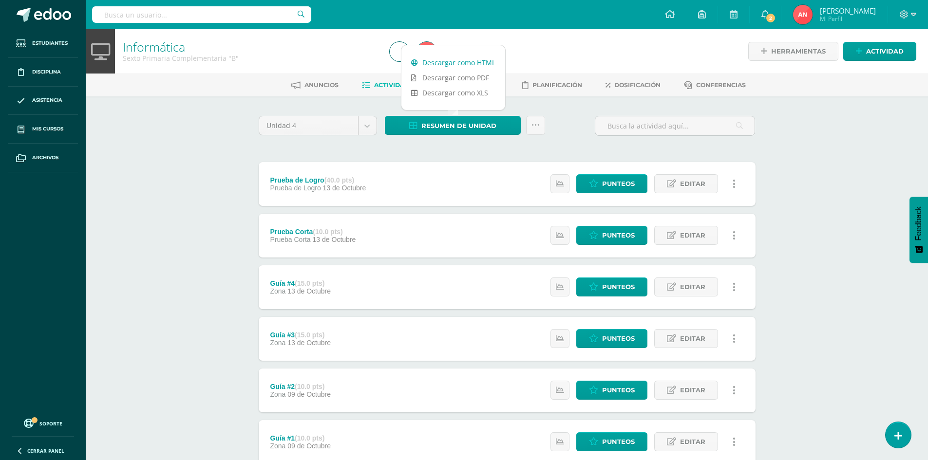
click at [450, 65] on link "Descargar como HTML" at bounding box center [453, 62] width 104 height 15
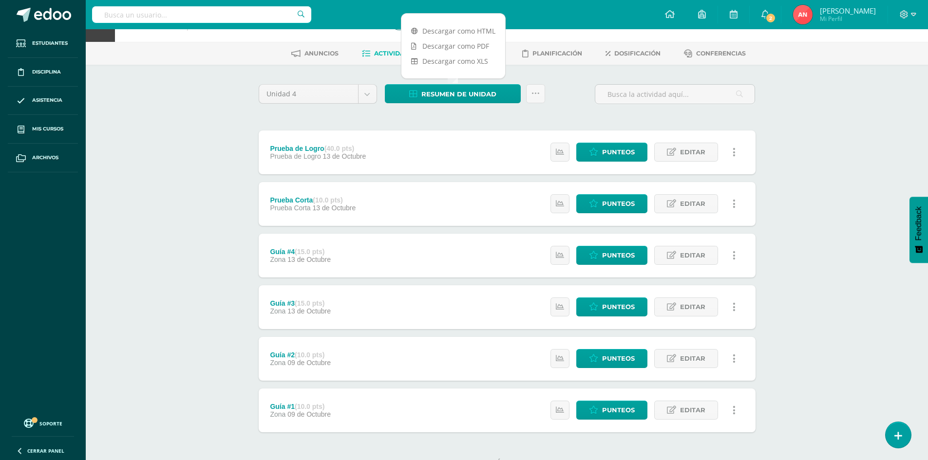
scroll to position [49, 0]
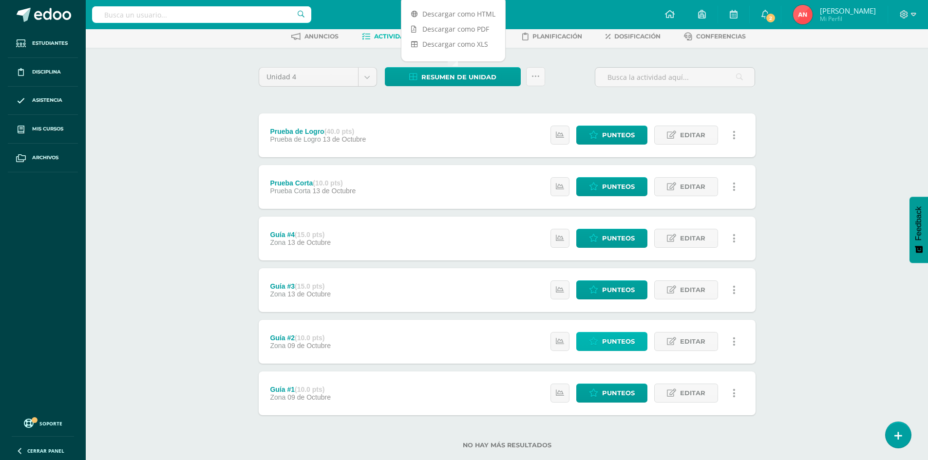
click at [621, 344] on span "Punteos" at bounding box center [618, 342] width 33 height 18
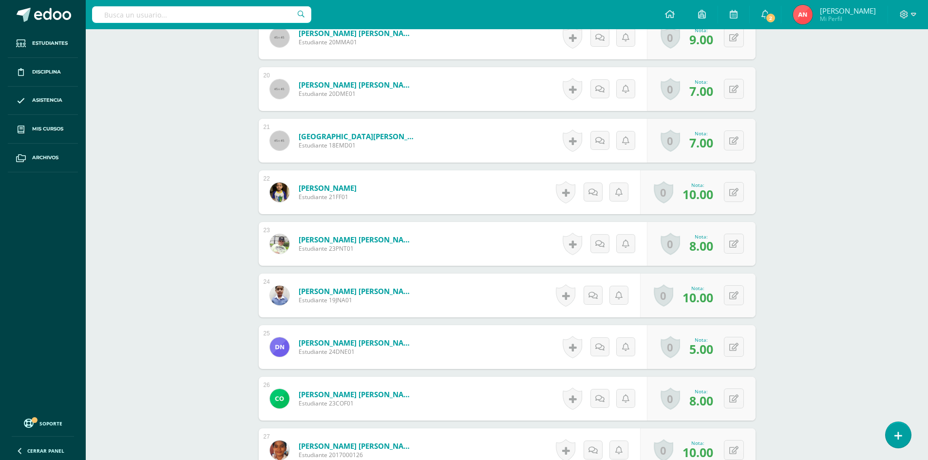
scroll to position [1255, 0]
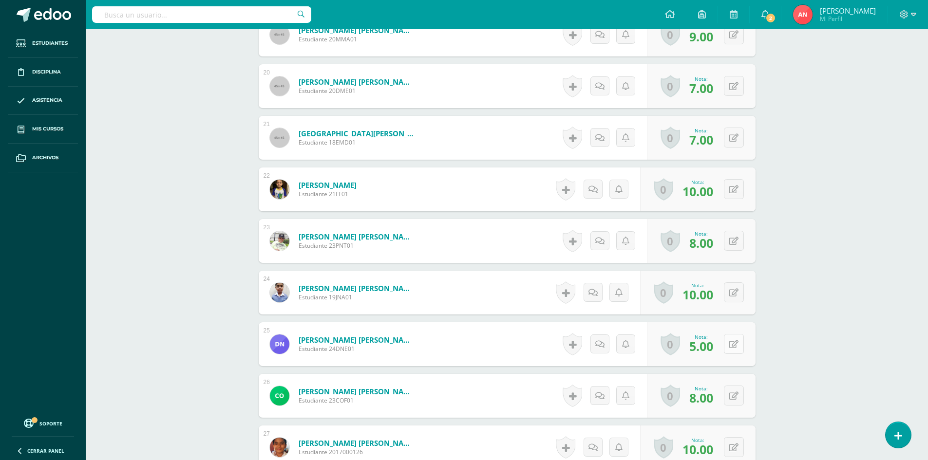
click at [727, 344] on div "0 Logros Logros obtenidos Aún no hay logros agregados Nota: 5.00" at bounding box center [701, 344] width 109 height 44
click at [741, 347] on icon at bounding box center [741, 344] width 10 height 8
type input "6"
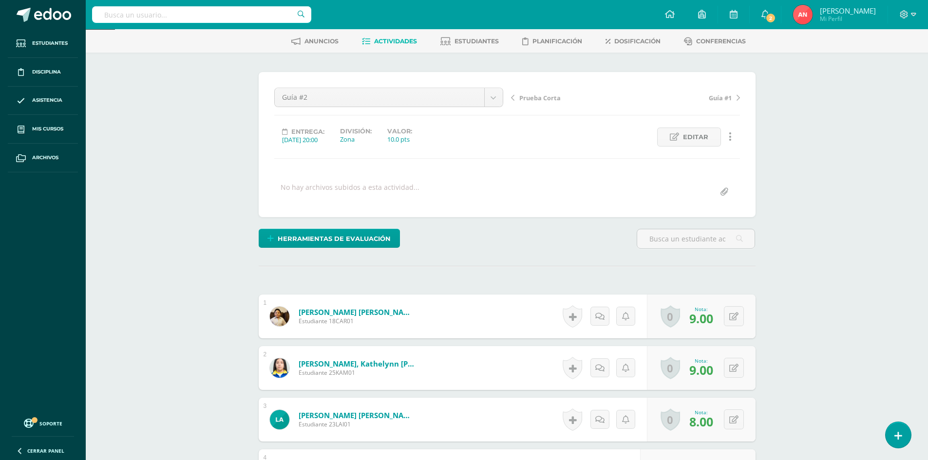
scroll to position [0, 0]
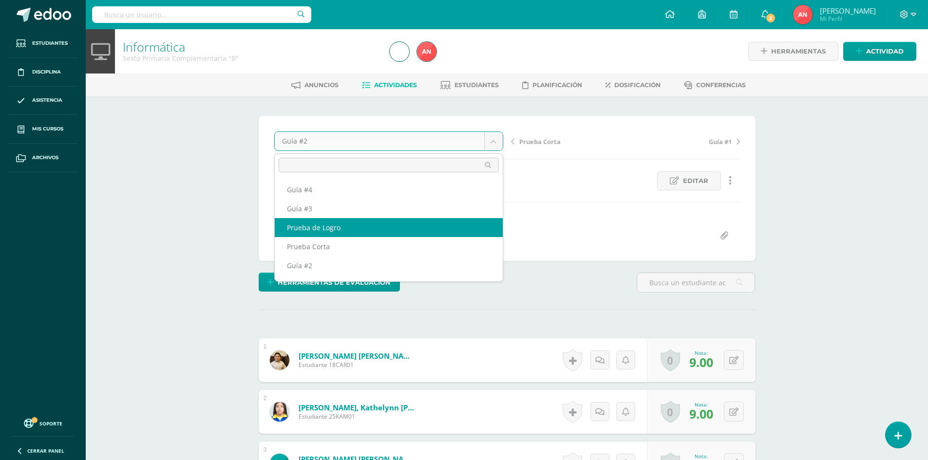
scroll to position [17, 0]
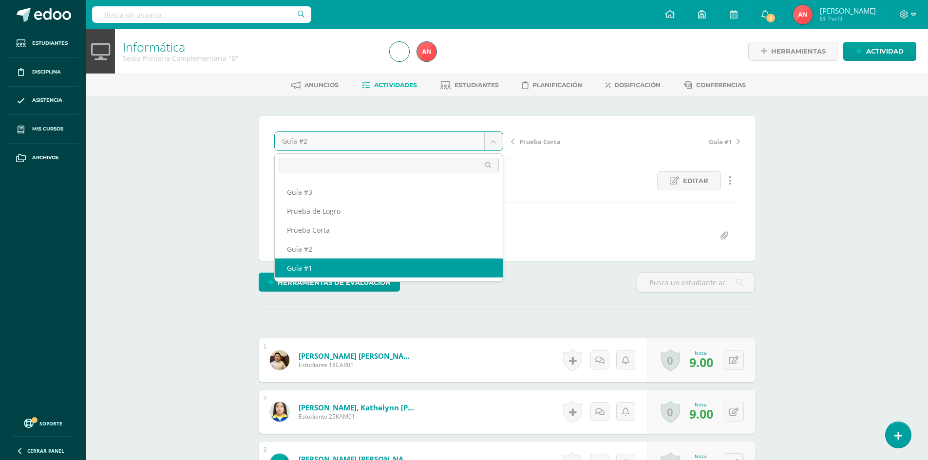
select select "/dashboard/teacher/grade-activity/181342/"
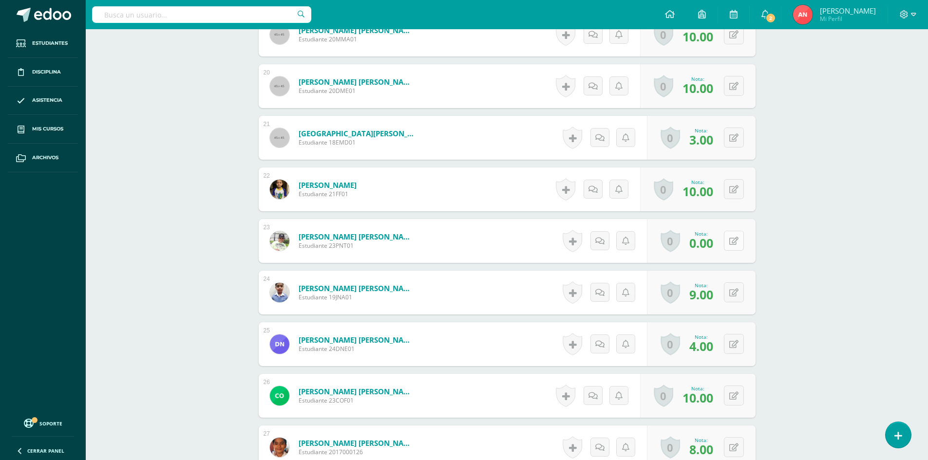
scroll to position [1256, 0]
click at [730, 248] on button at bounding box center [734, 240] width 20 height 20
type input "10"
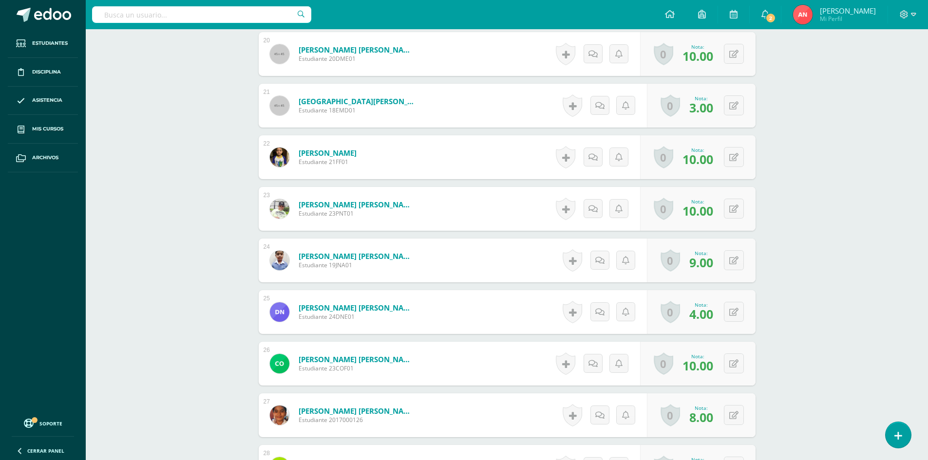
scroll to position [1304, 0]
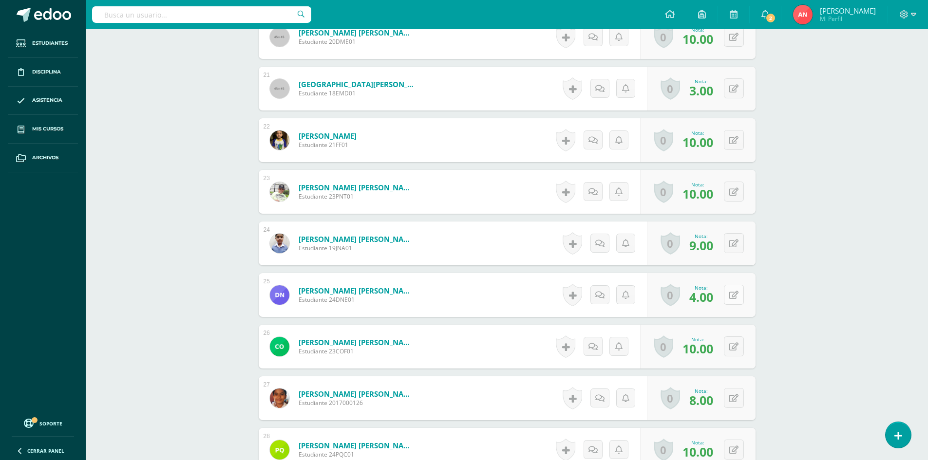
click at [736, 294] on icon at bounding box center [733, 295] width 9 height 8
type input "6"
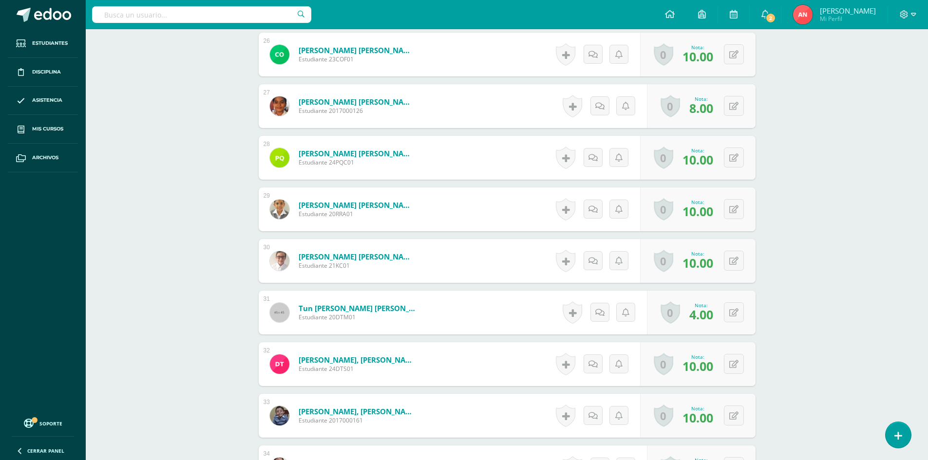
scroll to position [1645, 0]
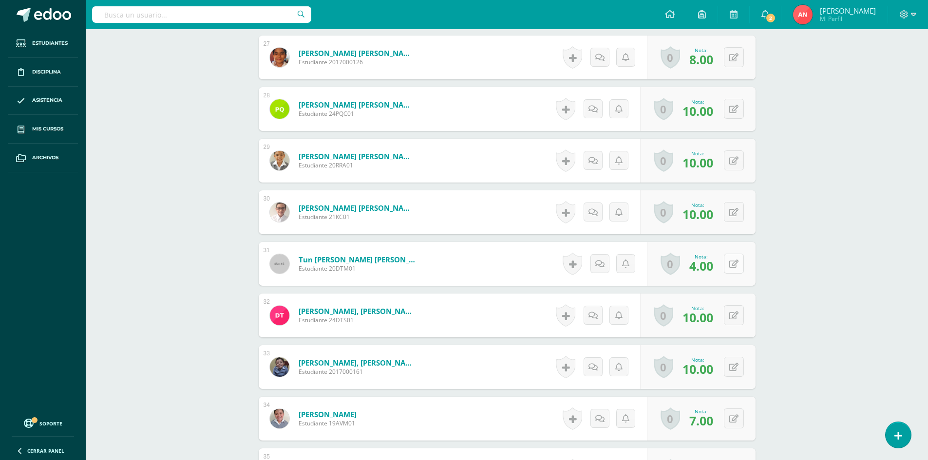
click at [738, 262] on button at bounding box center [734, 264] width 20 height 20
type input "6"
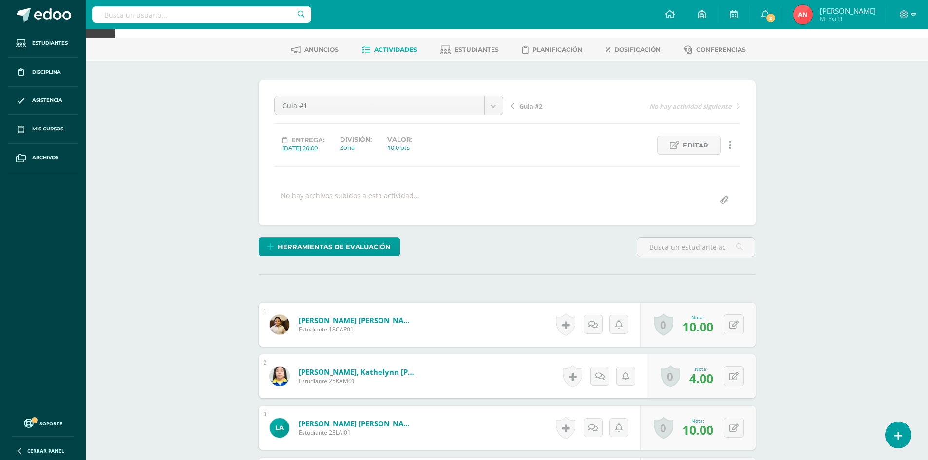
scroll to position [0, 0]
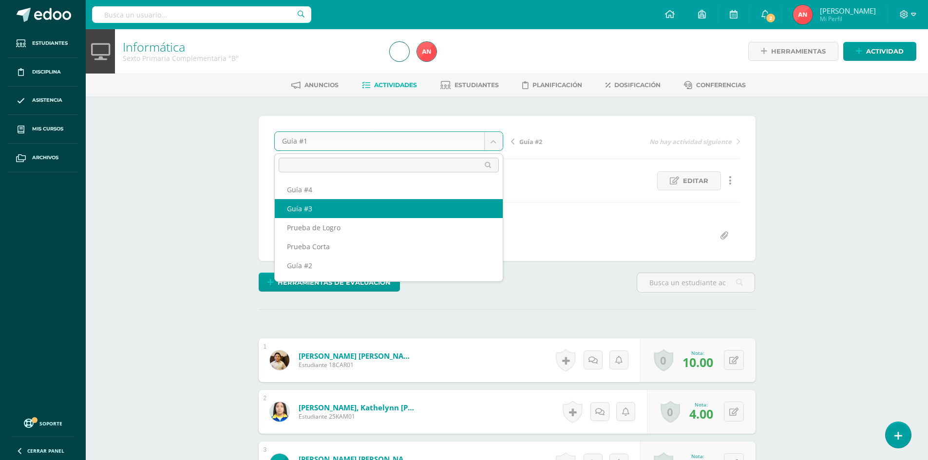
select select "/dashboard/teacher/grade-activity/181522/"
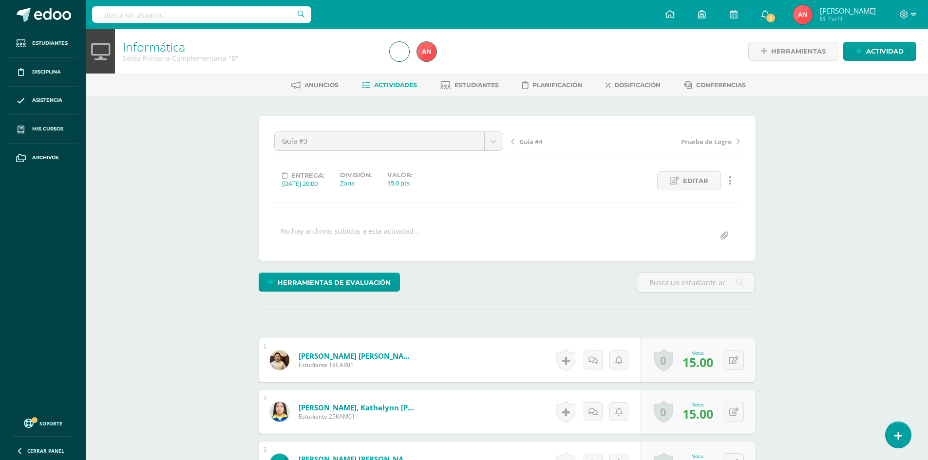
click at [152, 53] on link "Informática" at bounding box center [154, 46] width 62 height 17
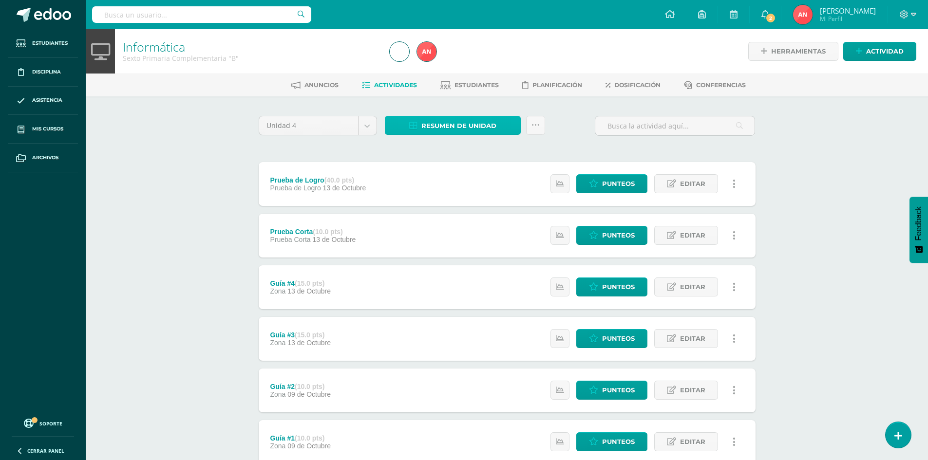
click at [419, 121] on link "Resumen de unidad" at bounding box center [453, 125] width 136 height 19
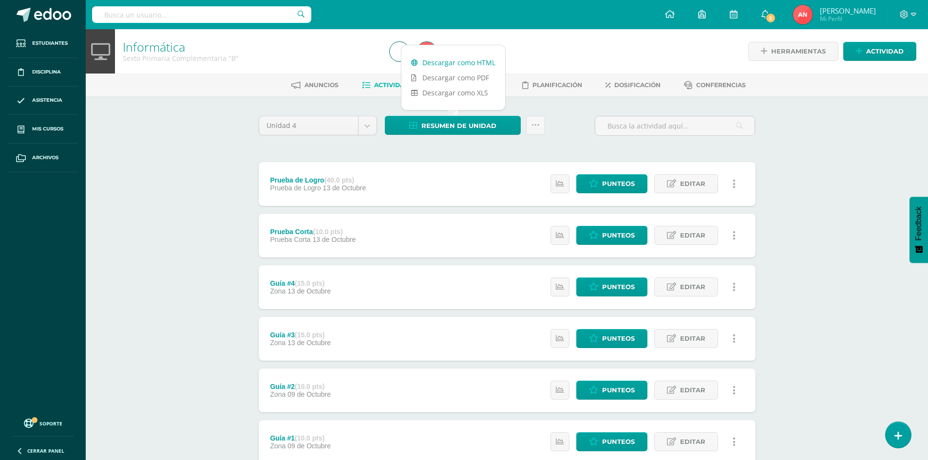
click at [429, 66] on link "Descargar como HTML" at bounding box center [453, 62] width 104 height 15
click at [113, 143] on div "Informática Sexto Primaria Complementaria "B" Herramientas Detalle de asistenci…" at bounding box center [507, 279] width 842 height 500
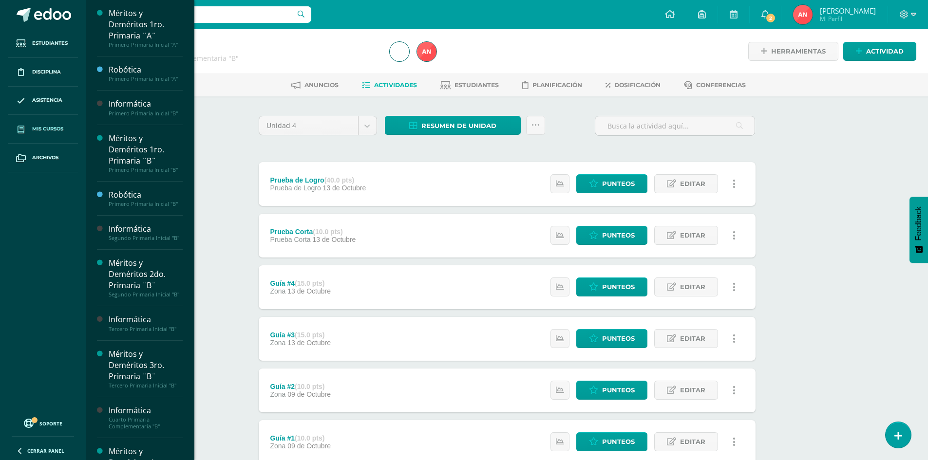
click at [40, 131] on span "Mis cursos" at bounding box center [47, 129] width 31 height 8
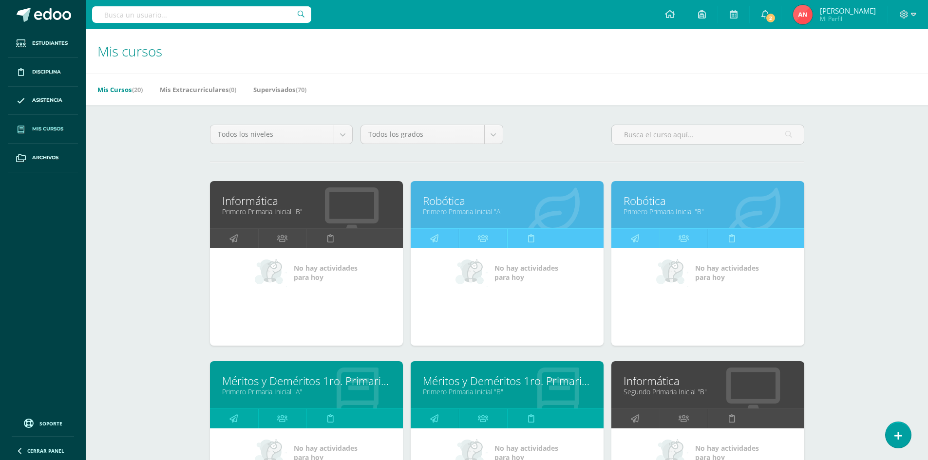
click at [454, 208] on link "Primero Primaria Inicial "A"" at bounding box center [507, 211] width 169 height 9
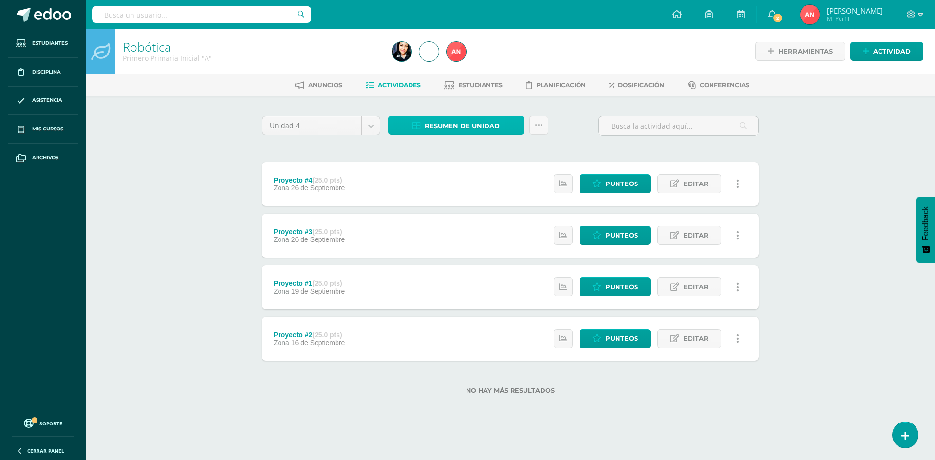
click at [469, 124] on span "Resumen de unidad" at bounding box center [462, 126] width 75 height 18
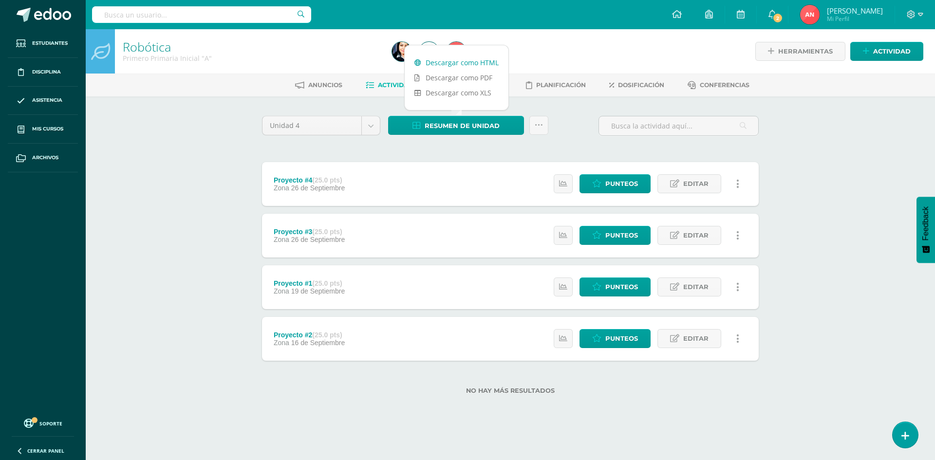
click at [486, 65] on link "Descargar como HTML" at bounding box center [457, 62] width 104 height 15
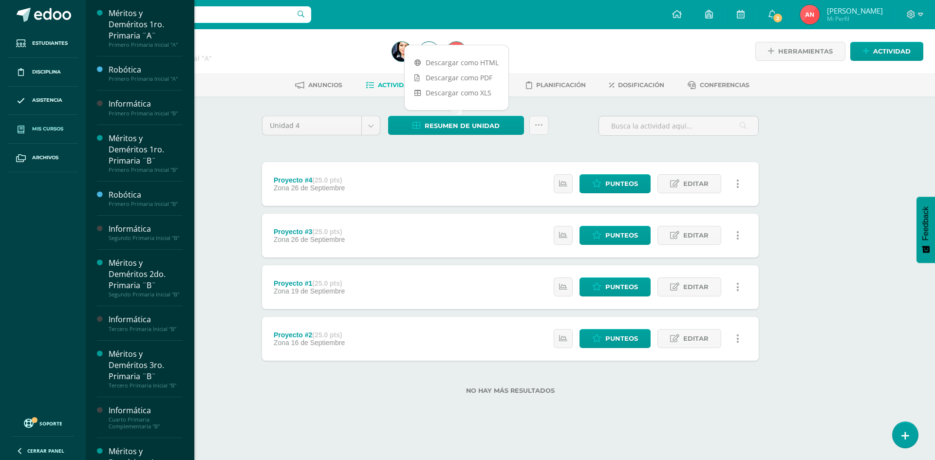
click at [42, 131] on span "Mis cursos" at bounding box center [47, 129] width 31 height 8
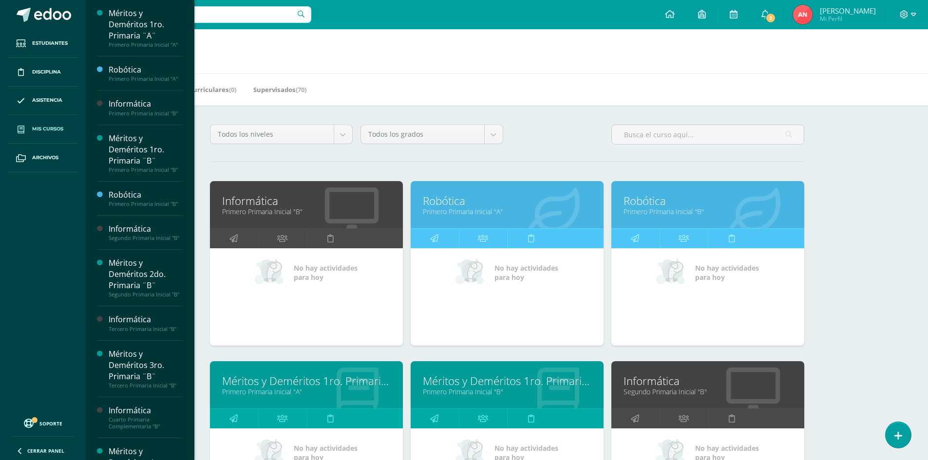
click at [653, 203] on link "Robótica" at bounding box center [707, 200] width 169 height 15
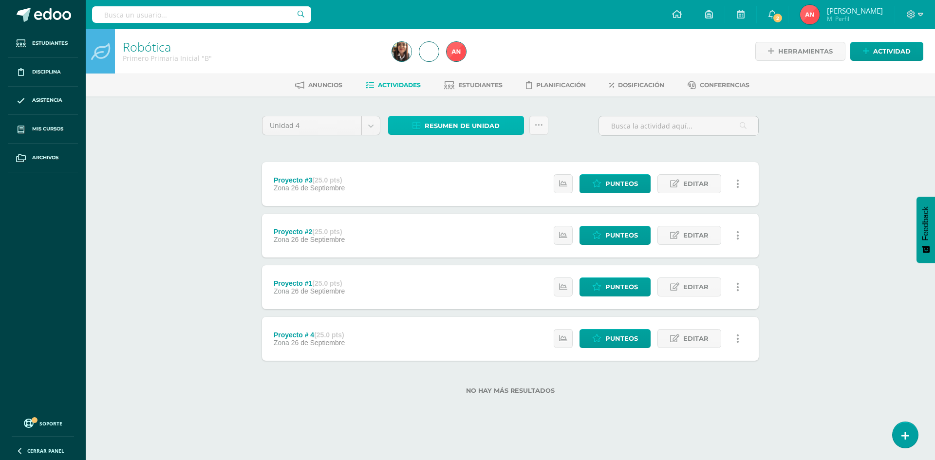
click at [459, 124] on span "Resumen de unidad" at bounding box center [462, 126] width 75 height 18
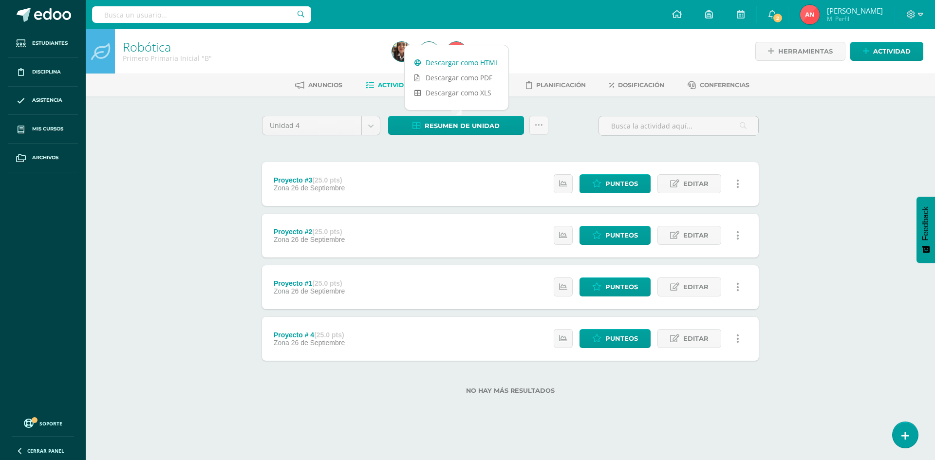
click at [471, 63] on link "Descargar como HTML" at bounding box center [457, 62] width 104 height 15
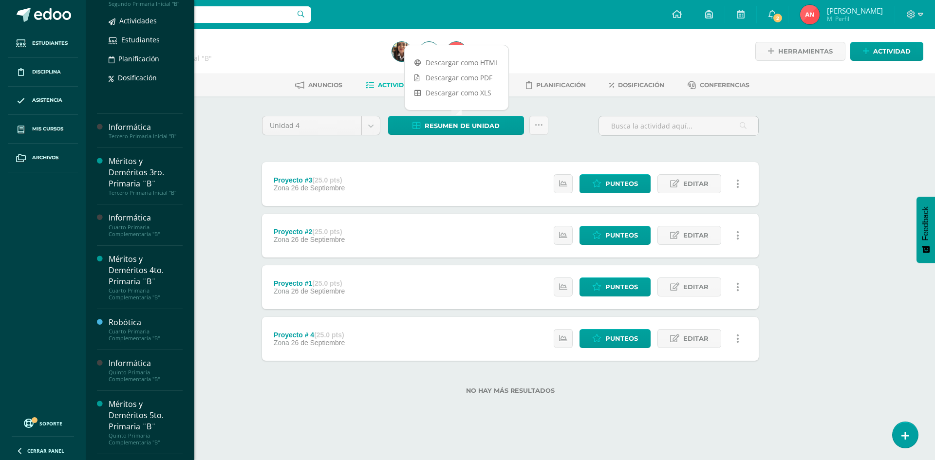
scroll to position [292, 0]
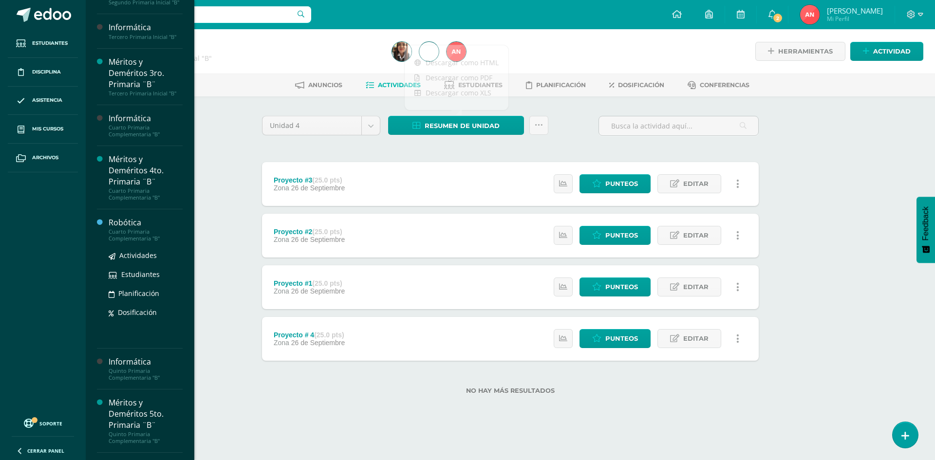
click at [125, 228] on div "Robótica" at bounding box center [146, 222] width 74 height 11
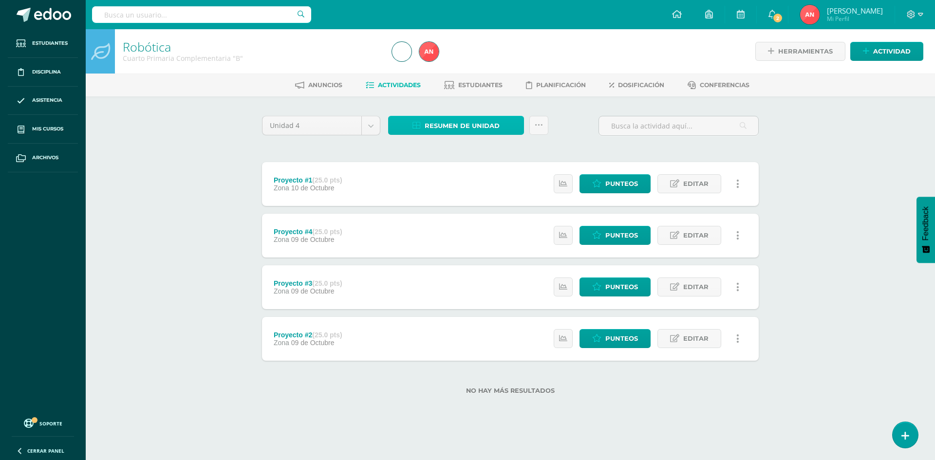
click at [485, 133] on span "Resumen de unidad" at bounding box center [462, 126] width 75 height 18
click at [472, 61] on link "Descargar como HTML" at bounding box center [457, 62] width 104 height 15
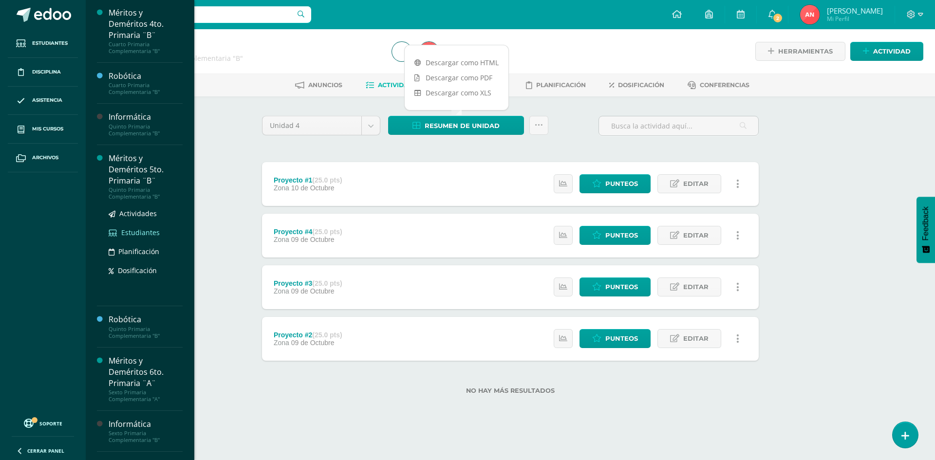
scroll to position [486, 0]
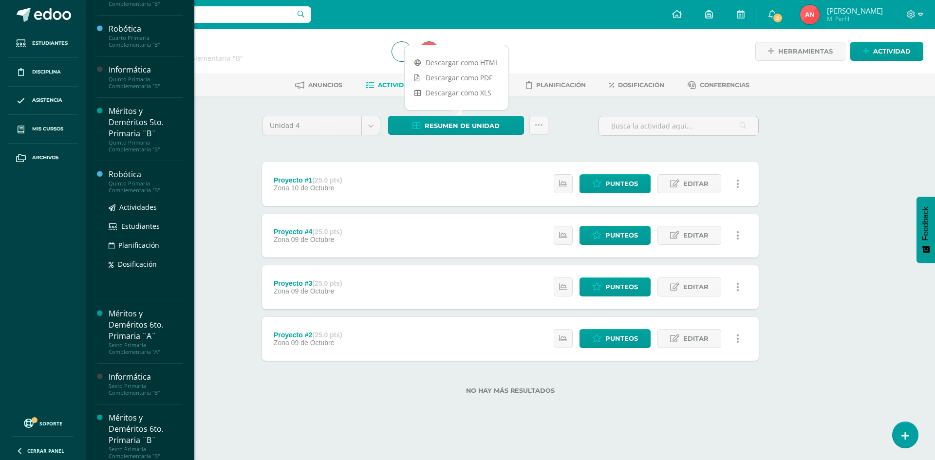
click at [129, 193] on div "Quinto Primaria Complementaria "B"" at bounding box center [146, 187] width 74 height 14
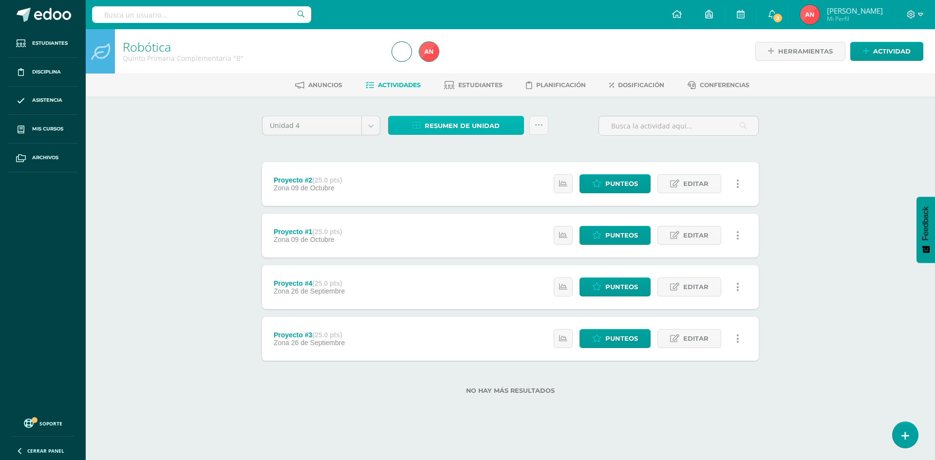
click at [453, 127] on span "Resumen de unidad" at bounding box center [462, 126] width 75 height 18
click at [457, 60] on link "Descargar como HTML" at bounding box center [457, 62] width 104 height 15
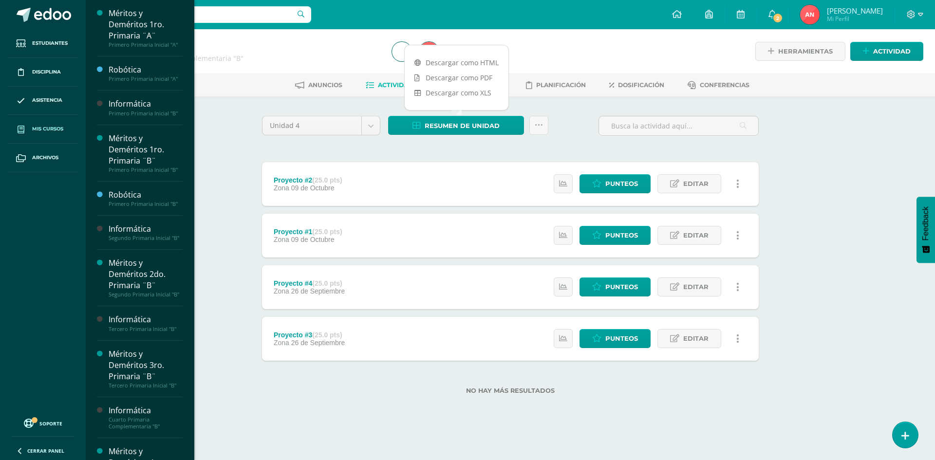
click at [50, 123] on link "Mis cursos" at bounding box center [43, 129] width 70 height 29
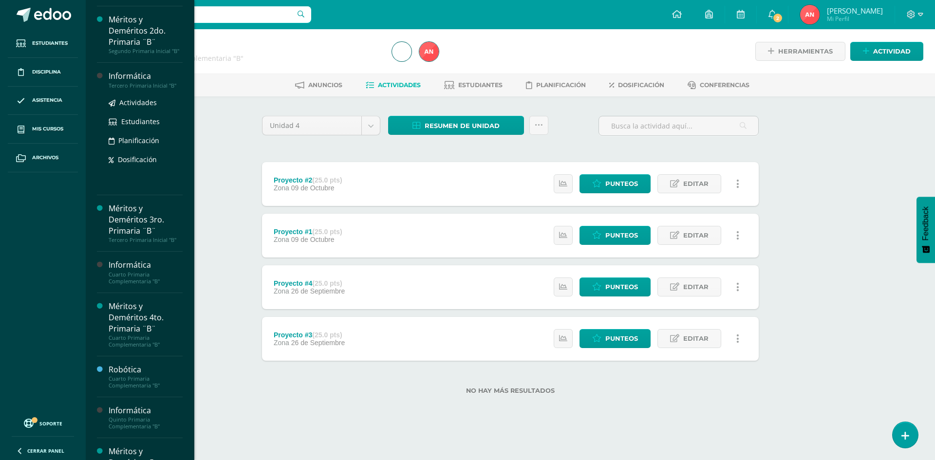
scroll to position [486, 0]
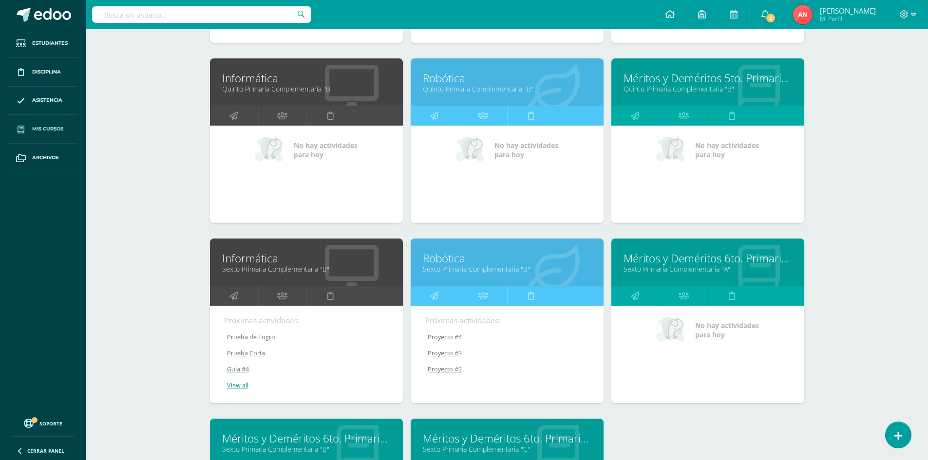
scroll to position [956, 0]
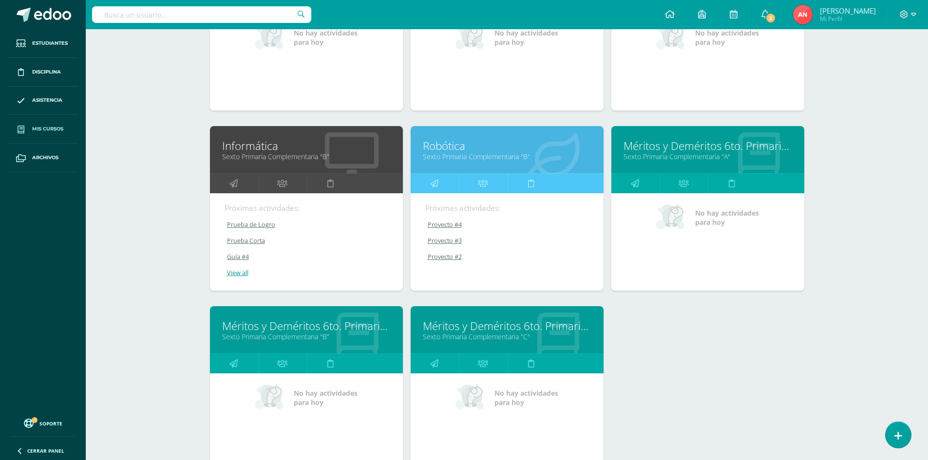
click at [434, 147] on link "Robótica" at bounding box center [507, 145] width 169 height 15
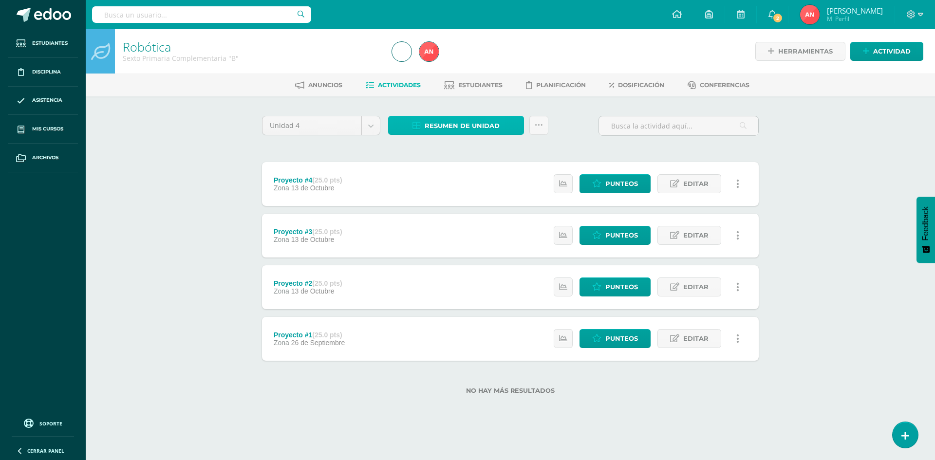
click at [475, 127] on span "Resumen de unidad" at bounding box center [462, 126] width 75 height 18
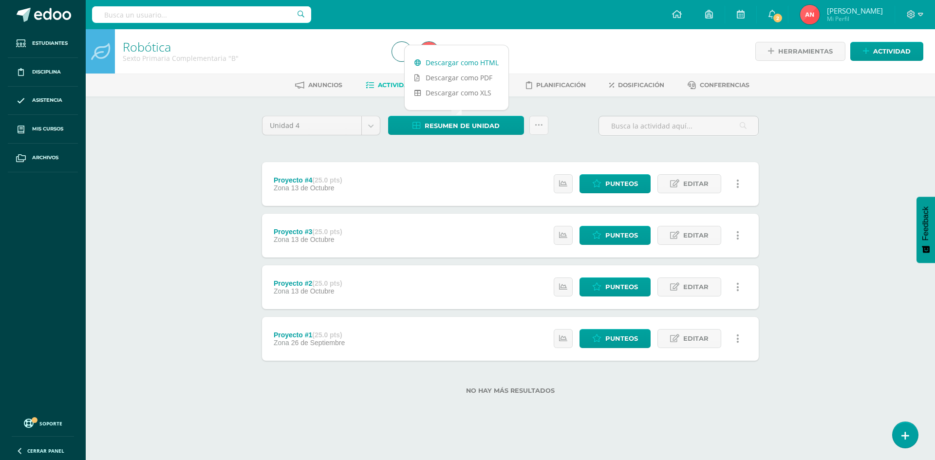
click at [485, 64] on link "Descargar como HTML" at bounding box center [457, 62] width 104 height 15
click at [812, 128] on div "Robótica Sexto Primaria Complementaria "B" Herramientas Detalle de asistencias …" at bounding box center [511, 227] width 850 height 397
click at [921, 14] on icon at bounding box center [920, 14] width 5 height 9
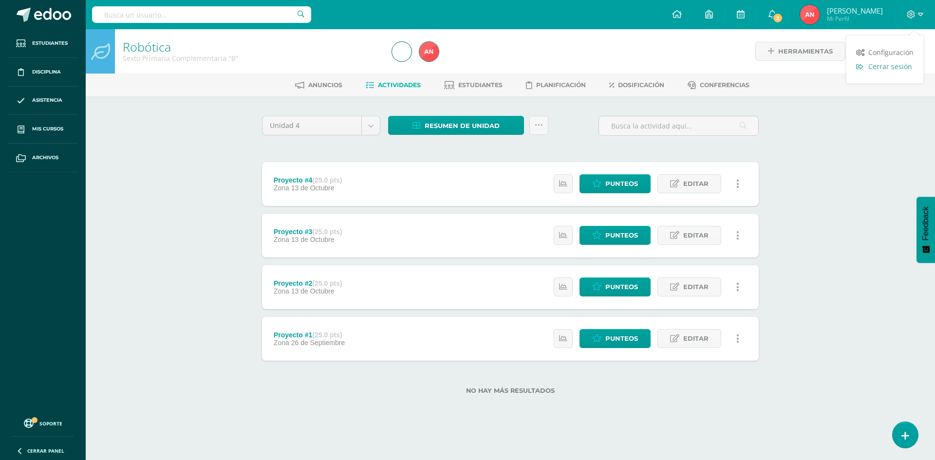
click at [897, 64] on span "Cerrar sesión" at bounding box center [891, 66] width 44 height 9
